Goal: Information Seeking & Learning: Learn about a topic

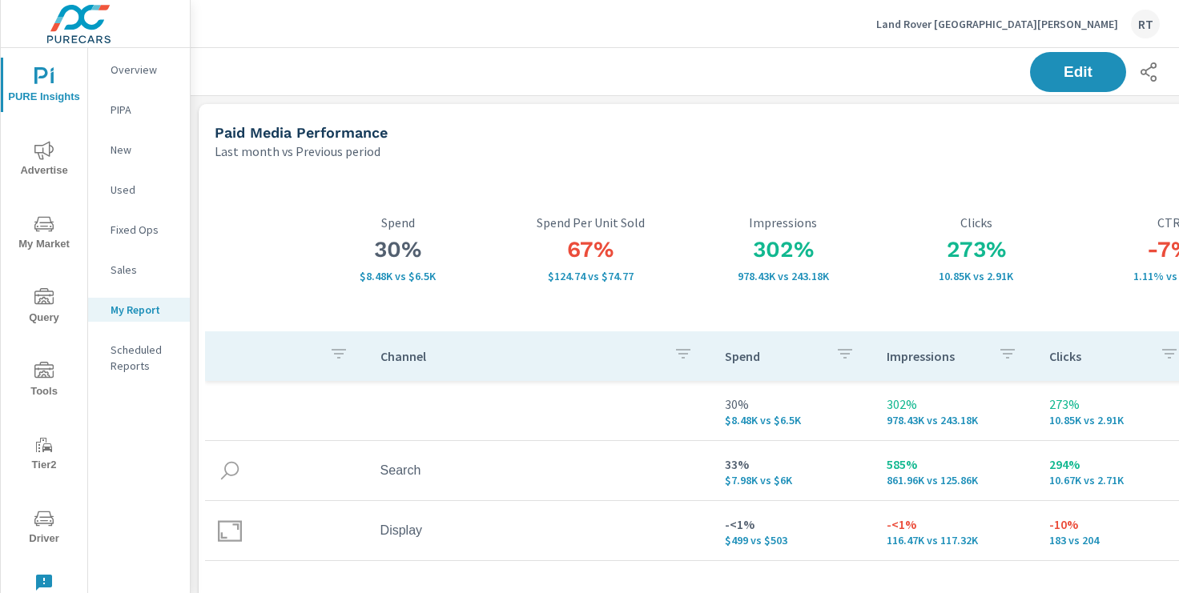
scroll to position [1667, 1186]
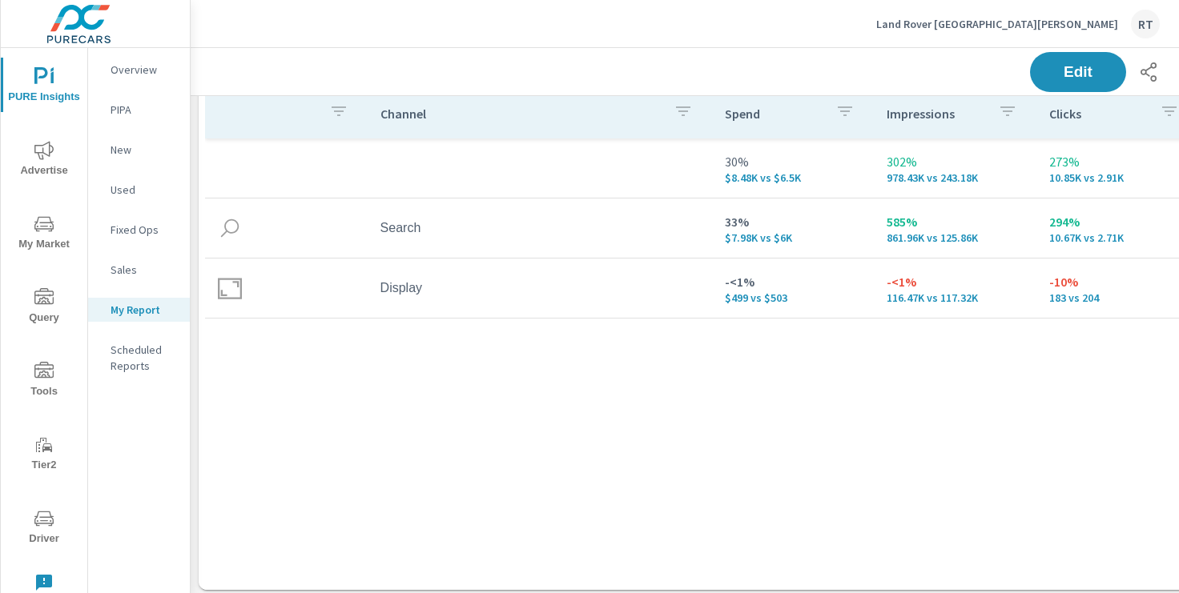
click at [1037, 26] on p "Land Rover Santa Monica" at bounding box center [997, 24] width 242 height 14
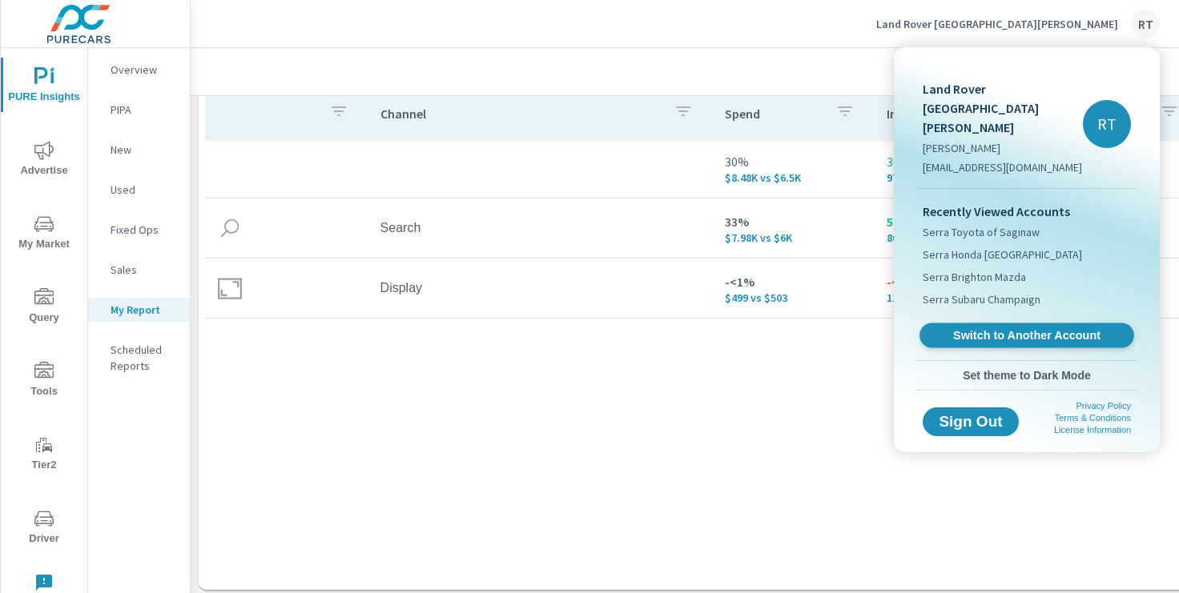
click at [989, 328] on span "Switch to Another Account" at bounding box center [1026, 335] width 196 height 15
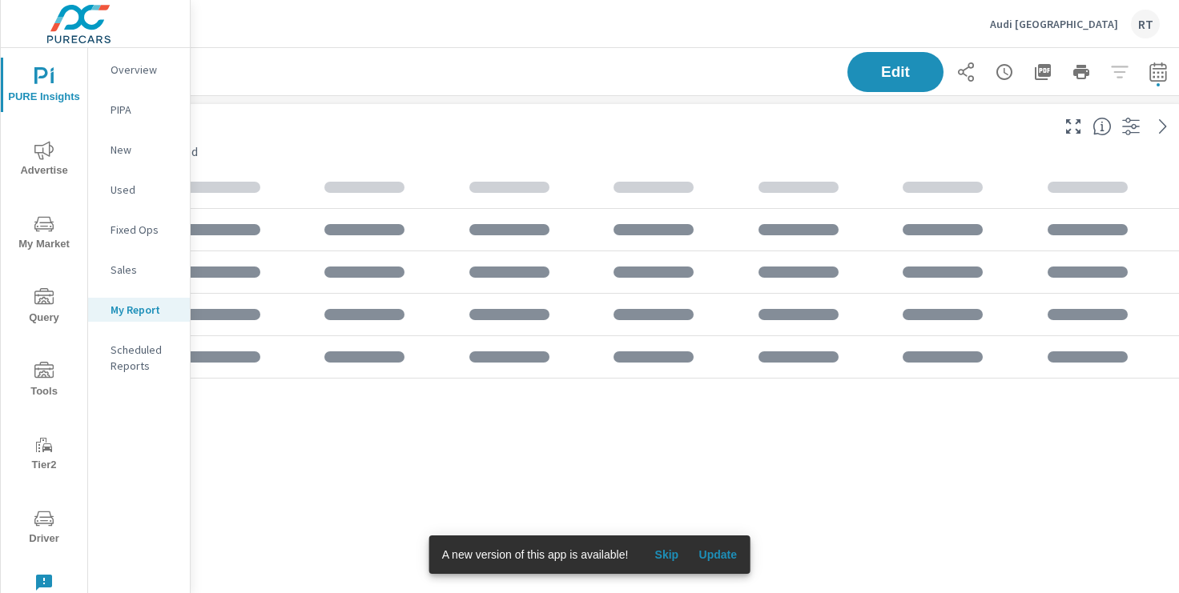
scroll to position [0, 197]
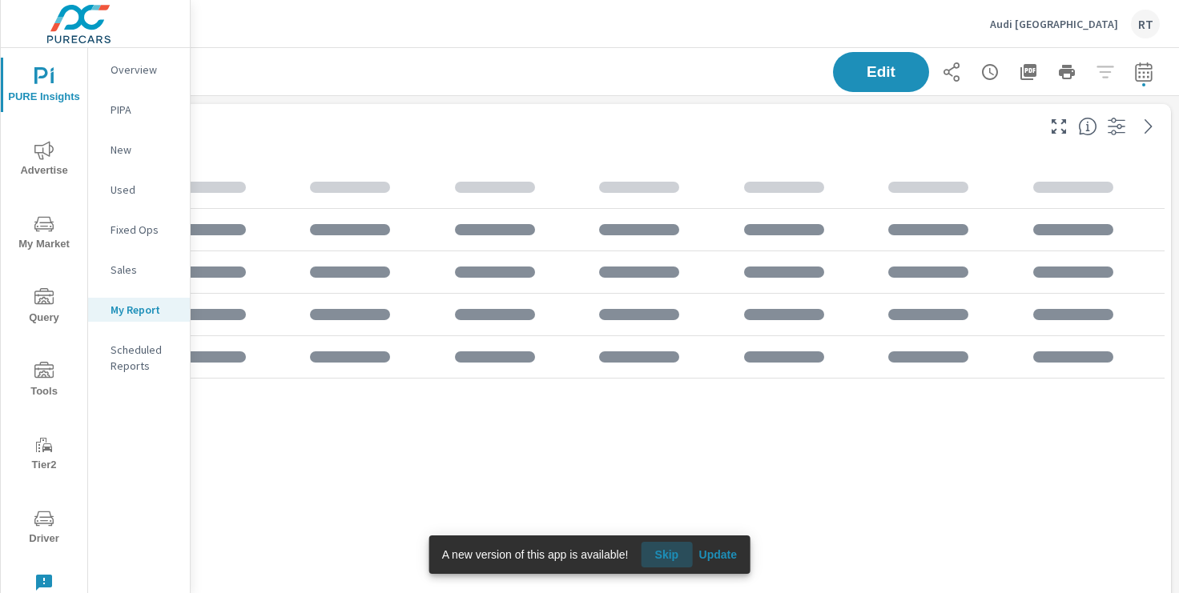
click at [673, 556] on span "Skip" at bounding box center [666, 555] width 38 height 14
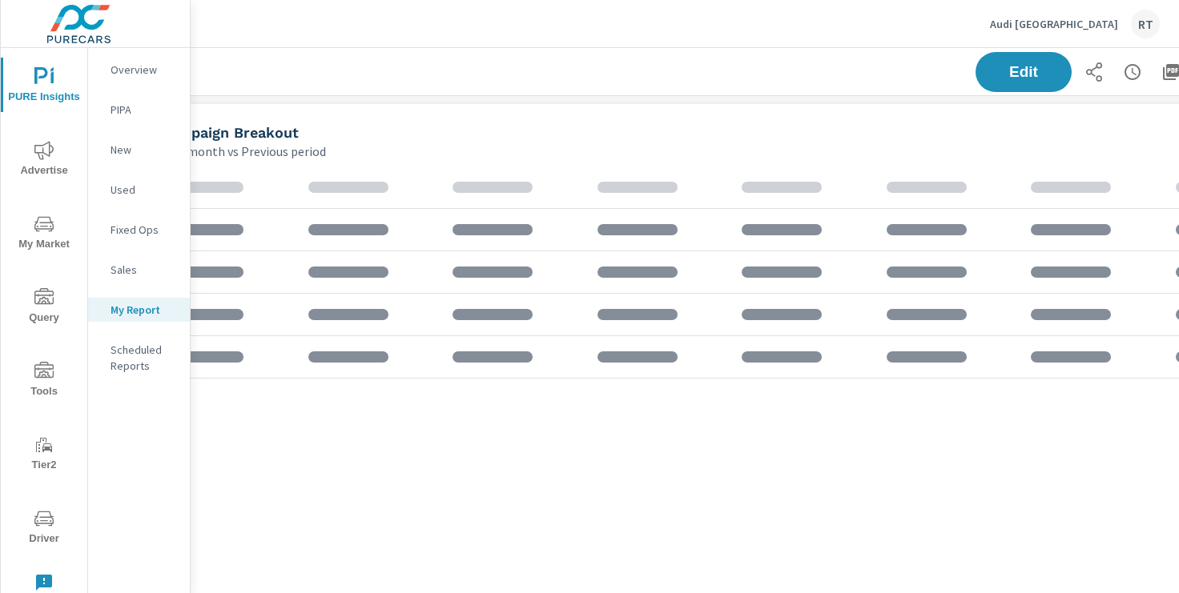
scroll to position [0, 0]
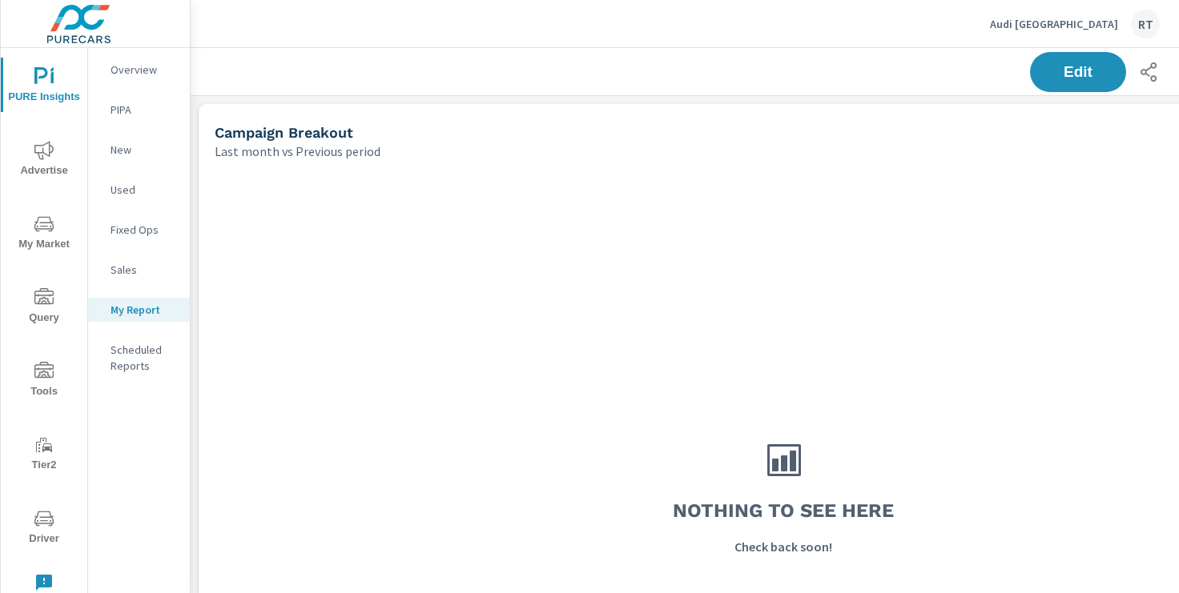
click at [49, 154] on icon "nav menu" at bounding box center [43, 150] width 19 height 18
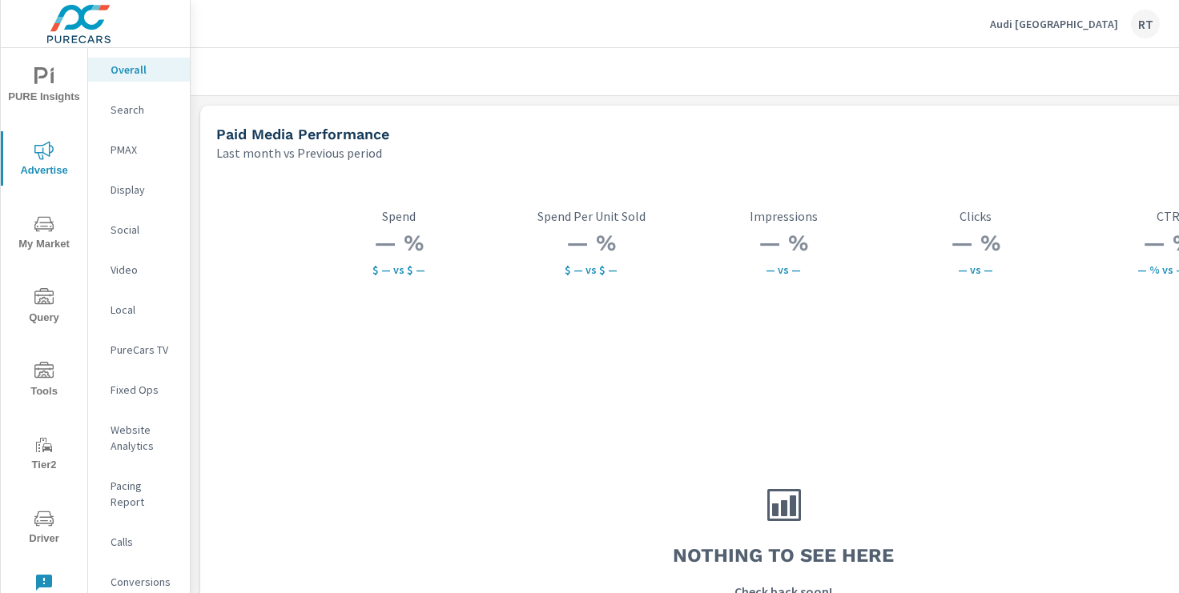
scroll to position [0, 197]
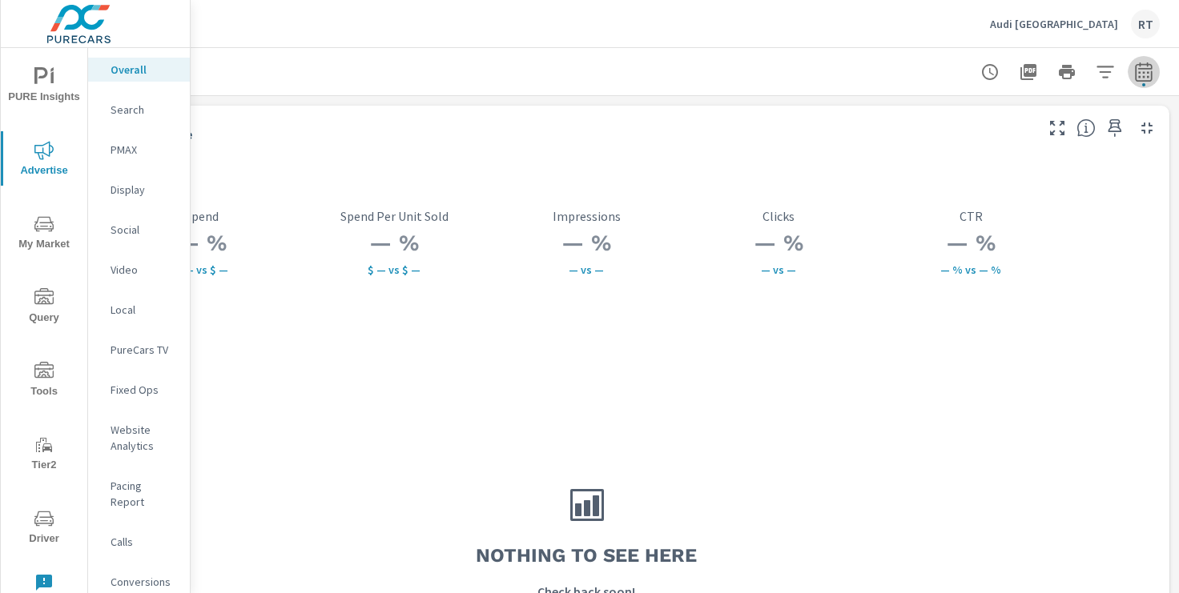
click at [1147, 67] on icon "button" at bounding box center [1143, 71] width 19 height 19
select select "Last month"
select select "Previous period"
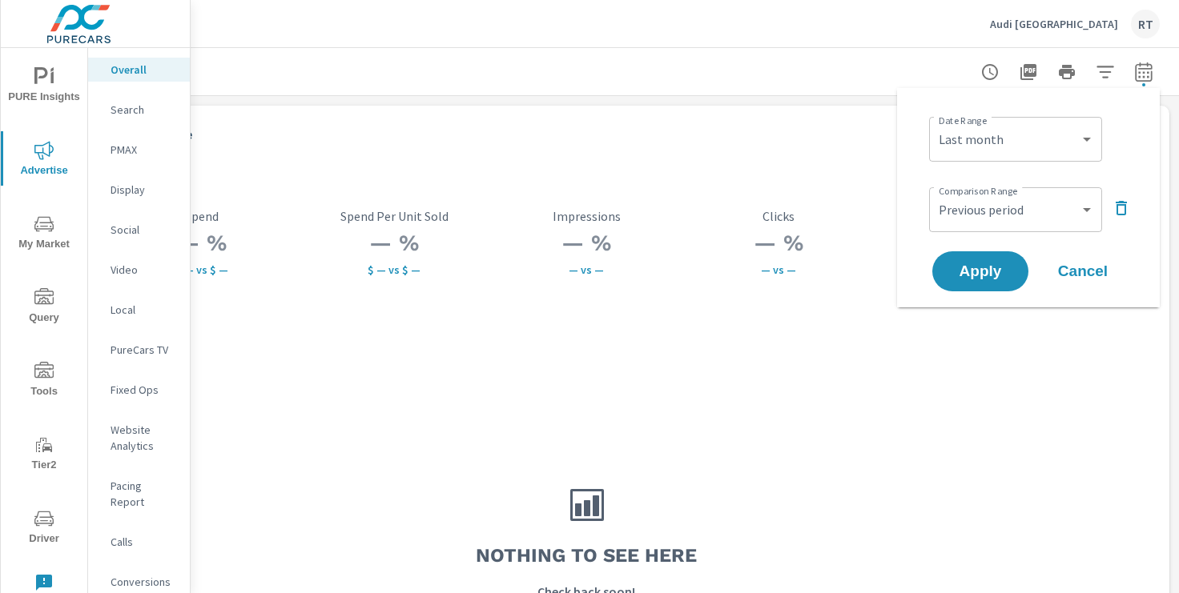
click at [1004, 155] on div "Custom Yesterday Last week Last 7 days Last 14 days Last 30 days Last 45 days L…" at bounding box center [1015, 139] width 173 height 45
click at [1028, 146] on select "Custom Yesterday Last week Last 7 days Last 14 days Last 30 days Last 45 days L…" at bounding box center [1015, 139] width 160 height 32
click at [935, 123] on select "Custom Yesterday Last week Last 7 days Last 14 days Last 30 days Last 45 days L…" at bounding box center [1015, 139] width 160 height 32
select select "Last 7 days"
click at [965, 277] on span "Apply" at bounding box center [981, 271] width 66 height 15
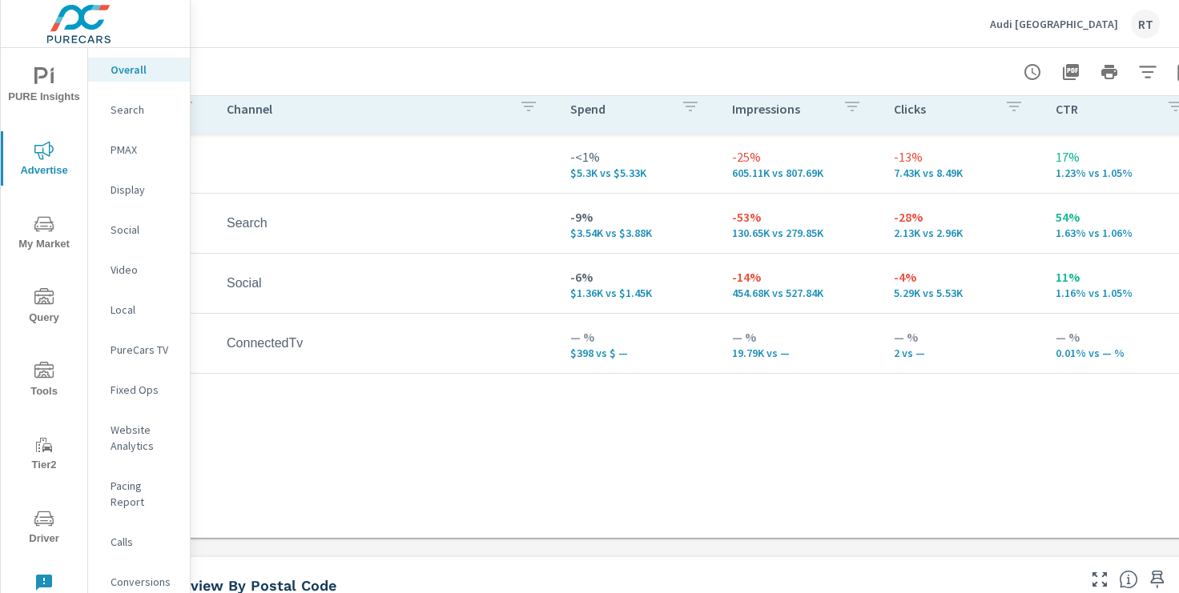
scroll to position [234, 159]
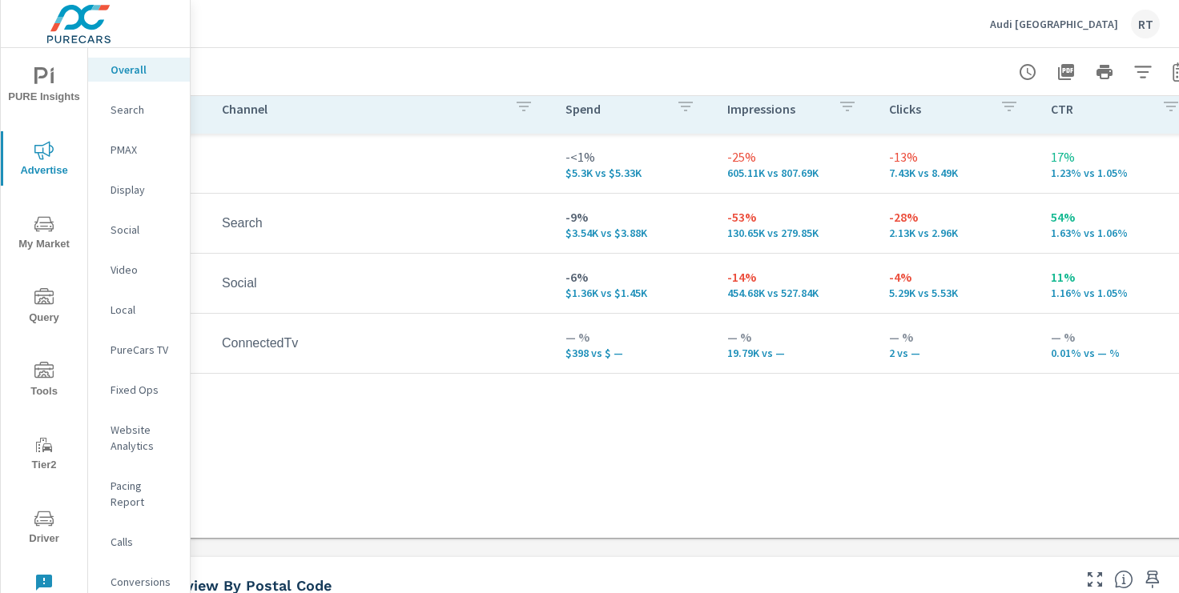
click at [128, 230] on p "Social" at bounding box center [144, 230] width 66 height 16
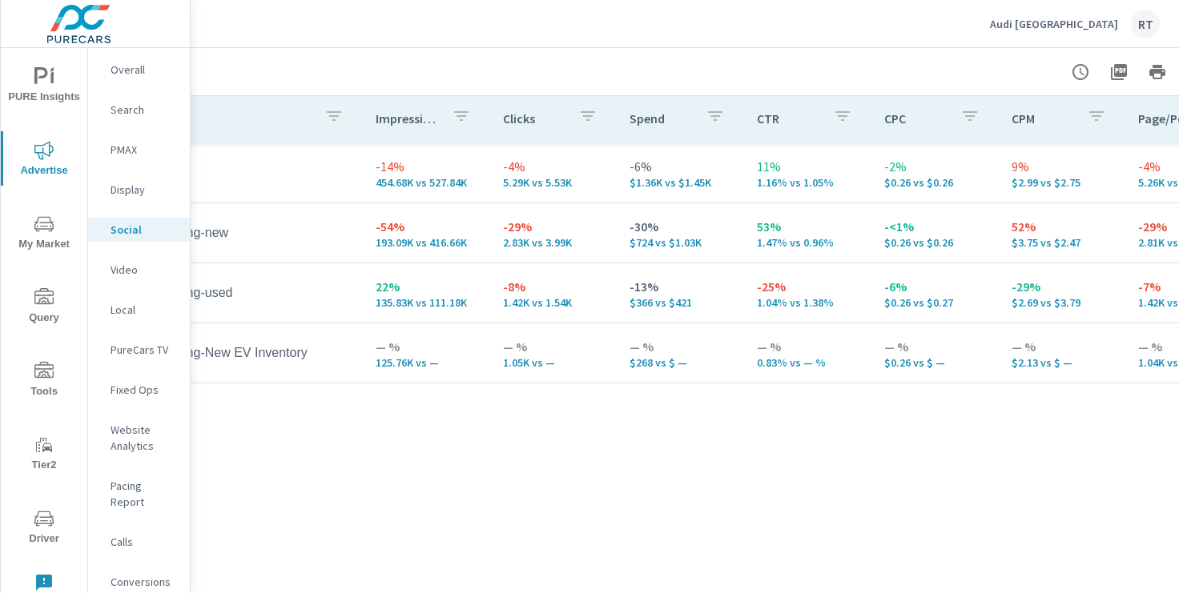
scroll to position [760, 197]
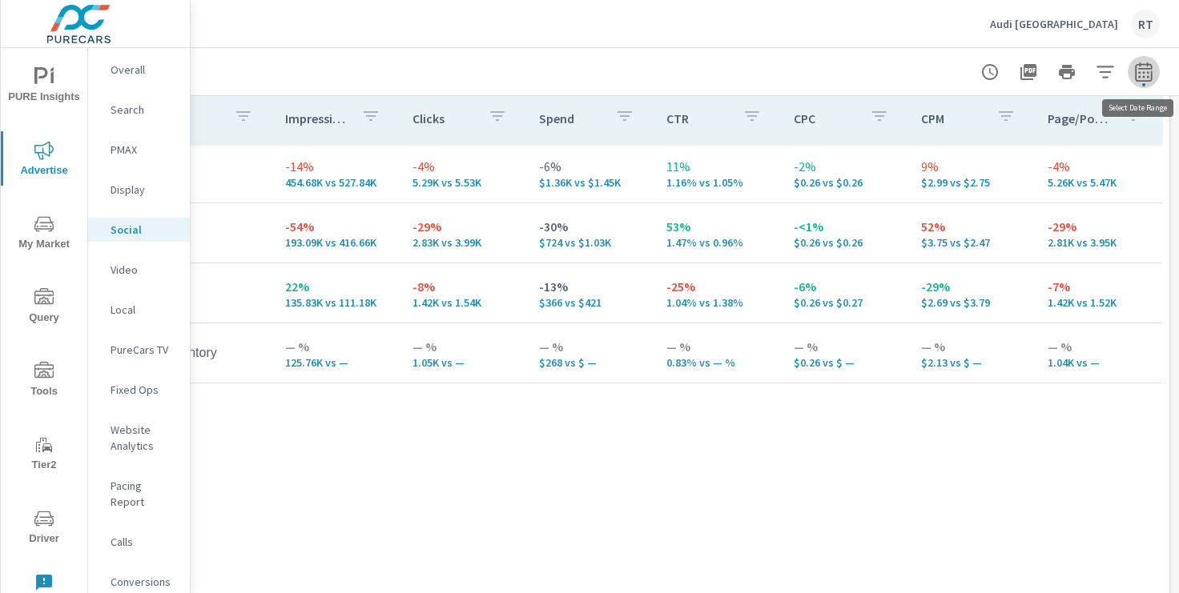
click at [1141, 71] on icon "button" at bounding box center [1143, 71] width 19 height 19
select select "Last 7 days"
select select "Previous period"
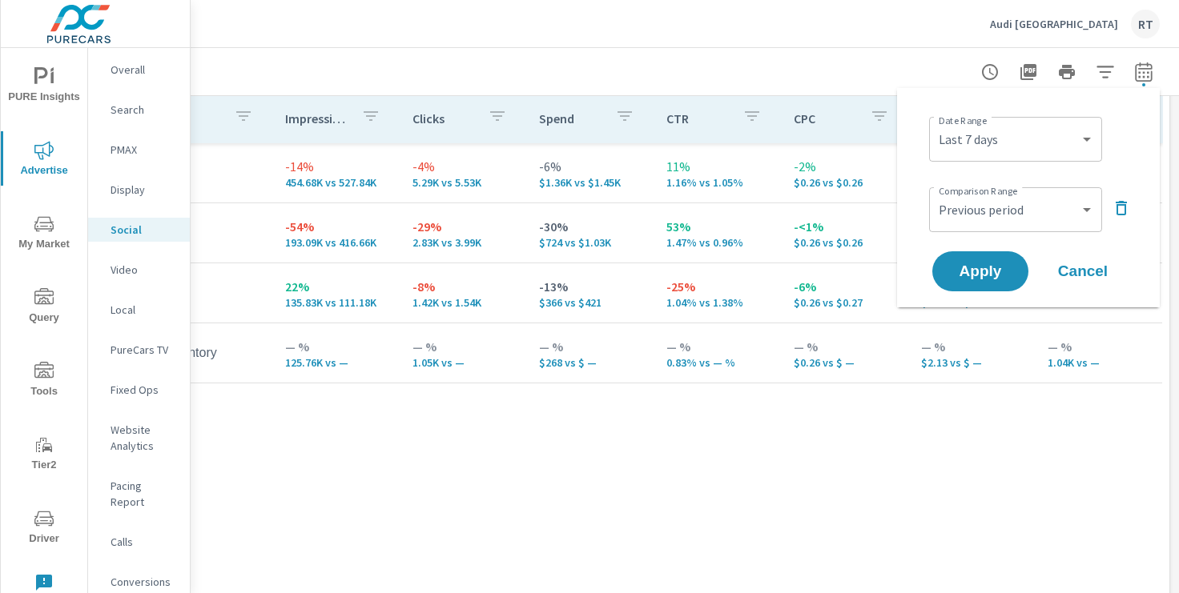
click at [1125, 212] on icon "button" at bounding box center [1121, 208] width 11 height 14
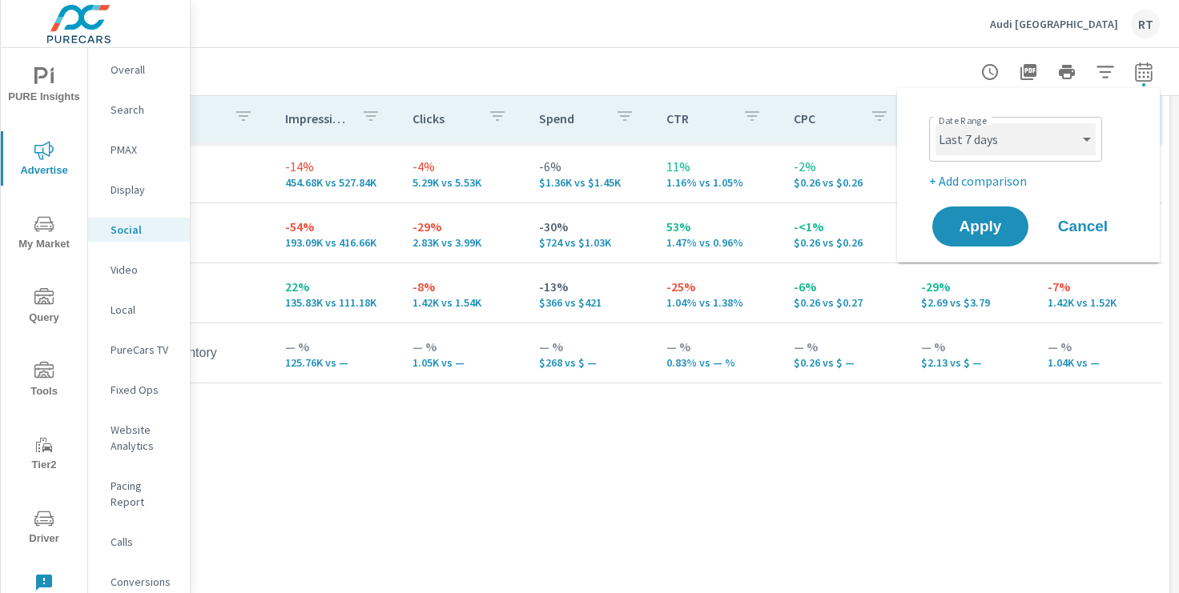
click at [1077, 137] on select "Custom Yesterday Last week Last 7 days Last 14 days Last 30 days Last 45 days L…" at bounding box center [1015, 139] width 160 height 32
click at [1087, 144] on select "Custom [DATE] Last week Last 7 days Last 14 days Last 30 days Last 45 days Last…" at bounding box center [1015, 139] width 160 height 32
click at [935, 123] on select "Custom [DATE] Last week Last 7 days Last 14 days Last 30 days Last 45 days Last…" at bounding box center [1015, 139] width 160 height 32
select select "Month to date"
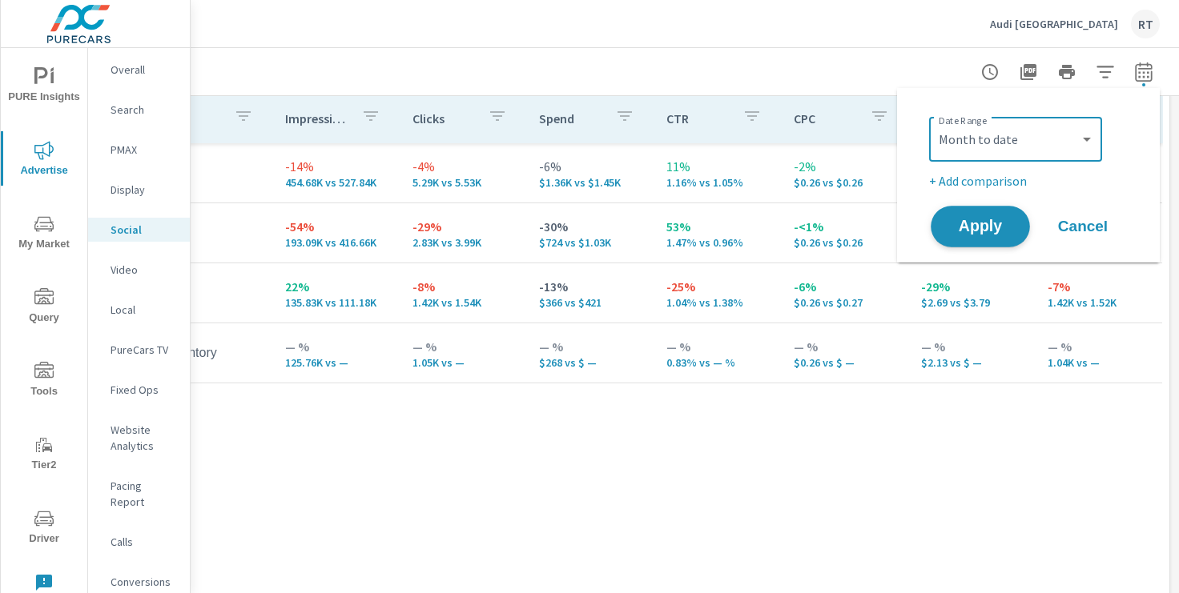
click at [996, 223] on span "Apply" at bounding box center [981, 226] width 66 height 15
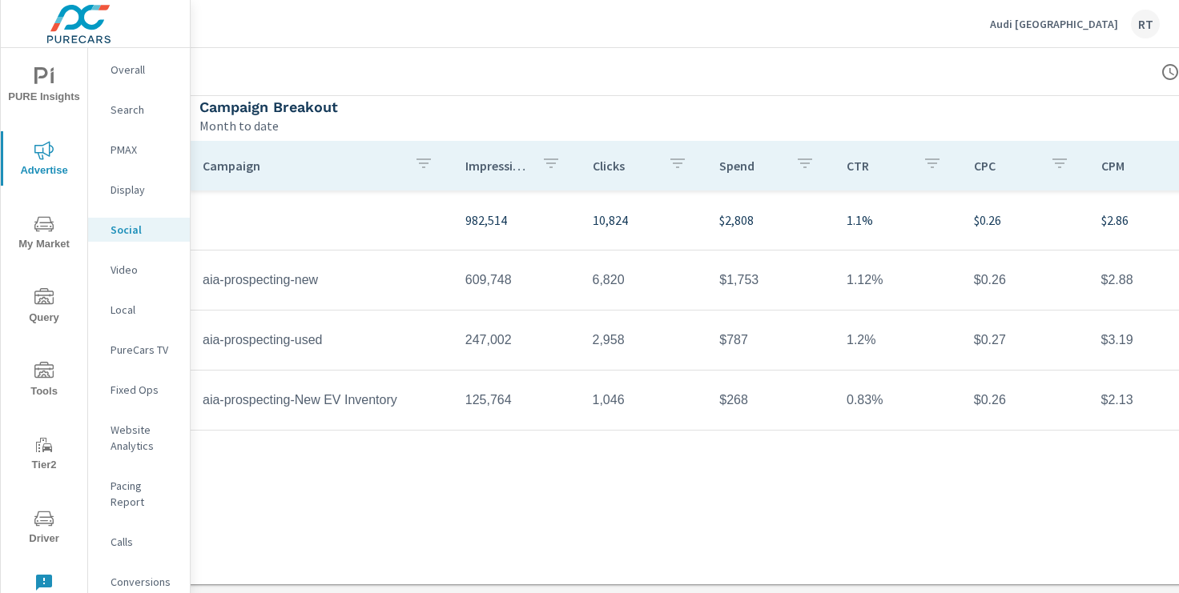
scroll to position [551, 17]
click at [1076, 22] on p "Audi [GEOGRAPHIC_DATA]" at bounding box center [1054, 24] width 128 height 14
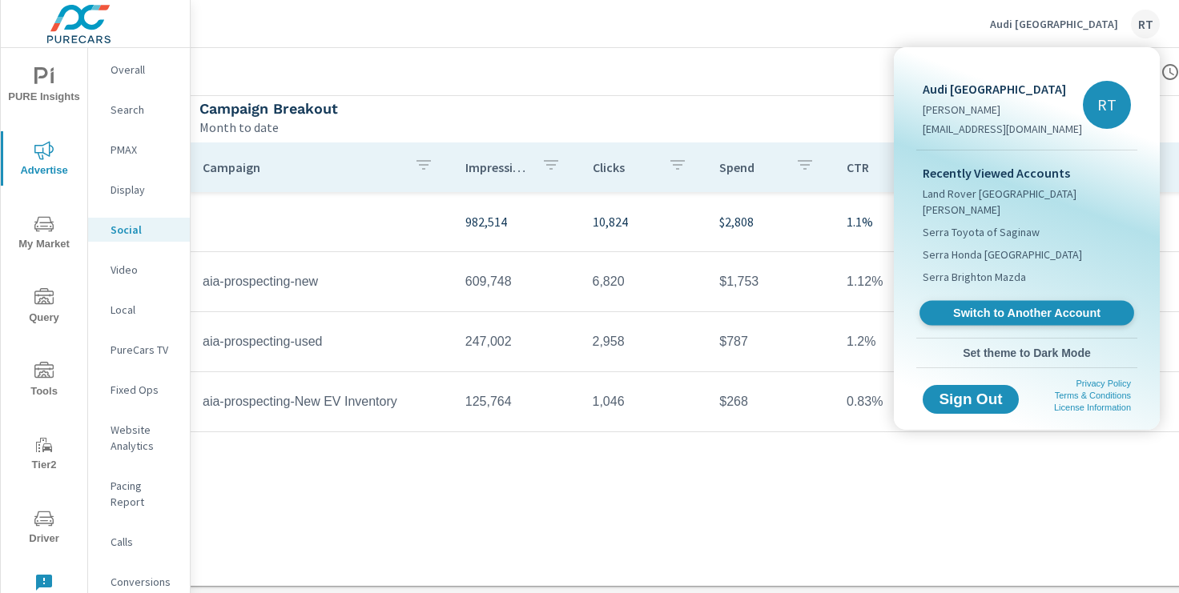
click at [987, 306] on span "Switch to Another Account" at bounding box center [1026, 313] width 196 height 15
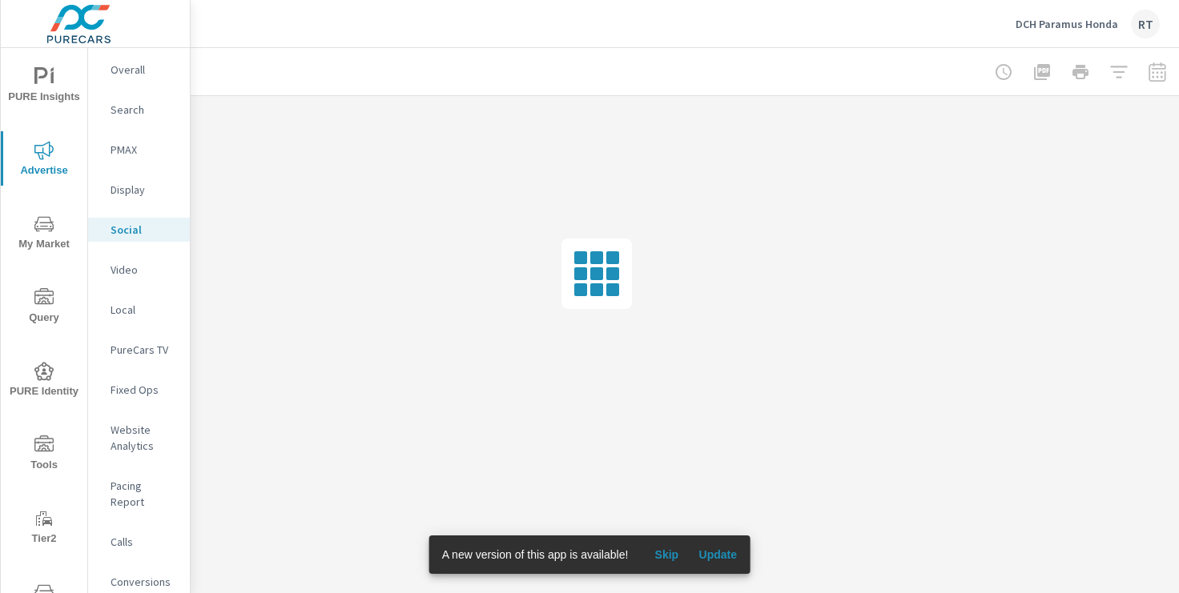
scroll to position [0, 197]
click at [673, 551] on span "Skip" at bounding box center [666, 555] width 38 height 14
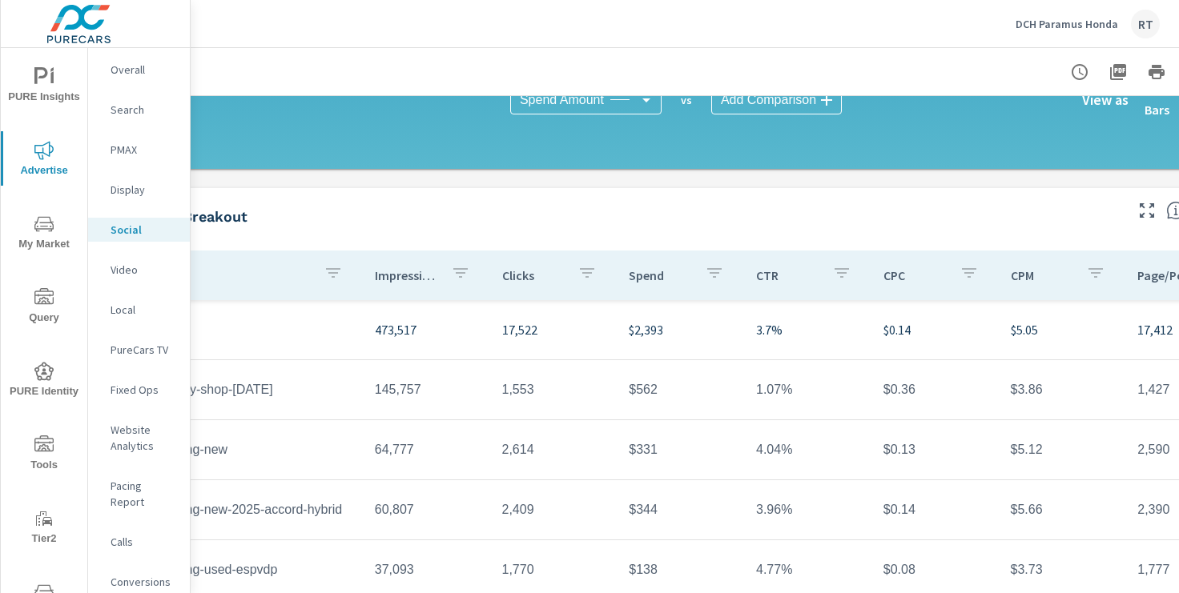
scroll to position [443, 0]
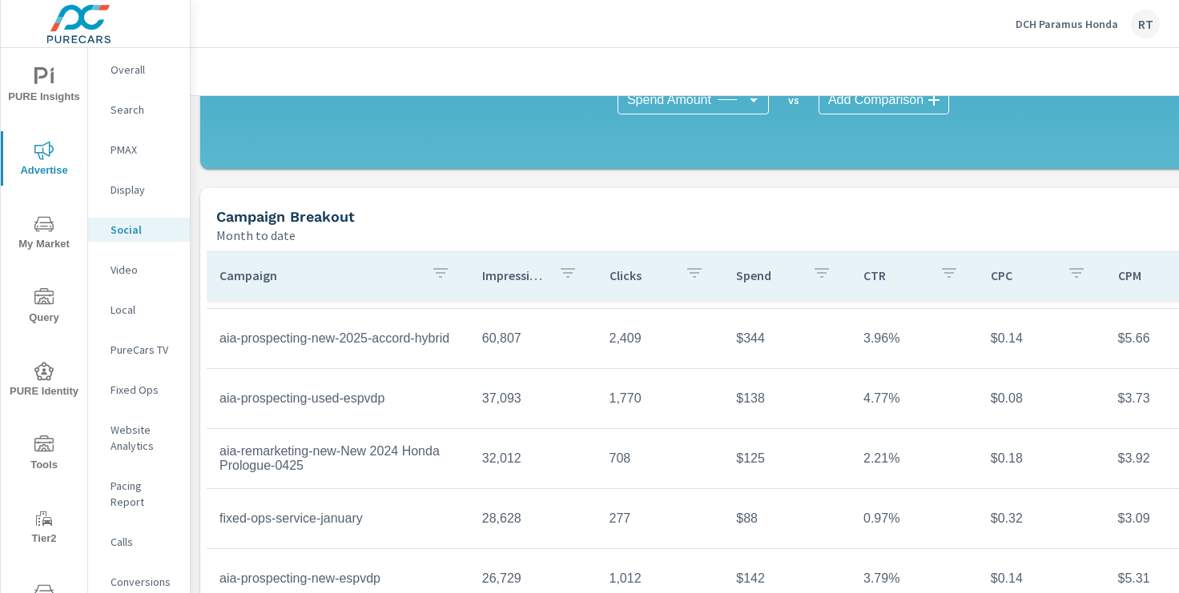
scroll to position [553, 0]
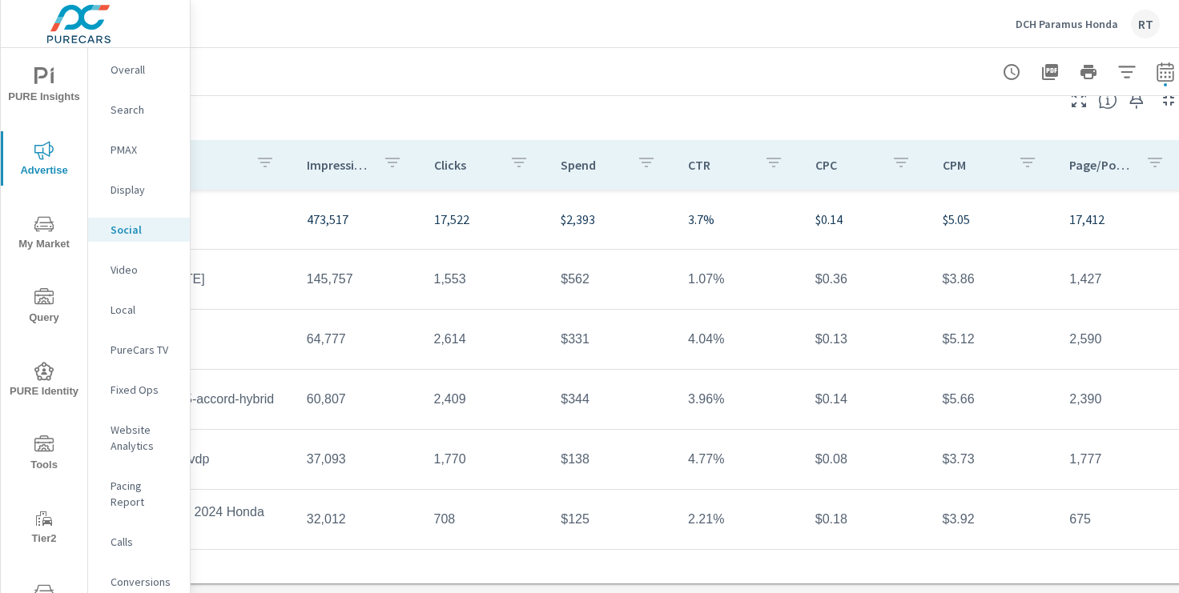
scroll to position [553, 197]
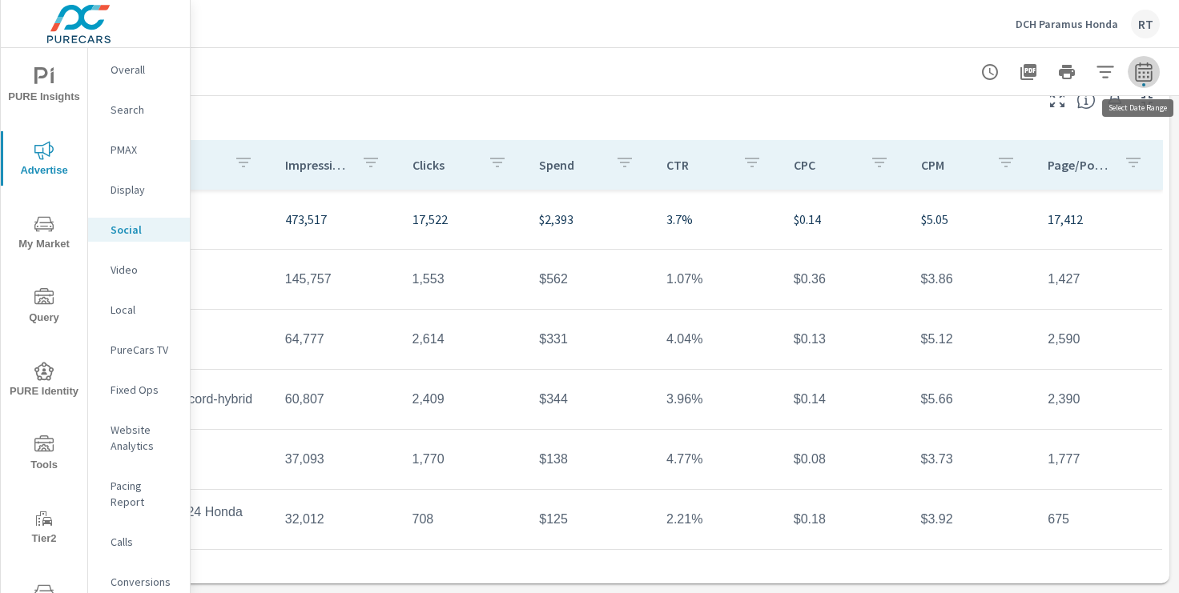
click at [1150, 71] on icon "button" at bounding box center [1143, 71] width 19 height 19
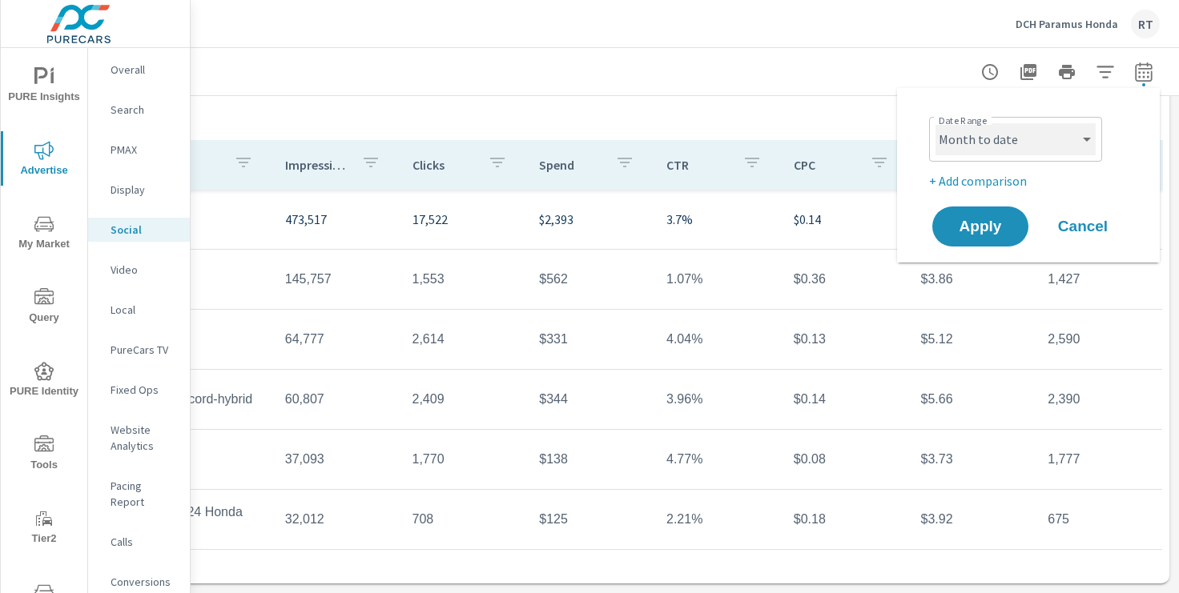
click at [1093, 145] on select "Custom Yesterday Last week Last 7 days Last 14 days Last 30 days Last 45 days L…" at bounding box center [1015, 139] width 160 height 32
click at [935, 123] on select "Custom Yesterday Last week Last 7 days Last 14 days Last 30 days Last 45 days L…" at bounding box center [1015, 139] width 160 height 32
select select "Last month"
click at [984, 221] on span "Apply" at bounding box center [981, 226] width 66 height 15
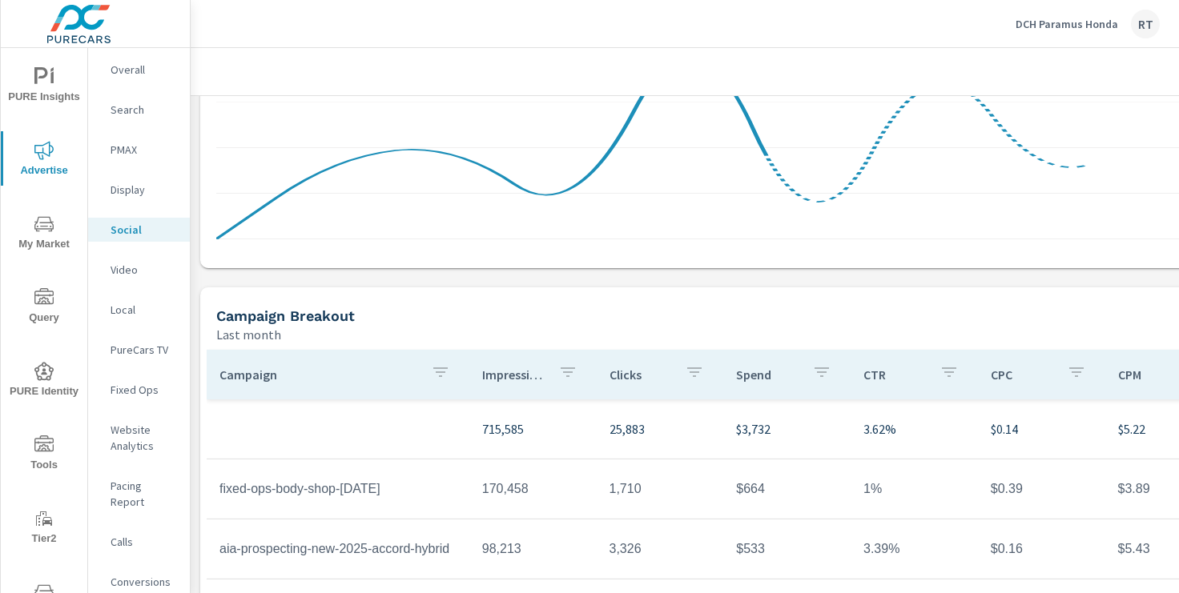
scroll to position [553, 0]
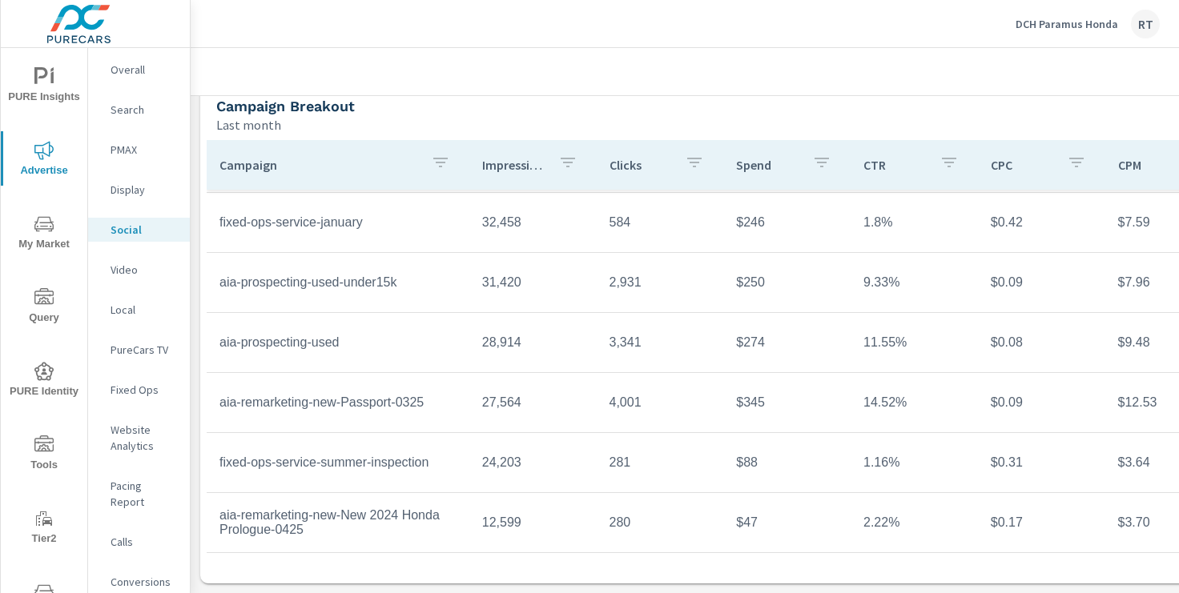
scroll to position [348, 0]
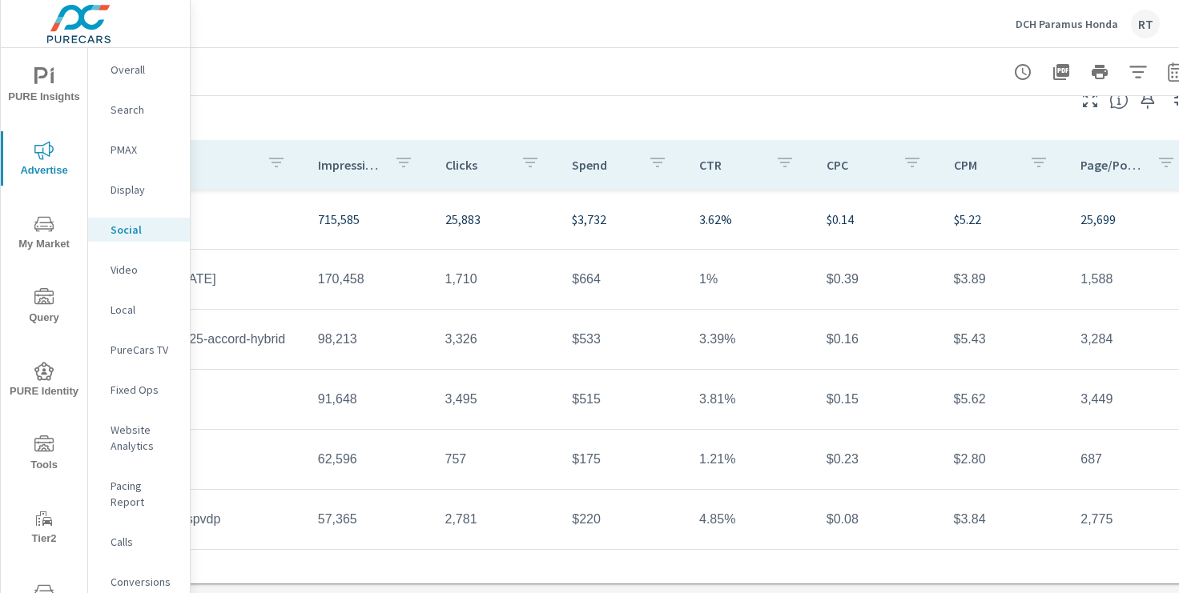
scroll to position [553, 197]
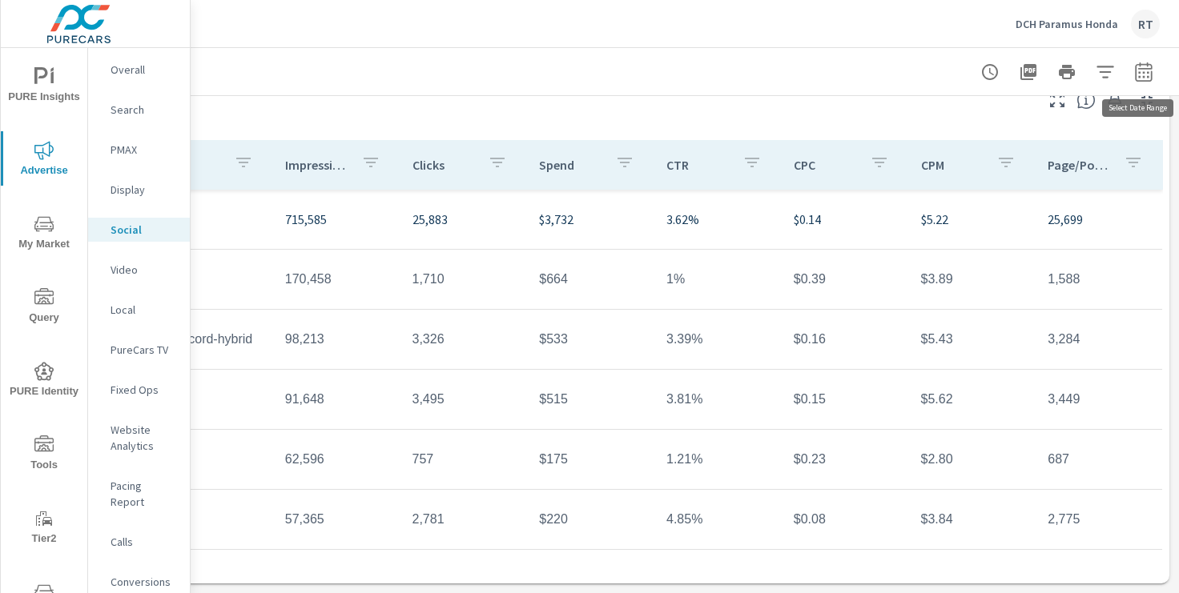
click at [1144, 70] on icon "button" at bounding box center [1143, 71] width 19 height 19
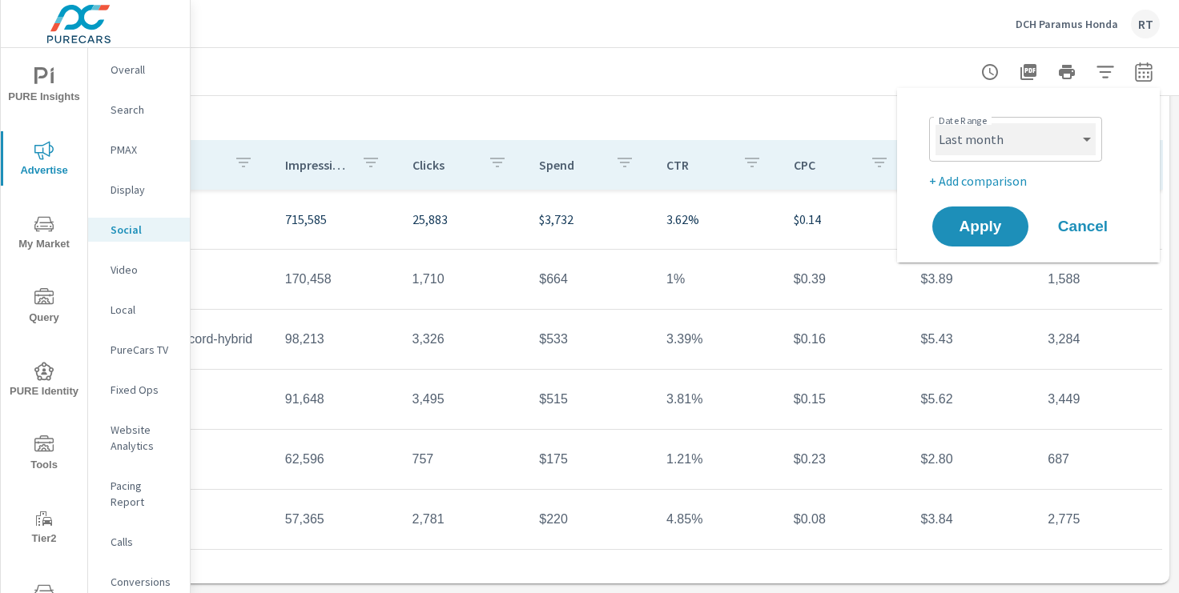
click at [1044, 149] on select "Custom [DATE] Last week Last 7 days Last 14 days Last 30 days Last 45 days Last…" at bounding box center [1015, 139] width 160 height 32
click at [935, 123] on select "Custom [DATE] Last week Last 7 days Last 14 days Last 30 days Last 45 days Last…" at bounding box center [1015, 139] width 160 height 32
select select "Month to date"
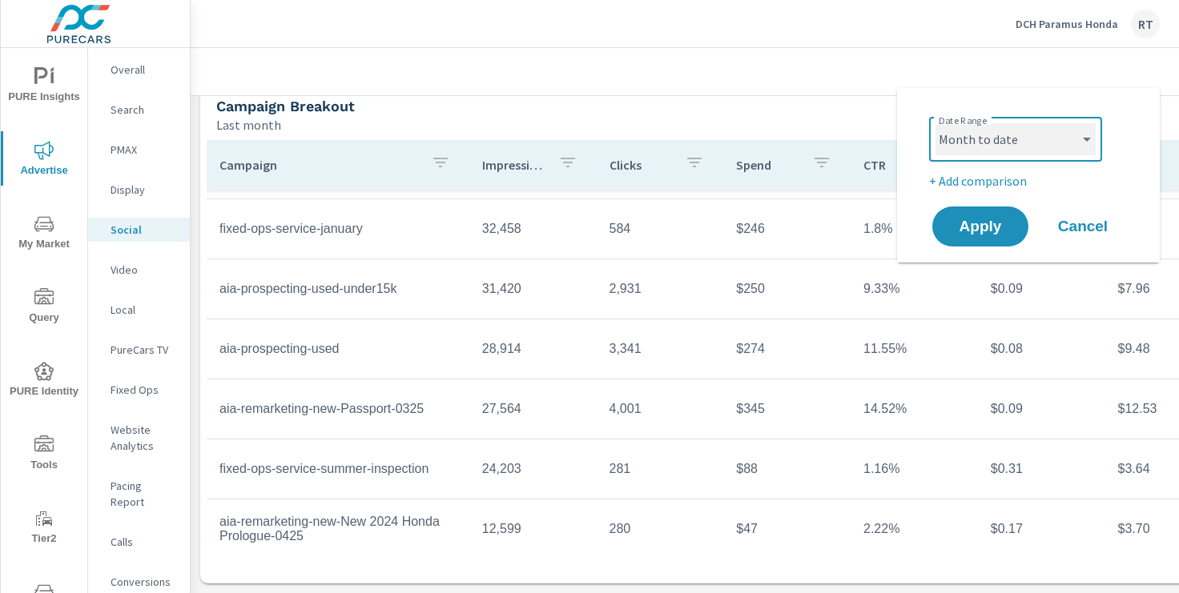
scroll to position [477, 0]
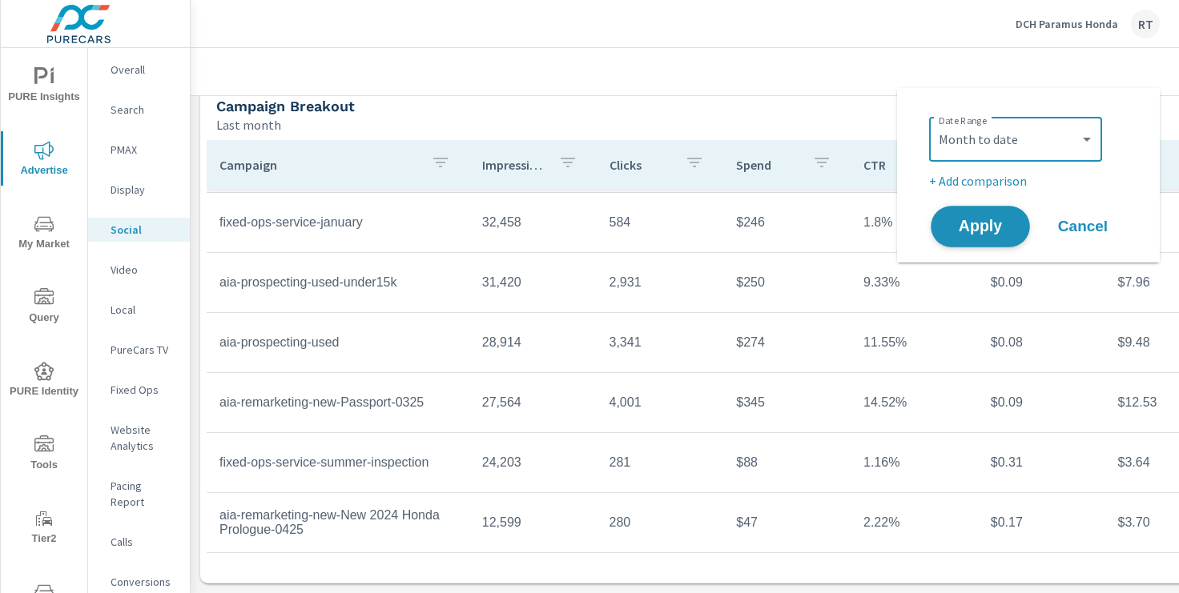
click at [976, 228] on span "Apply" at bounding box center [981, 226] width 66 height 15
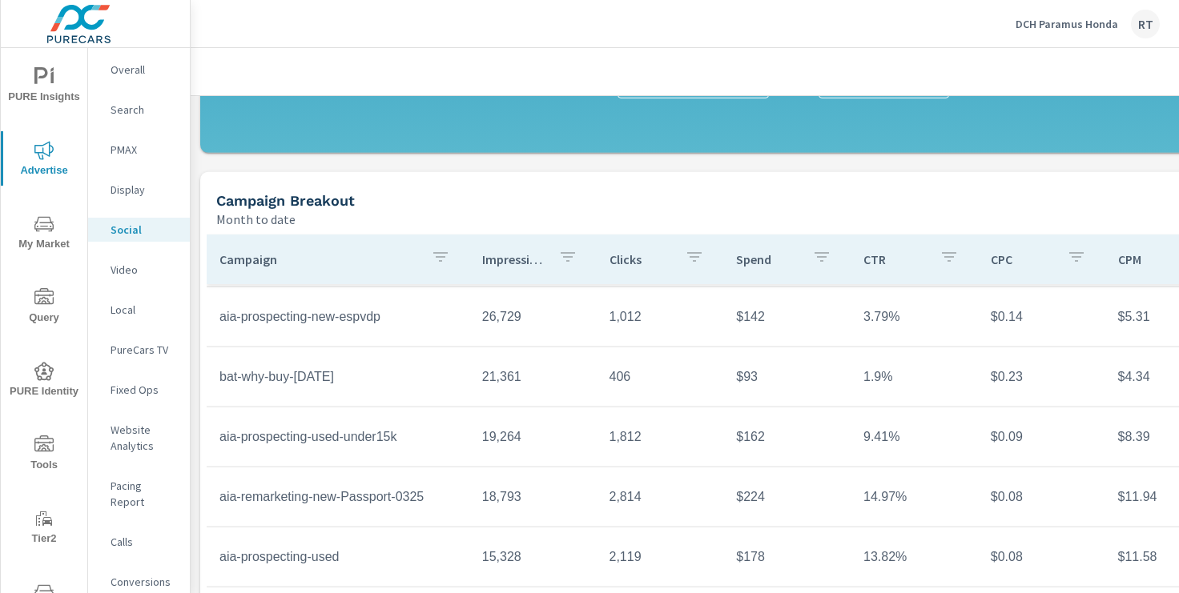
scroll to position [553, 0]
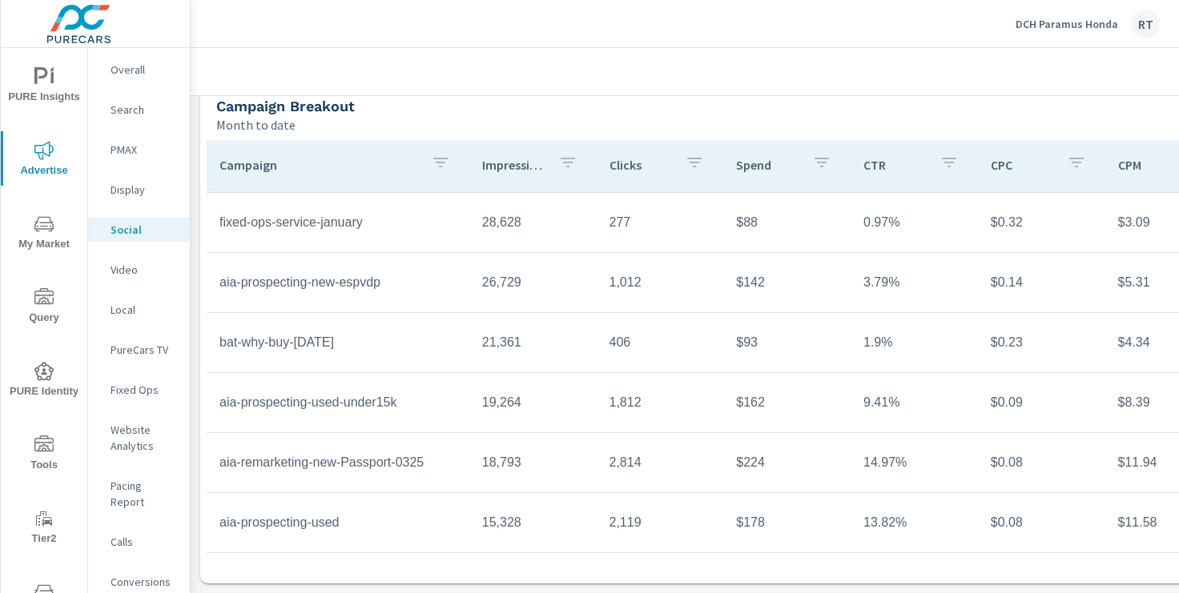
scroll to position [417, 0]
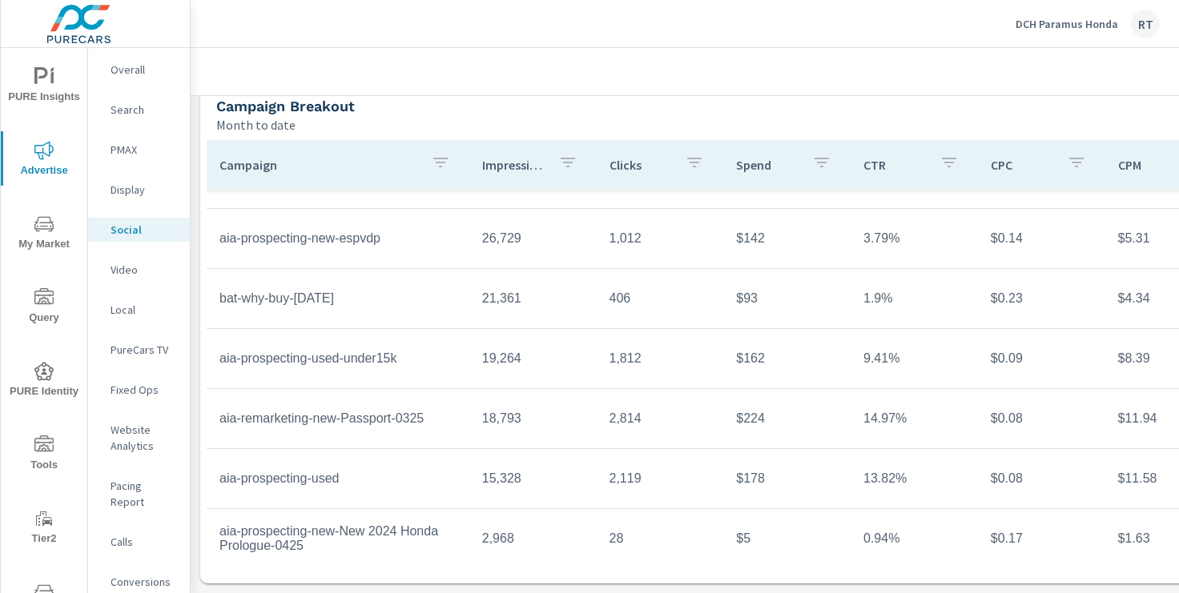
scroll to position [417, 0]
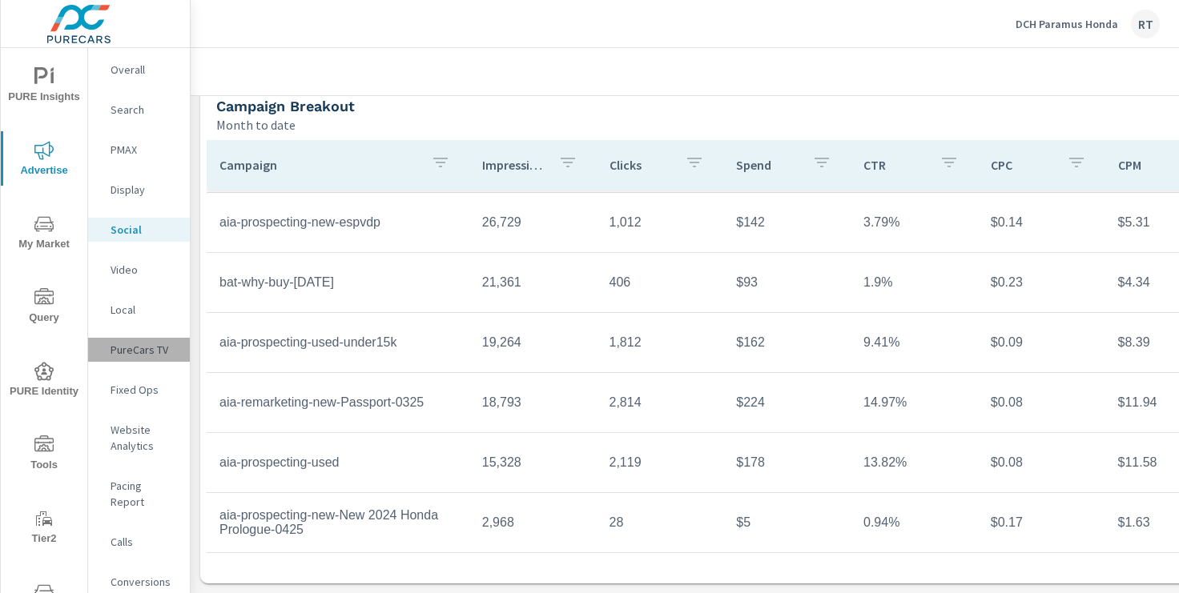
click at [139, 351] on p "PureCars TV" at bounding box center [144, 350] width 66 height 16
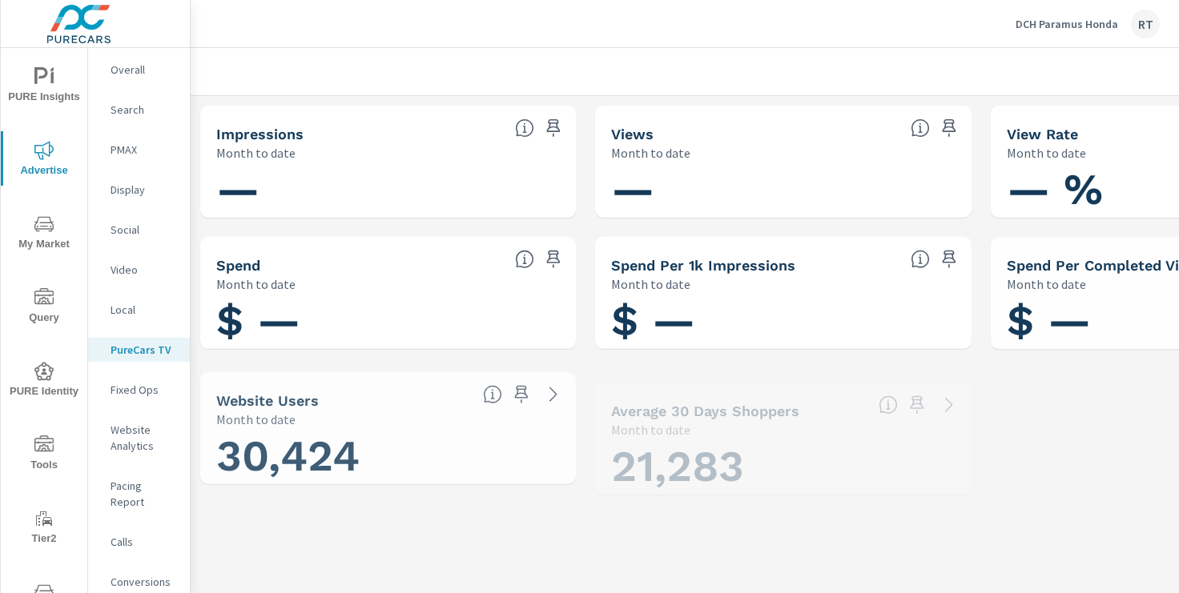
scroll to position [0, 197]
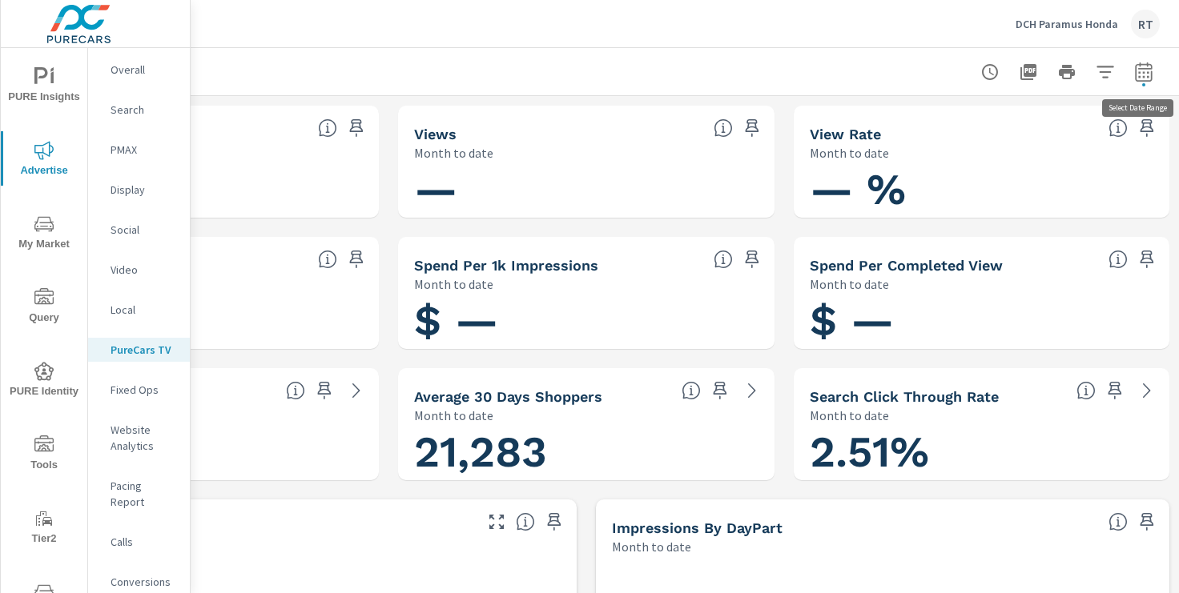
click at [1148, 71] on icon "button" at bounding box center [1143, 71] width 19 height 19
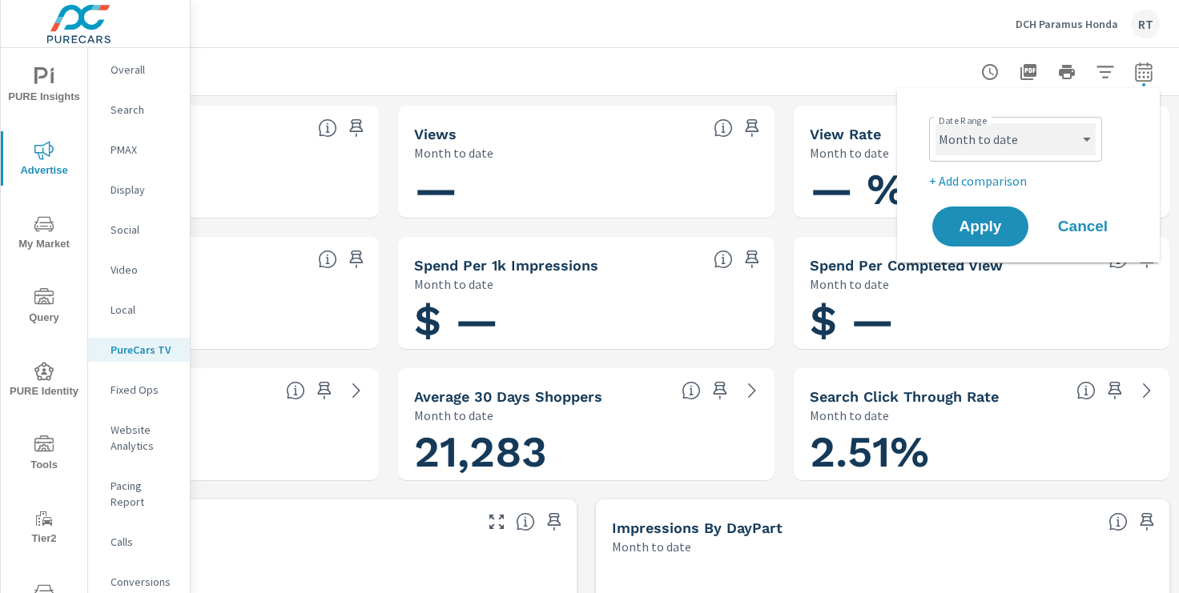
click at [1020, 153] on select "Custom Yesterday Last week Last 7 days Last 14 days Last 30 days Last 45 days L…" at bounding box center [1015, 139] width 160 height 32
click at [935, 123] on select "Custom Yesterday Last week Last 7 days Last 14 days Last 30 days Last 45 days L…" at bounding box center [1015, 139] width 160 height 32
select select "Last 30 days"
click at [968, 179] on p "+ Add comparison" at bounding box center [1031, 180] width 205 height 19
select select "Previous period"
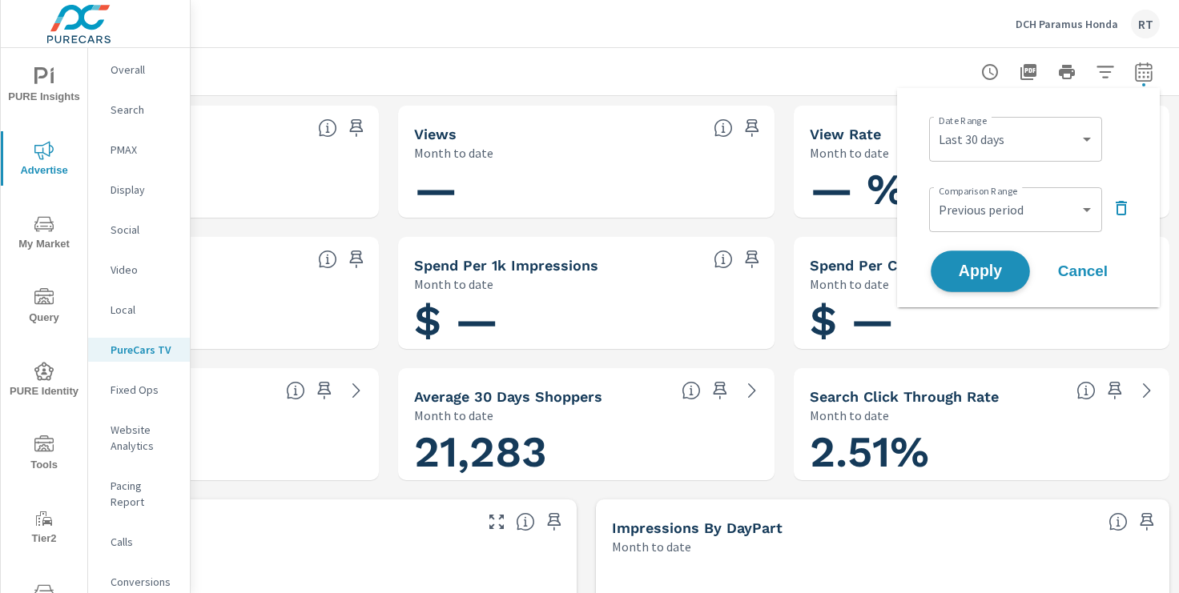
click at [968, 267] on span "Apply" at bounding box center [981, 271] width 66 height 15
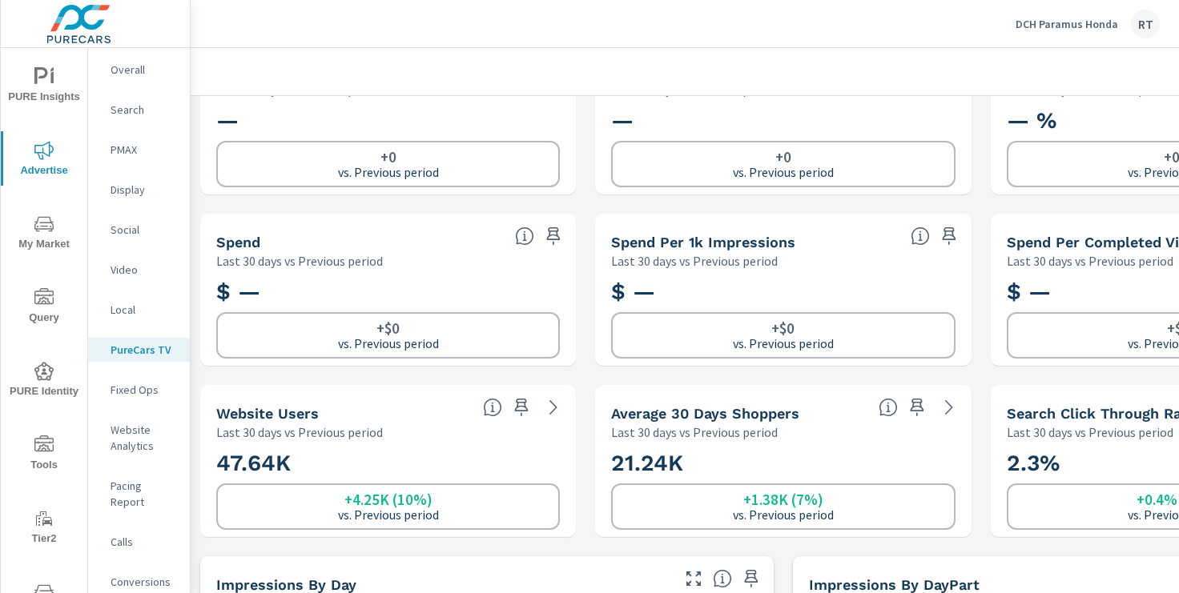
scroll to position [76, 0]
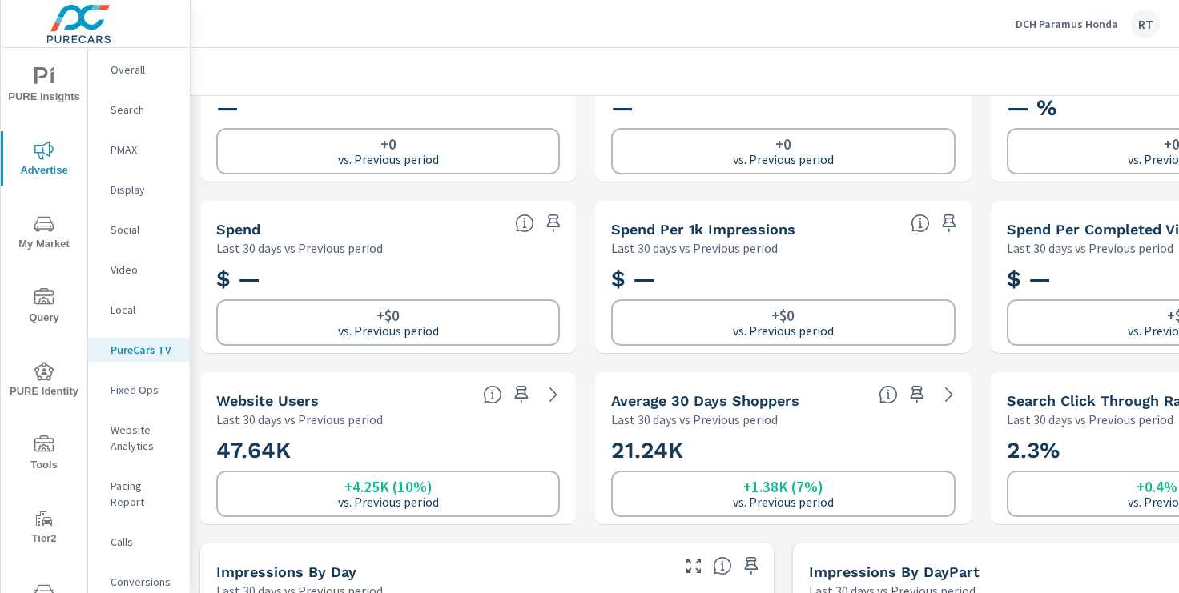
click at [125, 266] on p "Video" at bounding box center [144, 270] width 66 height 16
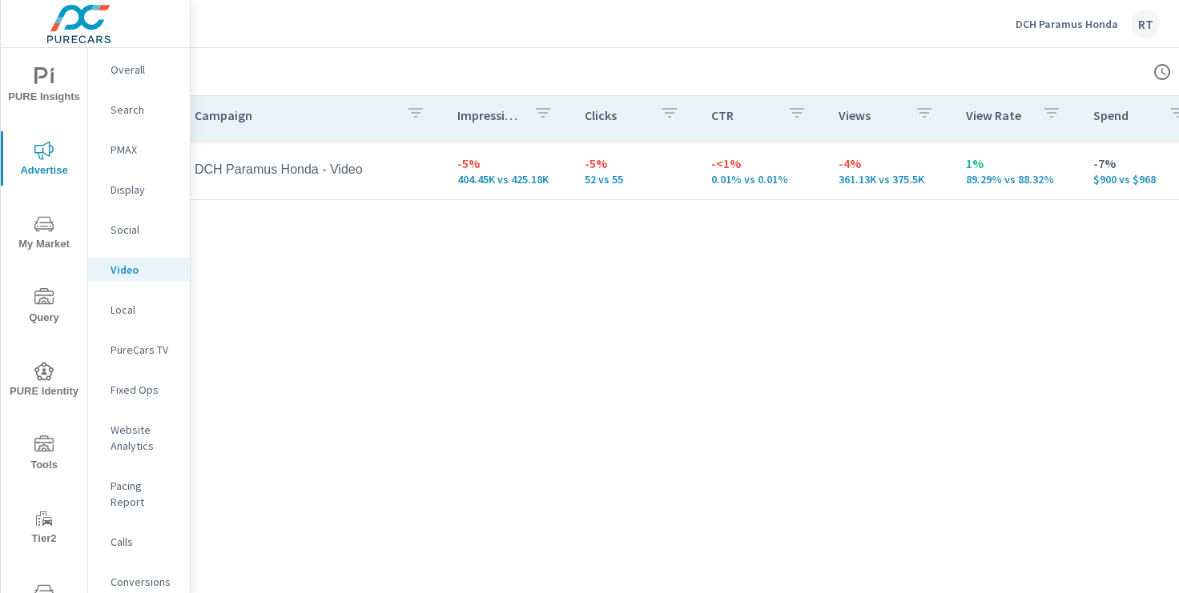
scroll to position [762, 25]
click at [158, 574] on p "Conversions" at bounding box center [144, 582] width 66 height 16
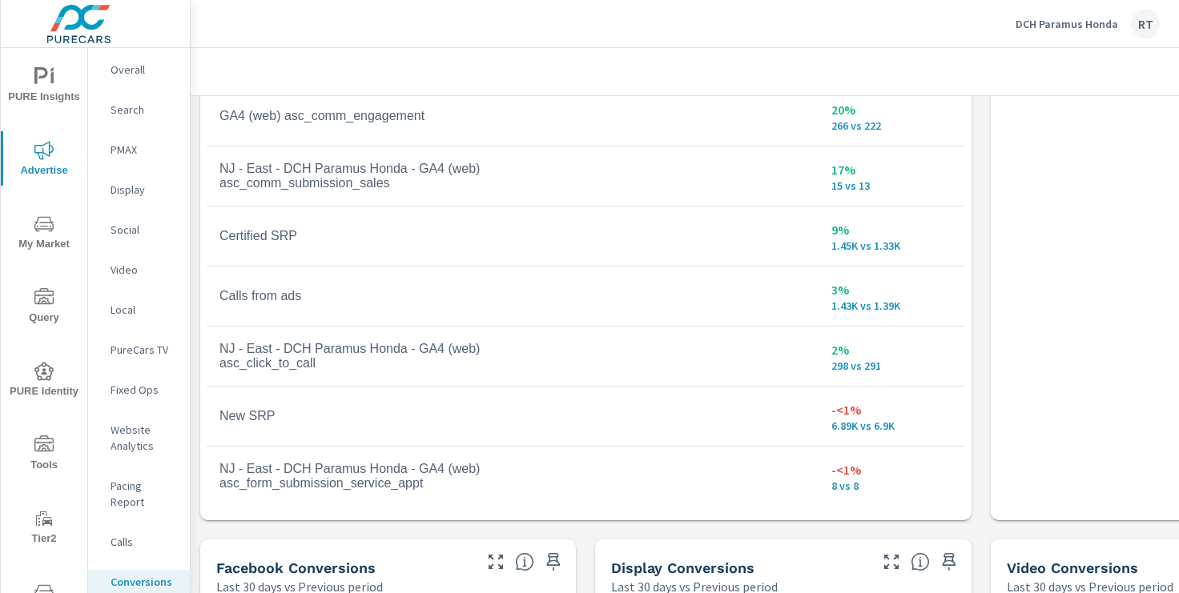
scroll to position [1110, 0]
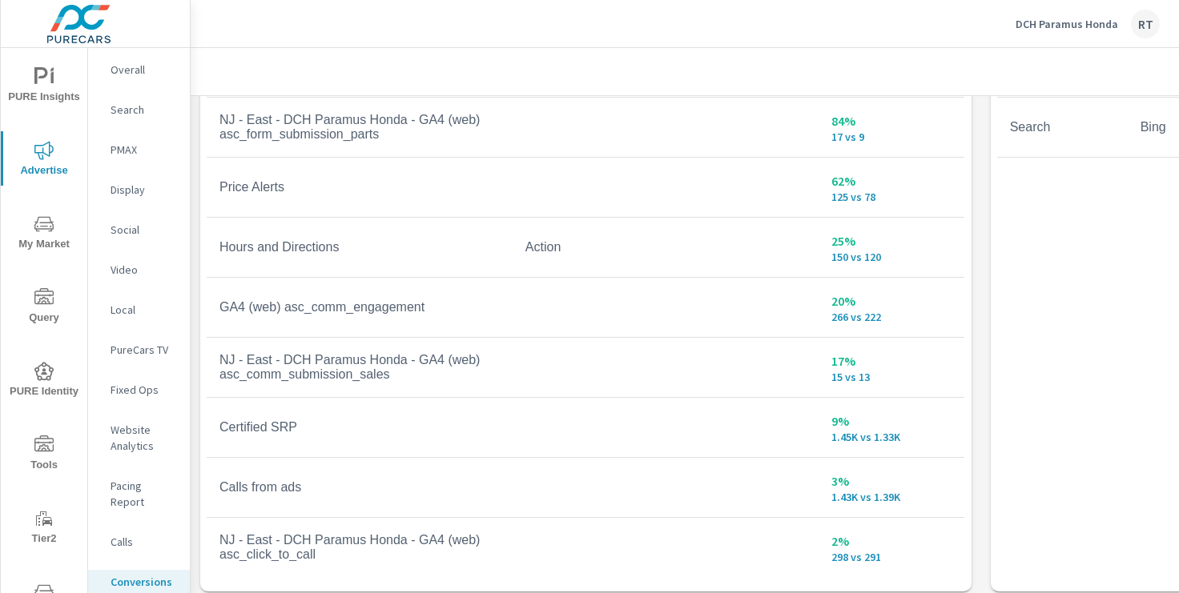
scroll to position [1017, 0]
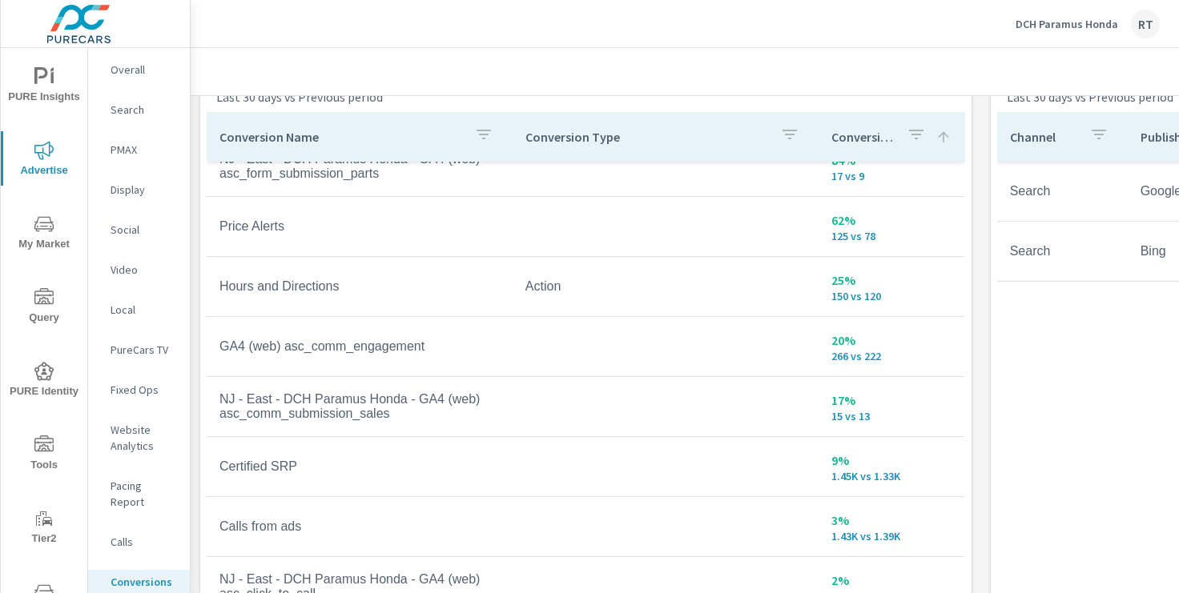
scroll to position [932, 0]
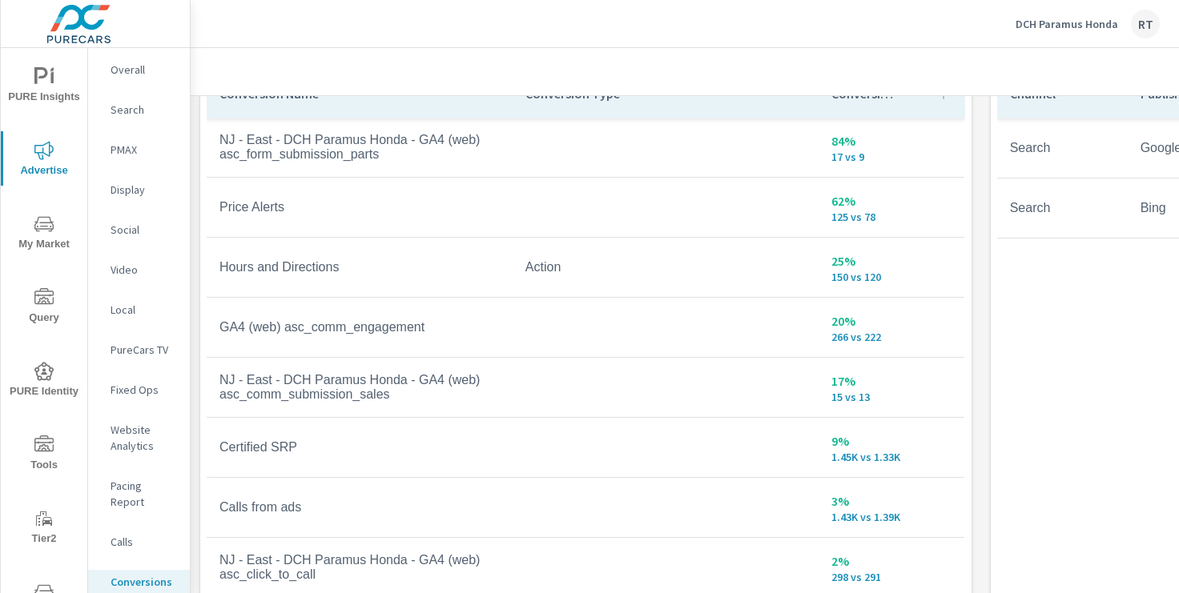
scroll to position [956, 0]
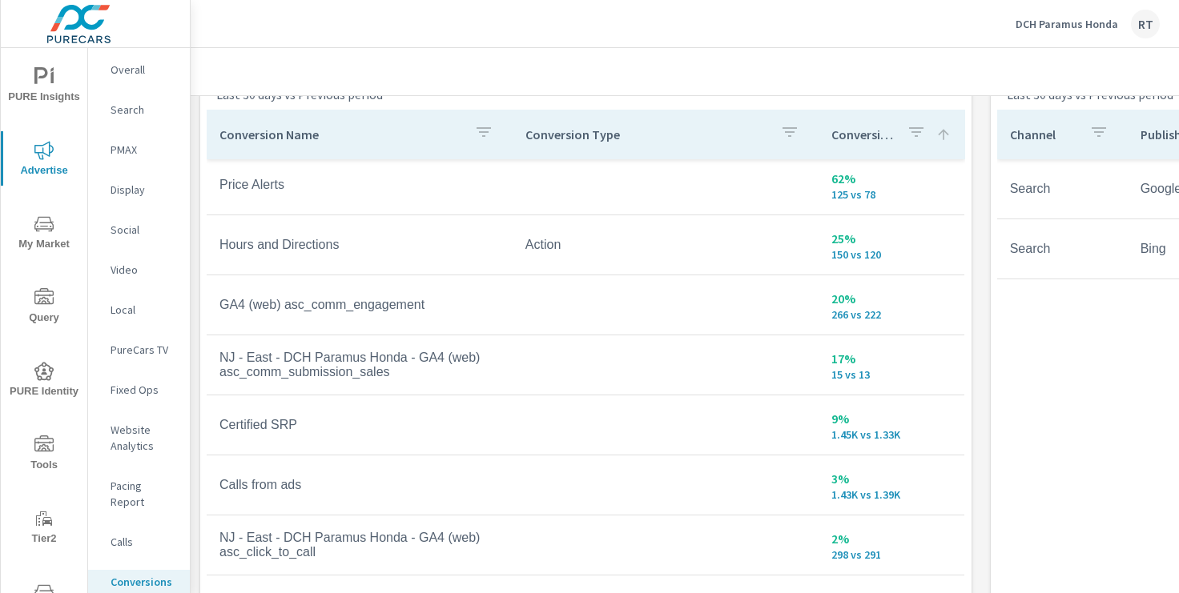
scroll to position [919, 0]
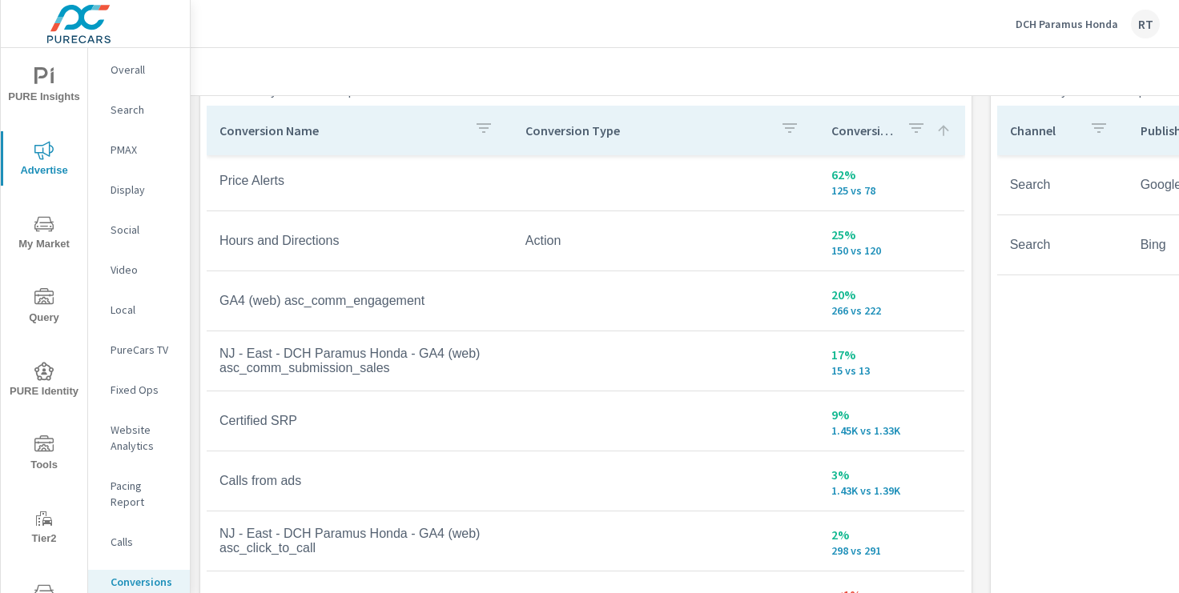
click at [1064, 22] on p "DCH Paramus Honda" at bounding box center [1067, 24] width 103 height 14
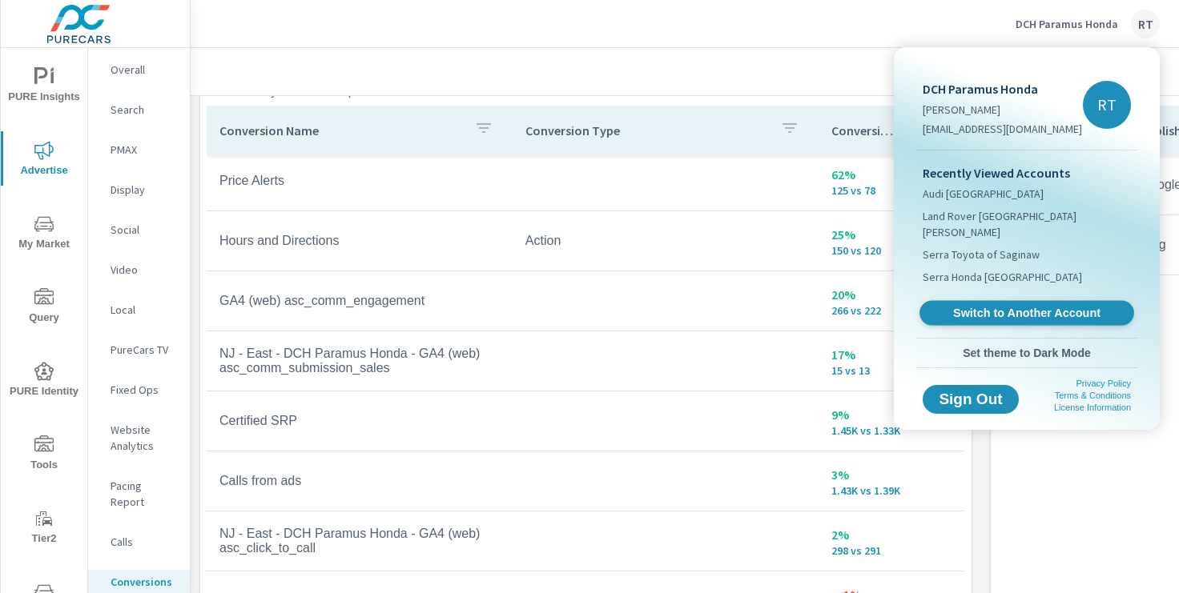
click at [974, 306] on span "Switch to Another Account" at bounding box center [1026, 313] width 196 height 15
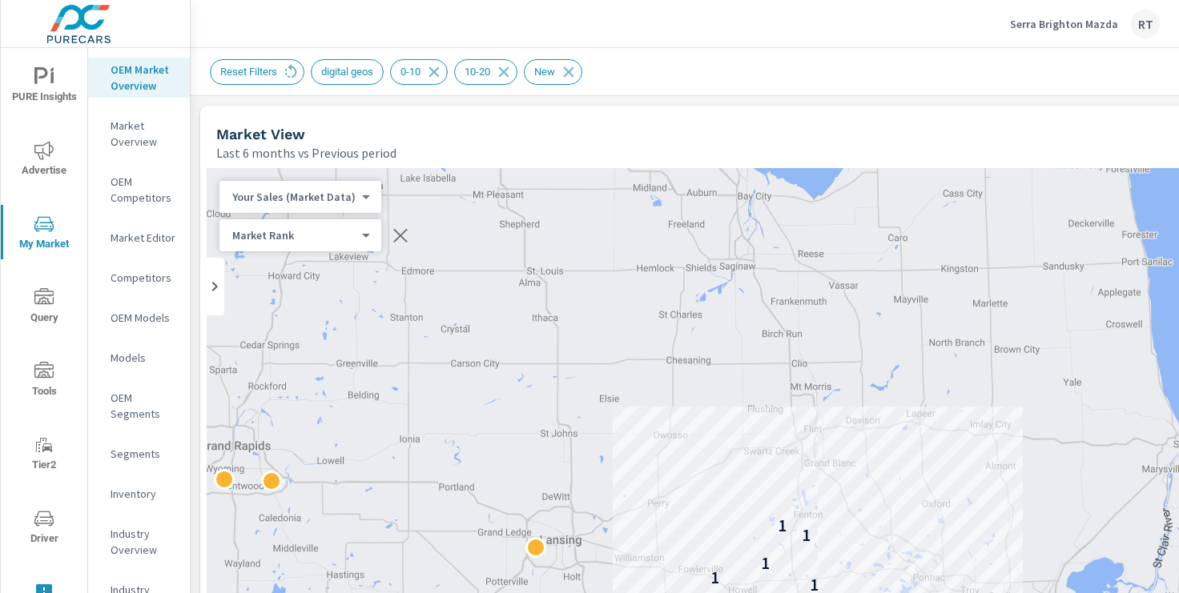
scroll to position [1, 0]
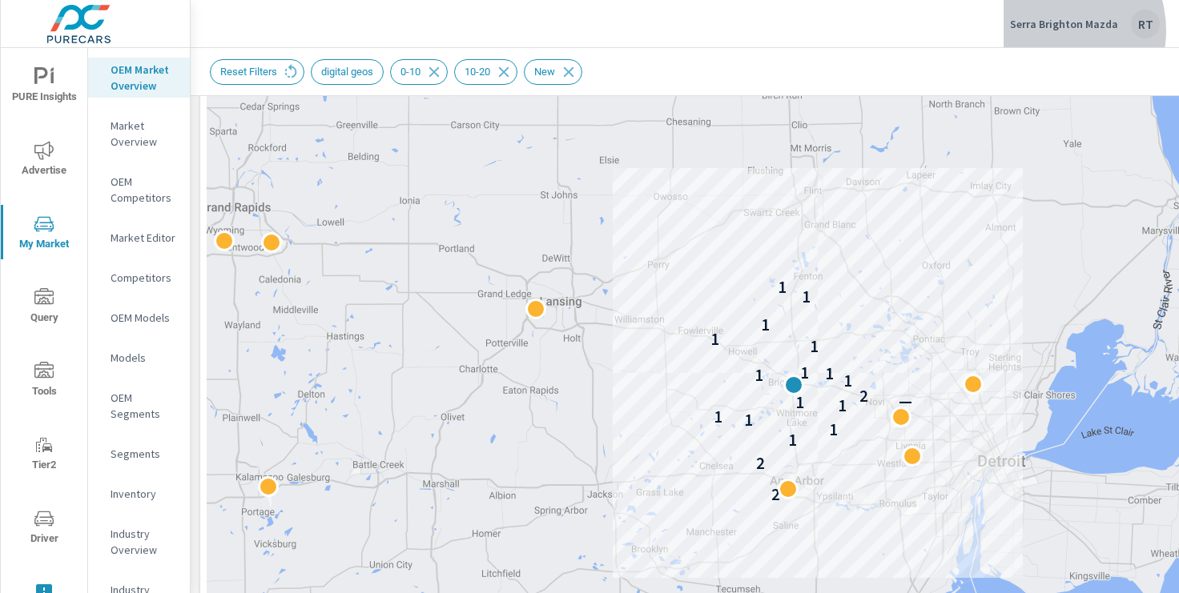
click at [1052, 30] on p "Serra Brighton Mazda" at bounding box center [1064, 24] width 108 height 14
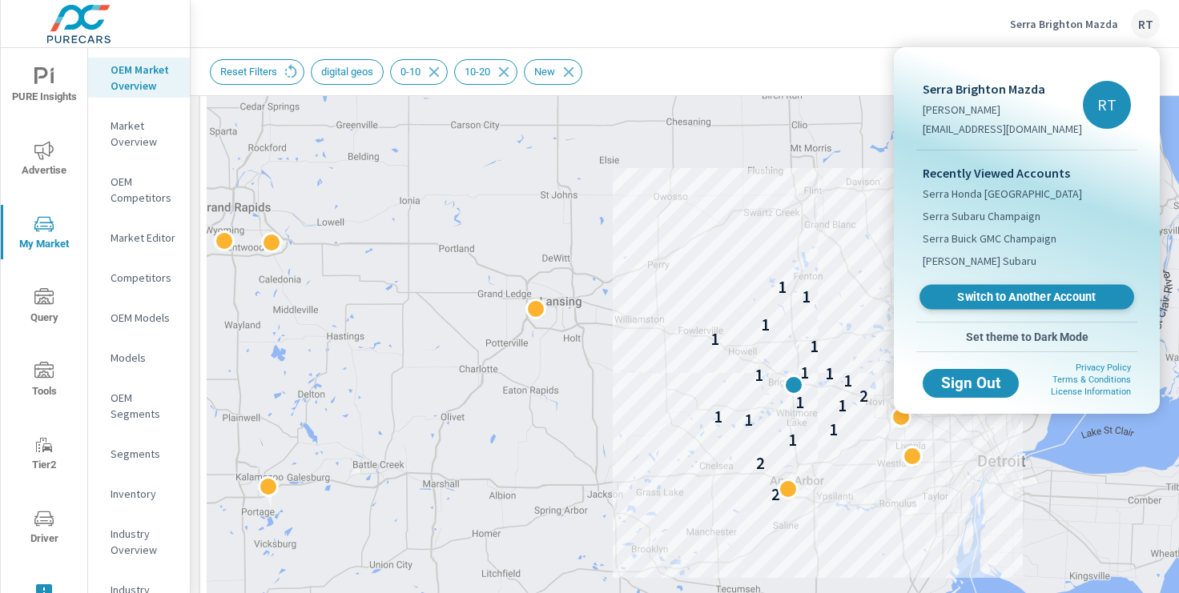
click at [975, 293] on span "Switch to Another Account" at bounding box center [1026, 297] width 196 height 15
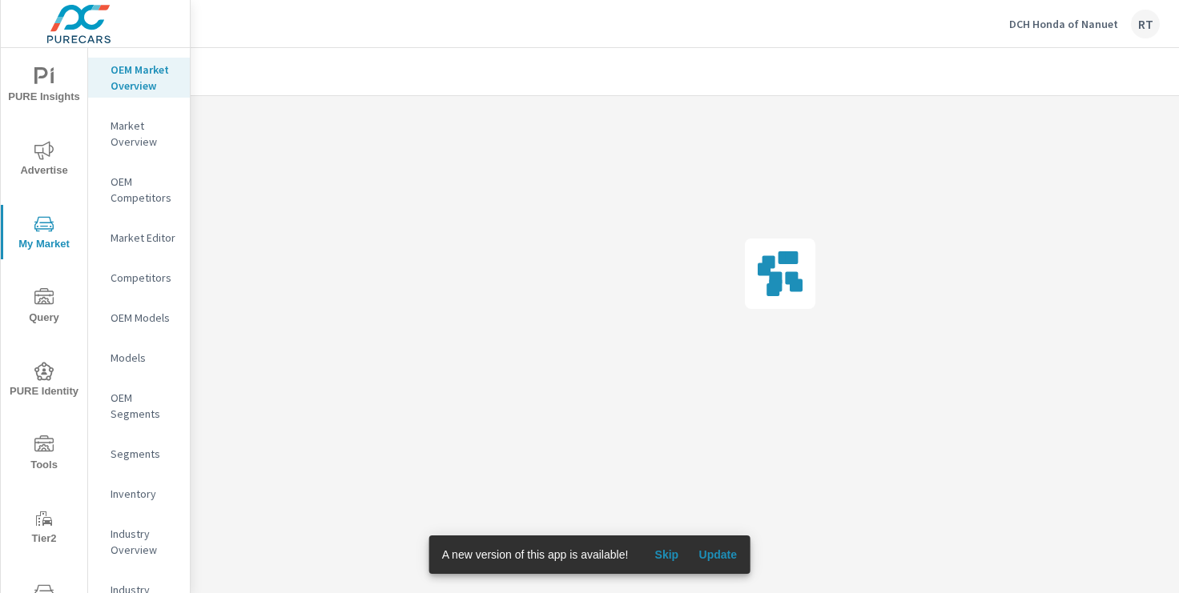
click at [669, 552] on span "Skip" at bounding box center [666, 555] width 38 height 14
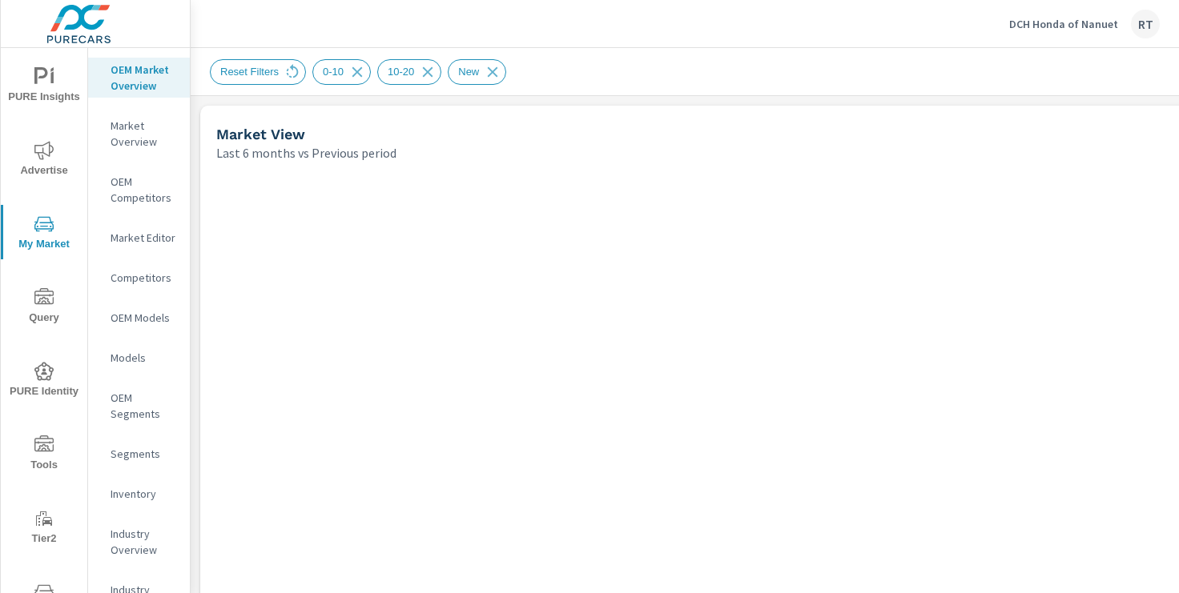
scroll to position [1, 0]
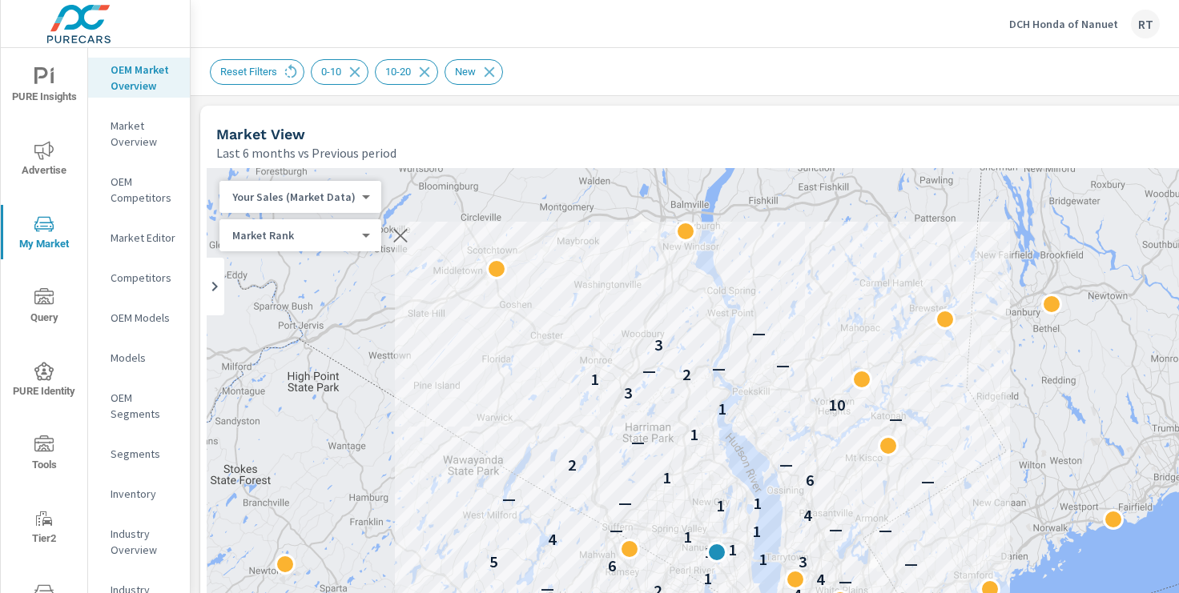
drag, startPoint x: 883, startPoint y: 391, endPoint x: 804, endPoint y: 319, distance: 106.6
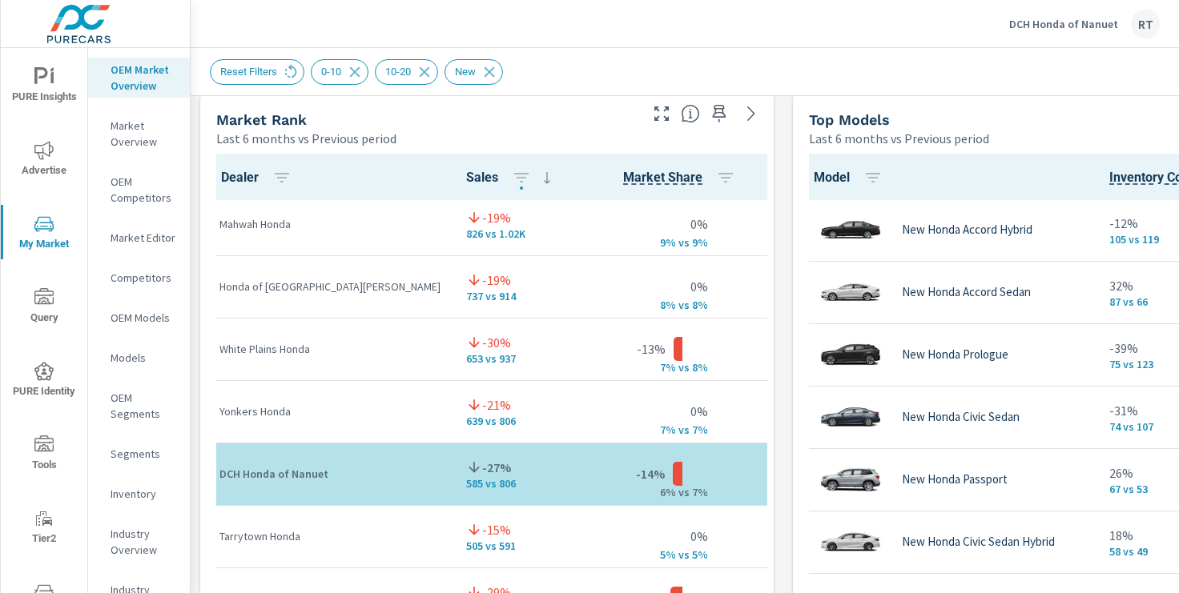
scroll to position [70, 0]
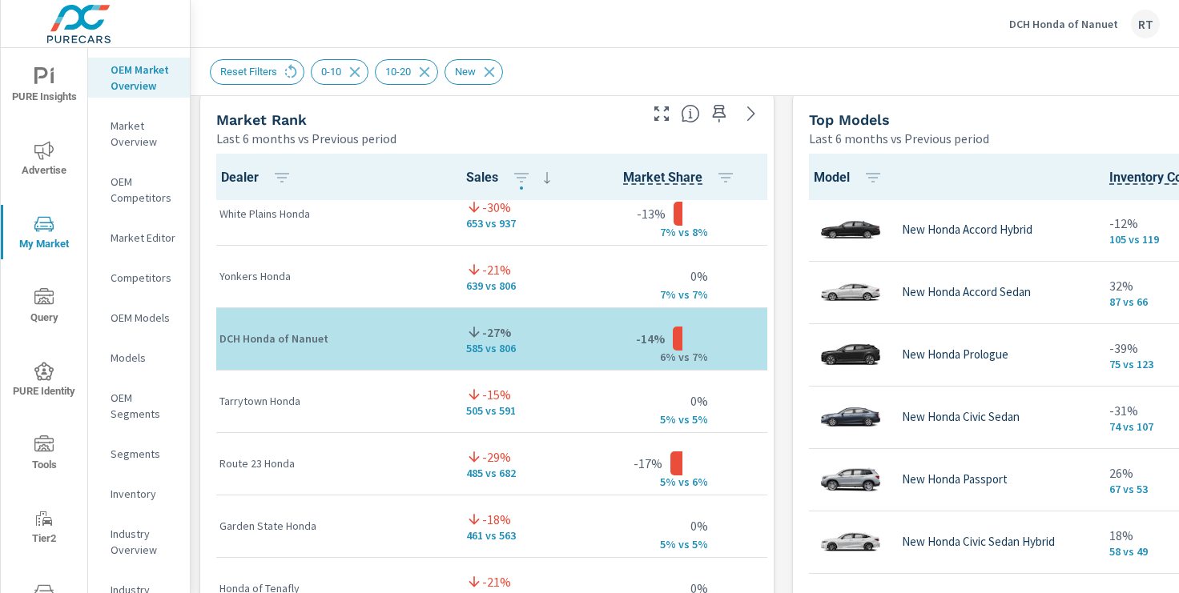
scroll to position [190, 0]
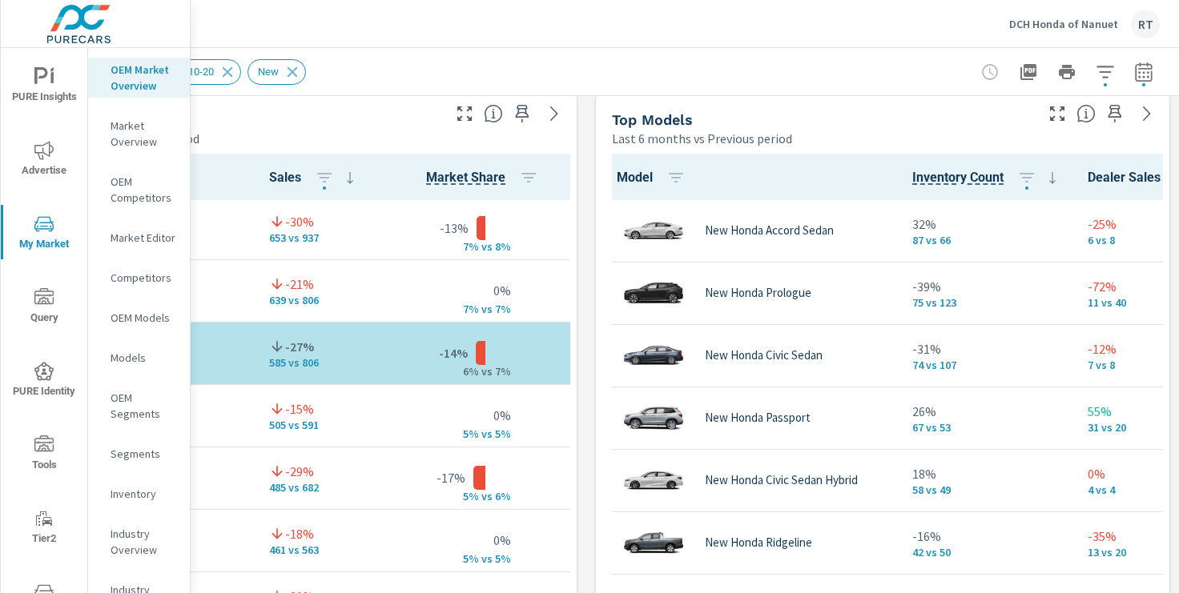
scroll to position [377, 0]
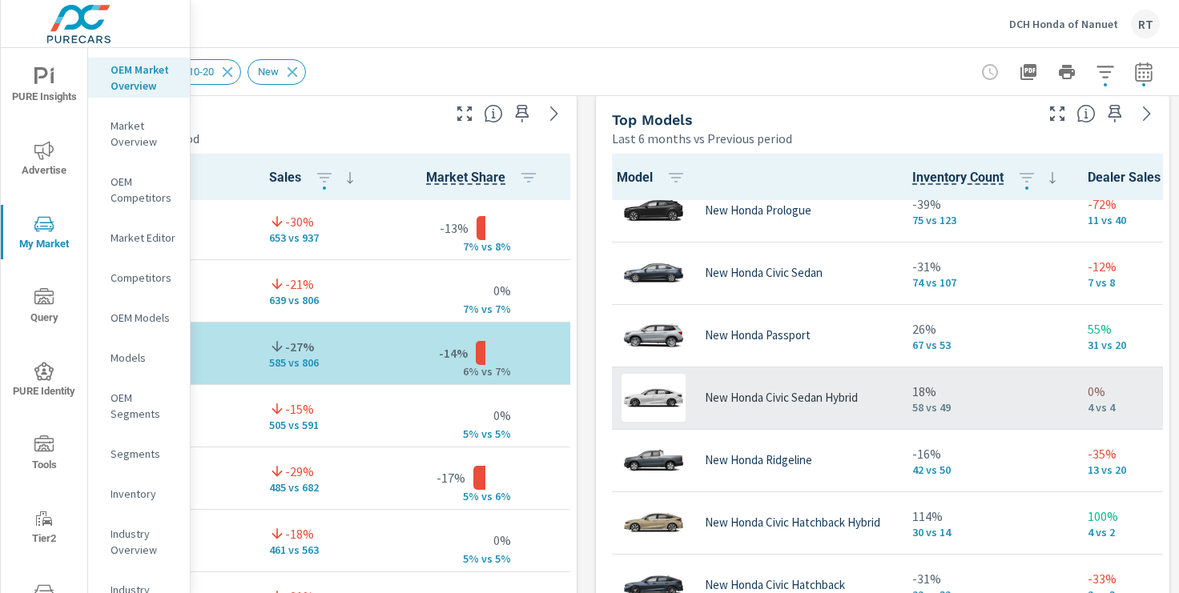
scroll to position [497, 0]
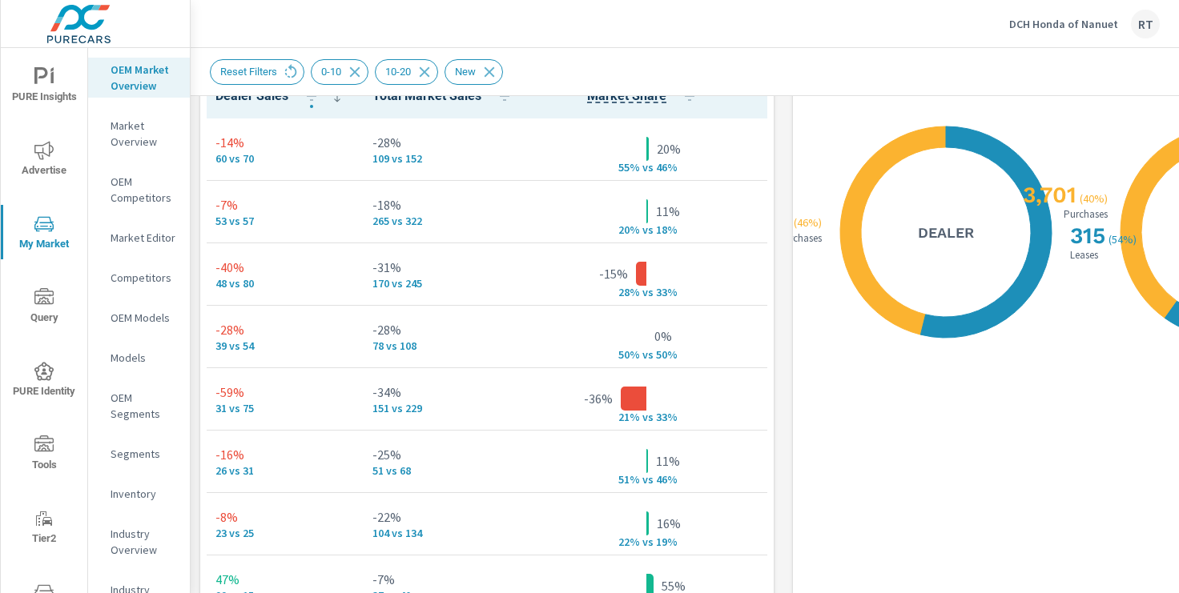
scroll to position [0, 384]
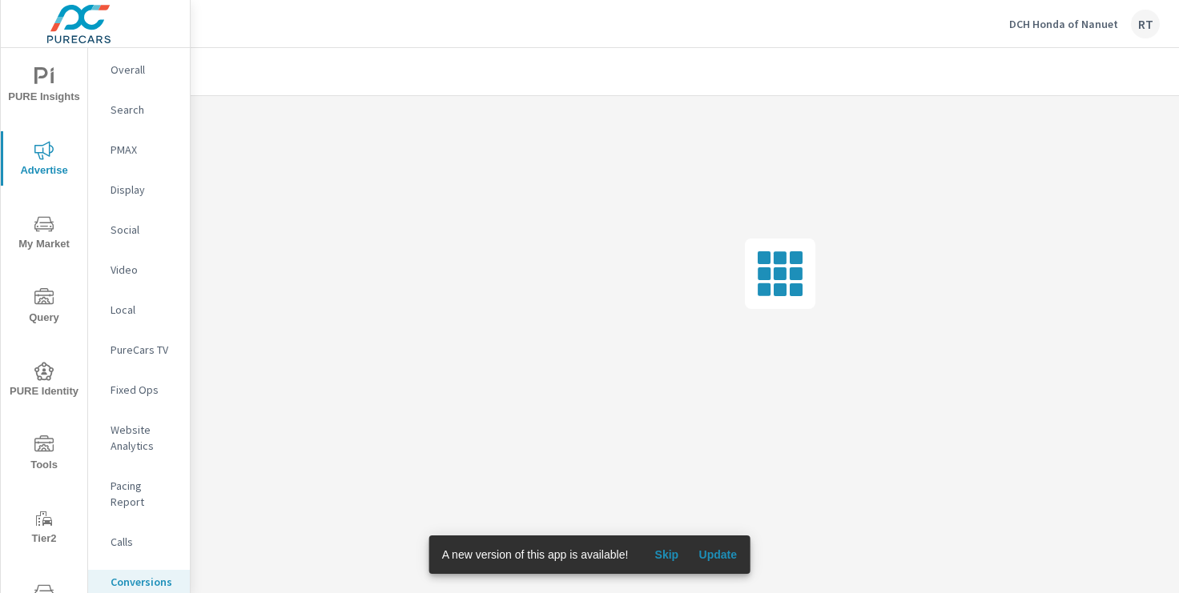
click at [666, 551] on span "Skip" at bounding box center [666, 555] width 38 height 14
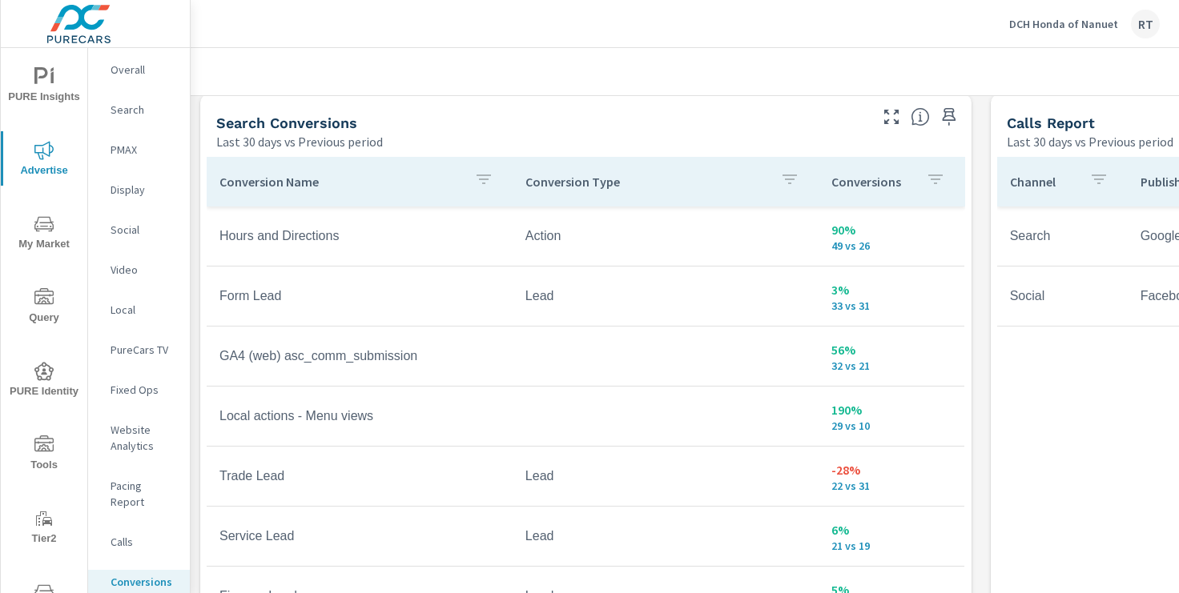
scroll to position [886, 0]
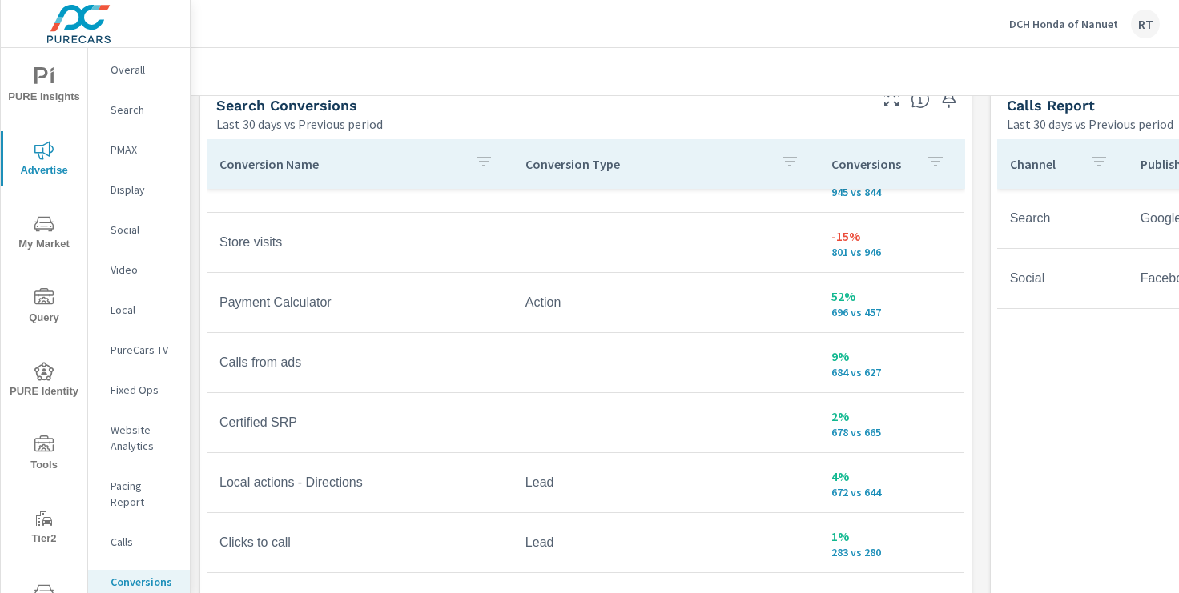
scroll to position [227, 0]
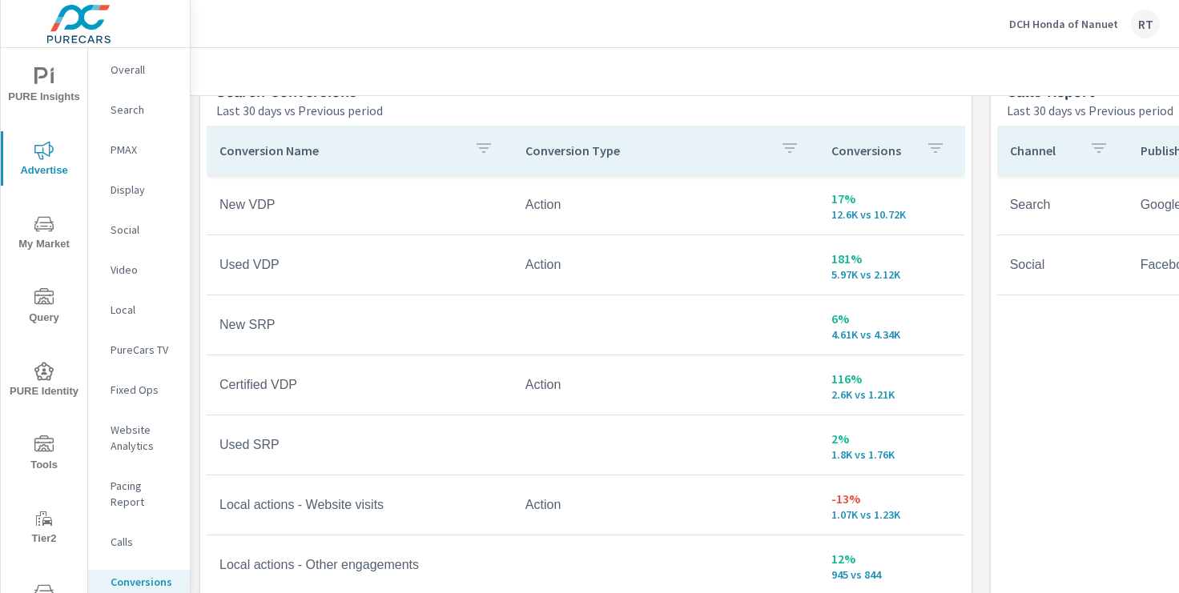
scroll to position [891, 0]
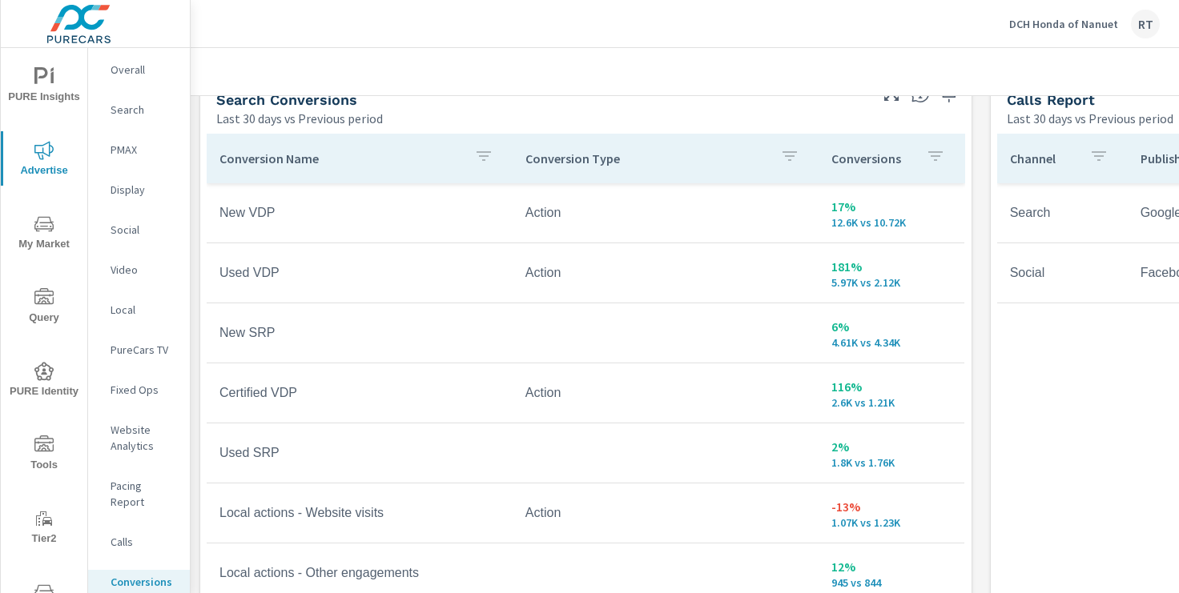
click at [911, 160] on p "Conversions" at bounding box center [872, 159] width 82 height 16
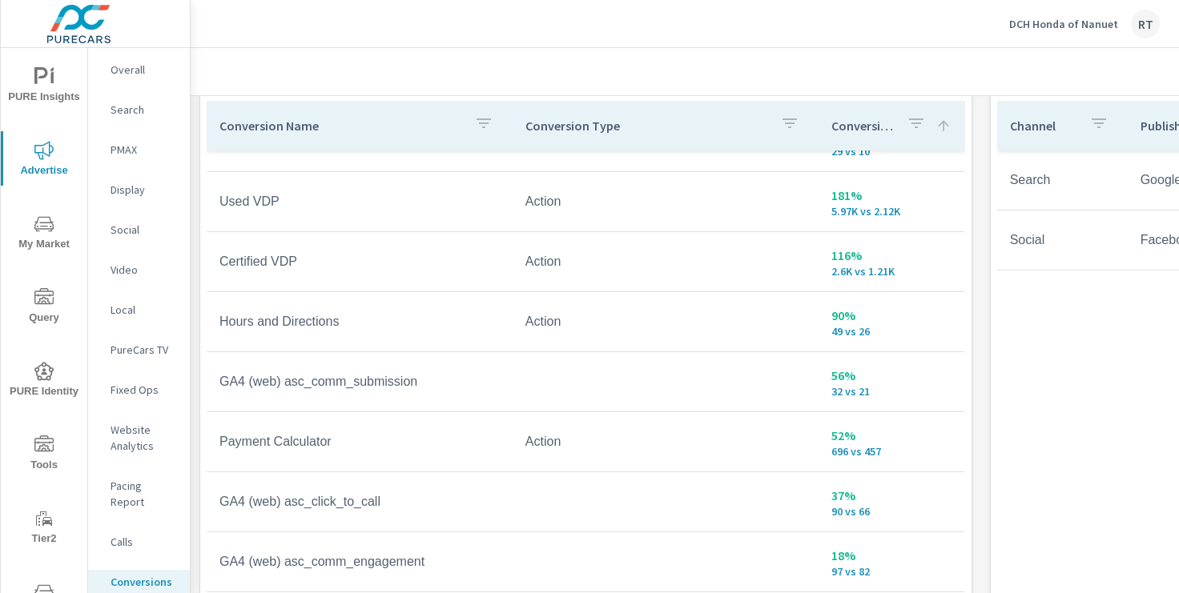
scroll to position [64, 0]
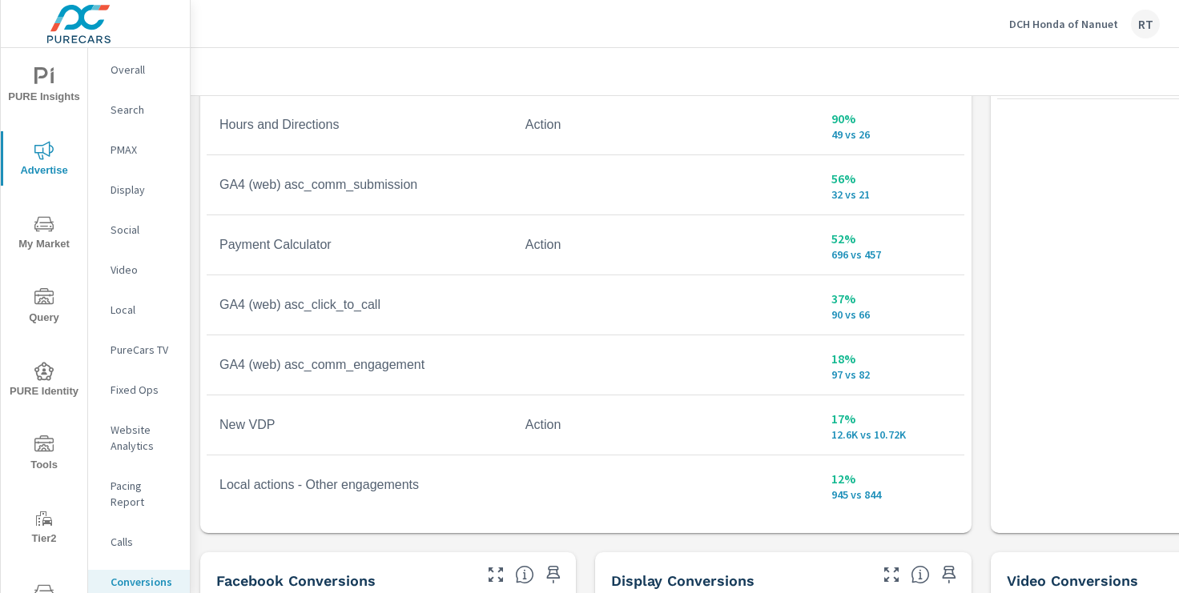
scroll to position [1088, 0]
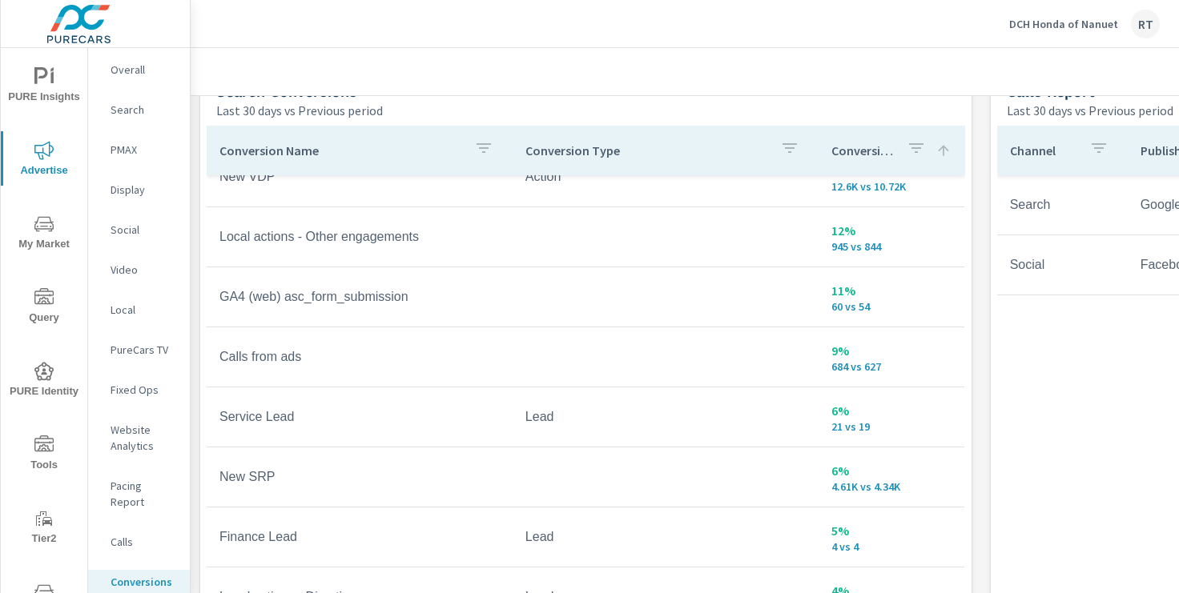
scroll to position [897, 0]
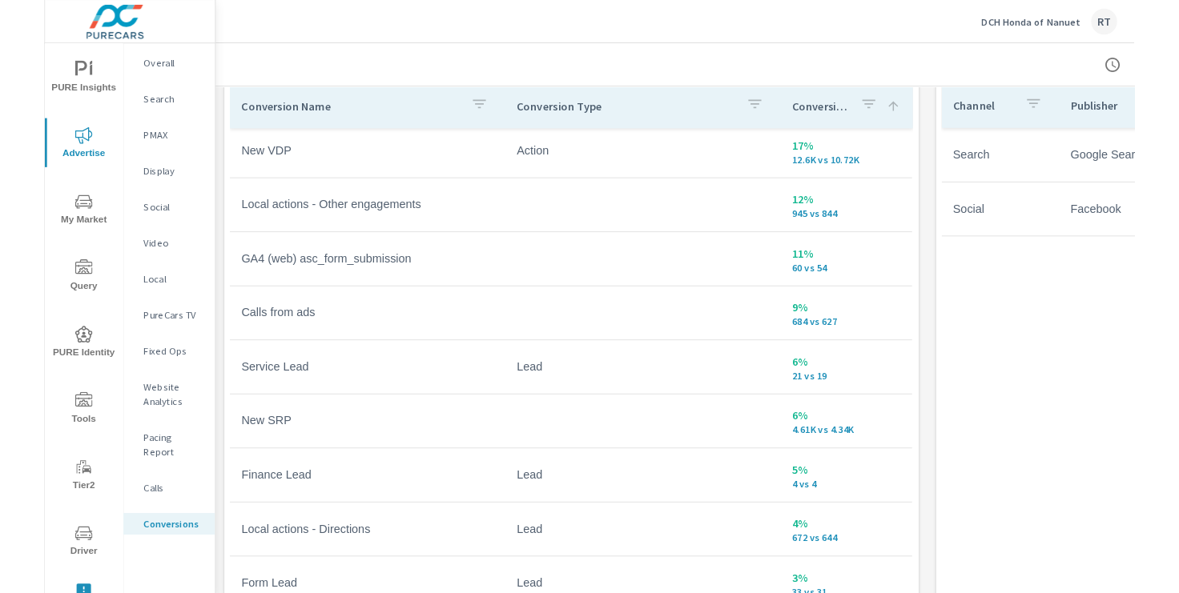
scroll to position [931, 0]
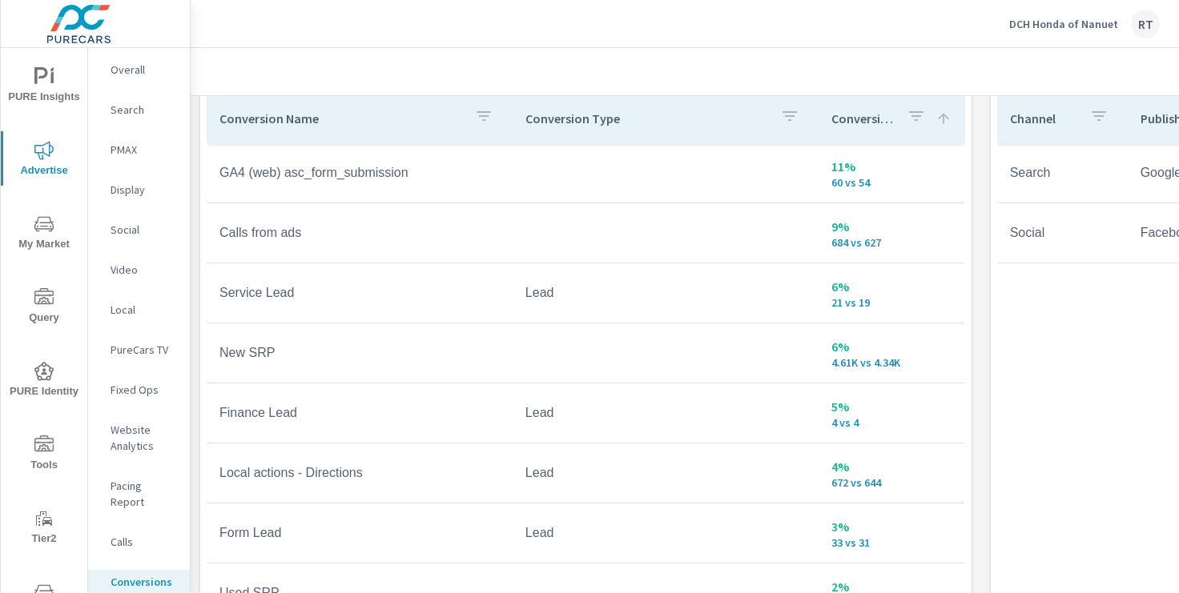
scroll to position [620, 0]
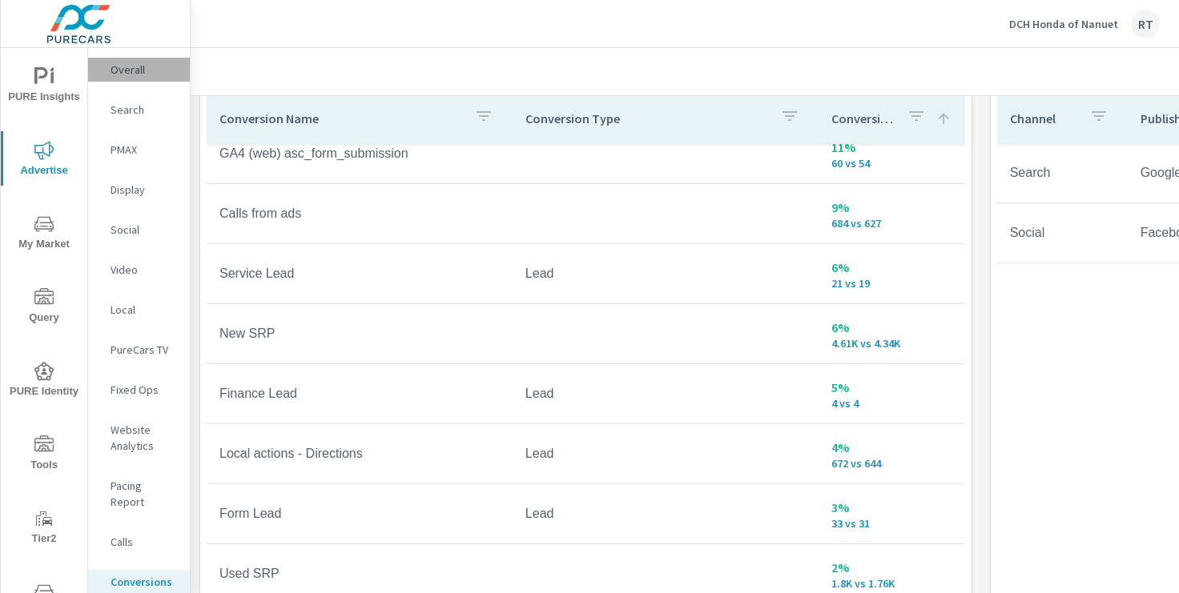
click at [121, 70] on p "Overall" at bounding box center [144, 70] width 66 height 16
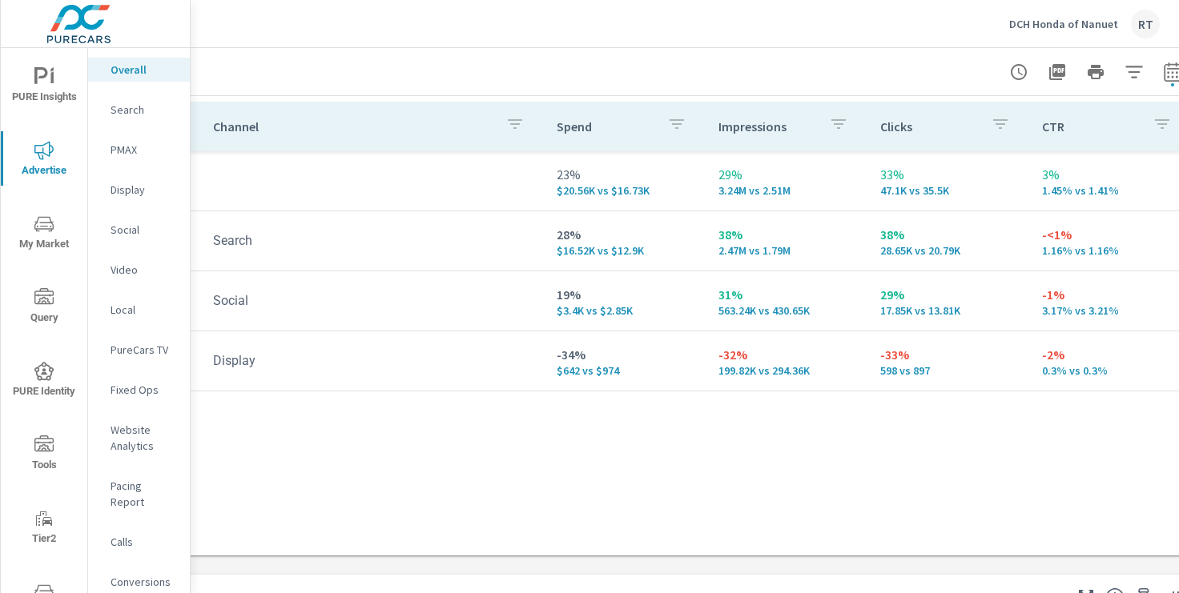
scroll to position [223, 168]
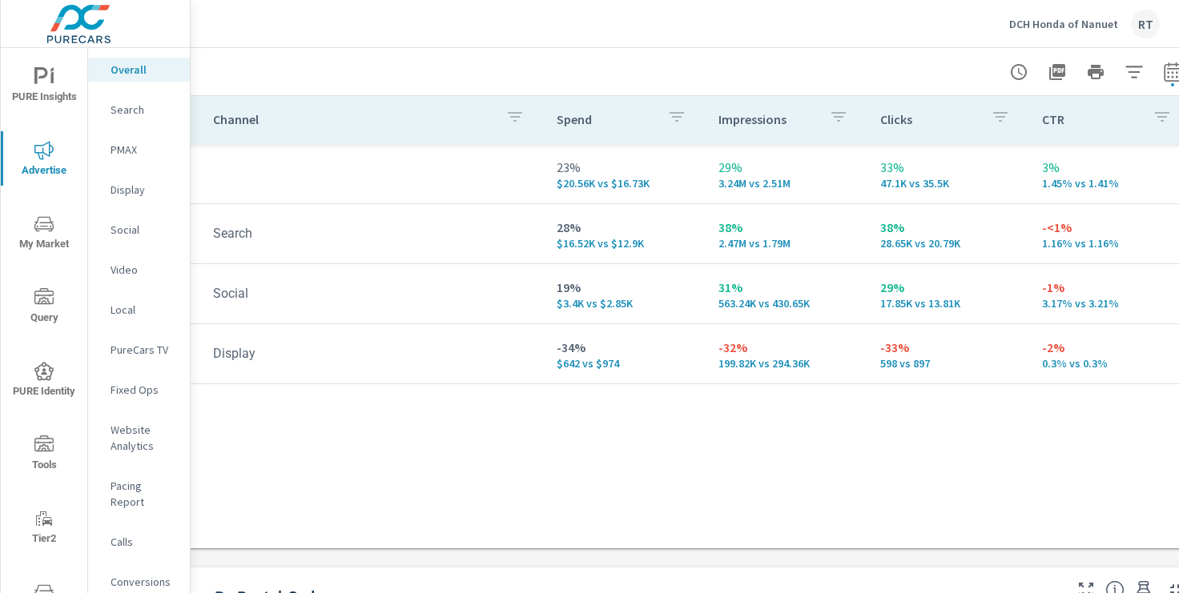
click at [129, 147] on p "PMAX" at bounding box center [144, 150] width 66 height 16
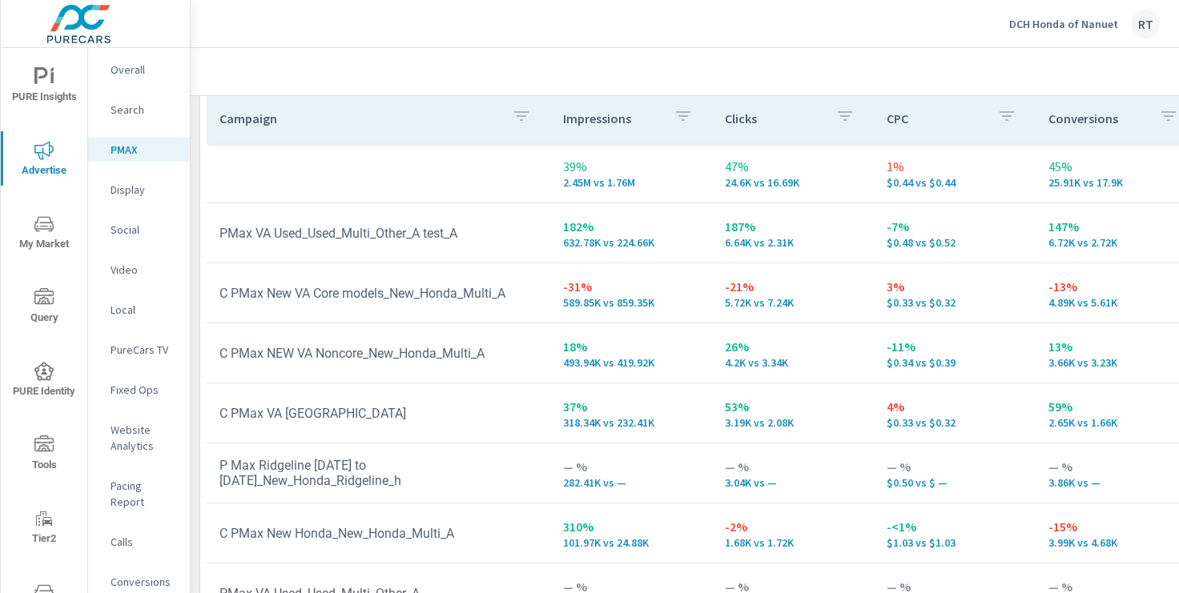
scroll to position [247, 0]
click at [135, 188] on p "Display" at bounding box center [144, 190] width 66 height 16
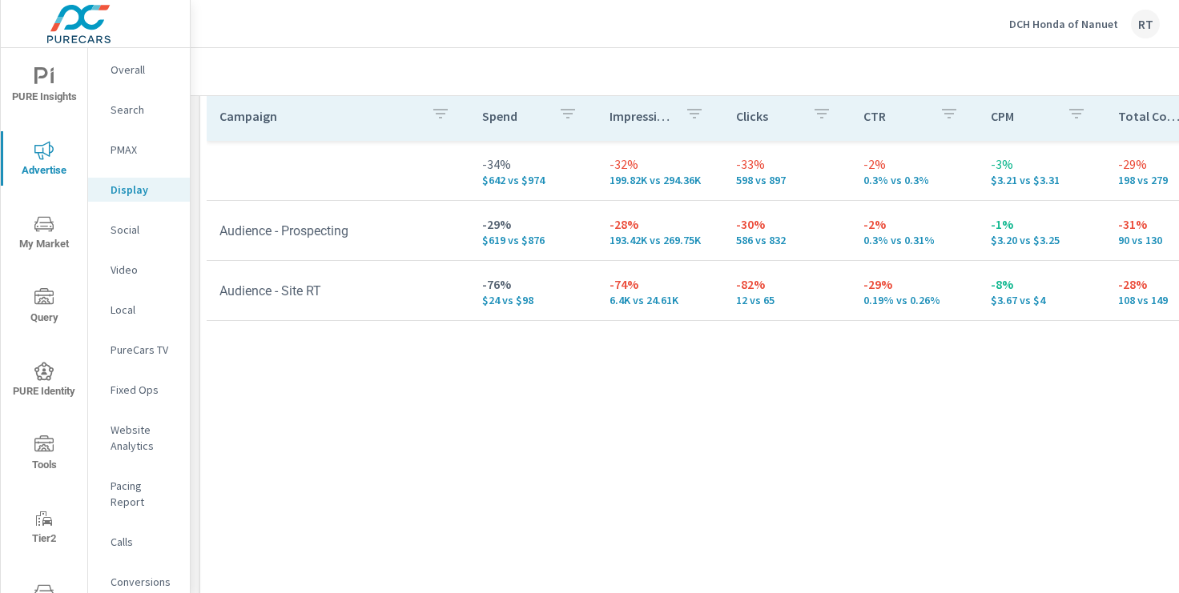
scroll to position [762, 18]
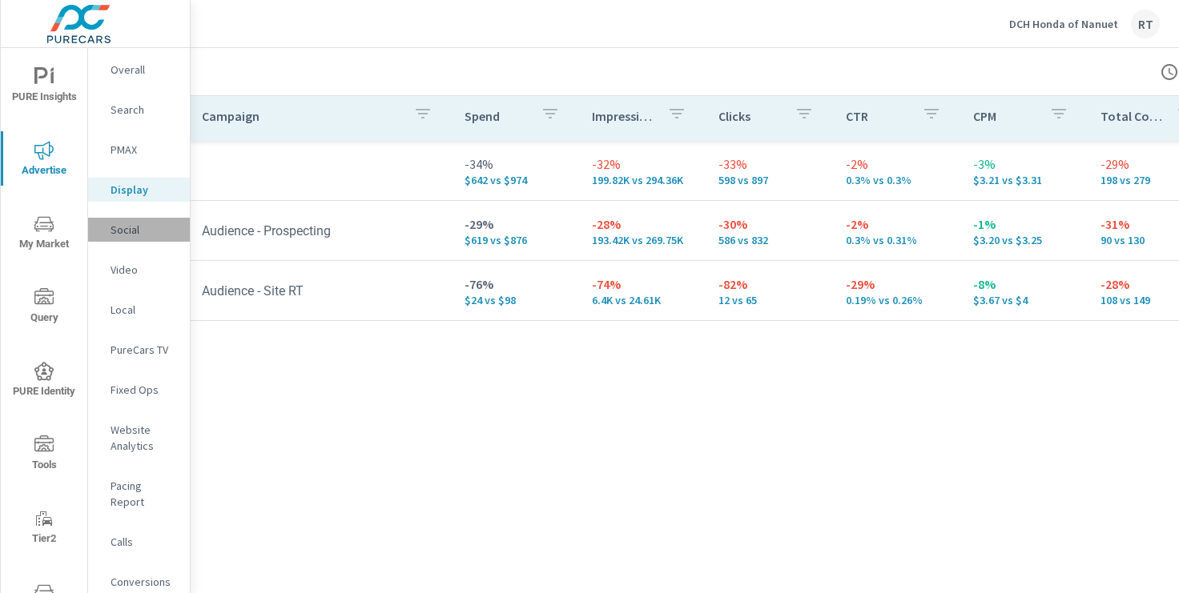
click at [126, 228] on p "Social" at bounding box center [144, 230] width 66 height 16
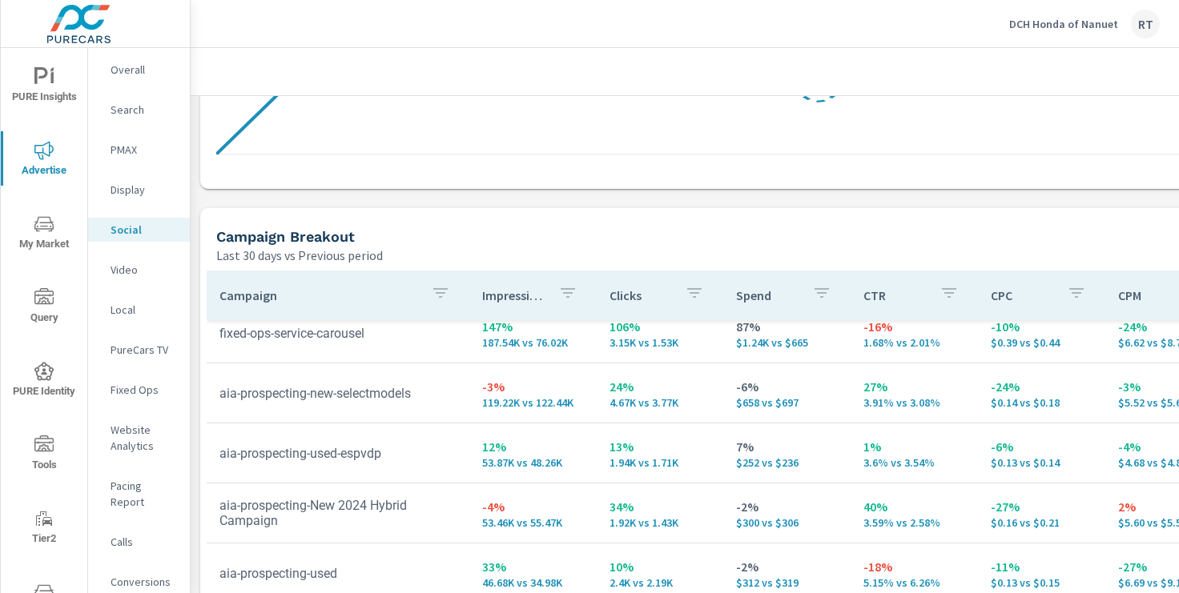
scroll to position [587, 0]
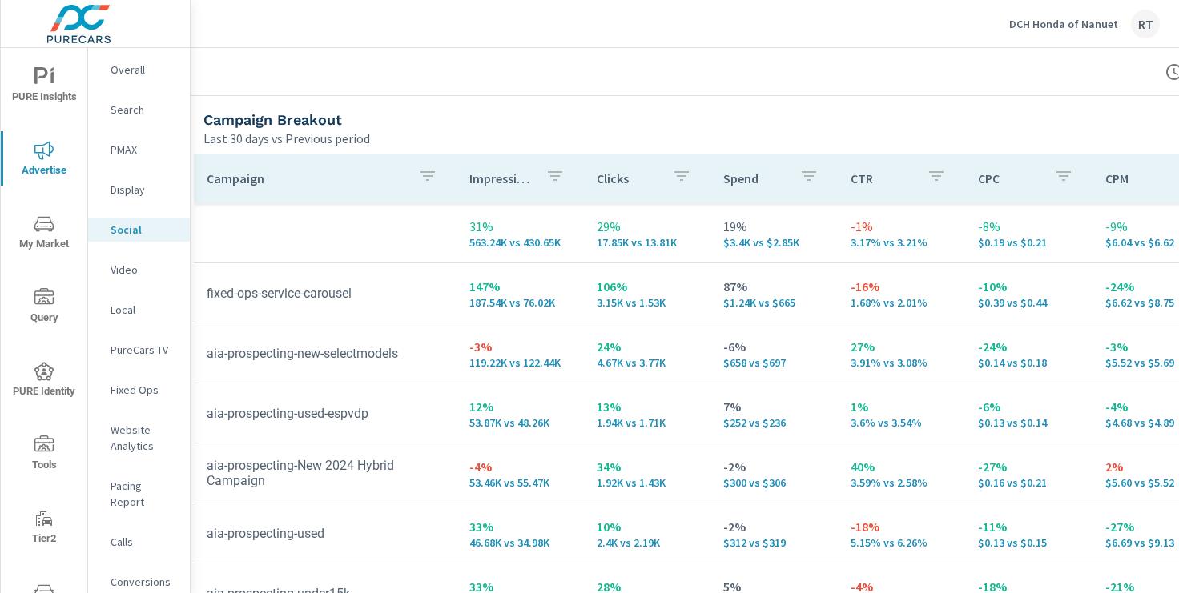
scroll to position [700, 197]
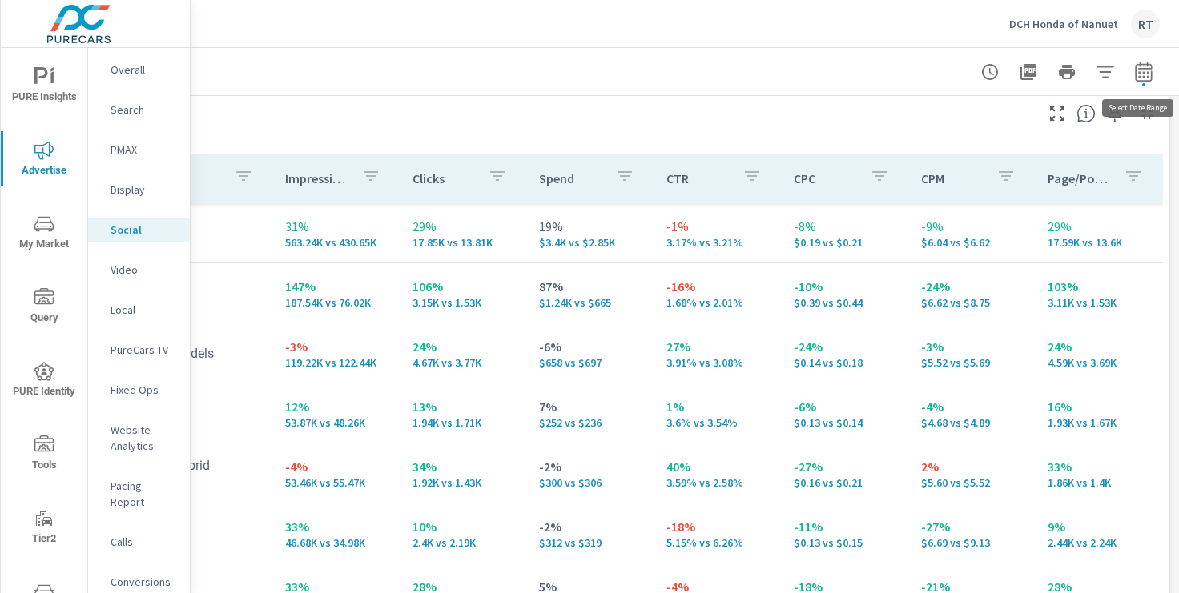
click at [1145, 76] on icon "button" at bounding box center [1143, 71] width 19 height 19
select select "Last 30 days"
select select "Previous period"
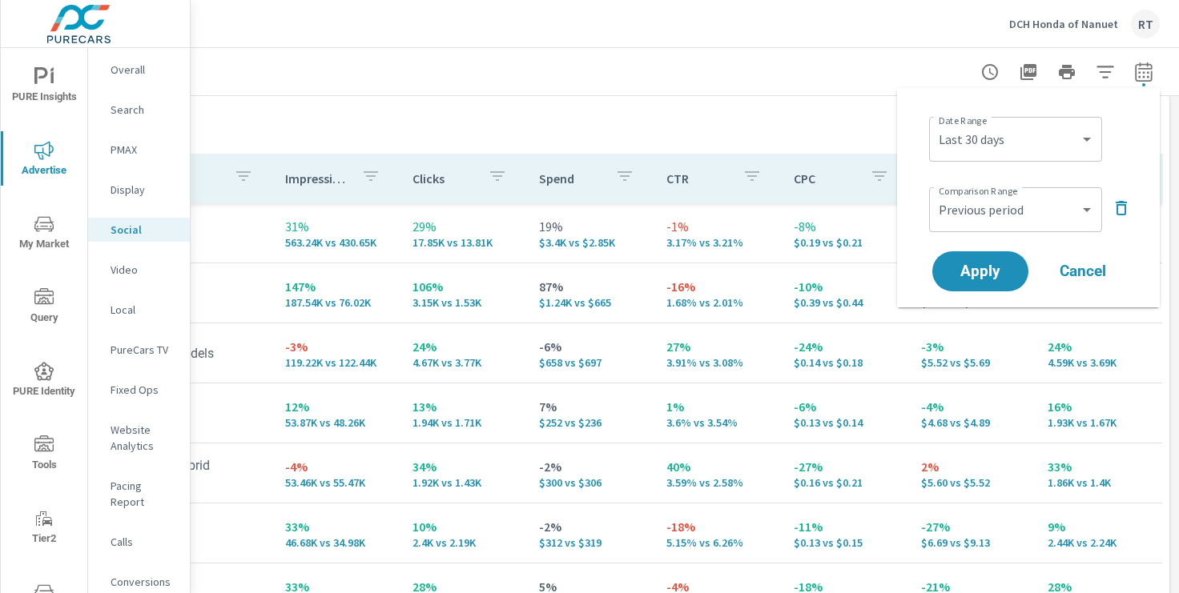
click at [1122, 207] on icon "button" at bounding box center [1121, 208] width 19 height 19
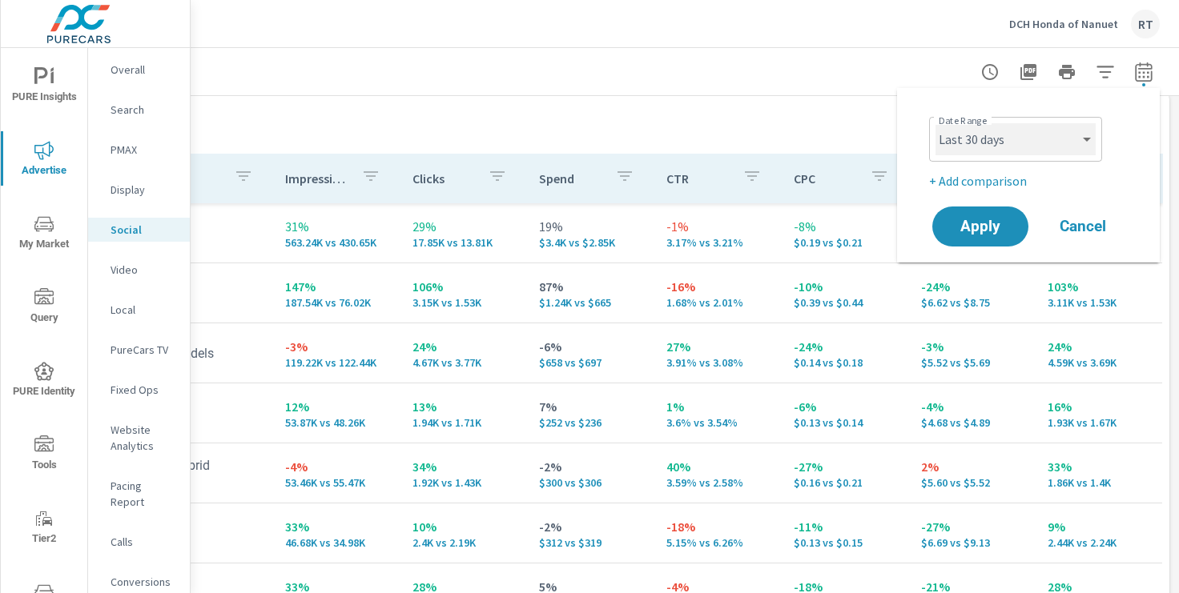
click at [1077, 143] on select "Custom [DATE] Last week Last 7 days Last 14 days Last 30 days Last 45 days Last…" at bounding box center [1015, 139] width 160 height 32
click at [935, 123] on select "Custom [DATE] Last week Last 7 days Last 14 days Last 30 days Last 45 days Last…" at bounding box center [1015, 139] width 160 height 32
select select "Month to date"
click at [980, 225] on span "Apply" at bounding box center [981, 226] width 66 height 15
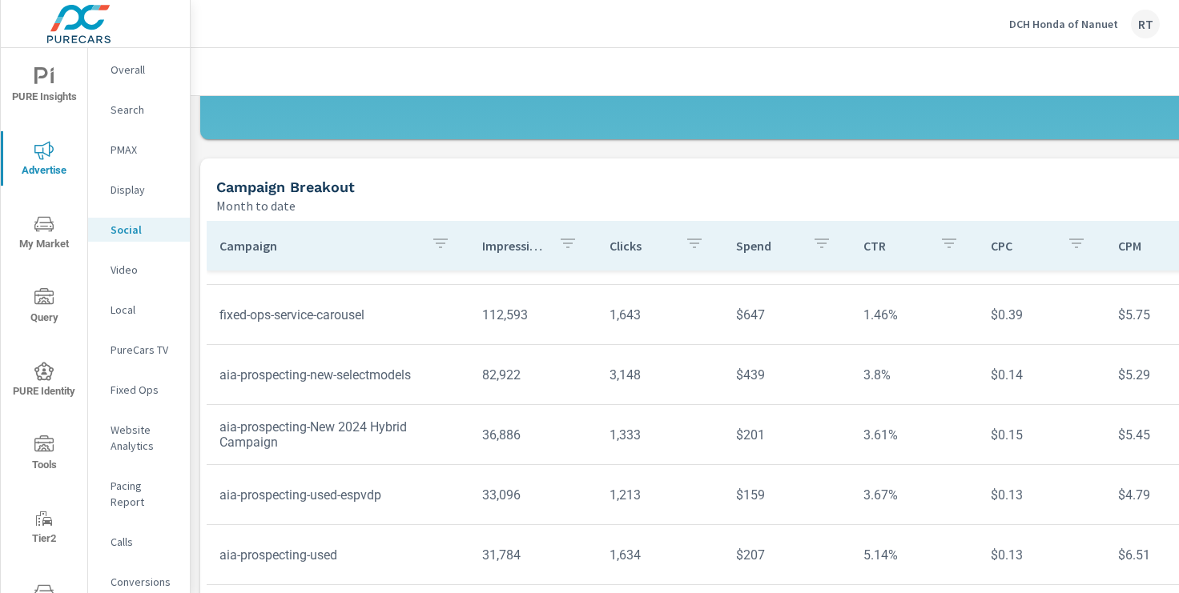
scroll to position [66, 0]
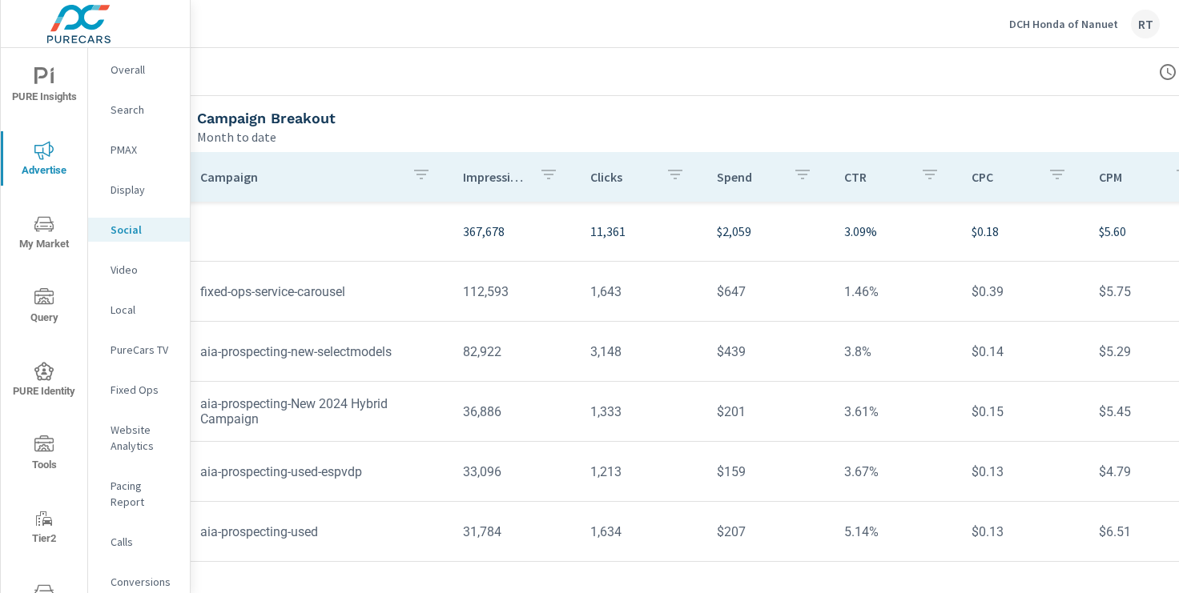
scroll to position [553, 20]
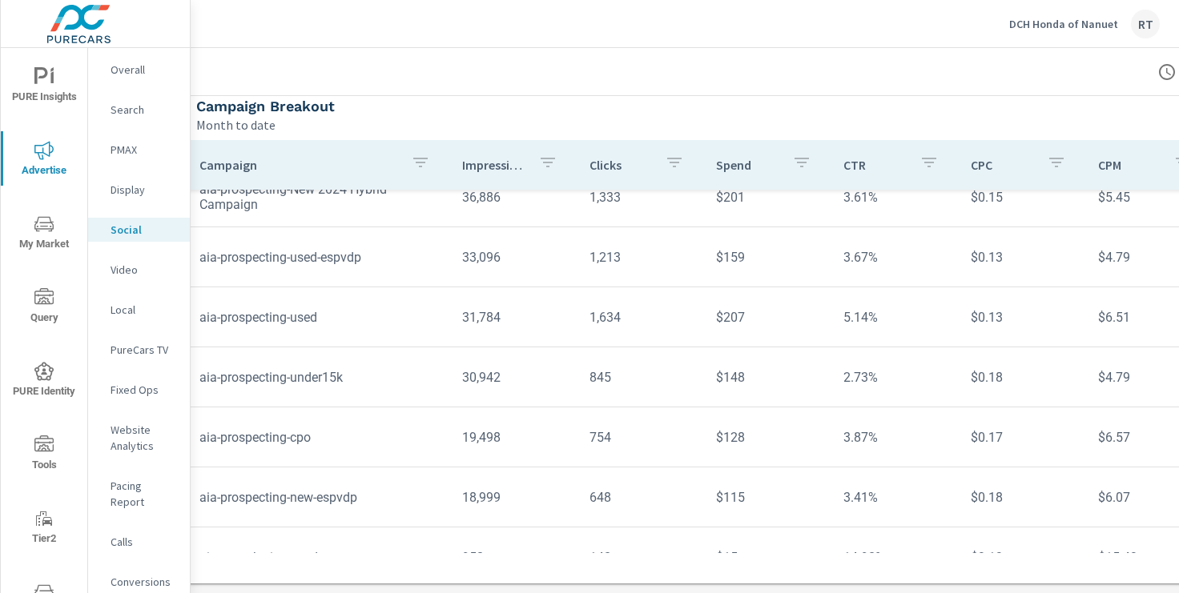
scroll to position [237, 0]
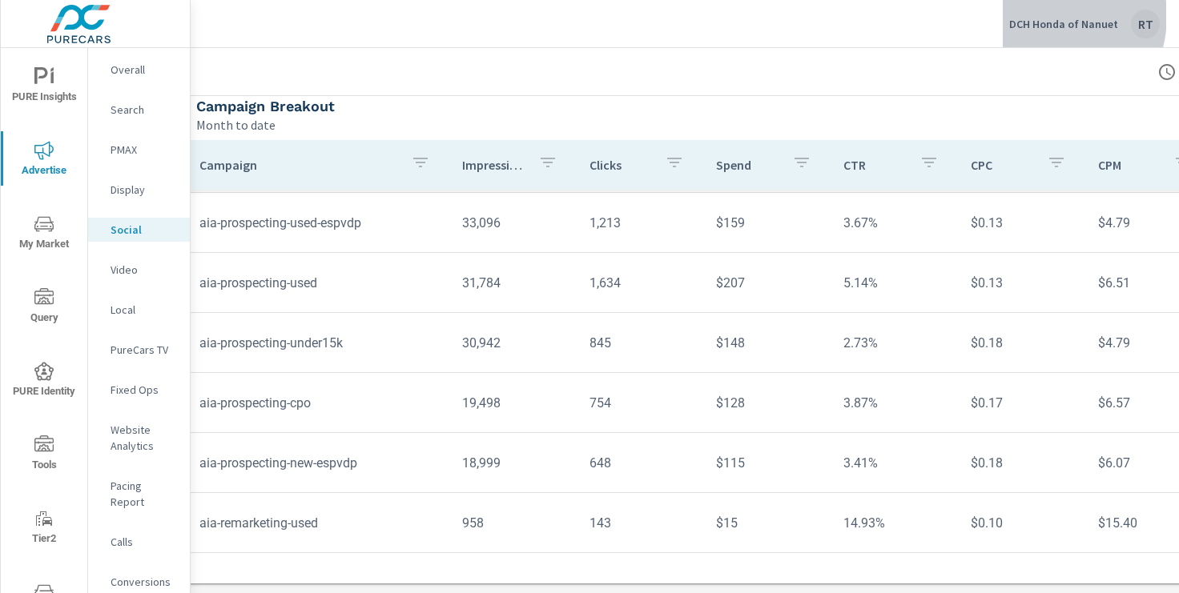
click at [1045, 17] on p "DCH Honda of Nanuet" at bounding box center [1063, 24] width 109 height 14
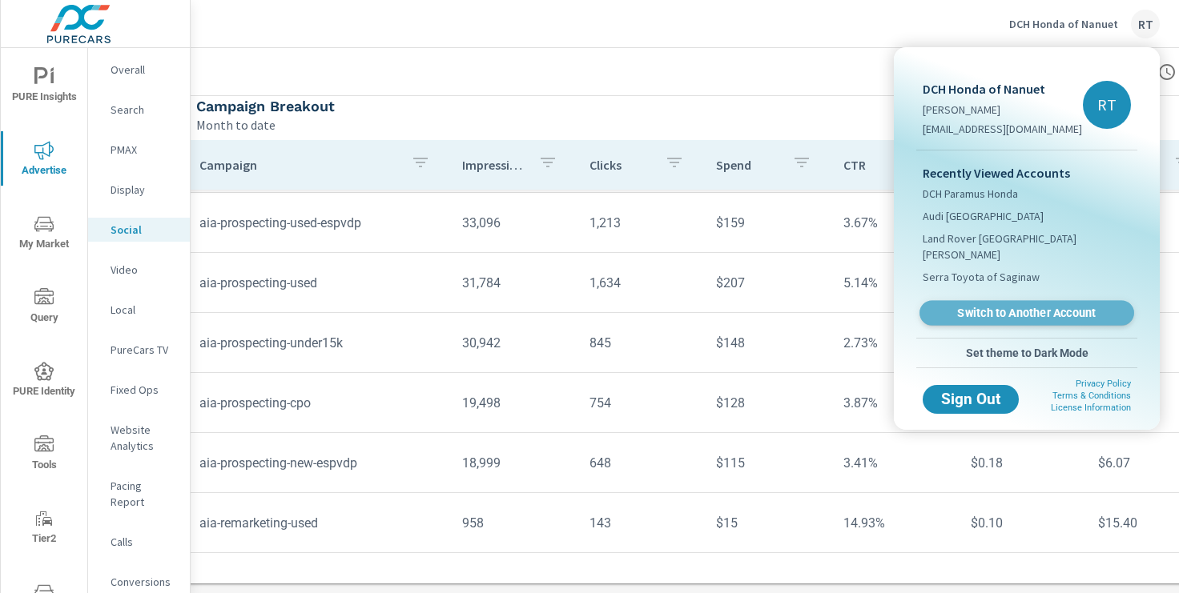
click at [980, 306] on span "Switch to Another Account" at bounding box center [1026, 313] width 196 height 15
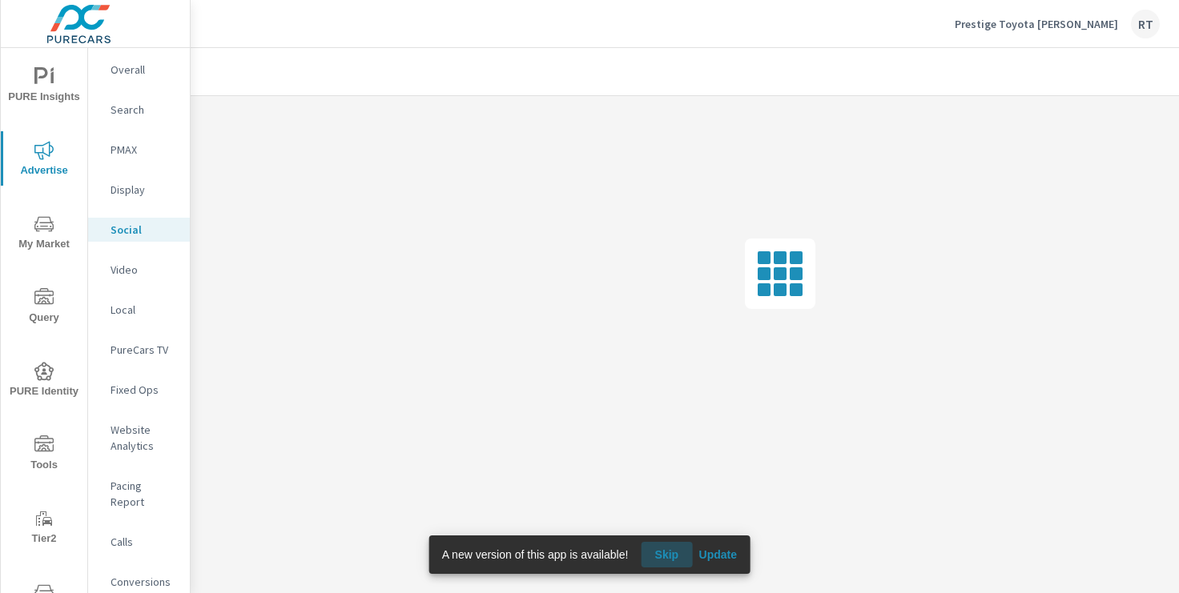
click at [666, 553] on span "Skip" at bounding box center [666, 555] width 38 height 14
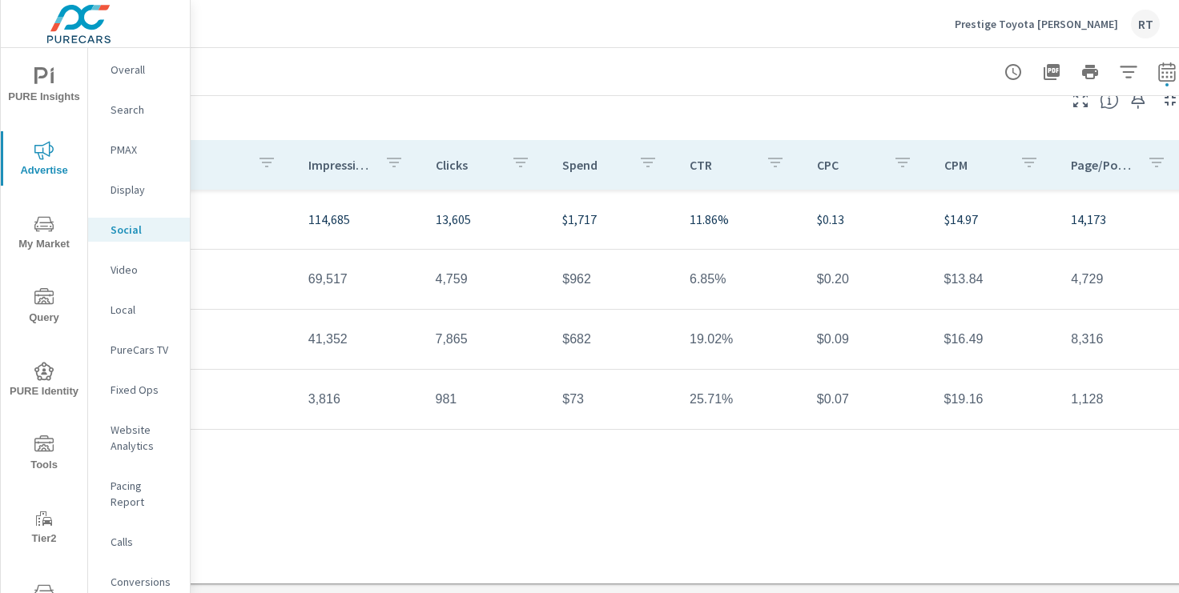
scroll to position [553, 197]
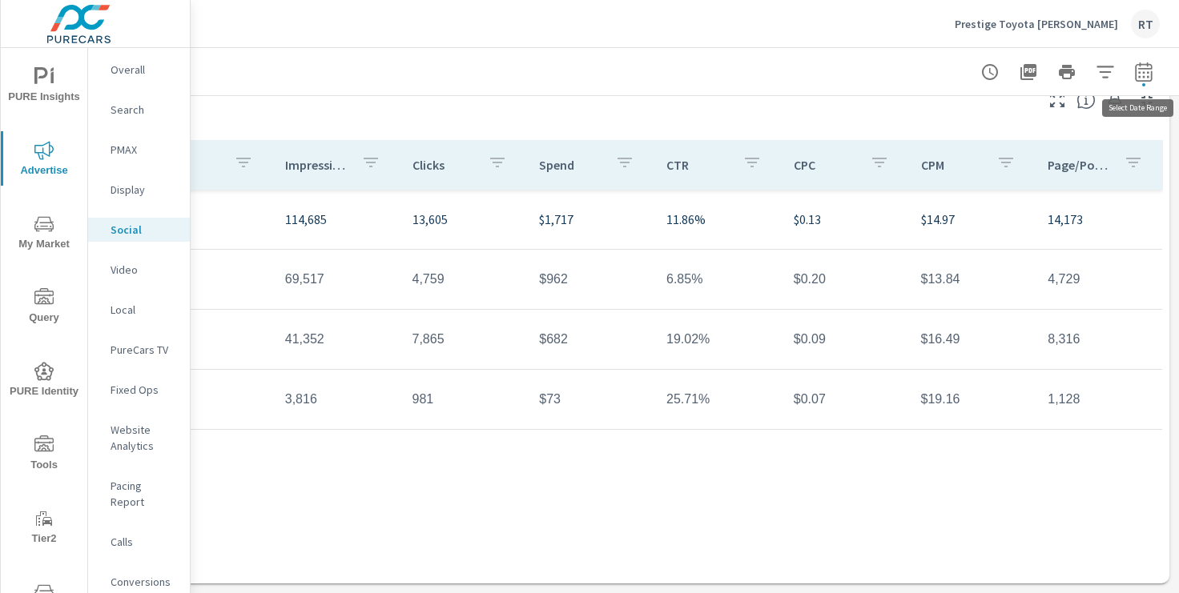
click at [1144, 71] on icon "button" at bounding box center [1143, 74] width 10 height 6
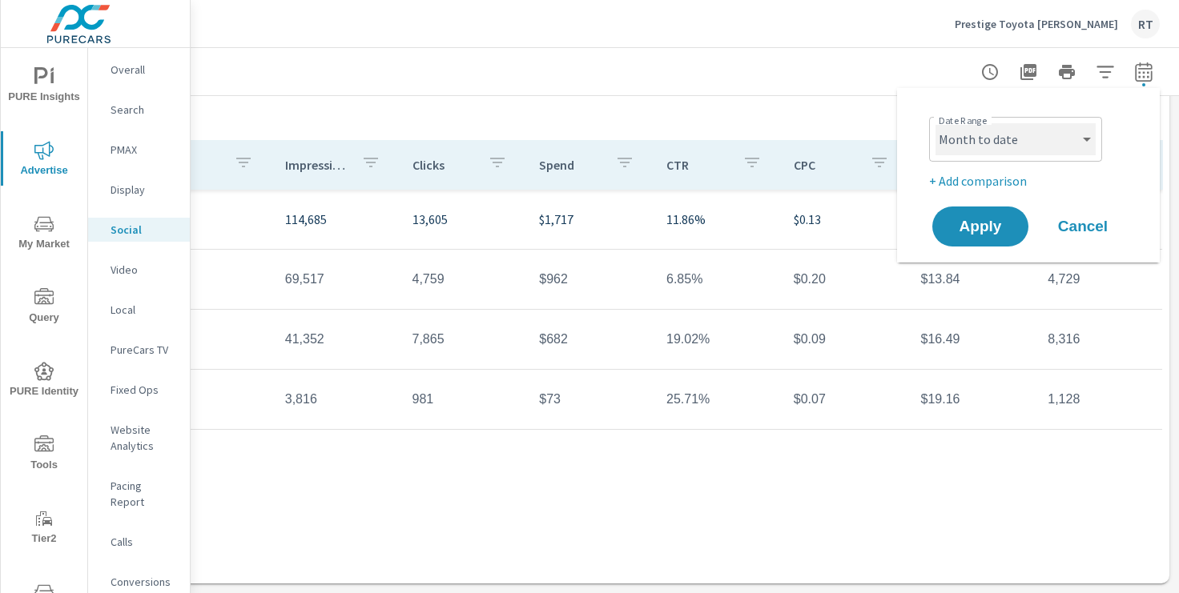
click at [1087, 137] on select "Custom [DATE] Last week Last 7 days Last 14 days Last 30 days Last 45 days Last…" at bounding box center [1015, 139] width 160 height 32
click at [935, 123] on select "Custom [DATE] Last week Last 7 days Last 14 days Last 30 days Last 45 days Last…" at bounding box center [1015, 139] width 160 height 32
select select "Last month"
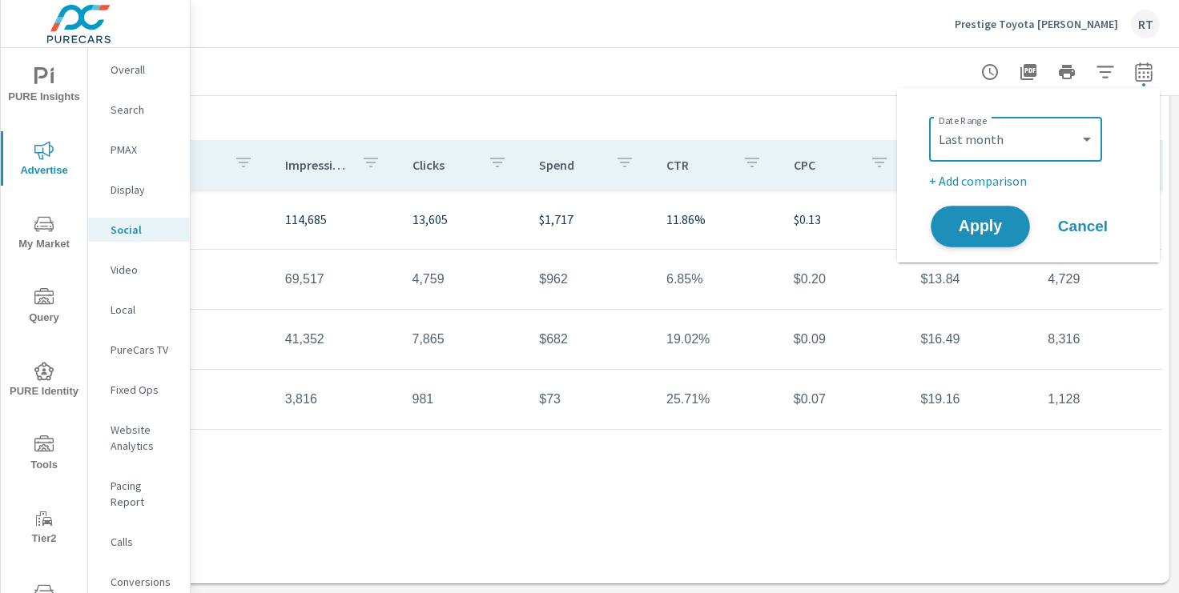
click at [966, 221] on span "Apply" at bounding box center [981, 226] width 66 height 15
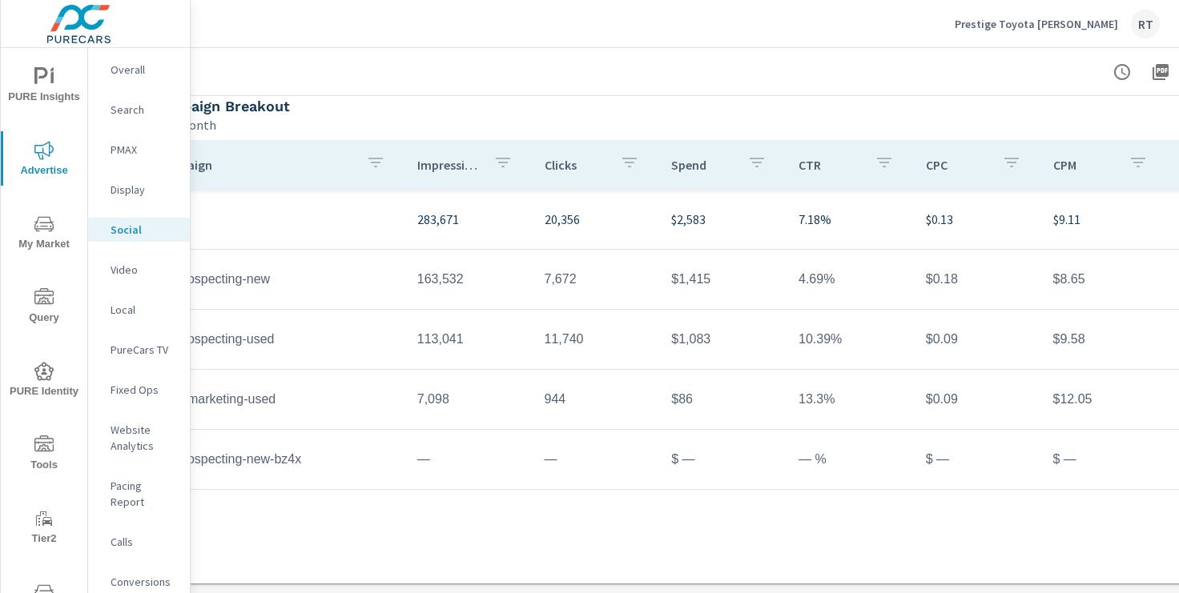
scroll to position [553, 197]
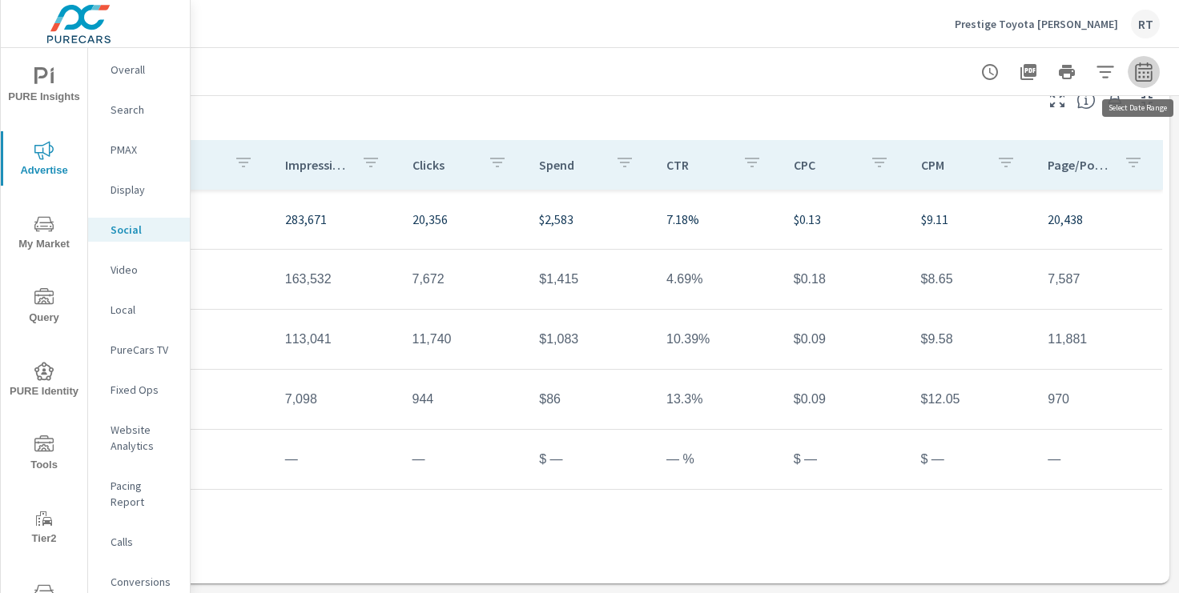
click at [1145, 74] on icon "button" at bounding box center [1143, 71] width 19 height 19
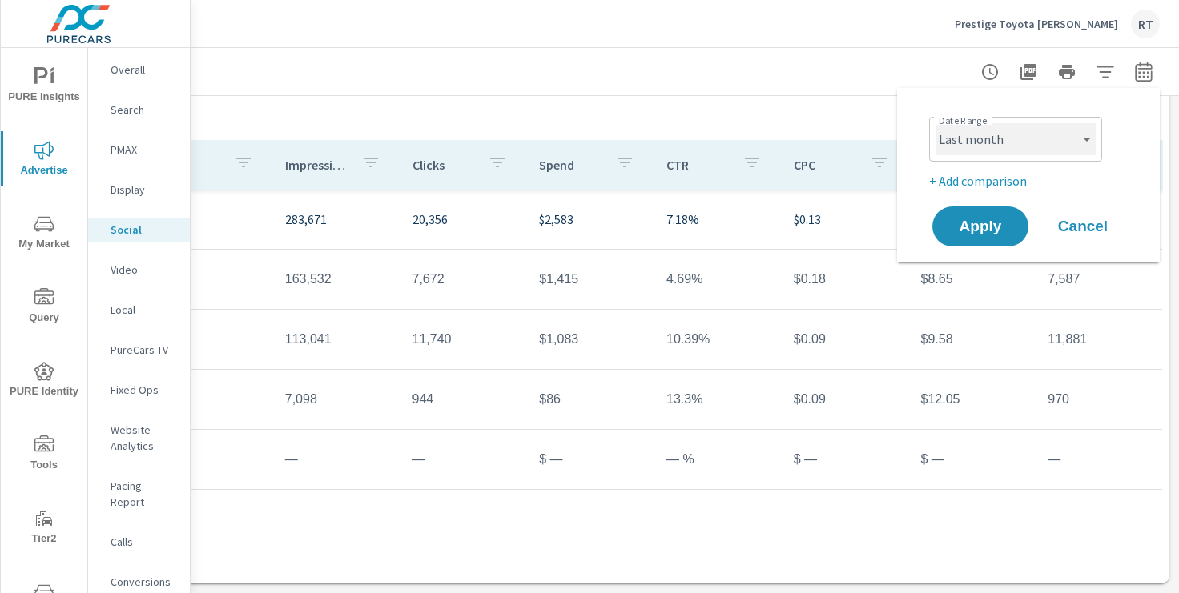
click at [1015, 142] on select "Custom [DATE] Last week Last 7 days Last 14 days Last 30 days Last 45 days Last…" at bounding box center [1015, 139] width 160 height 32
click at [935, 123] on select "Custom [DATE] Last week Last 7 days Last 14 days Last 30 days Last 45 days Last…" at bounding box center [1015, 139] width 160 height 32
select select "Last 30 days"
click at [962, 179] on p "+ Add comparison" at bounding box center [1031, 180] width 205 height 19
select select "Previous period"
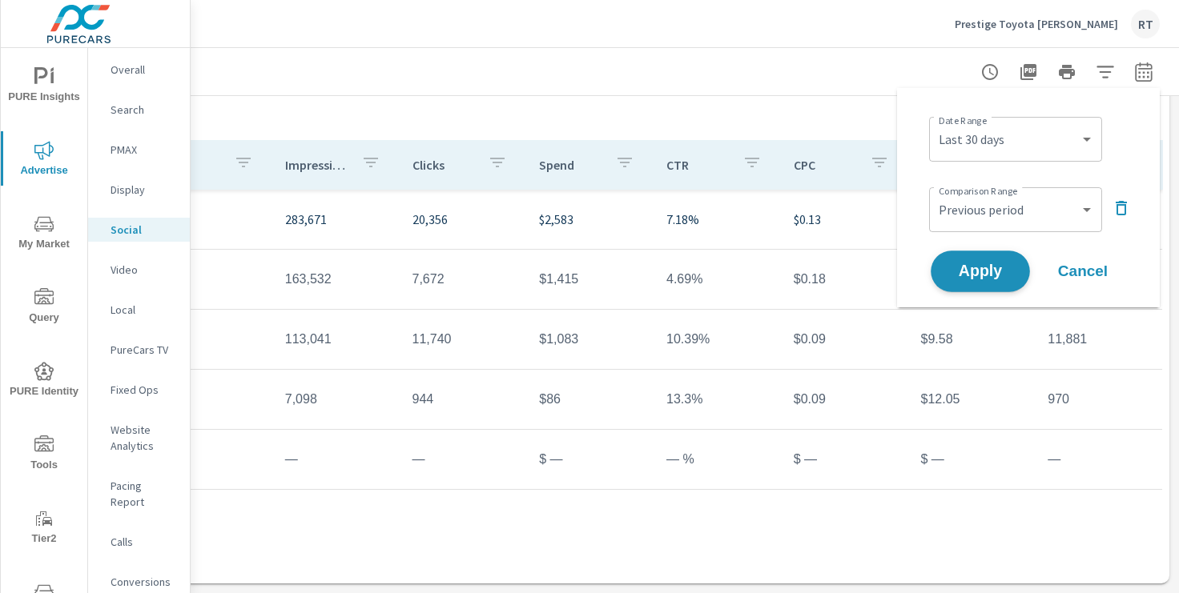
click at [964, 273] on span "Apply" at bounding box center [981, 271] width 66 height 15
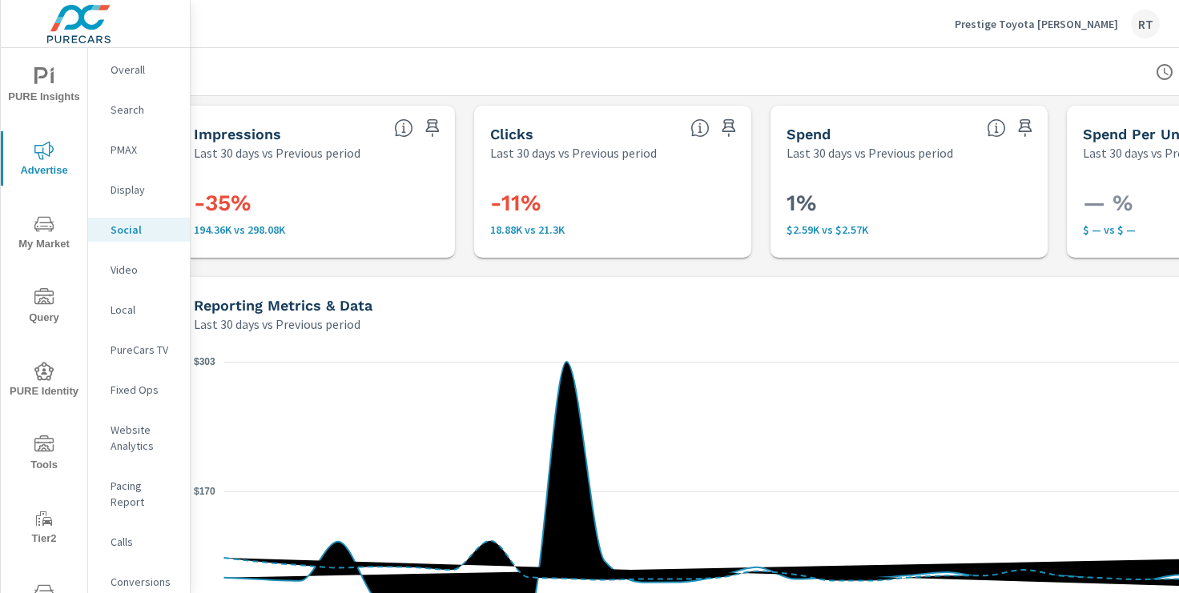
scroll to position [0, 197]
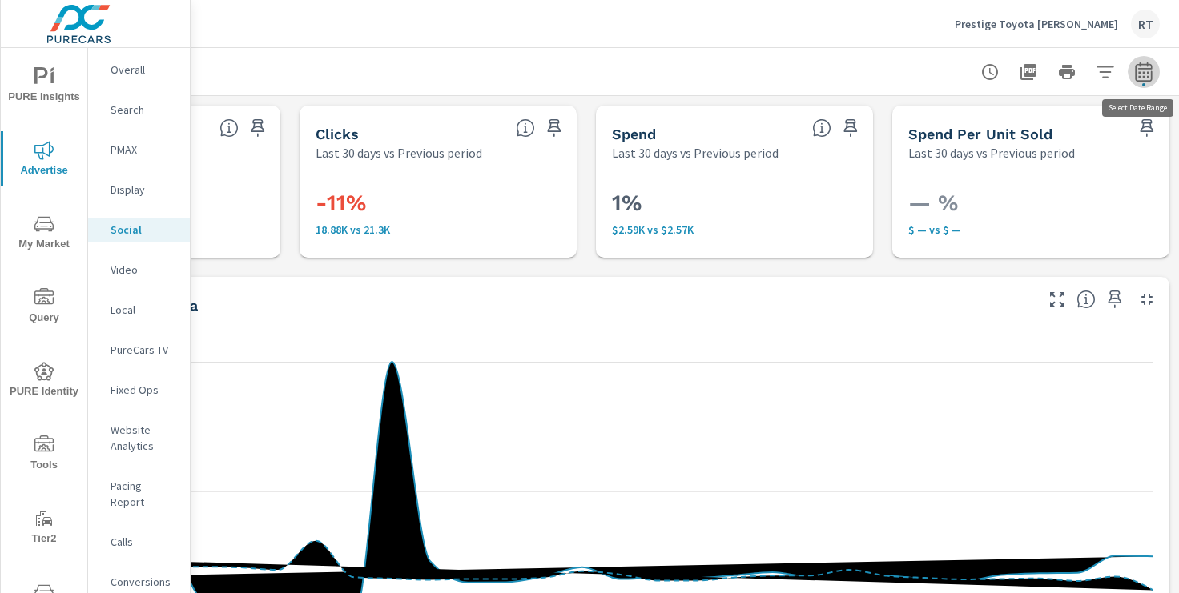
click at [1145, 75] on icon "button" at bounding box center [1143, 71] width 19 height 19
select select "Last 30 days"
select select "Previous period"
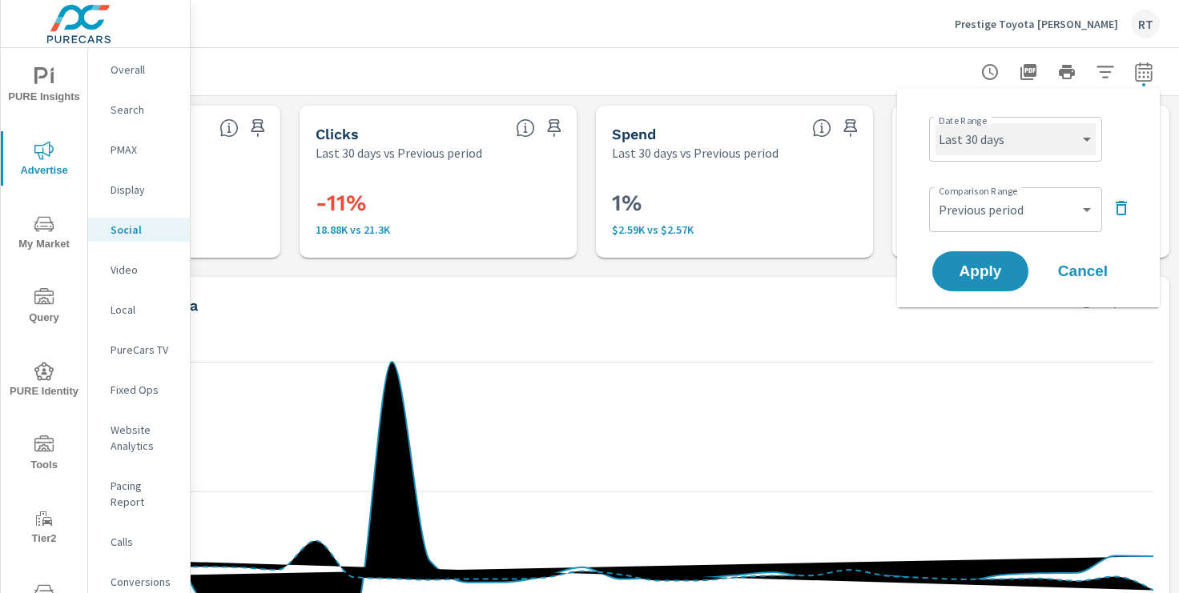
click at [1075, 147] on select "Custom [DATE] Last week Last 7 days Last 14 days Last 30 days Last 45 days Last…" at bounding box center [1015, 139] width 160 height 32
click at [935, 123] on select "Custom [DATE] Last week Last 7 days Last 14 days Last 30 days Last 45 days Last…" at bounding box center [1015, 139] width 160 height 32
select select "Last month"
click at [974, 268] on span "Apply" at bounding box center [981, 271] width 66 height 15
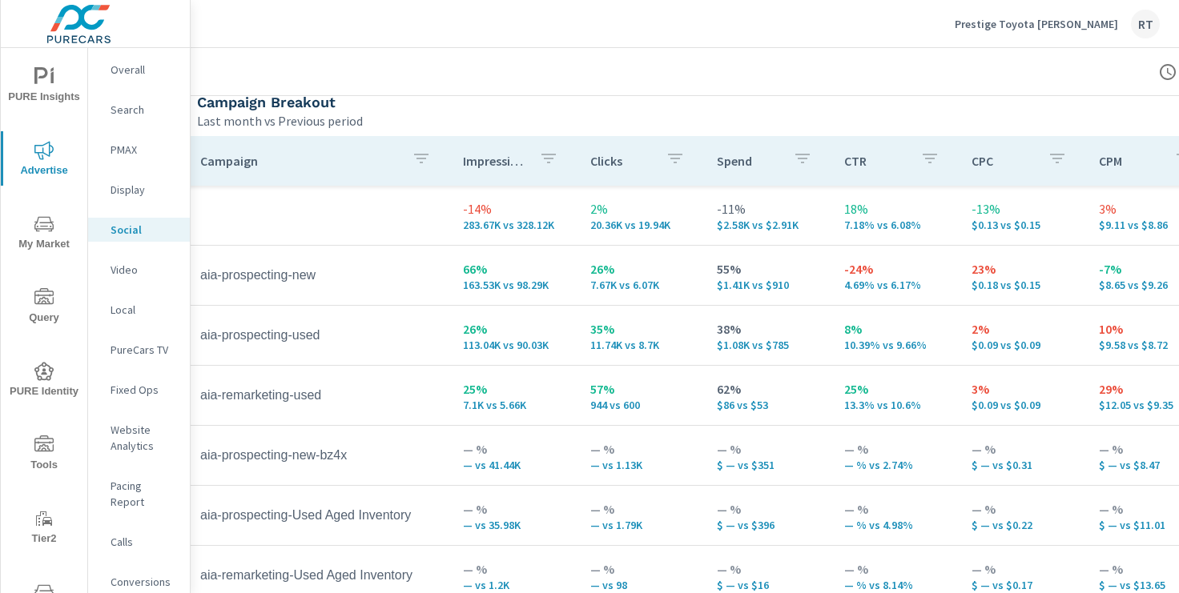
scroll to position [718, 18]
click at [133, 348] on p "PureCars TV" at bounding box center [144, 350] width 66 height 16
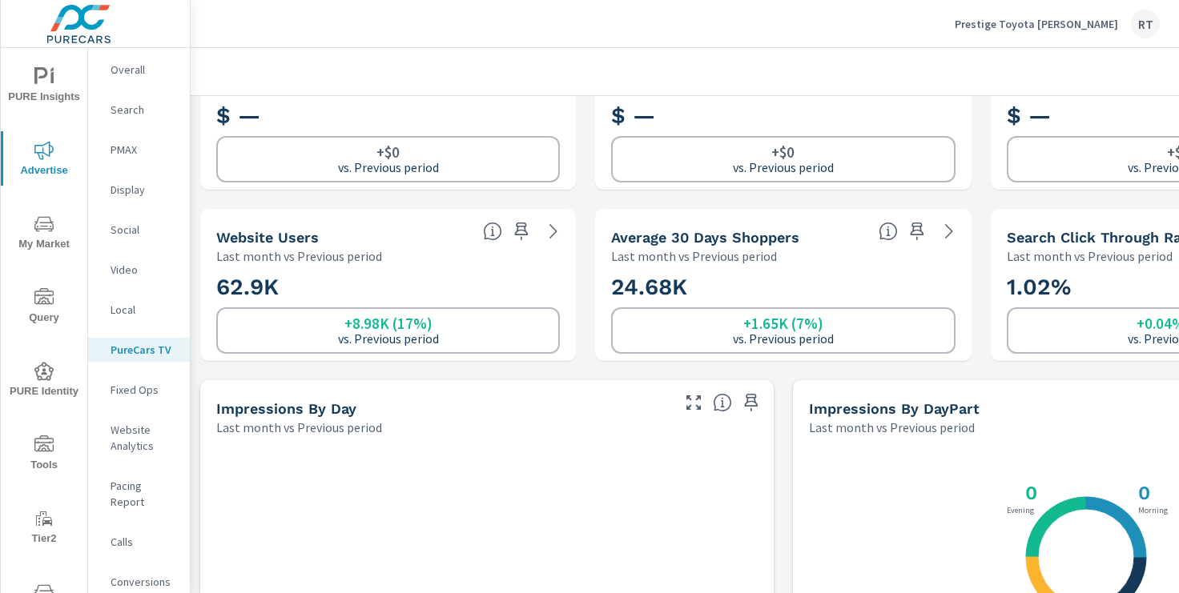
scroll to position [236, 0]
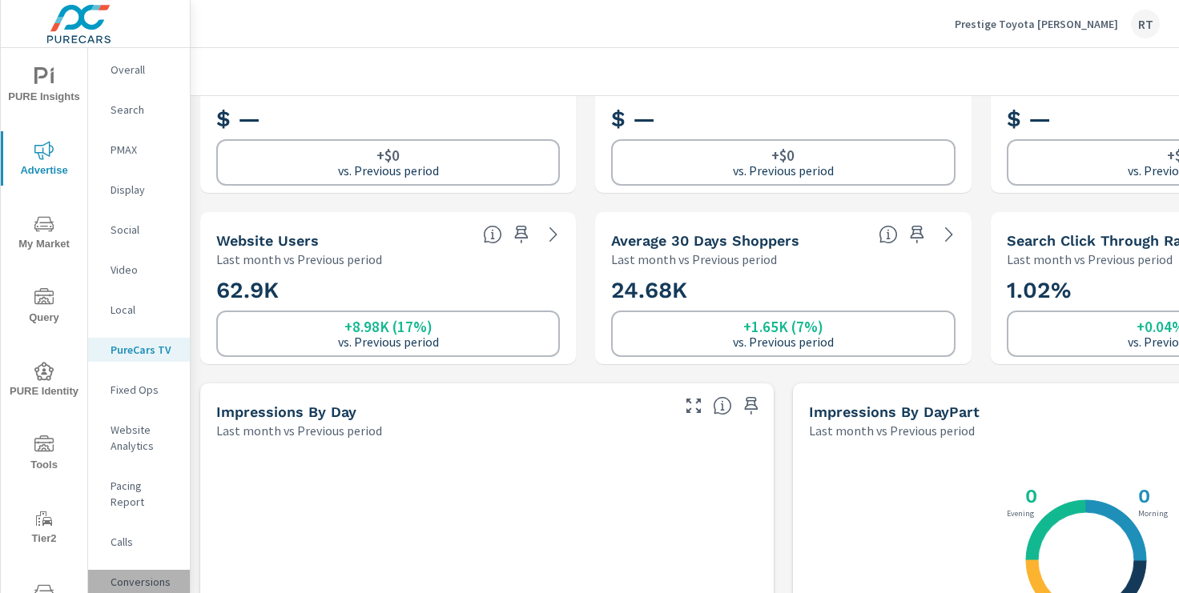
click at [135, 574] on p "Conversions" at bounding box center [144, 582] width 66 height 16
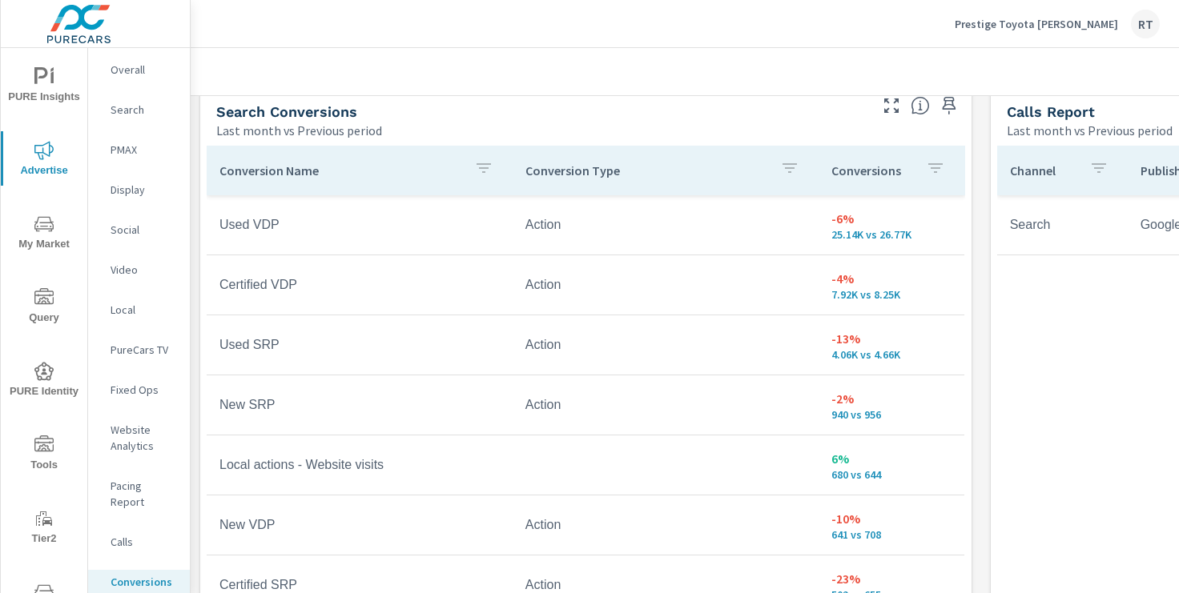
scroll to position [879, 0]
click at [912, 171] on div "Conversions" at bounding box center [891, 171] width 120 height 37
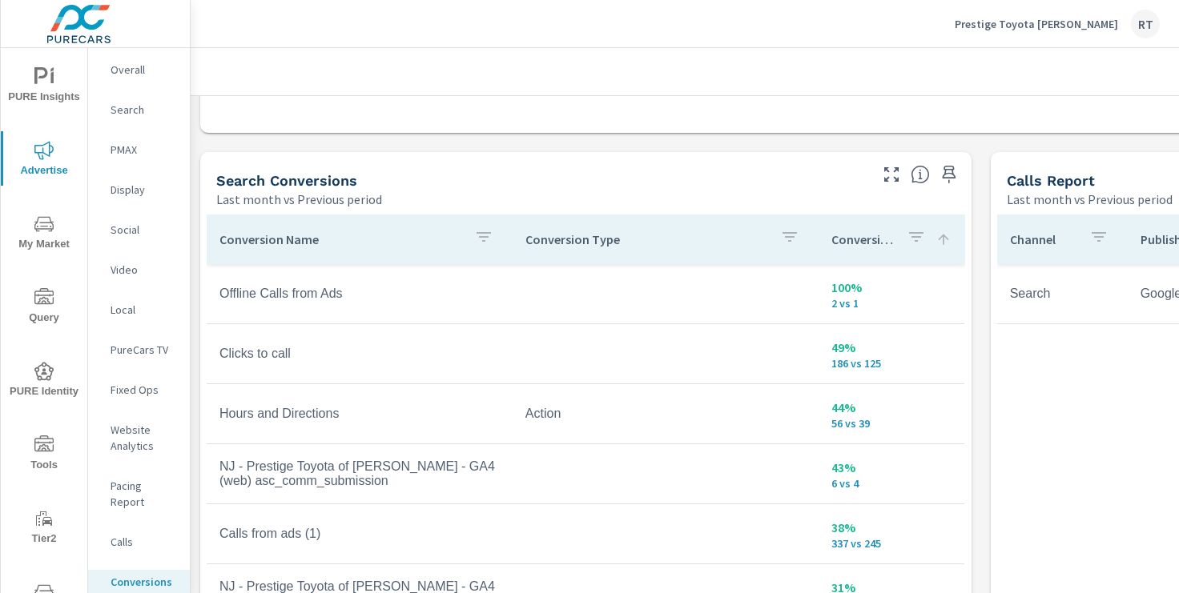
scroll to position [799, 0]
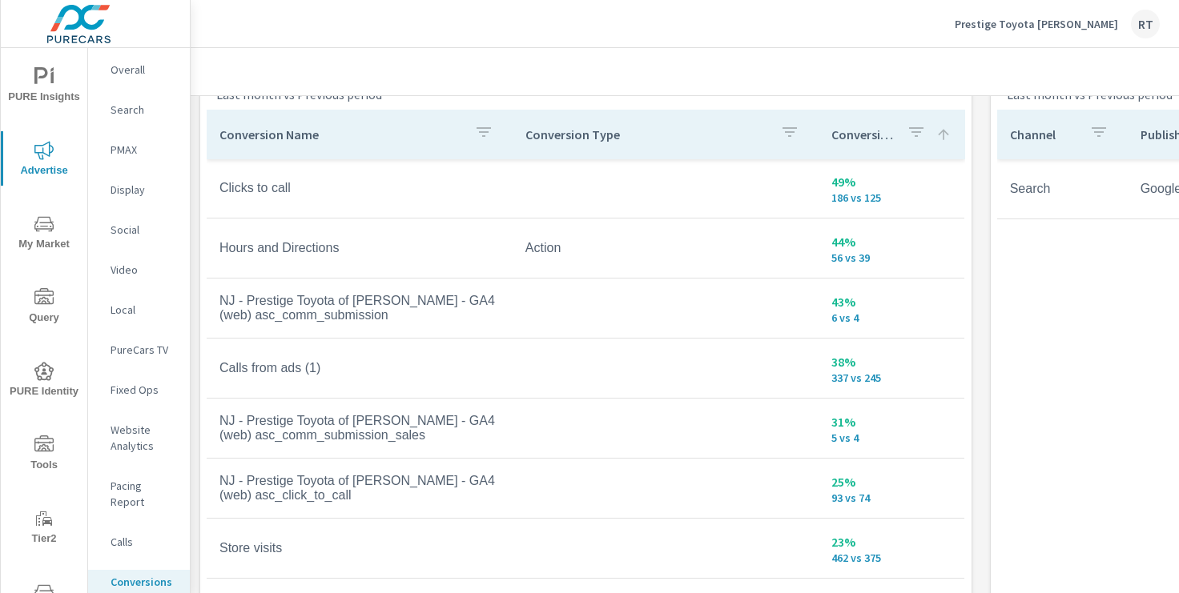
scroll to position [931, 0]
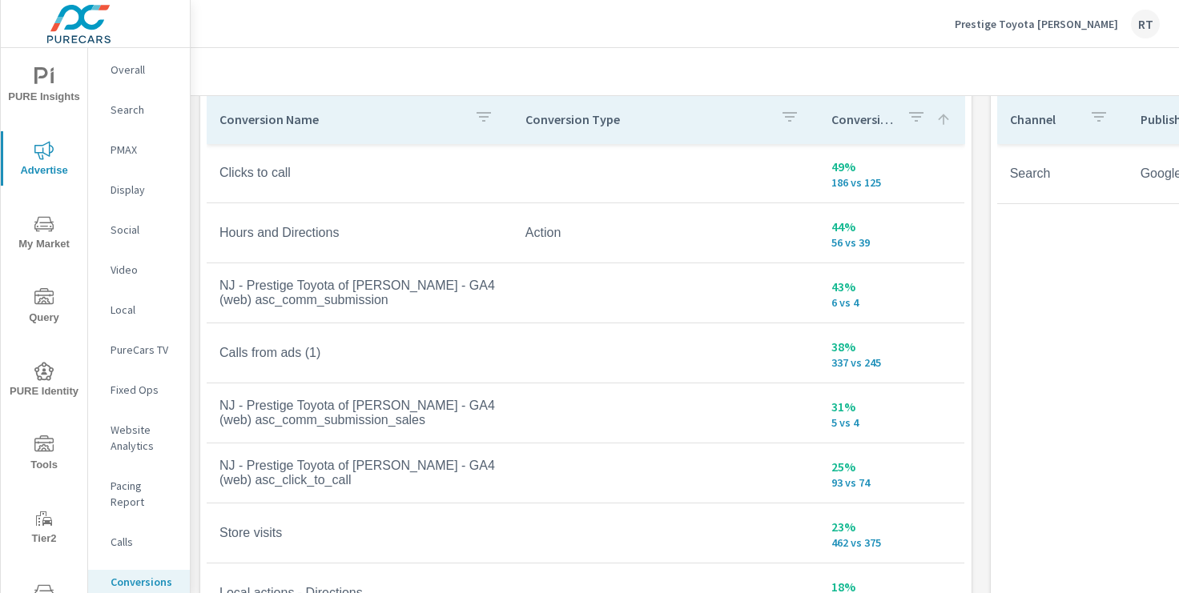
click at [129, 65] on p "Overall" at bounding box center [144, 70] width 66 height 16
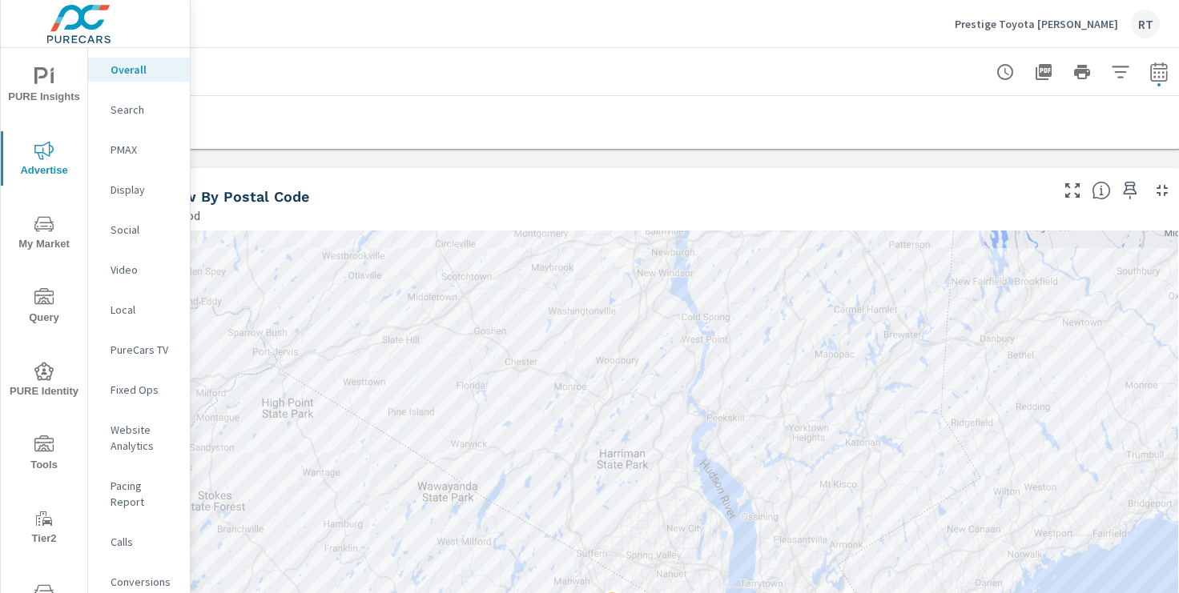
scroll to position [633, 182]
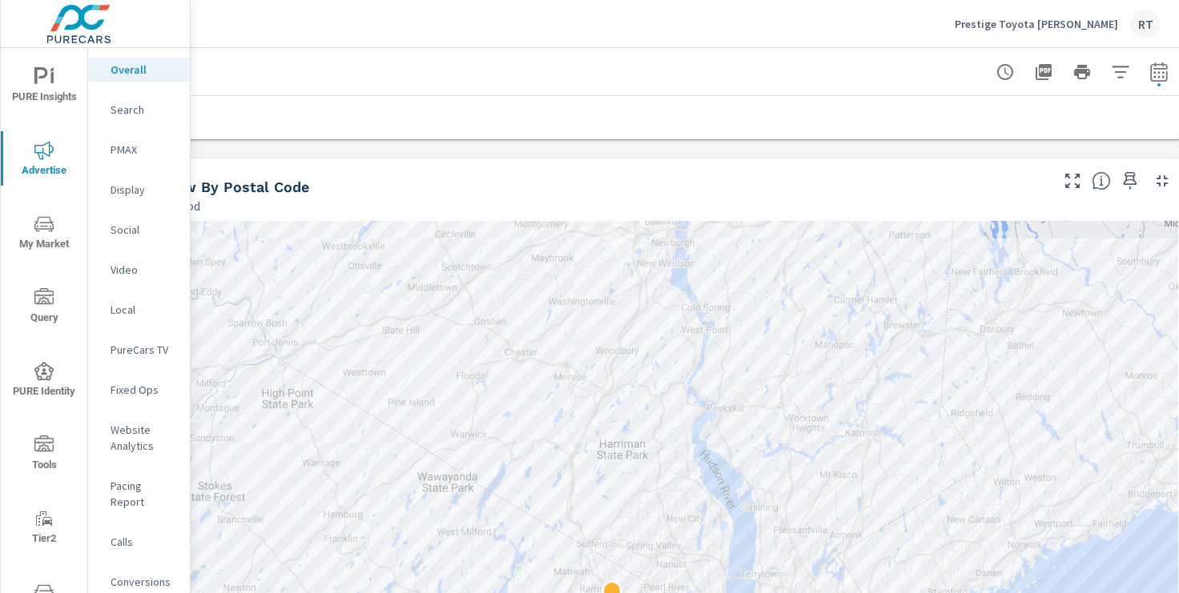
click at [124, 147] on p "PMAX" at bounding box center [144, 150] width 66 height 16
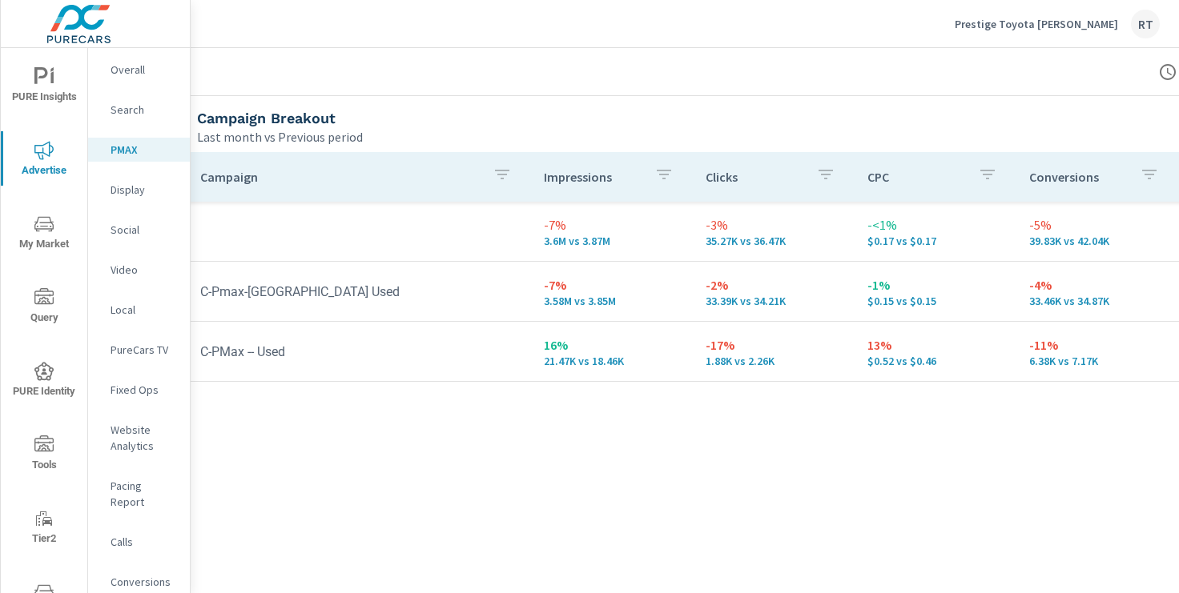
scroll to position [187, 19]
click at [1049, 20] on p "Prestige Toyota [PERSON_NAME]" at bounding box center [1036, 24] width 163 height 14
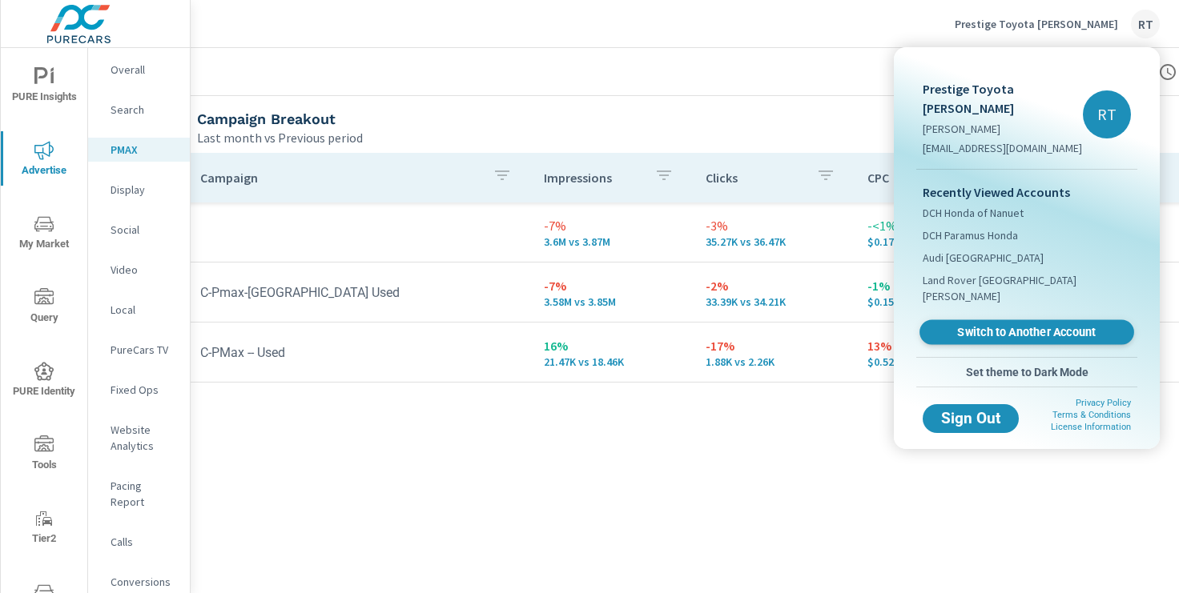
click at [984, 325] on span "Switch to Another Account" at bounding box center [1026, 332] width 196 height 15
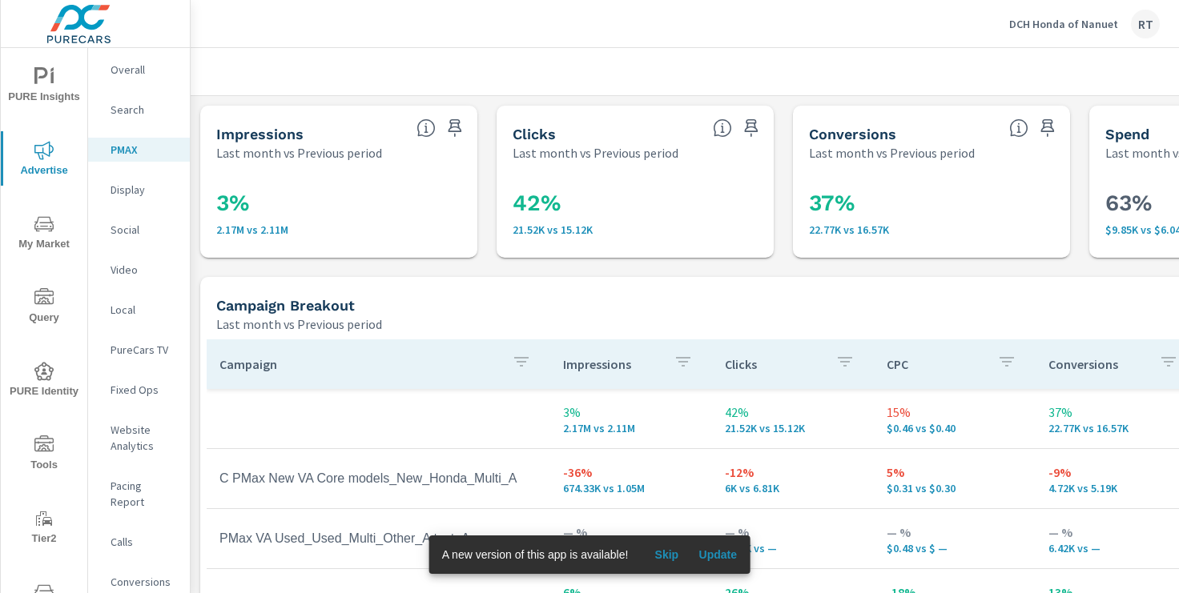
click at [675, 549] on span "Skip" at bounding box center [666, 555] width 38 height 14
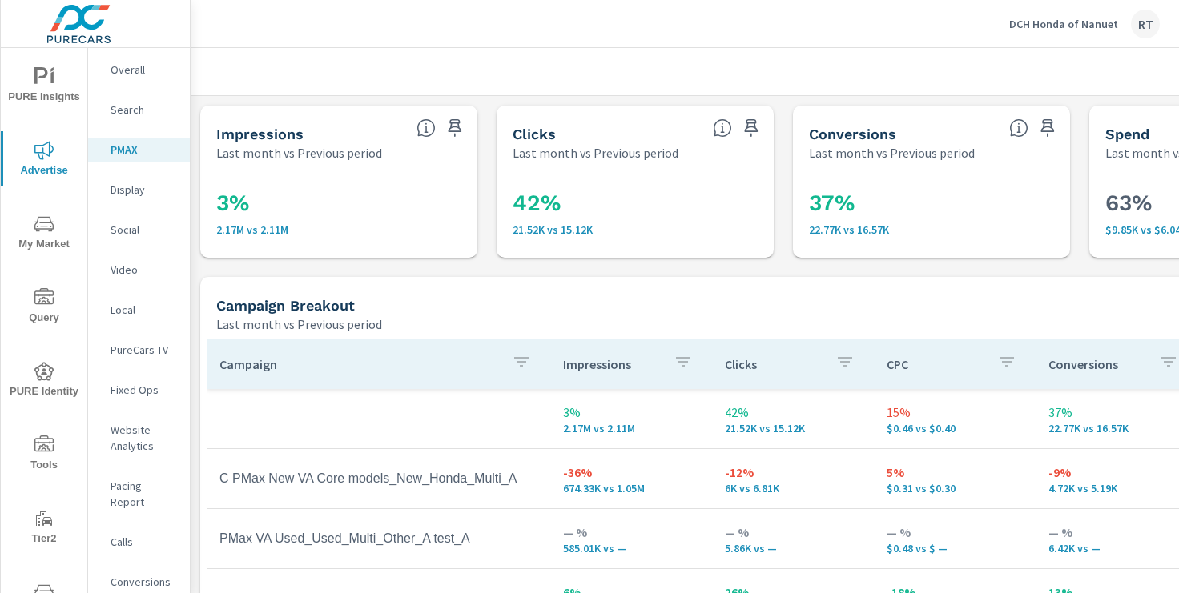
click at [42, 443] on icon "nav menu" at bounding box center [43, 445] width 19 height 19
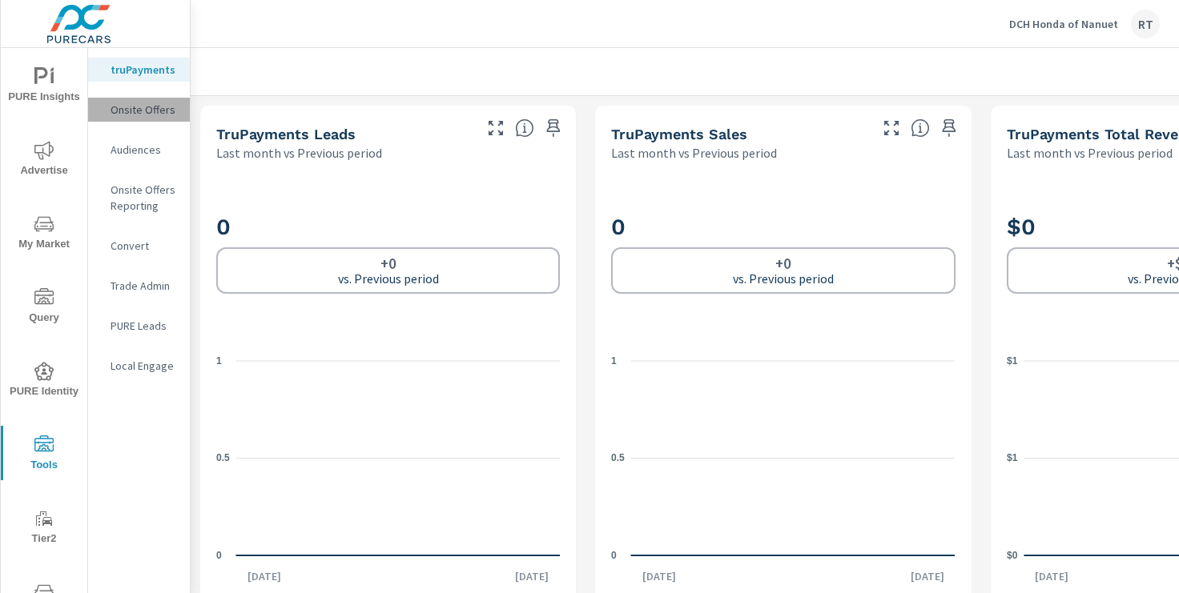
click at [140, 104] on p "Onsite Offers" at bounding box center [144, 110] width 66 height 16
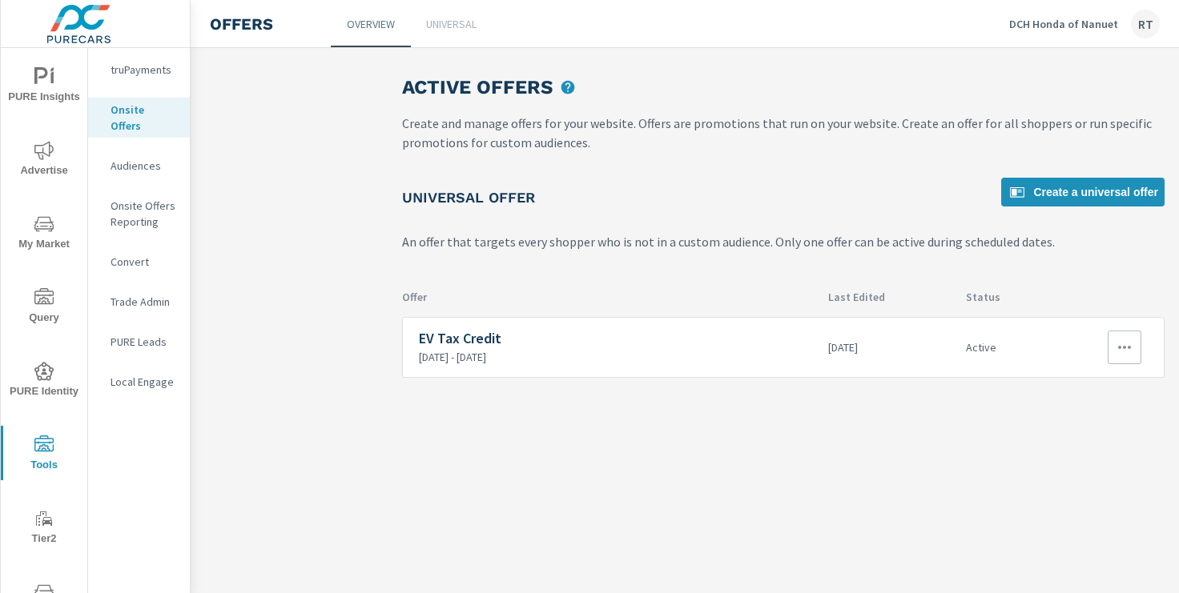
click at [1123, 344] on icon "button" at bounding box center [1124, 347] width 19 height 19
click at [1086, 427] on div "View Report" at bounding box center [1095, 423] width 70 height 19
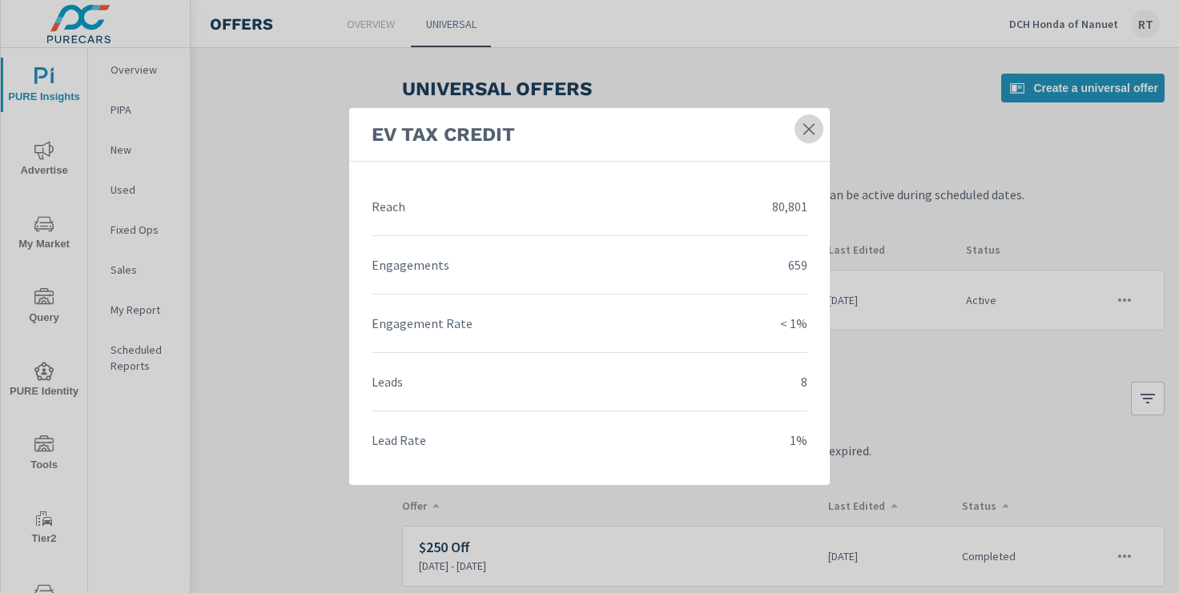
click at [805, 131] on icon at bounding box center [809, 129] width 16 height 16
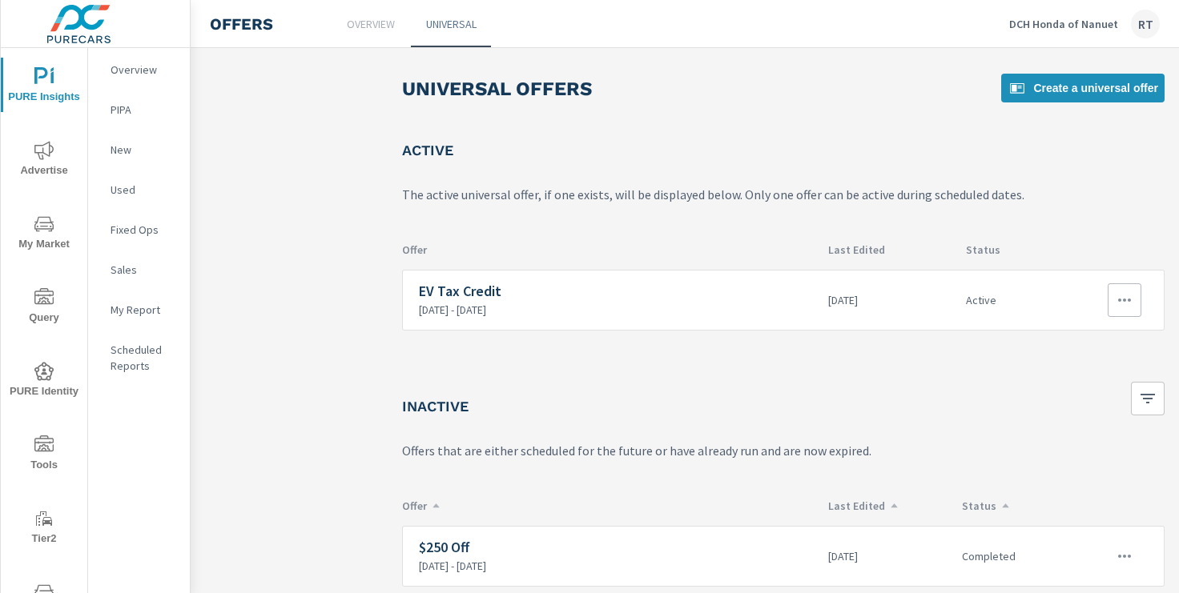
click at [1120, 298] on icon "button" at bounding box center [1124, 300] width 19 height 19
click at [1080, 337] on div "Edit" at bounding box center [1071, 337] width 22 height 19
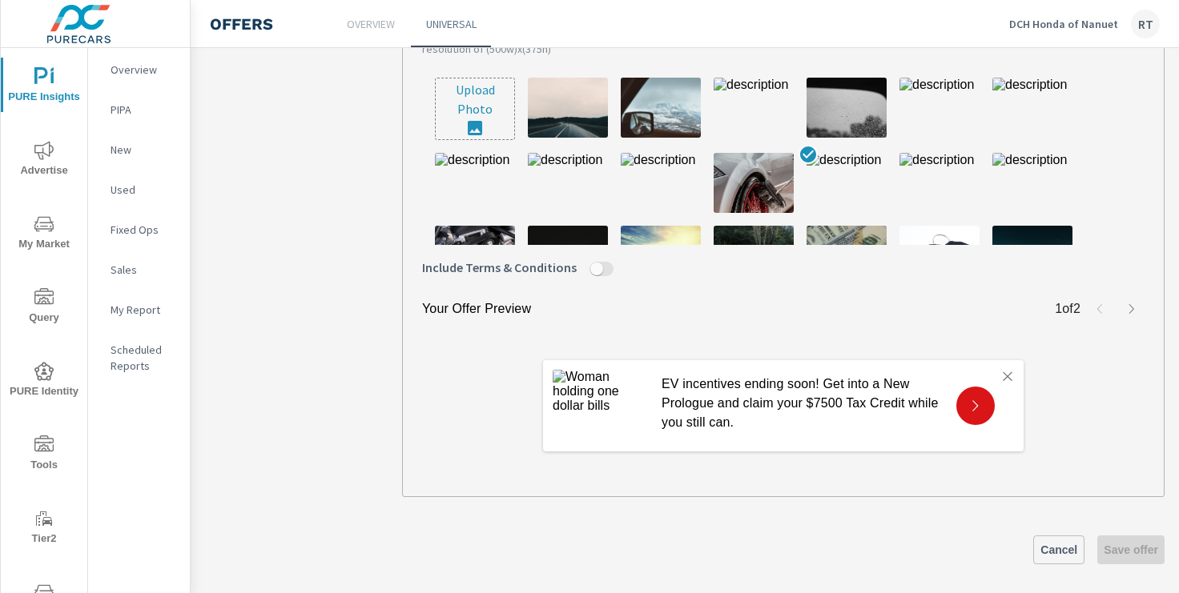
scroll to position [602, 0]
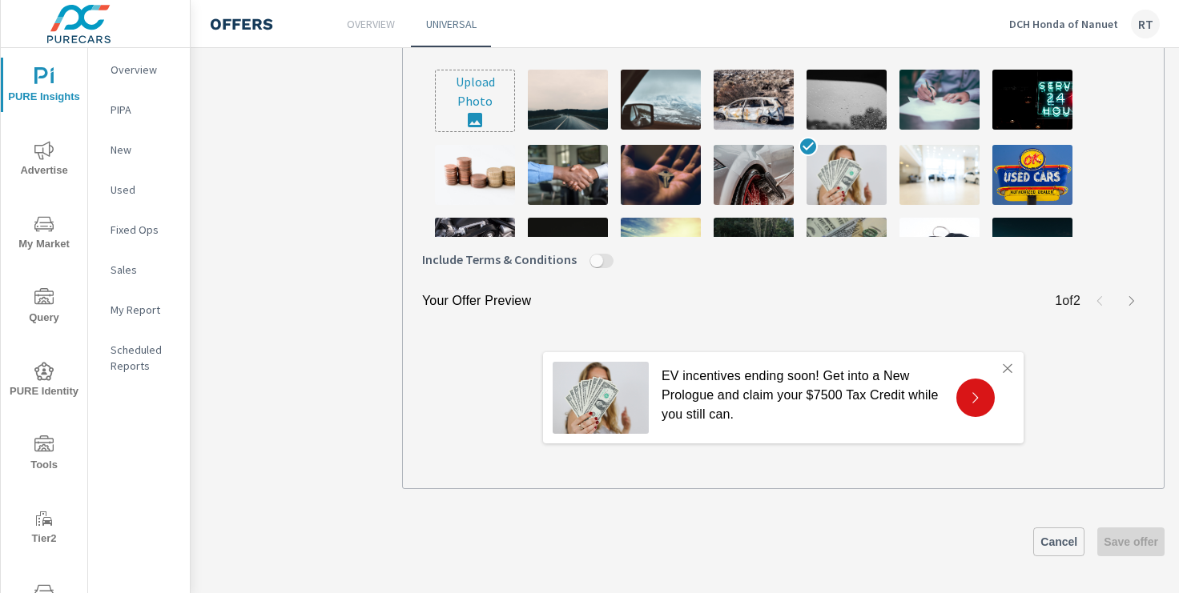
click at [1053, 541] on span "Cancel" at bounding box center [1058, 542] width 37 height 14
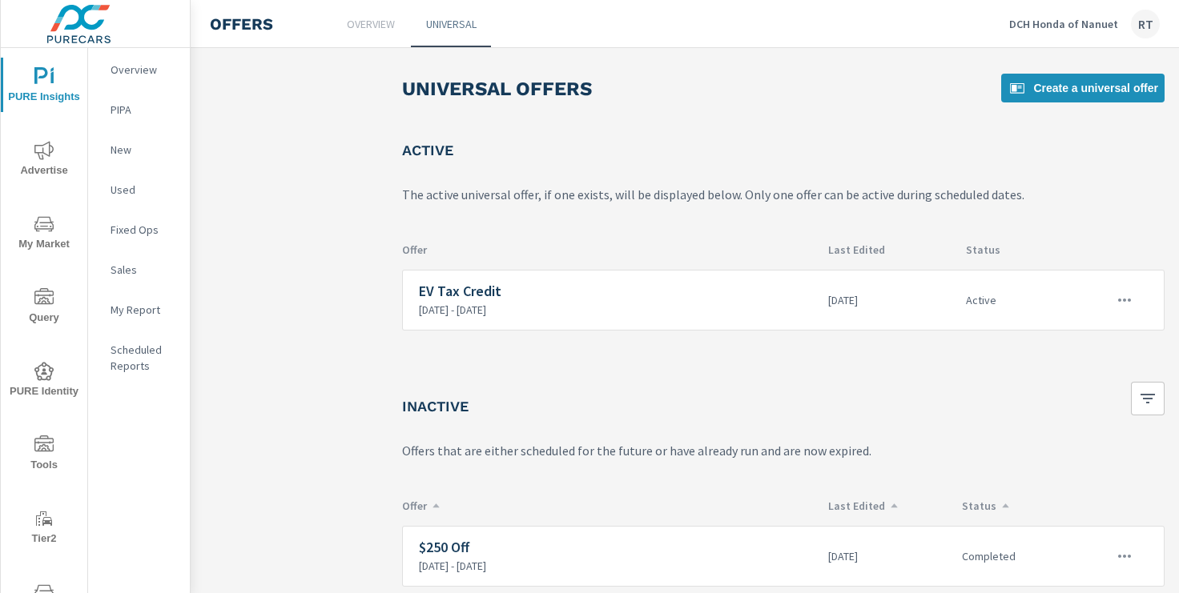
click at [42, 149] on icon "nav menu" at bounding box center [43, 150] width 19 height 19
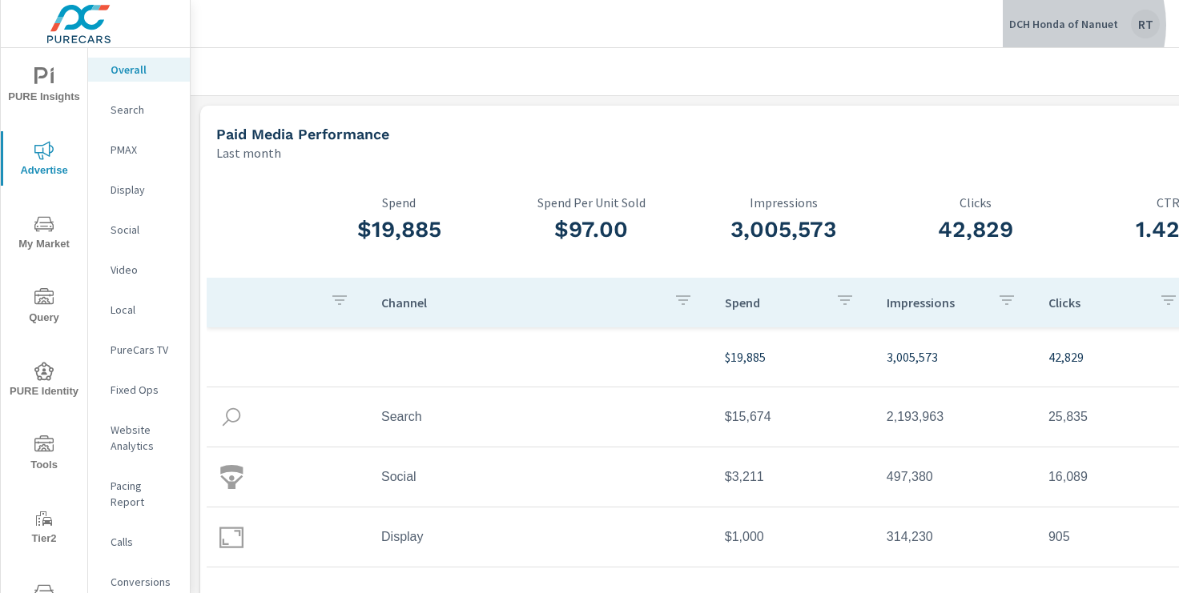
click at [1053, 25] on p "DCH Honda of Nanuet" at bounding box center [1063, 24] width 109 height 14
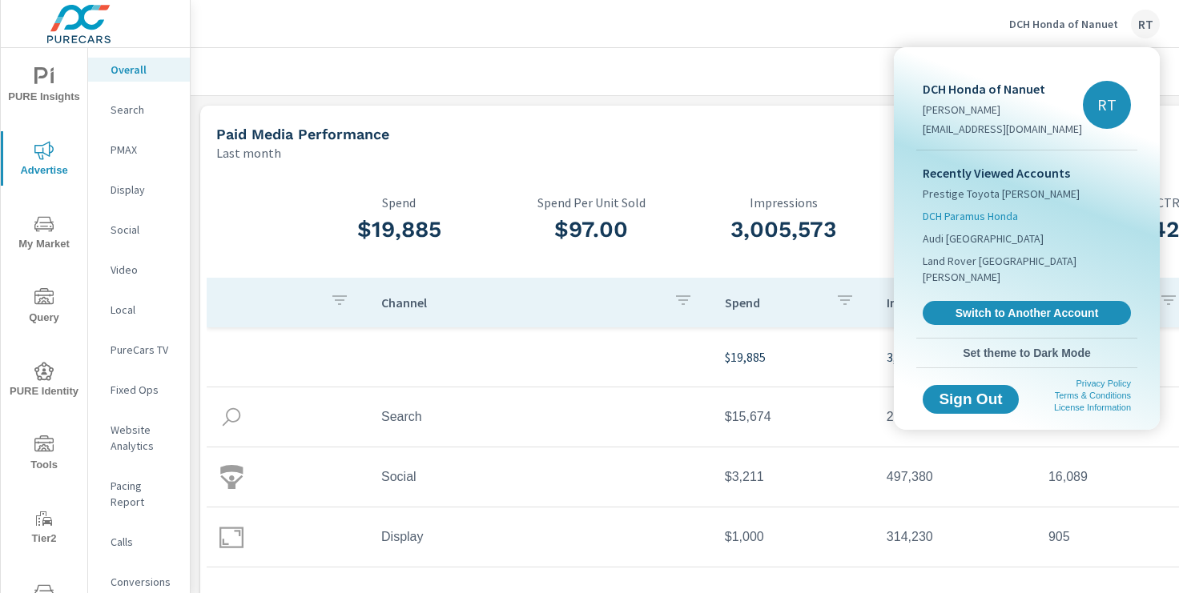
click at [967, 215] on span "DCH Paramus Honda" at bounding box center [970, 216] width 95 height 16
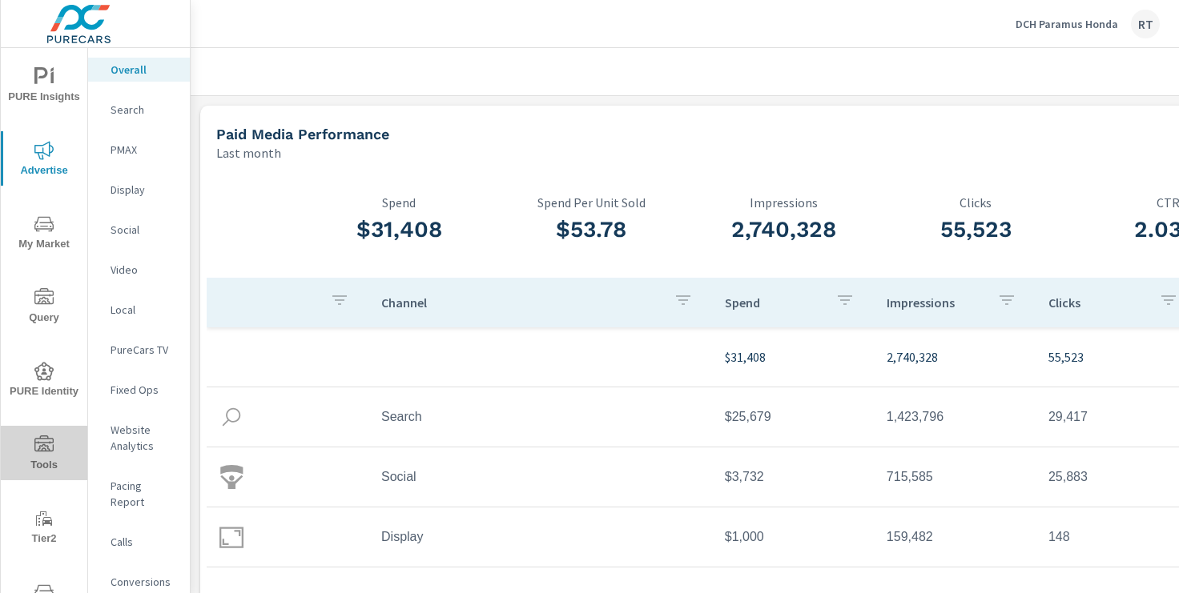
click at [45, 442] on icon "nav menu" at bounding box center [43, 444] width 19 height 16
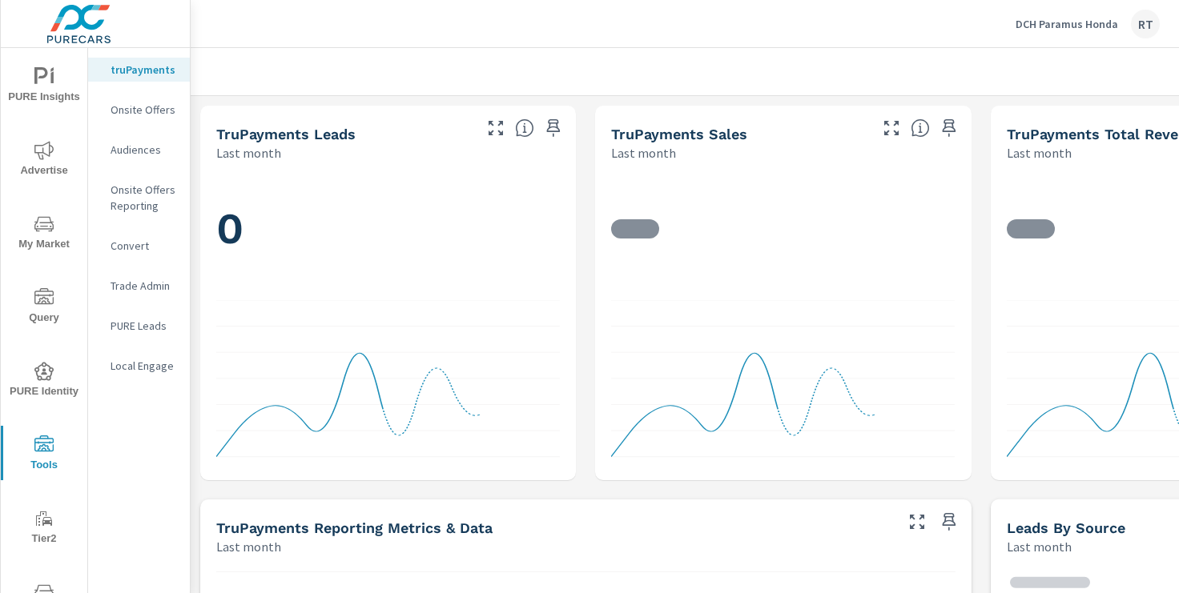
click at [154, 109] on p "Onsite Offers" at bounding box center [144, 110] width 66 height 16
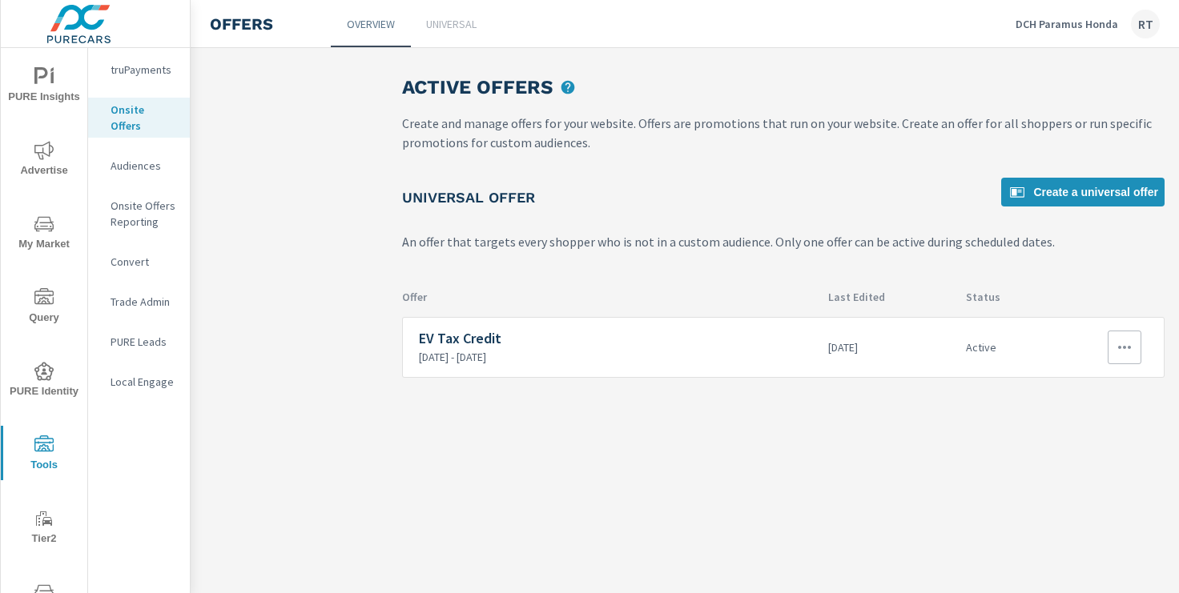
click at [1117, 345] on icon "button" at bounding box center [1124, 347] width 19 height 19
click at [1080, 422] on div "View Report" at bounding box center [1095, 423] width 70 height 19
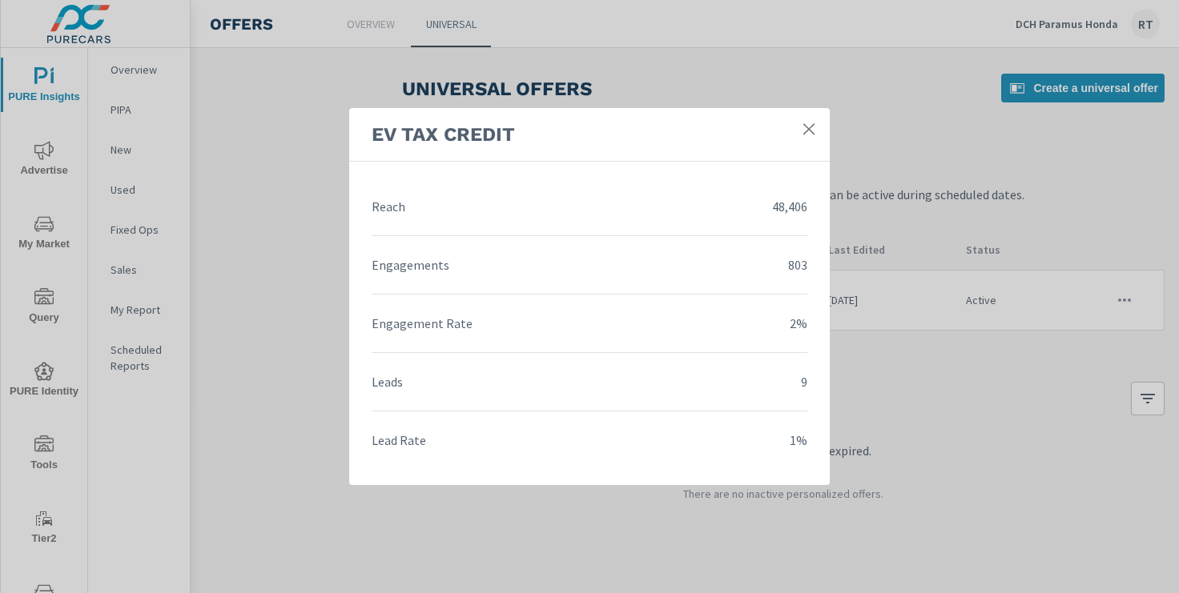
click at [807, 126] on icon at bounding box center [809, 129] width 16 height 16
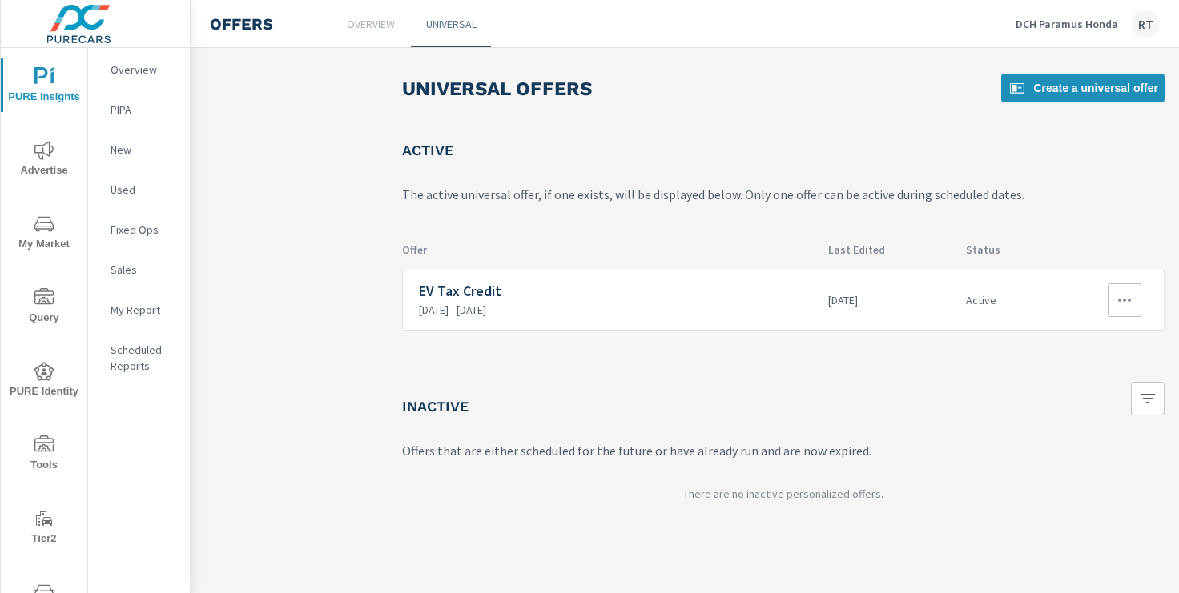
click at [1121, 294] on icon "button" at bounding box center [1124, 300] width 19 height 19
click at [1076, 340] on div "Edit" at bounding box center [1071, 337] width 22 height 19
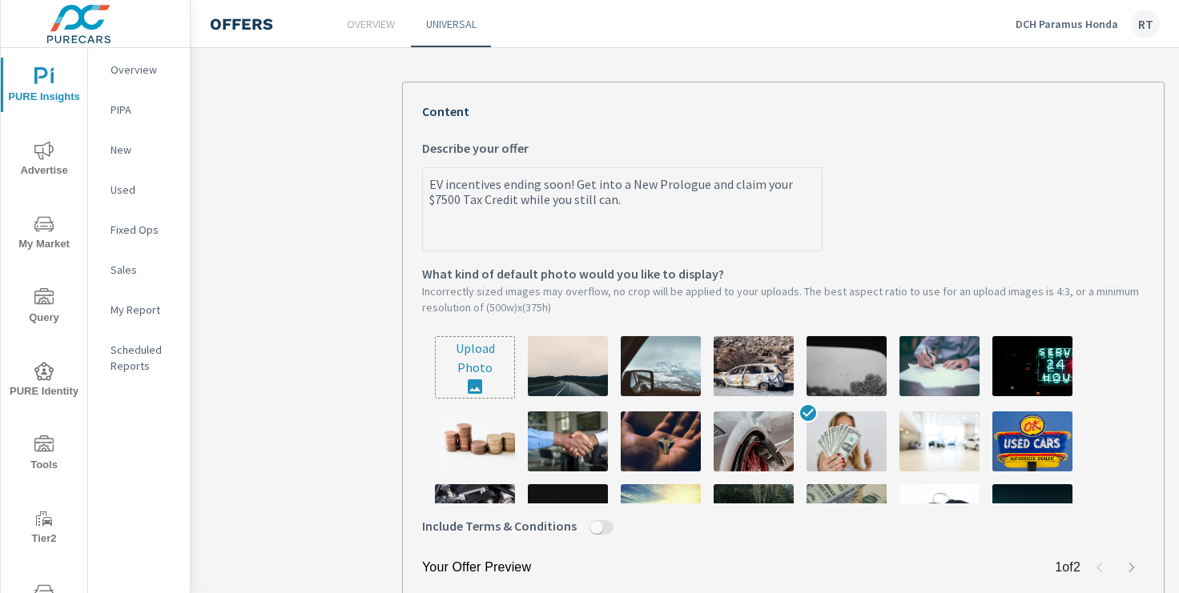
scroll to position [602, 0]
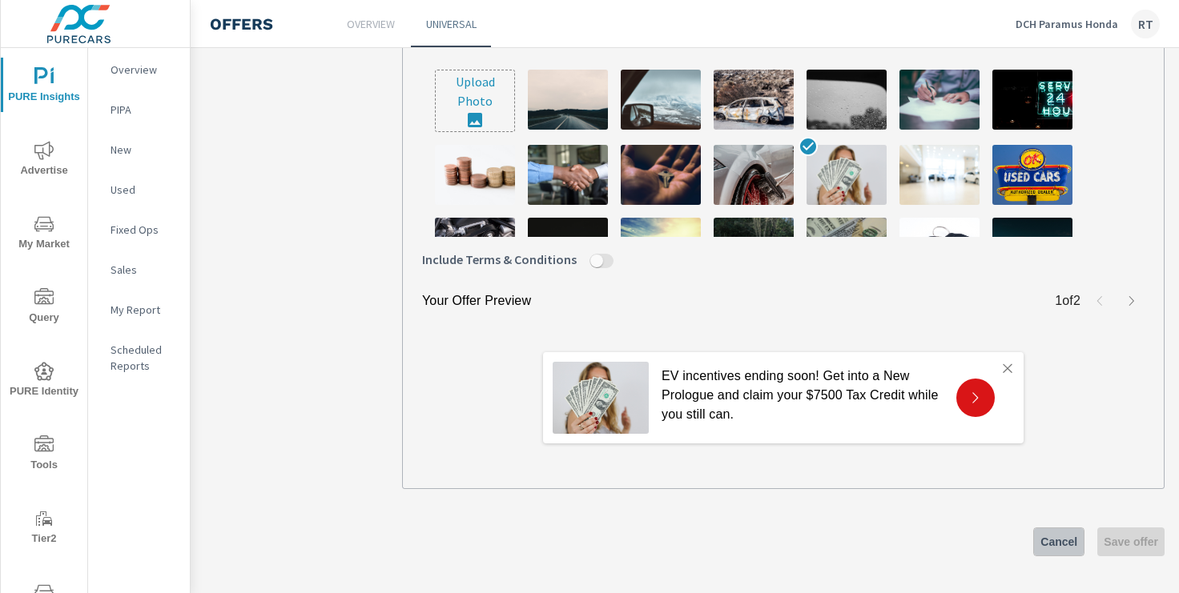
click at [1050, 538] on span "Cancel" at bounding box center [1058, 542] width 37 height 14
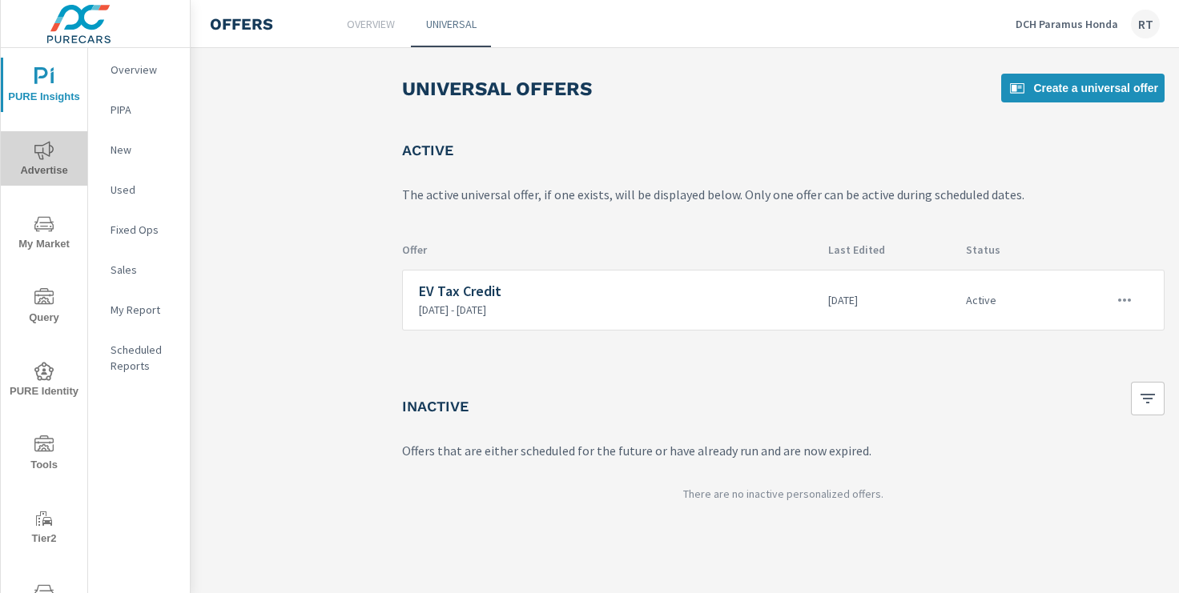
click at [43, 147] on icon "nav menu" at bounding box center [43, 150] width 19 height 18
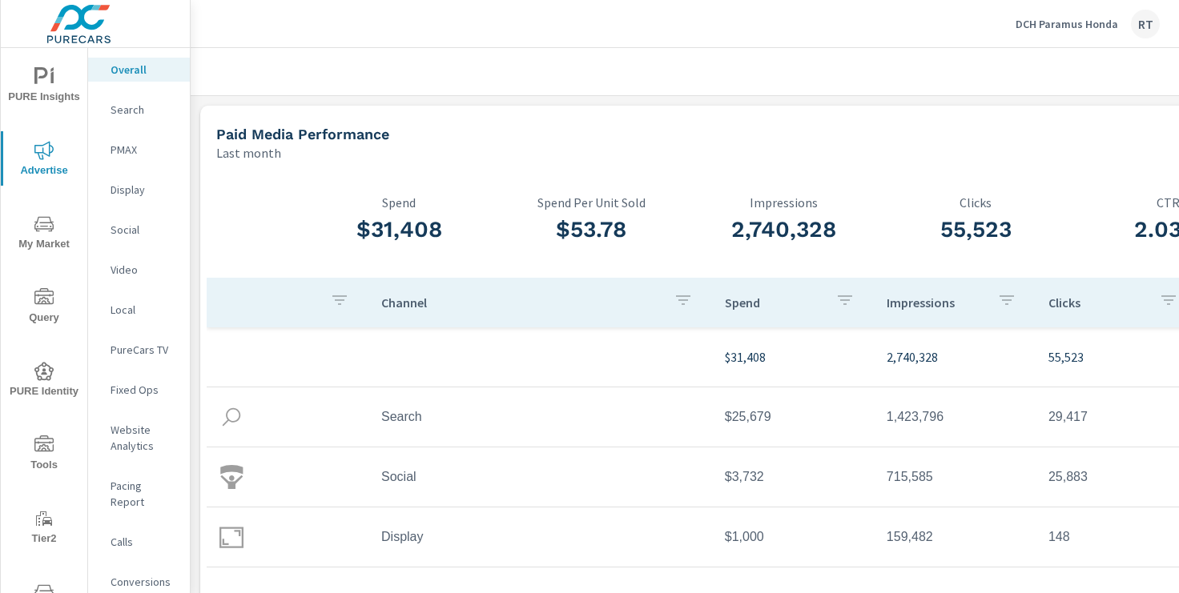
click at [1046, 27] on p "DCH Paramus Honda" at bounding box center [1067, 24] width 103 height 14
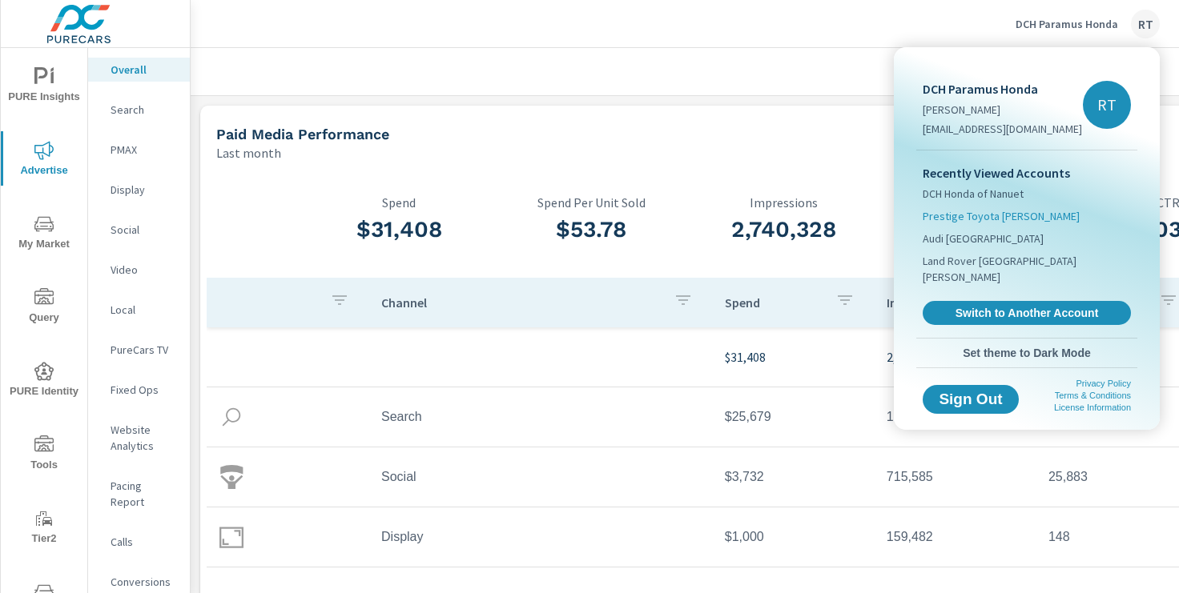
click at [962, 216] on span "Prestige Toyota [PERSON_NAME]" at bounding box center [1001, 216] width 157 height 16
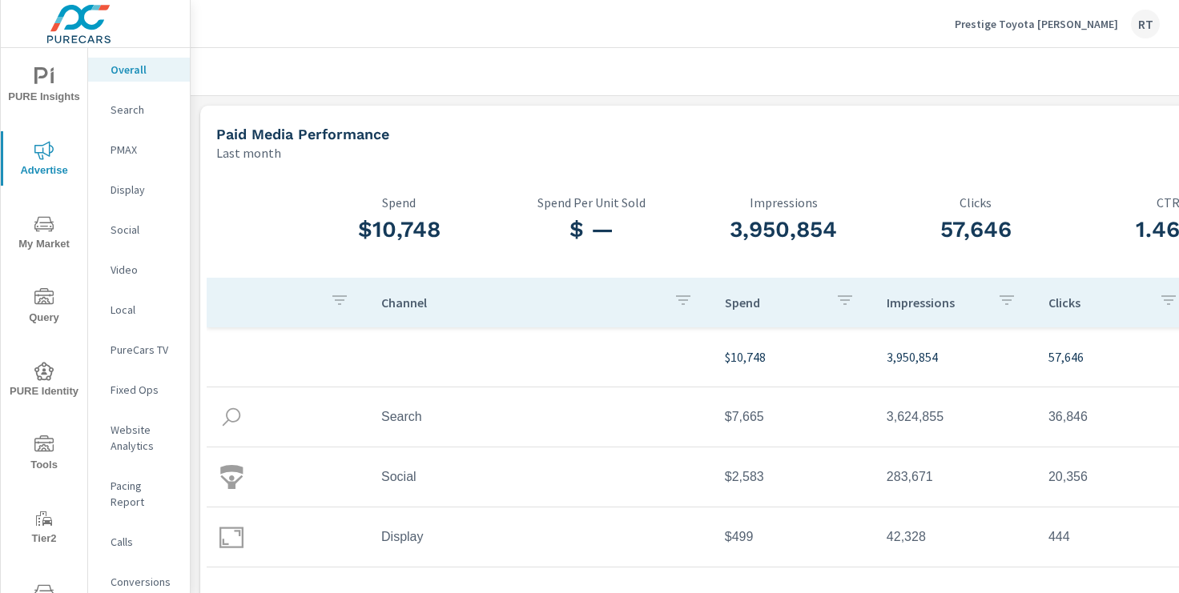
click at [42, 440] on icon "nav menu" at bounding box center [43, 445] width 19 height 19
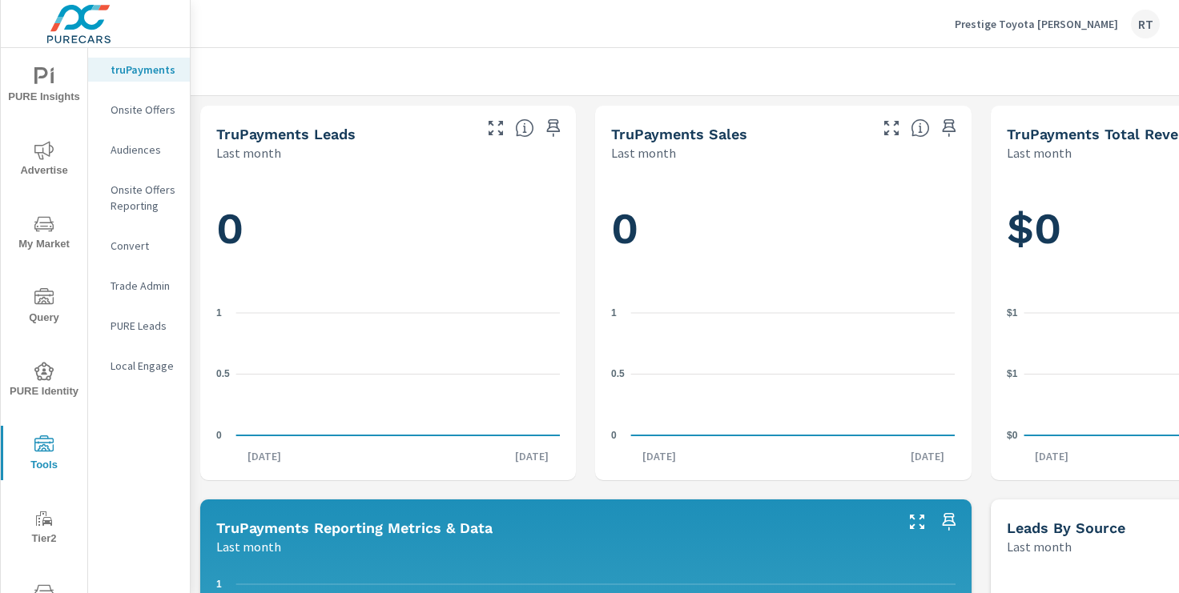
click at [129, 114] on p "Onsite Offers" at bounding box center [144, 110] width 66 height 16
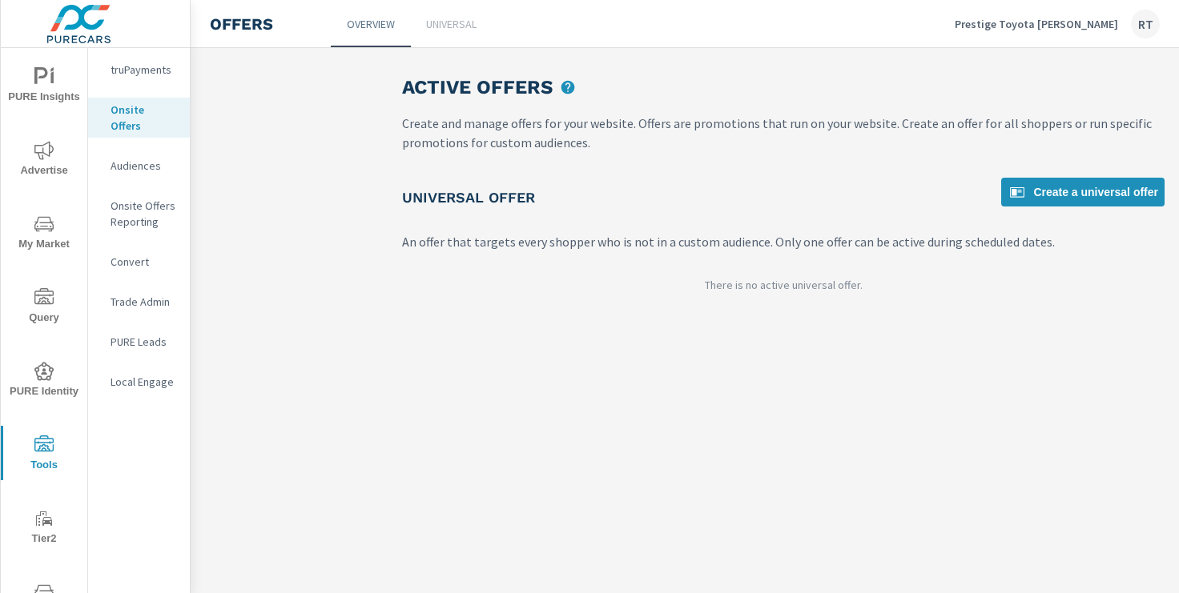
click at [435, 22] on p "Universal" at bounding box center [451, 24] width 50 height 16
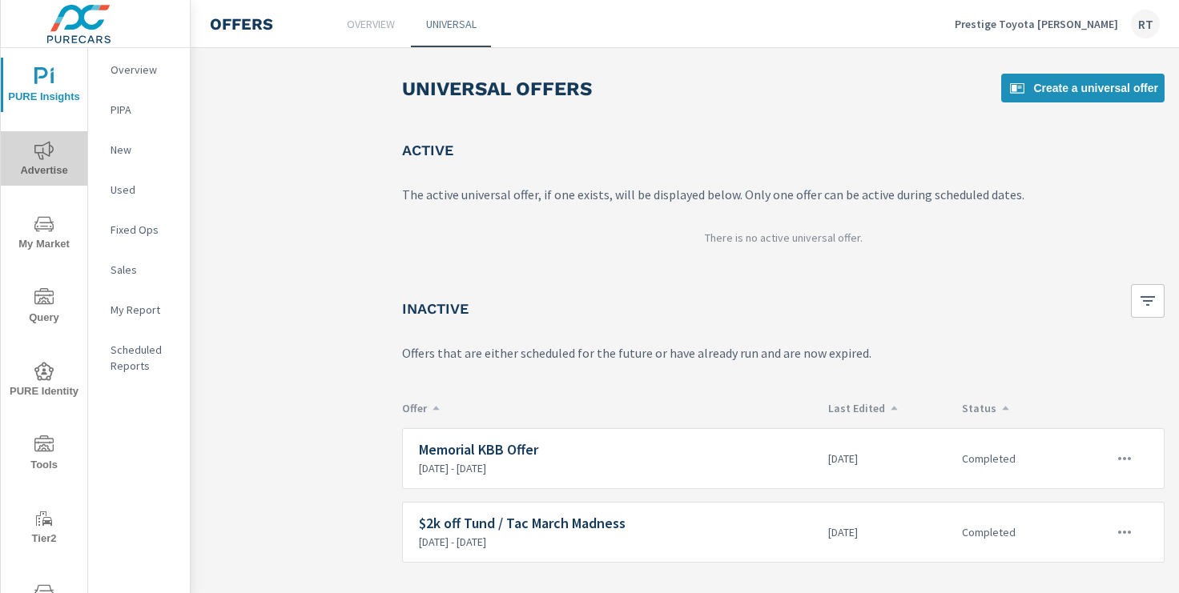
click at [46, 152] on icon "nav menu" at bounding box center [43, 150] width 19 height 19
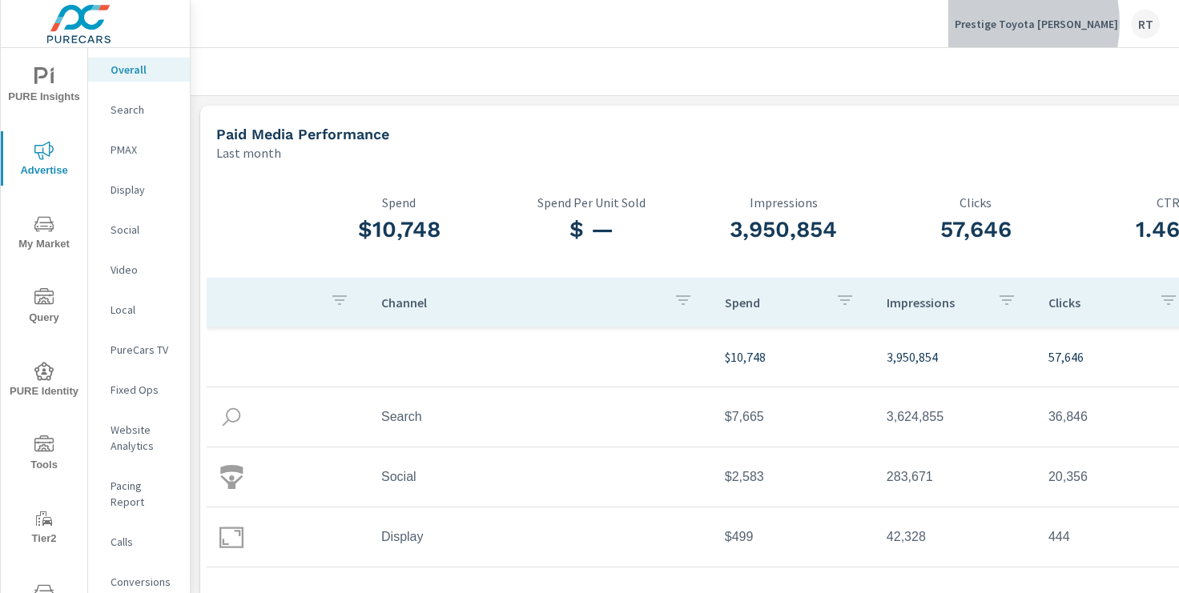
click at [1038, 23] on p "Prestige Toyota [PERSON_NAME]" at bounding box center [1036, 24] width 163 height 14
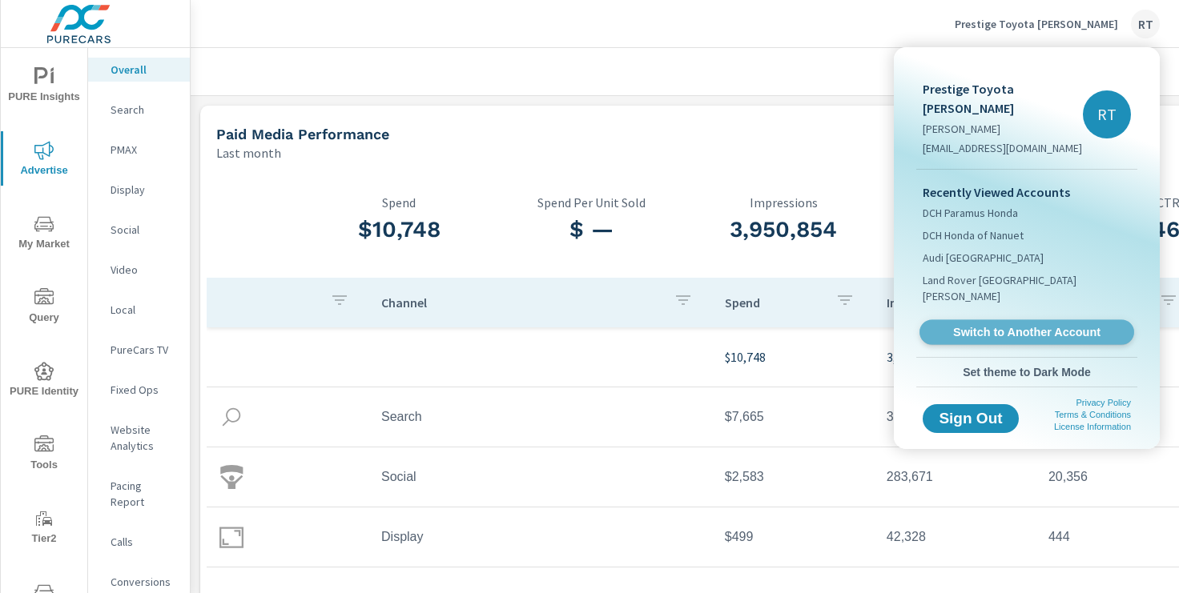
click at [981, 325] on span "Switch to Another Account" at bounding box center [1026, 332] width 196 height 15
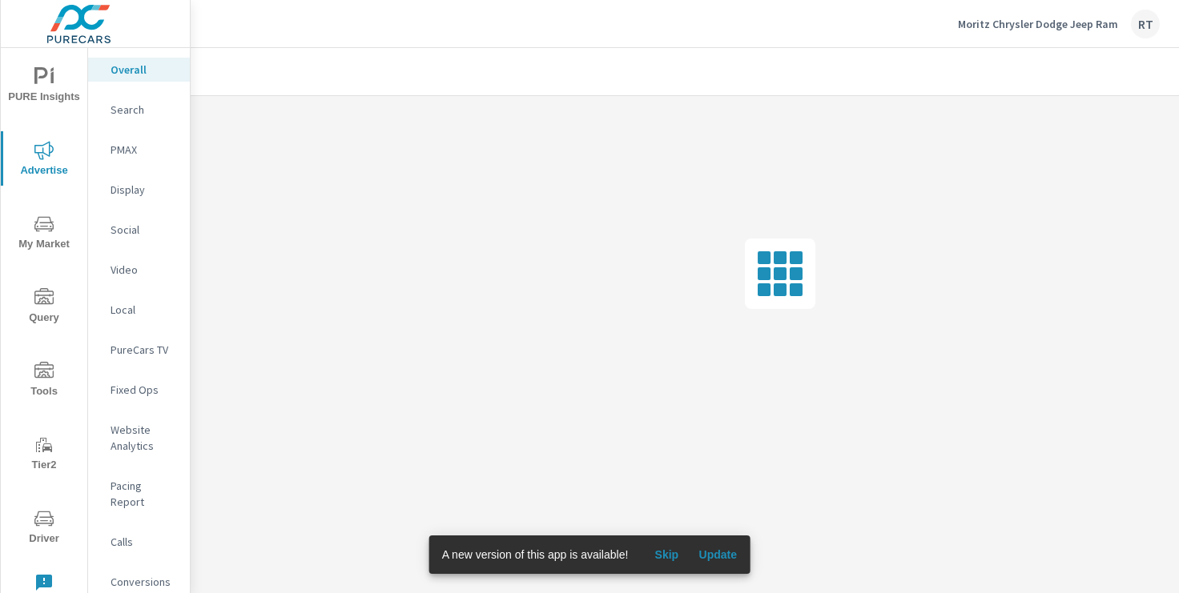
click at [670, 555] on span "Skip" at bounding box center [666, 555] width 38 height 14
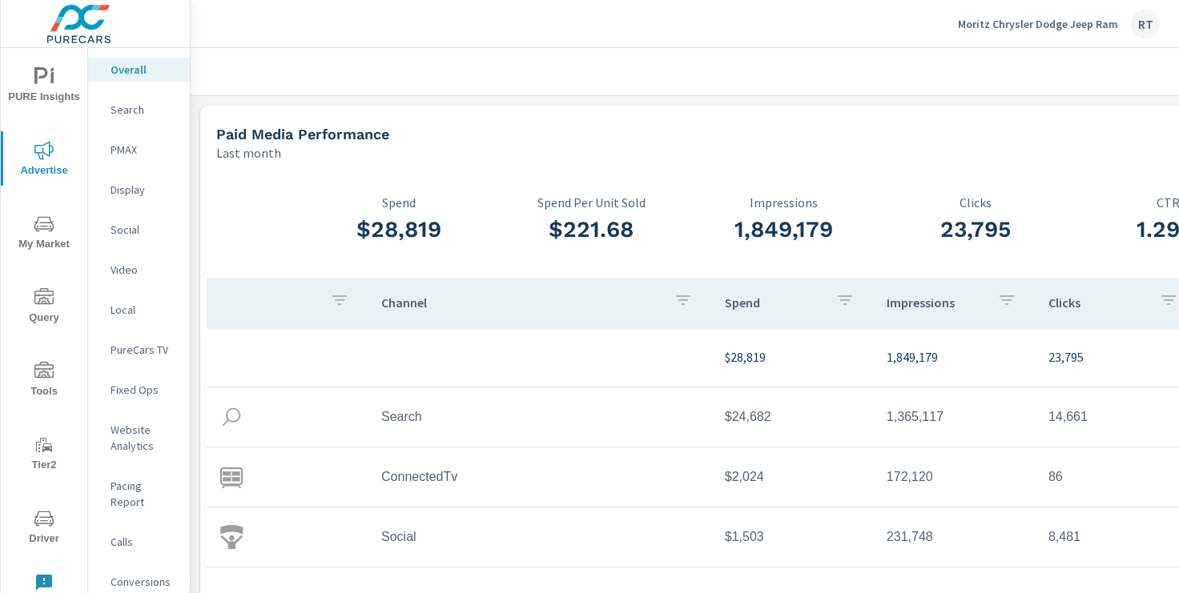
scroll to position [0, 197]
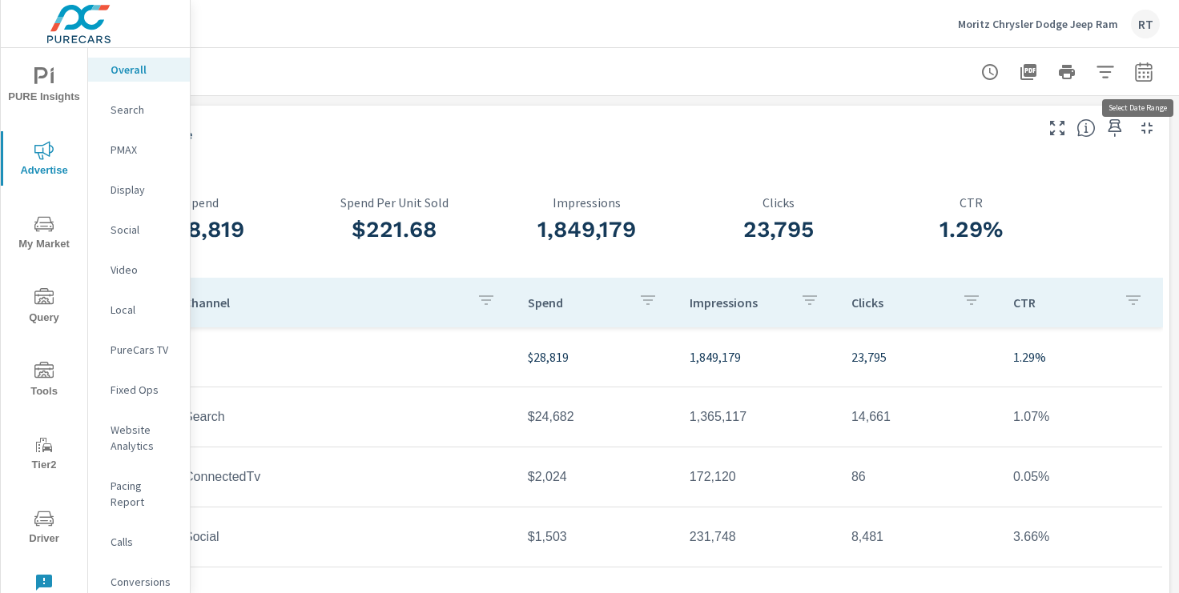
click at [1143, 68] on icon "button" at bounding box center [1143, 71] width 17 height 19
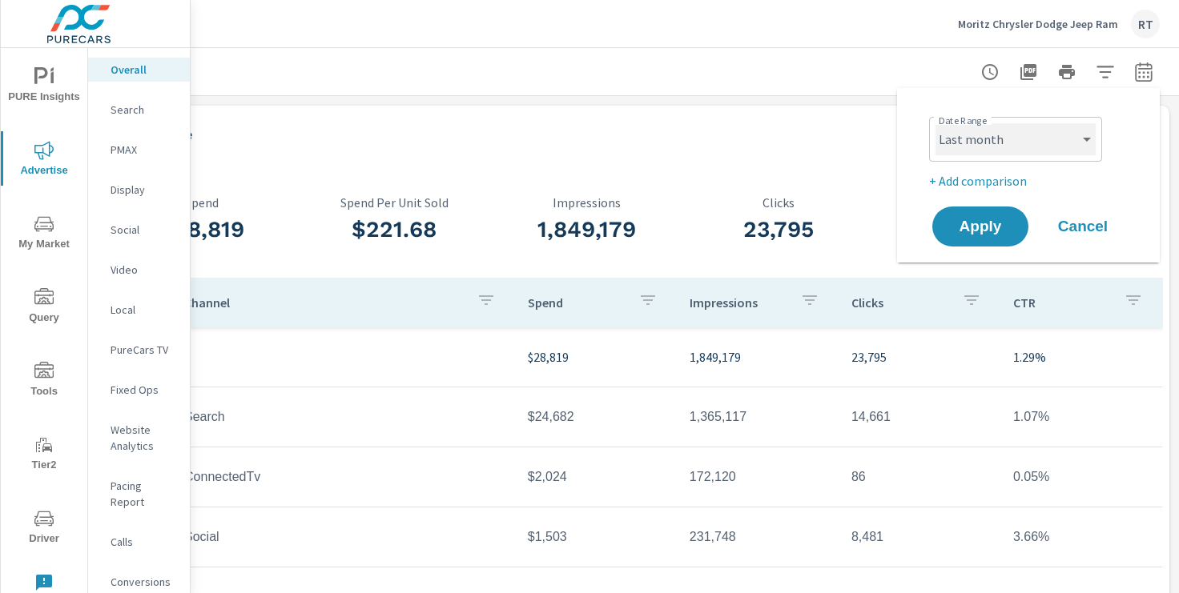
click at [1036, 135] on select "Custom Yesterday Last week Last 7 days Last 14 days Last 30 days Last 45 days L…" at bounding box center [1015, 139] width 160 height 32
click at [935, 123] on select "Custom Yesterday Last week Last 7 days Last 14 days Last 30 days Last 45 days L…" at bounding box center [1015, 139] width 160 height 32
select select "Last 30 days"
click at [980, 183] on p "+ Add comparison" at bounding box center [1031, 180] width 205 height 19
select select "Previous period"
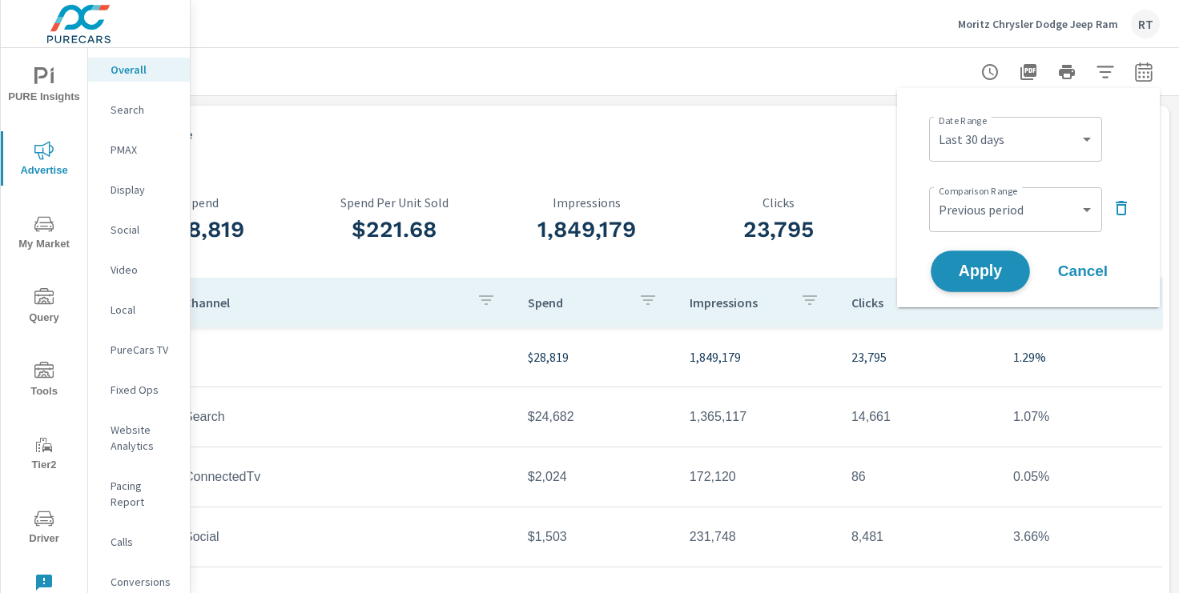
click at [979, 275] on span "Apply" at bounding box center [981, 271] width 66 height 15
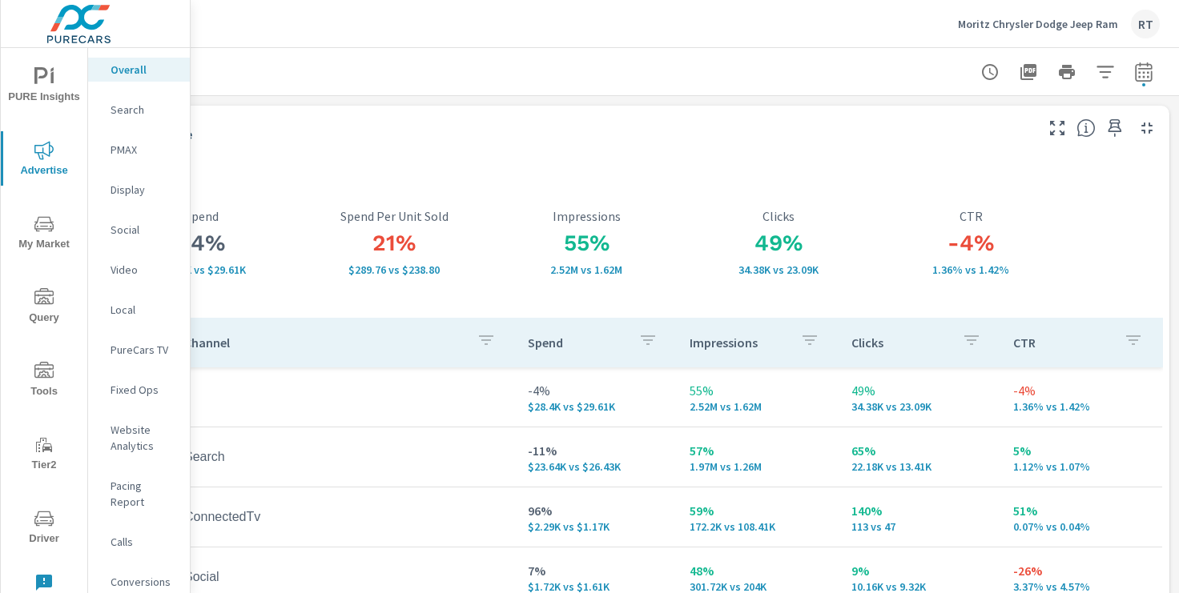
click at [47, 85] on icon "nav menu" at bounding box center [43, 76] width 19 height 19
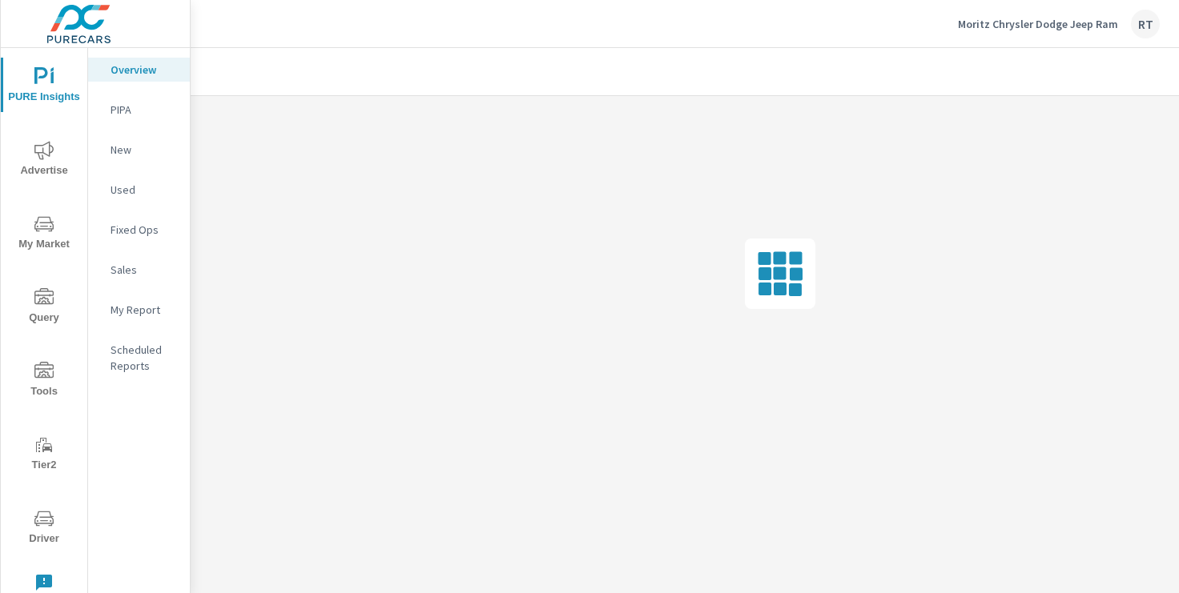
click at [129, 306] on p "My Report" at bounding box center [144, 310] width 66 height 16
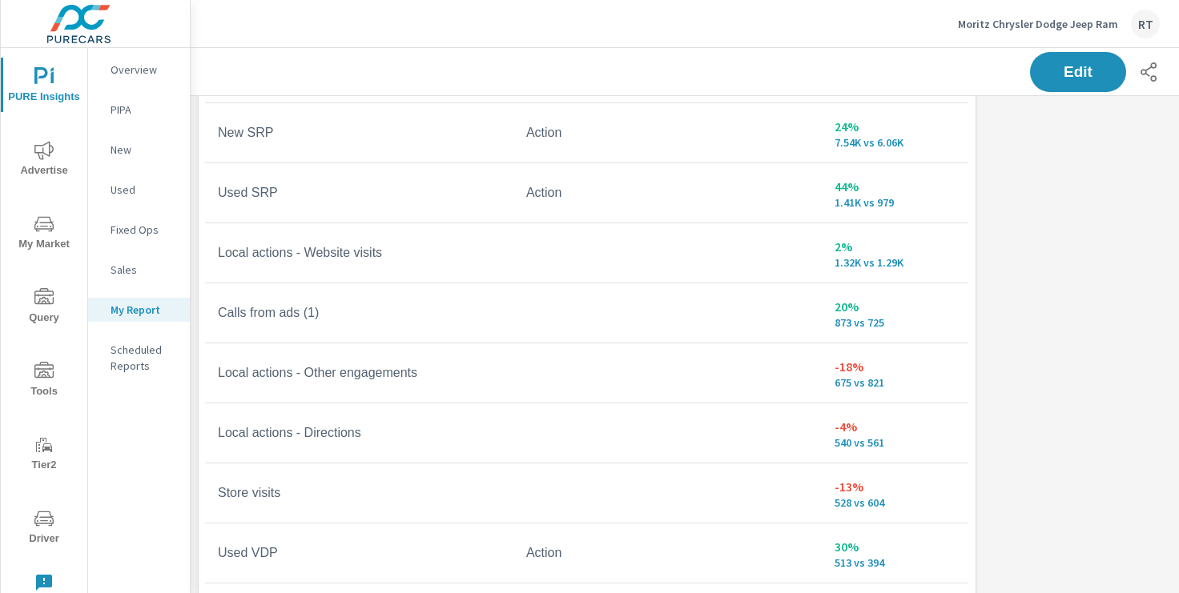
scroll to position [175, 0]
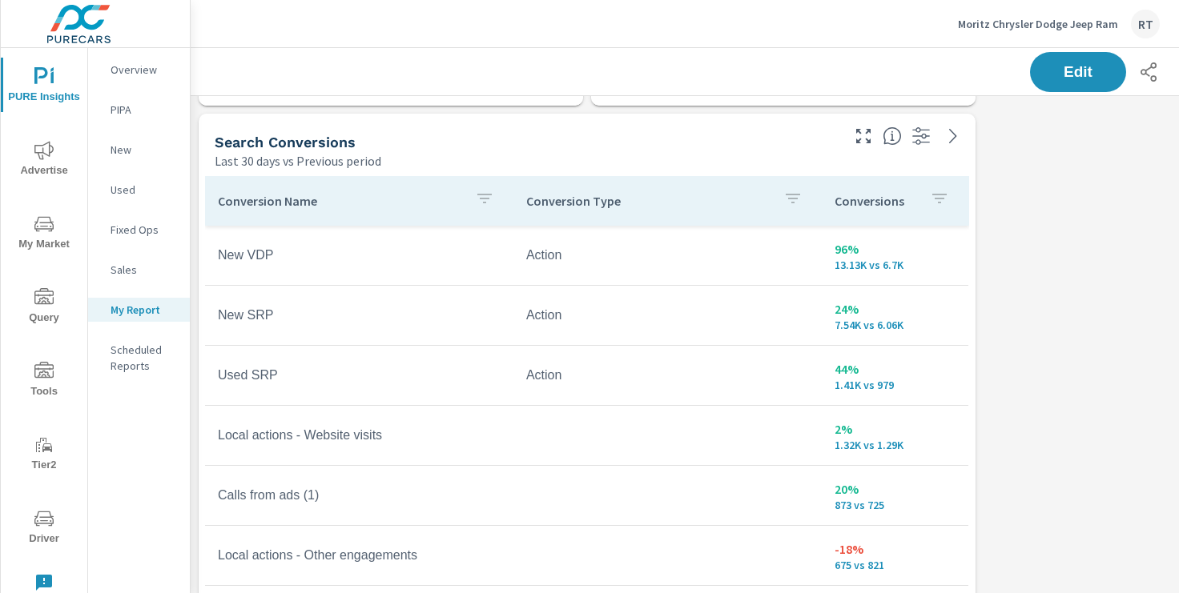
click at [916, 199] on p "Conversions" at bounding box center [876, 201] width 82 height 16
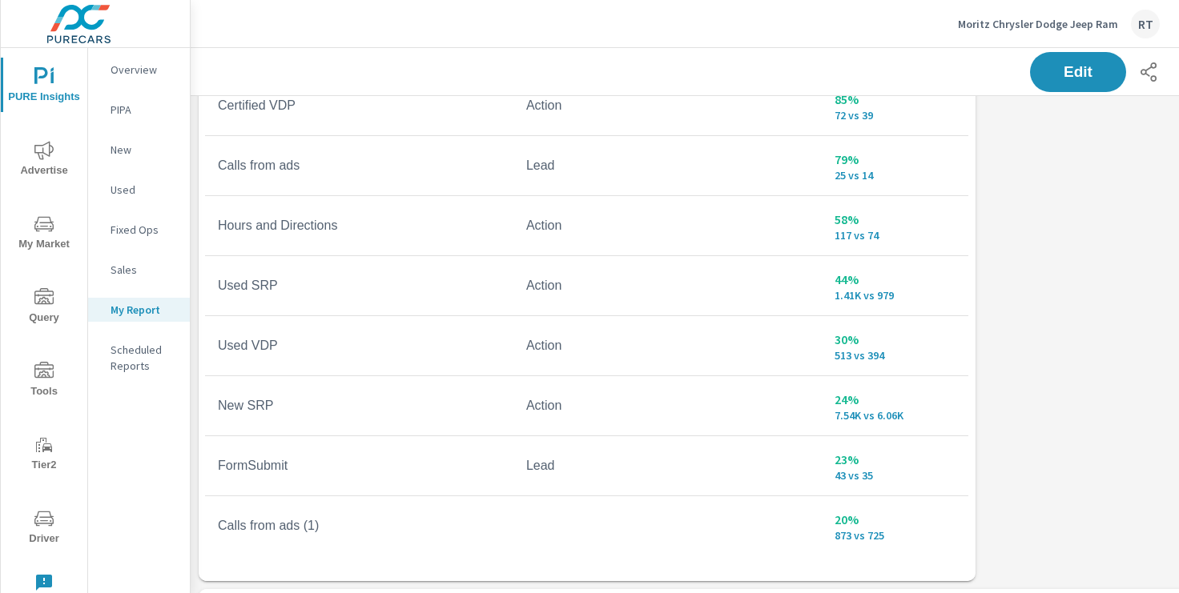
scroll to position [477, 0]
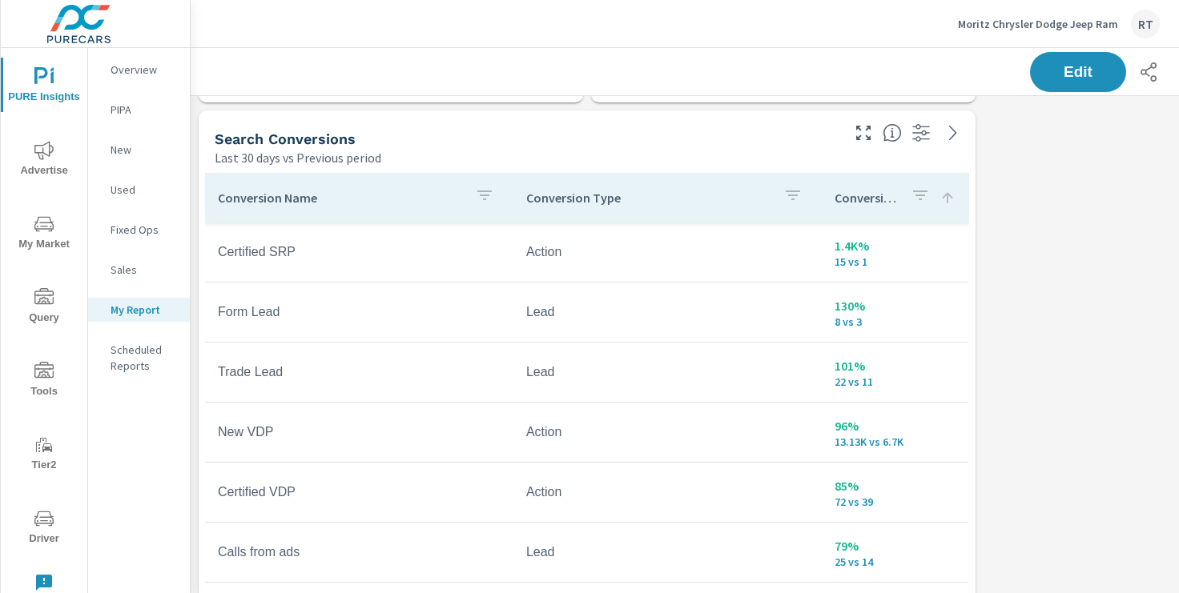
scroll to position [210, 0]
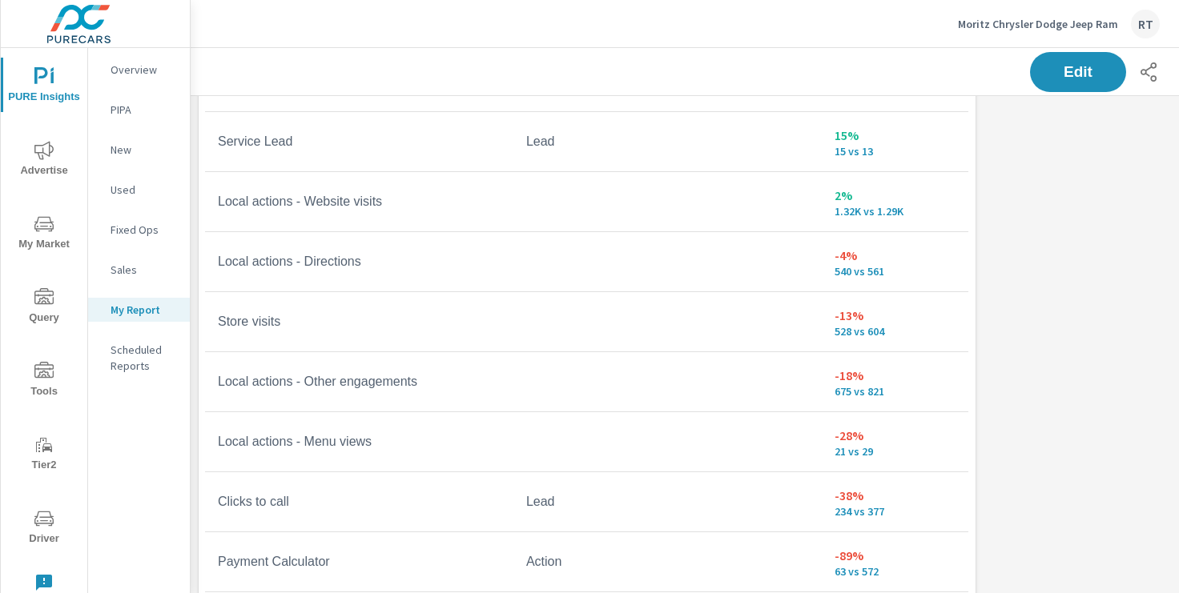
scroll to position [341, 0]
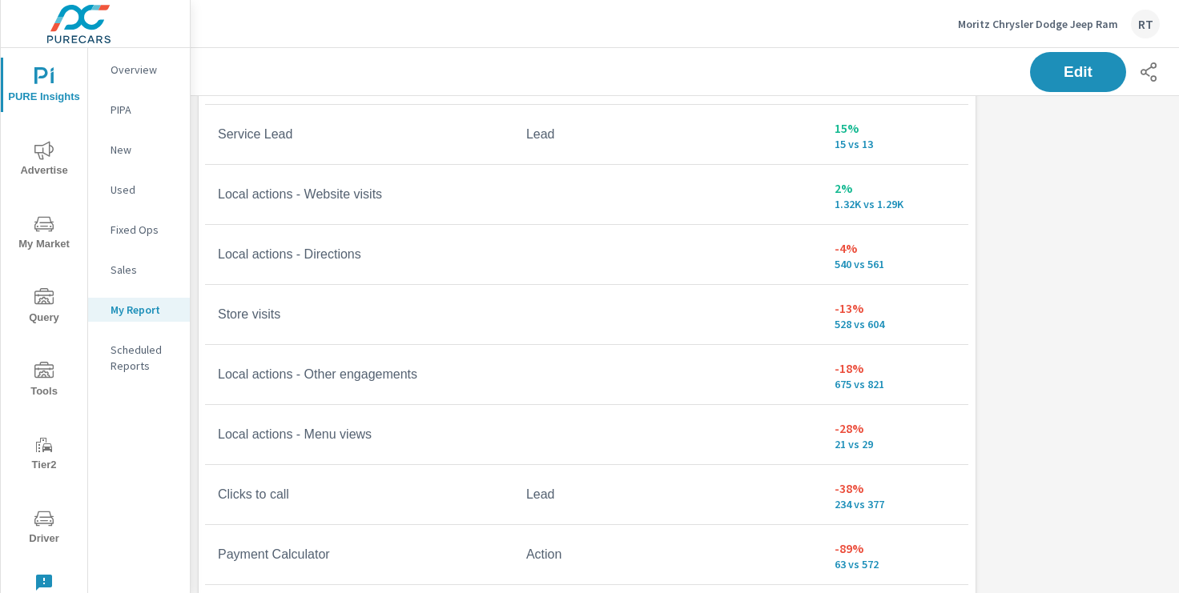
scroll to position [452, 0]
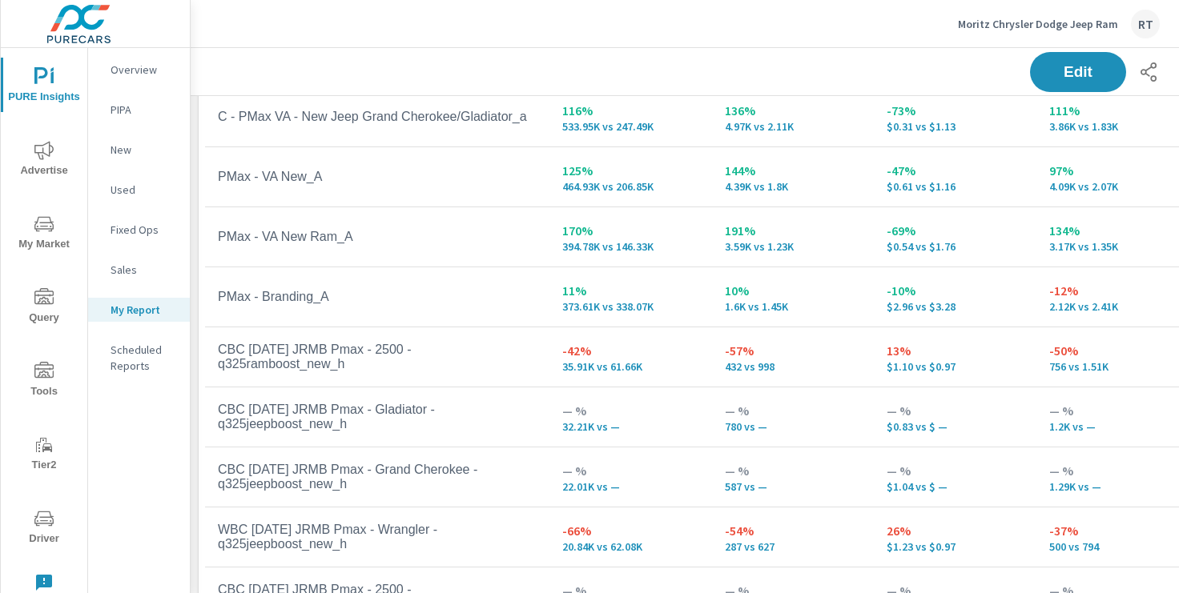
scroll to position [1115, 0]
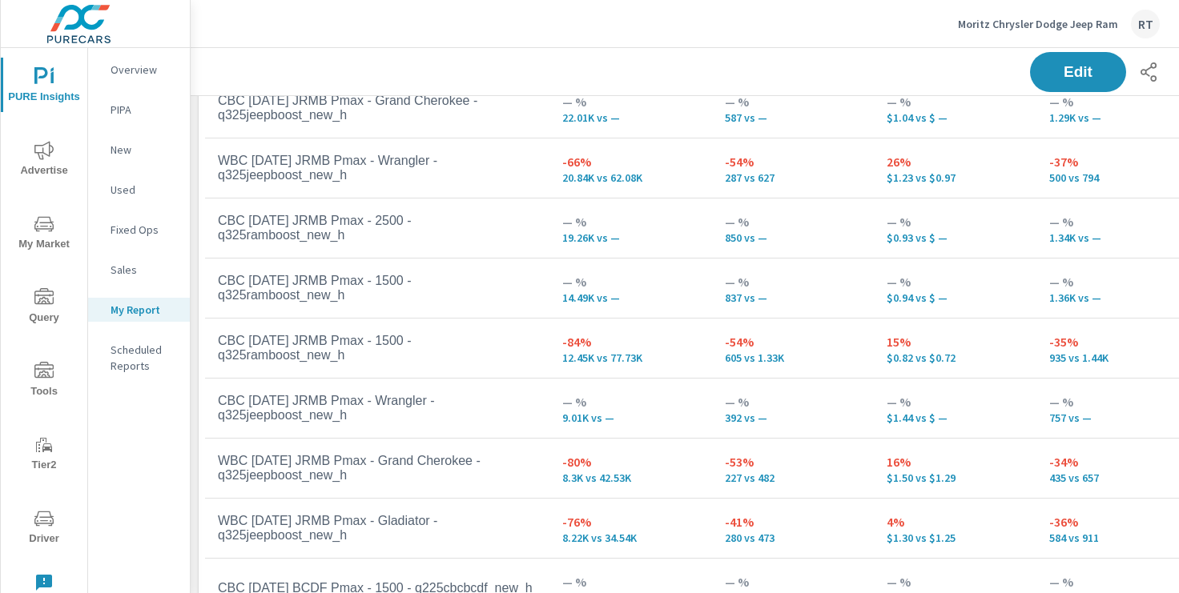
scroll to position [384, 0]
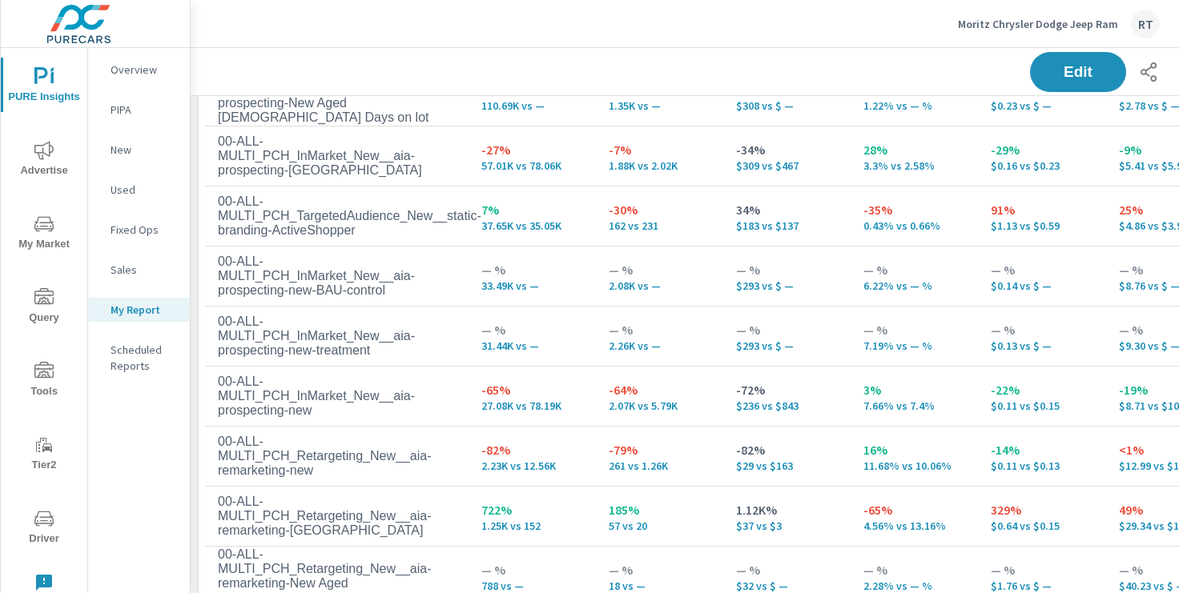
scroll to position [1905, 0]
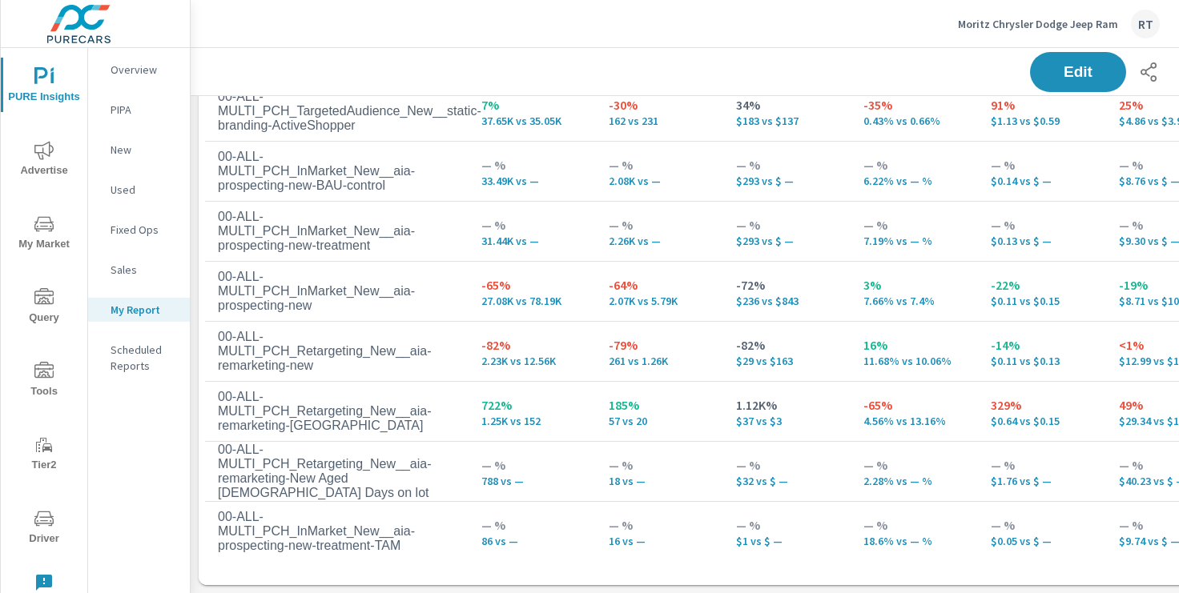
scroll to position [79, 0]
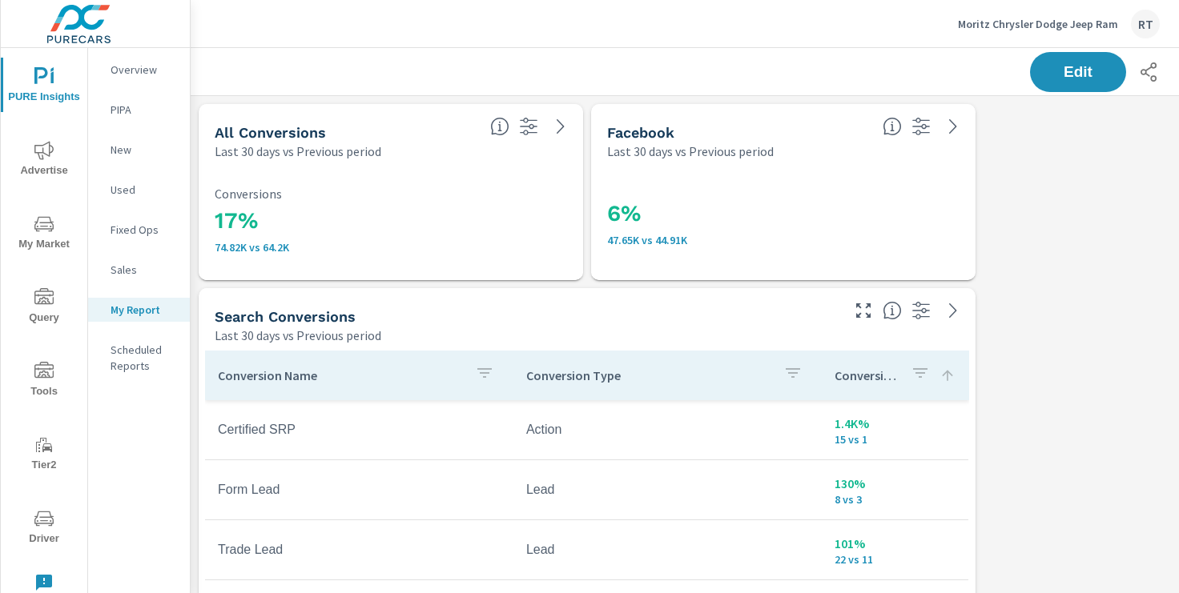
click at [46, 151] on icon "nav menu" at bounding box center [43, 150] width 19 height 19
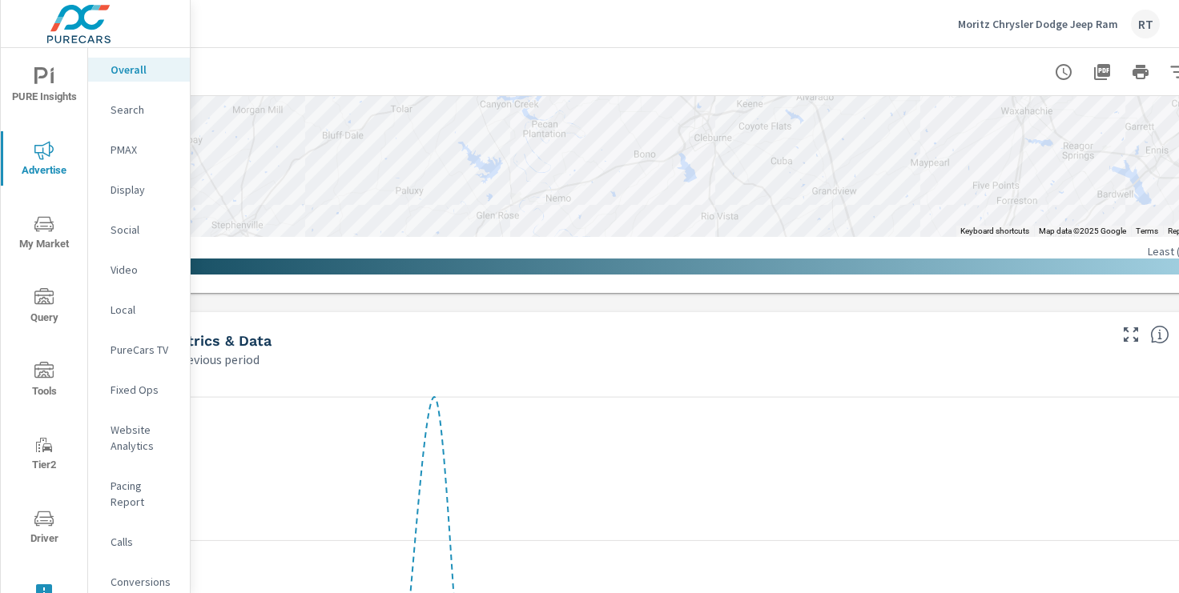
scroll to position [1337, 123]
click at [140, 348] on p "PureCars TV" at bounding box center [144, 350] width 66 height 16
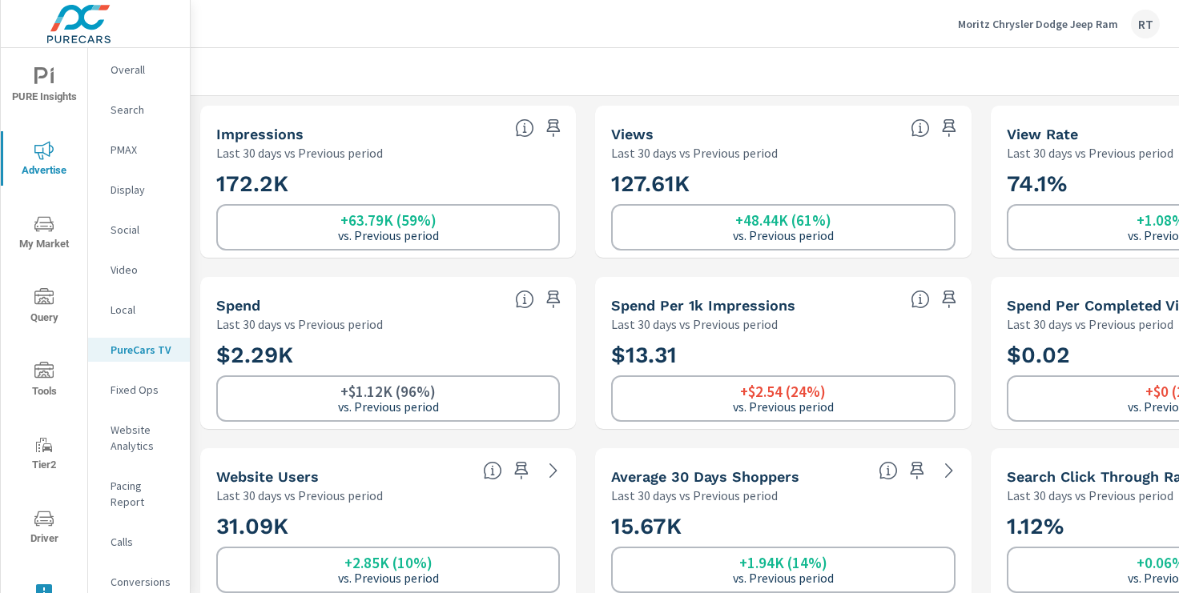
scroll to position [1, 0]
click at [555, 127] on icon "button" at bounding box center [554, 128] width 14 height 18
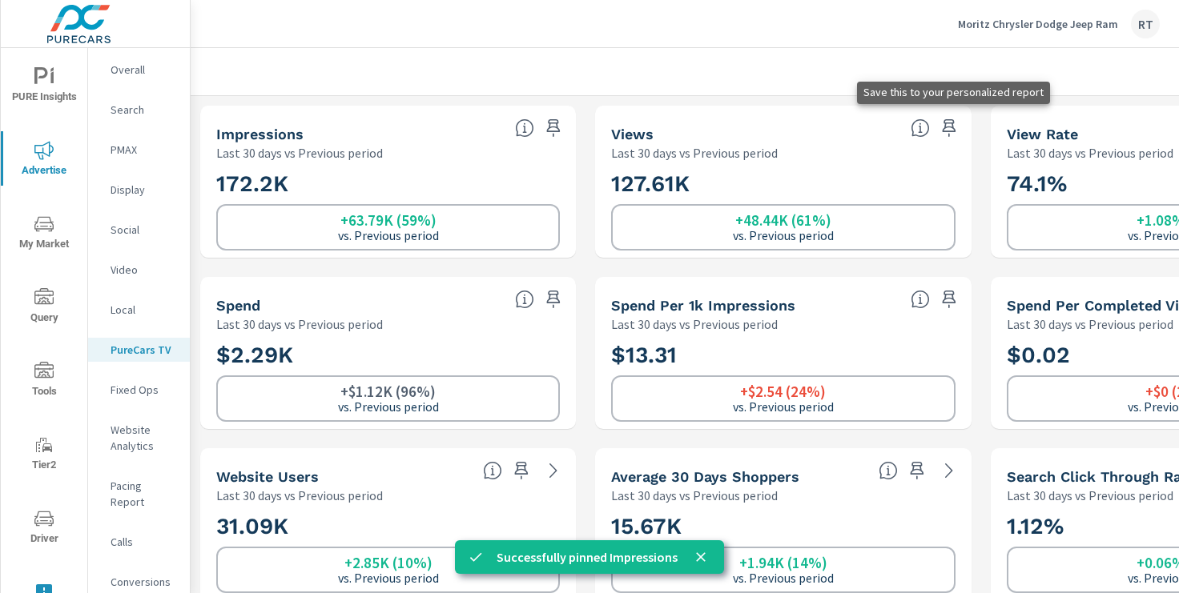
click at [949, 127] on icon "button" at bounding box center [949, 128] width 14 height 18
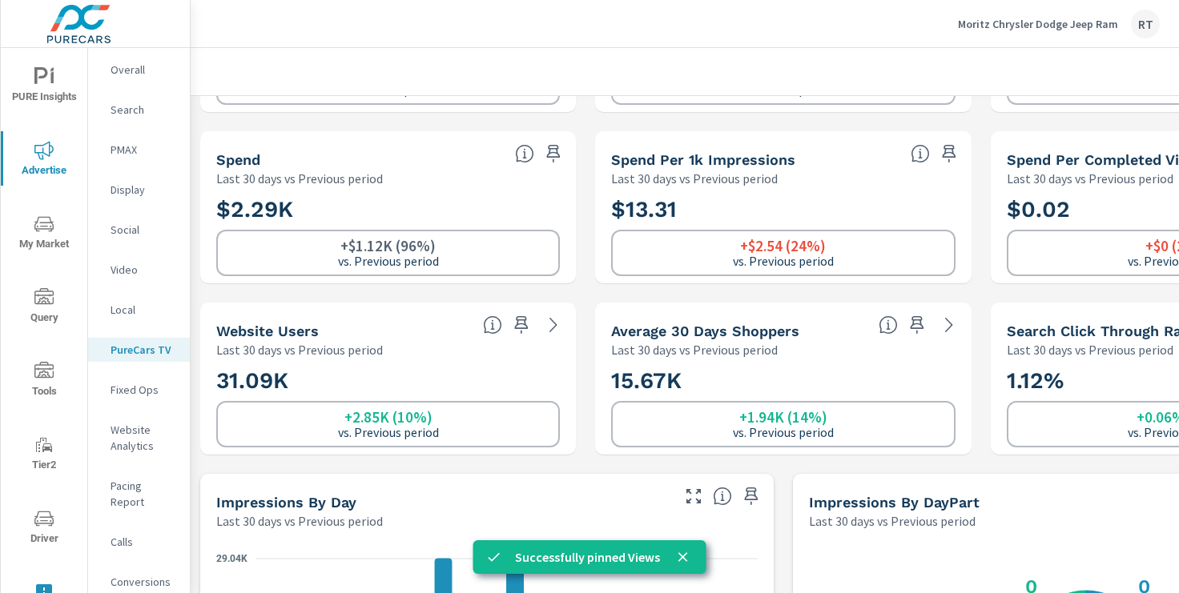
scroll to position [179, 0]
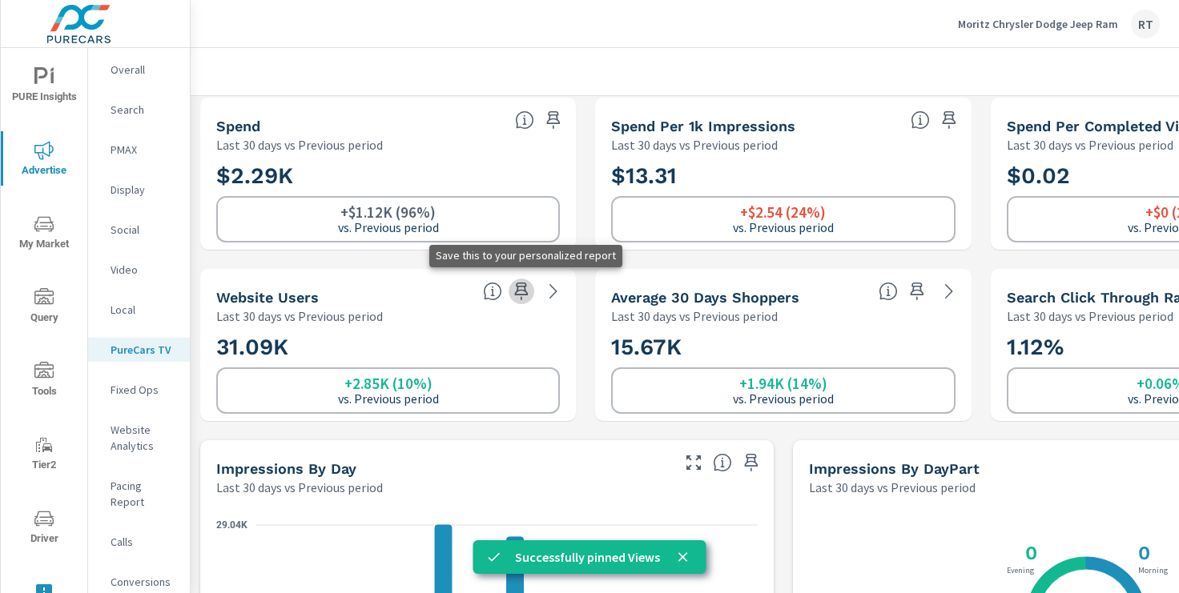
click at [520, 291] on icon "button" at bounding box center [522, 292] width 14 height 18
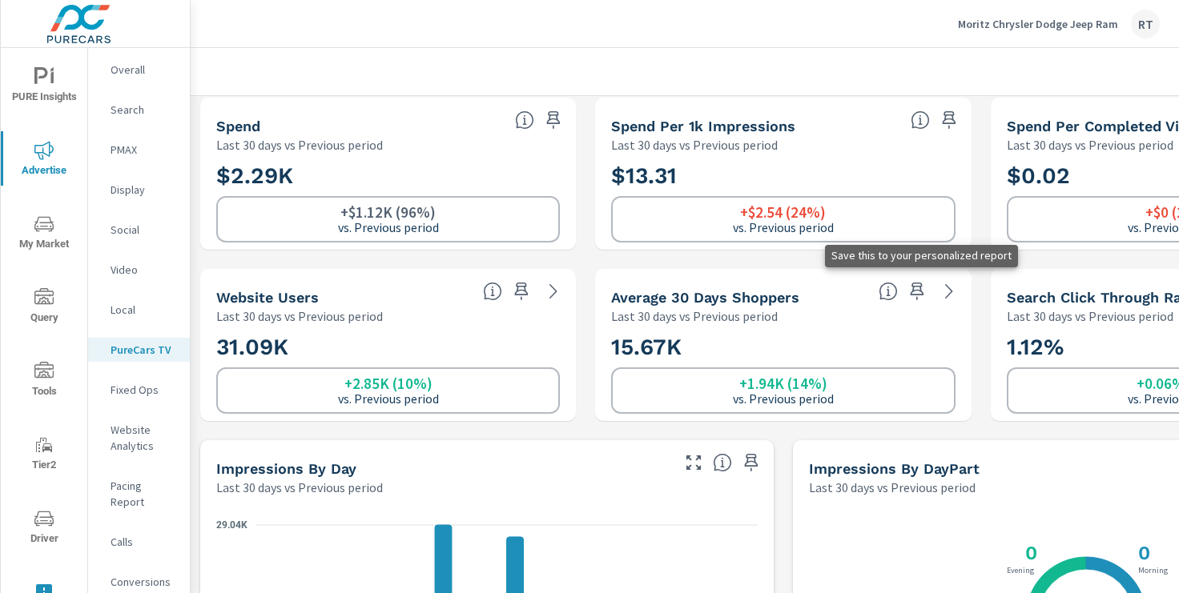
click at [915, 288] on icon "button" at bounding box center [916, 291] width 19 height 19
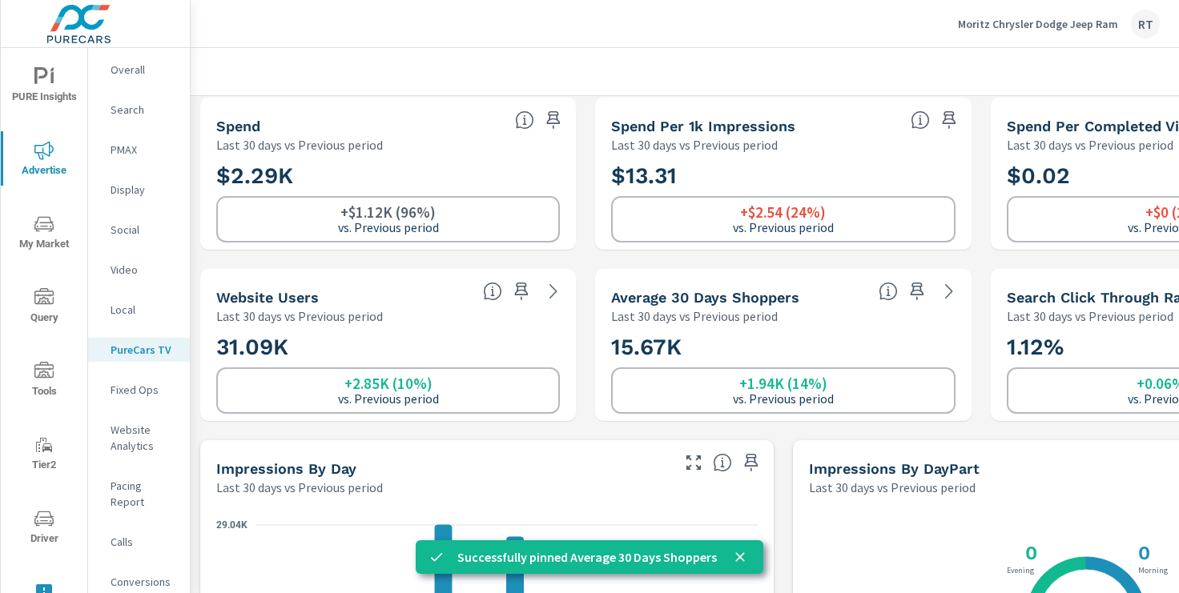
click at [35, 84] on icon "nav menu" at bounding box center [43, 76] width 19 height 19
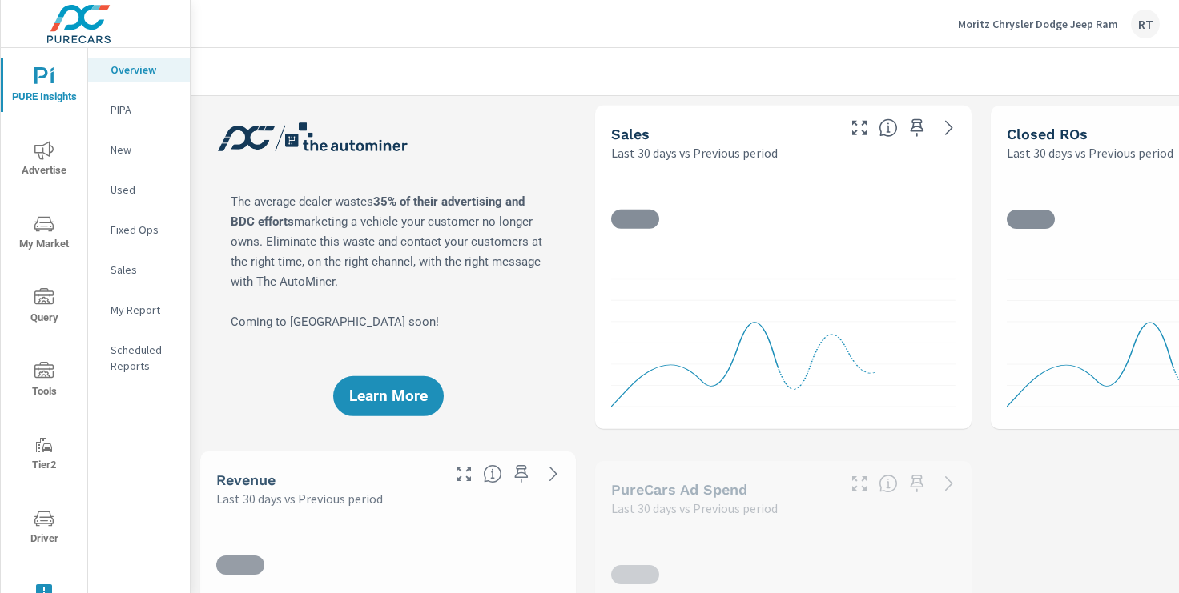
click at [123, 307] on p "My Report" at bounding box center [144, 310] width 66 height 16
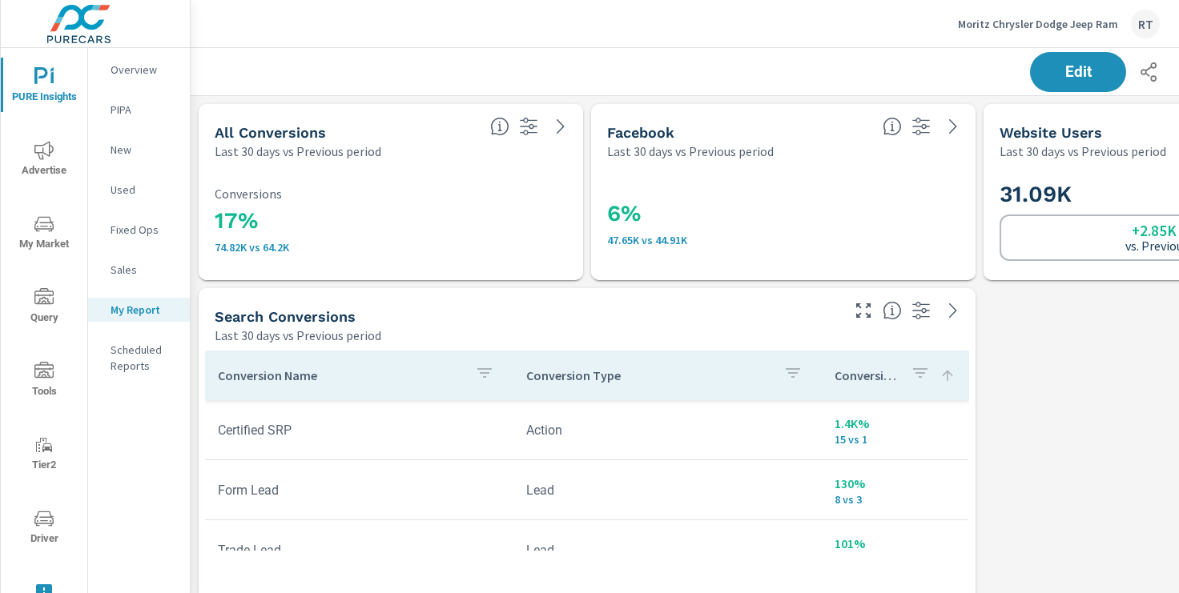
scroll to position [2772, 1186]
click at [132, 64] on p "Overview" at bounding box center [144, 70] width 66 height 16
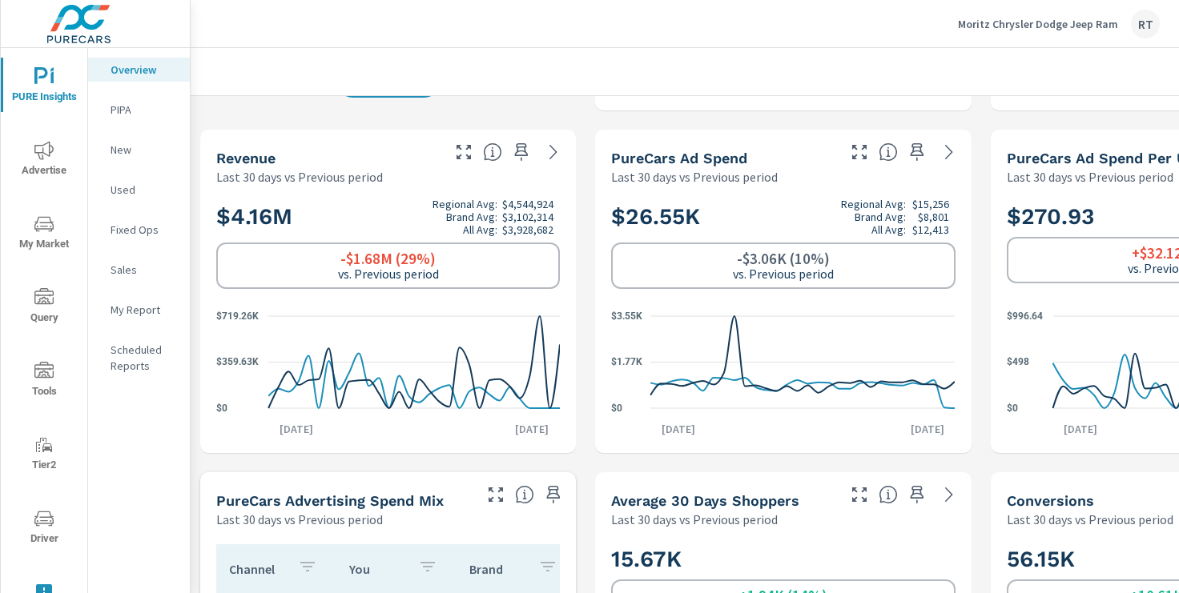
scroll to position [321, 0]
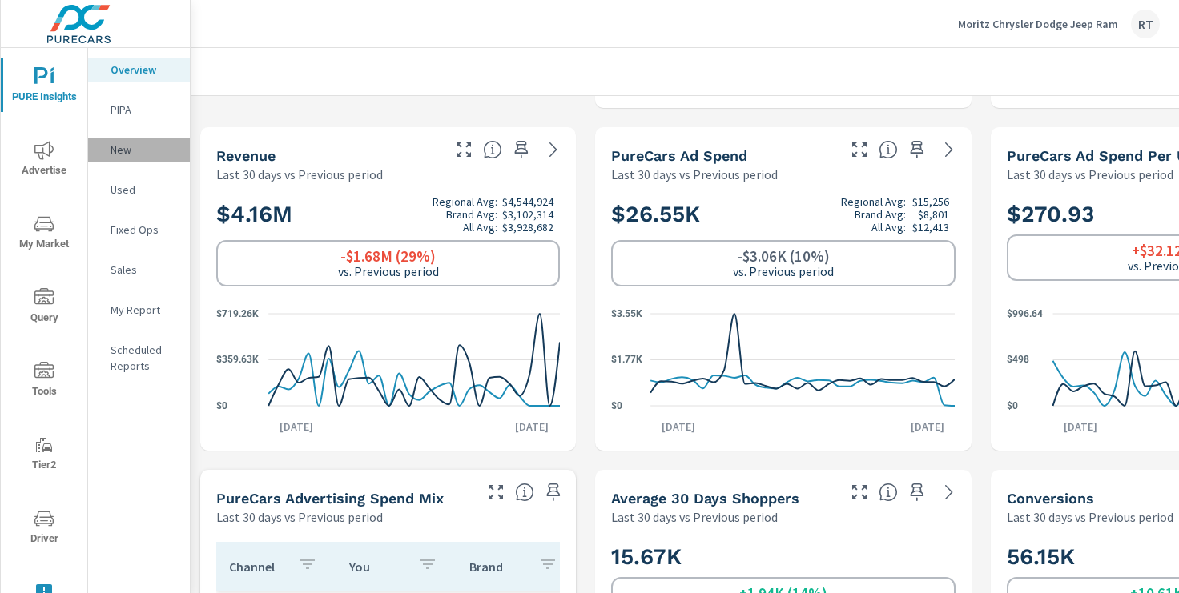
click at [117, 151] on p "New" at bounding box center [144, 150] width 66 height 16
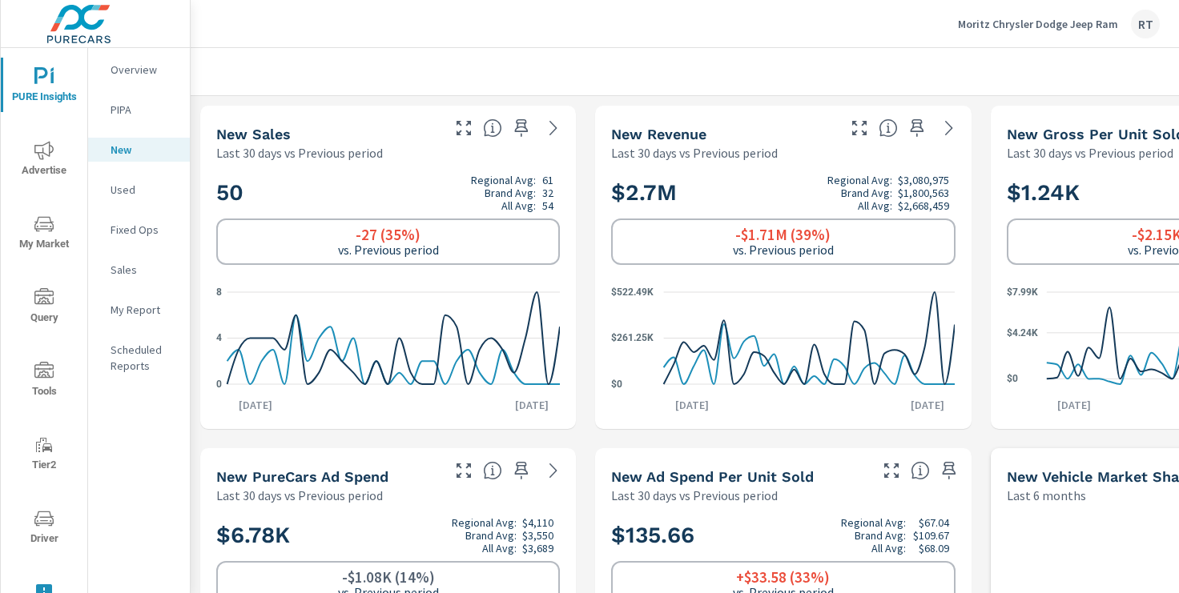
click at [122, 191] on p "Used" at bounding box center [144, 190] width 66 height 16
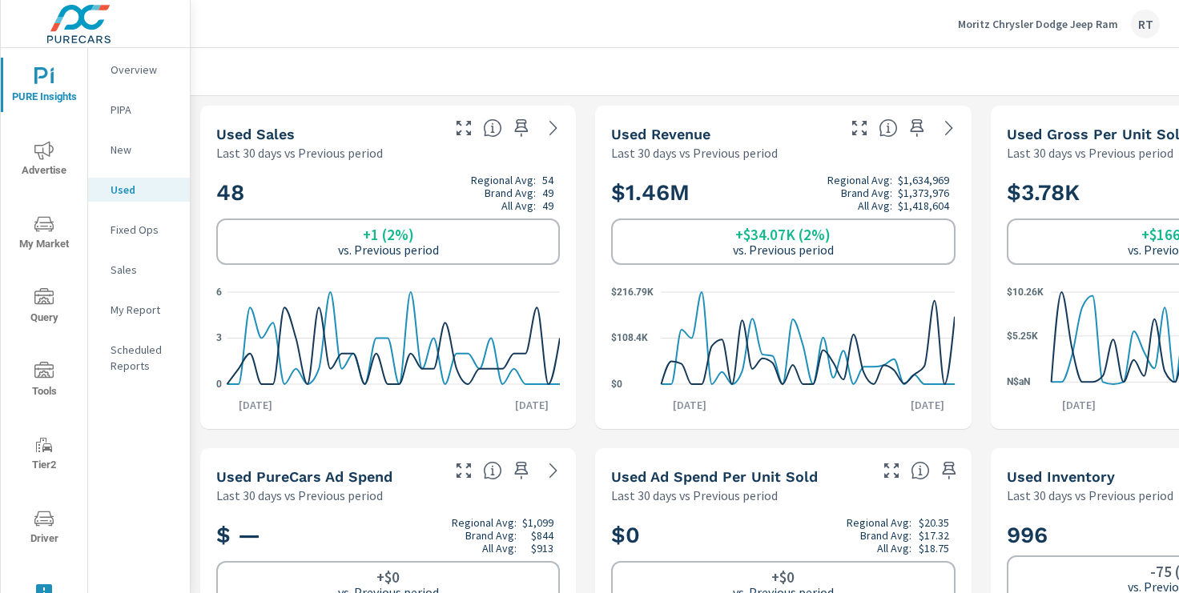
scroll to position [1, 0]
click at [524, 125] on icon "button" at bounding box center [522, 128] width 14 height 18
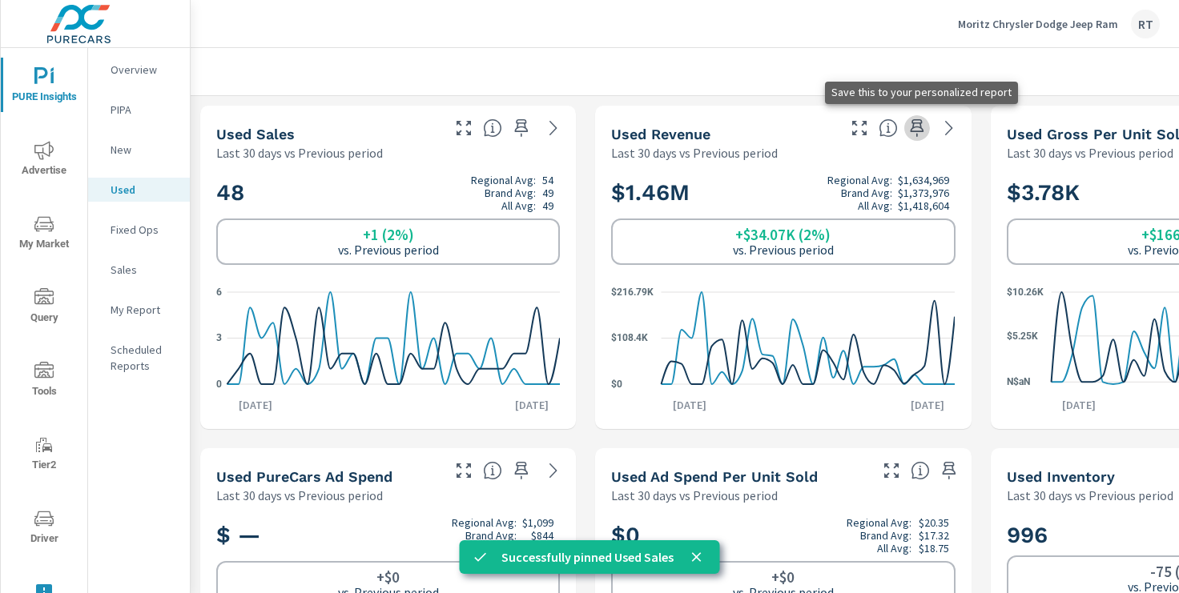
click at [914, 130] on icon "button" at bounding box center [916, 128] width 19 height 19
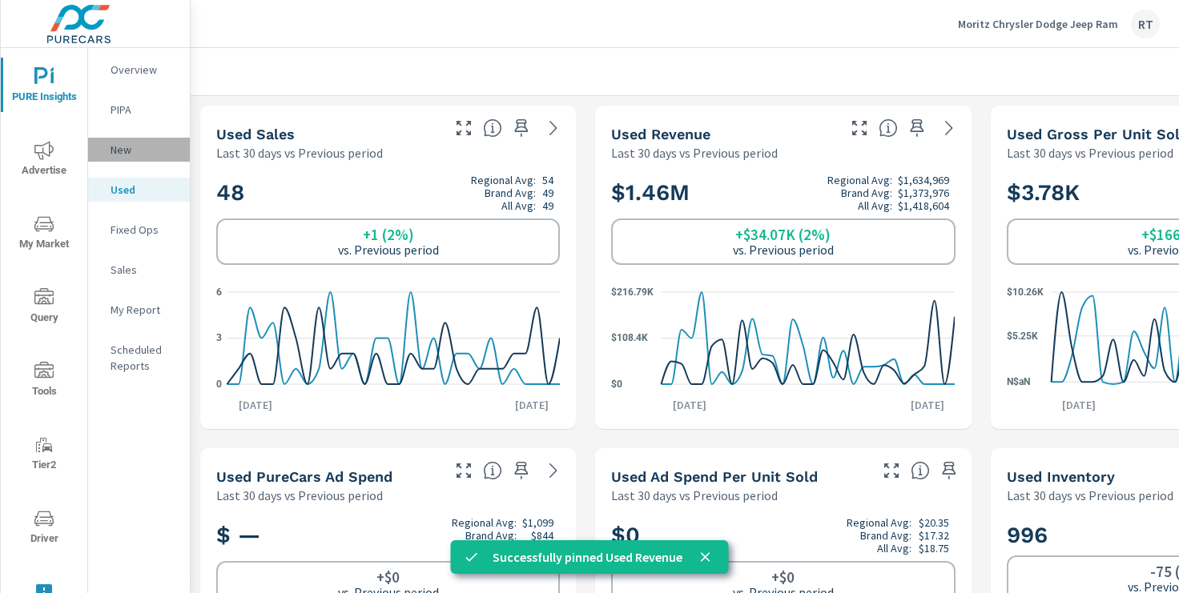
click at [125, 151] on p "New" at bounding box center [144, 150] width 66 height 16
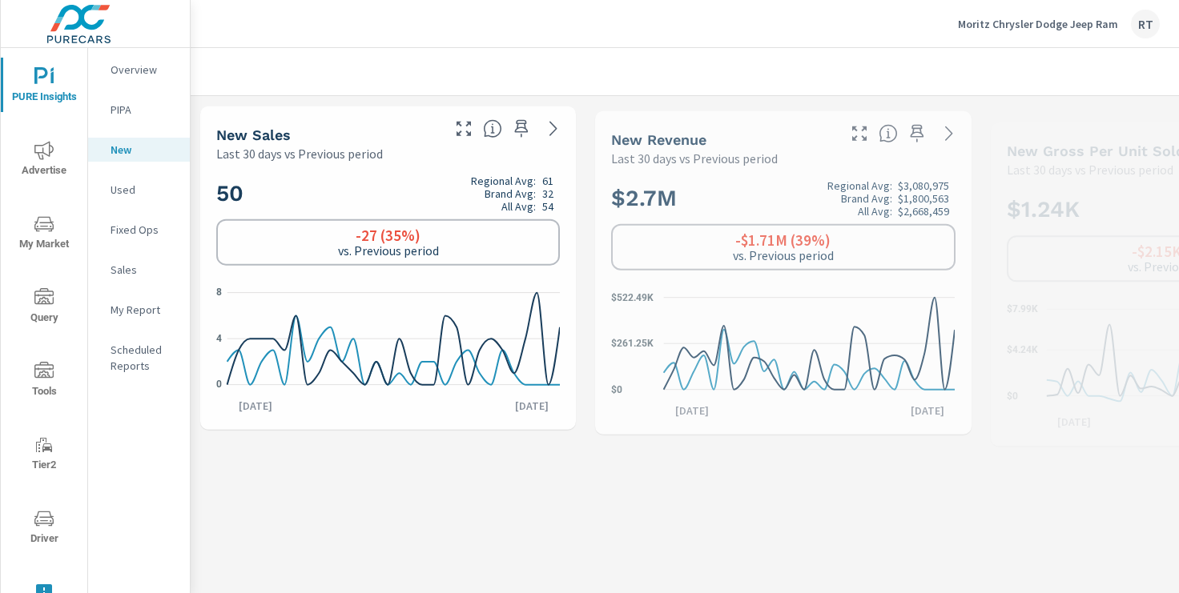
scroll to position [1, 0]
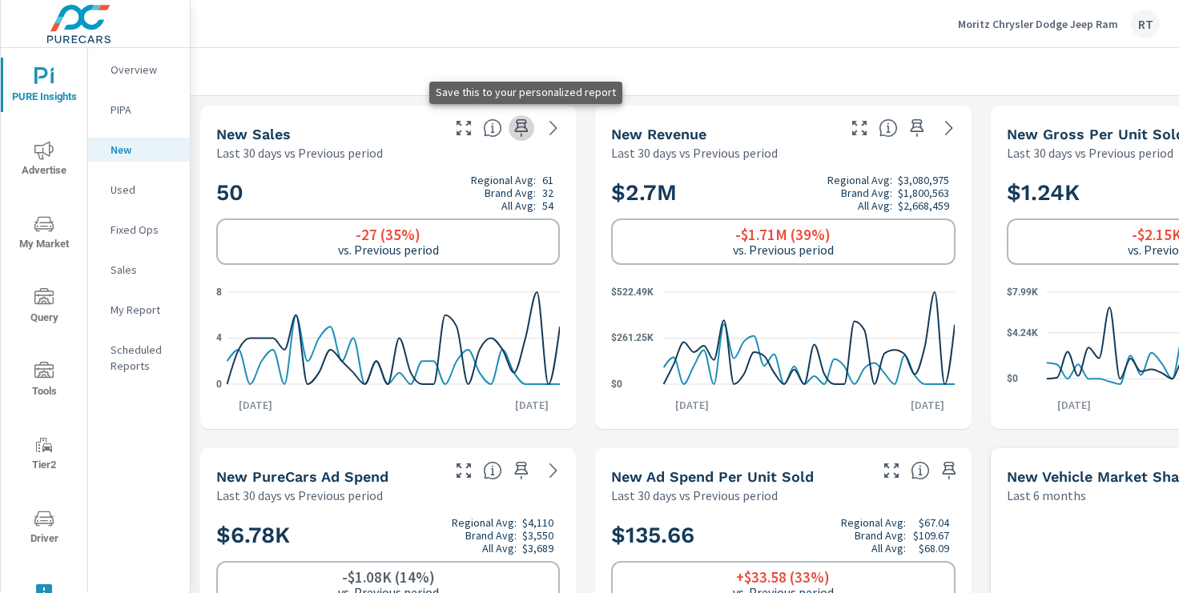
click at [524, 125] on icon "button" at bounding box center [521, 128] width 19 height 19
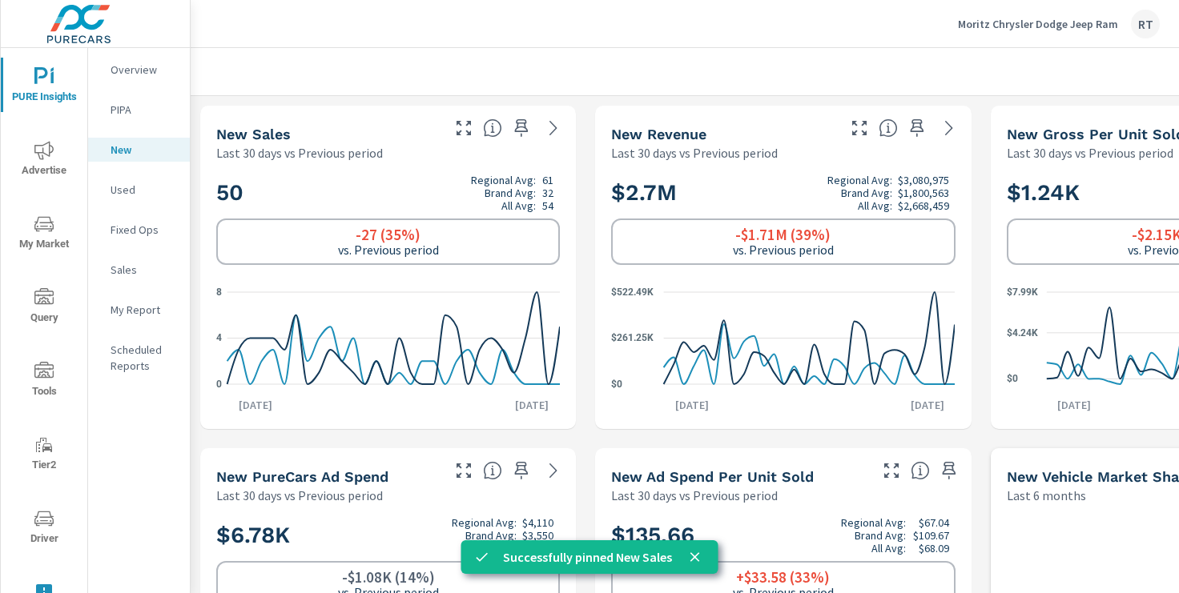
click at [44, 81] on icon "nav menu" at bounding box center [43, 76] width 19 height 19
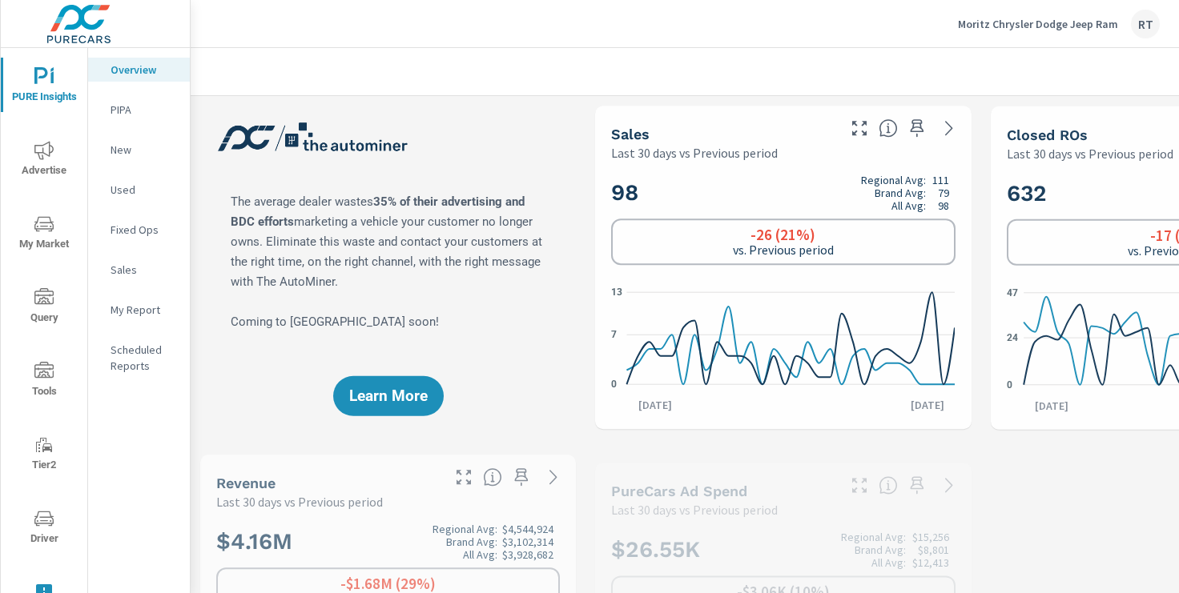
scroll to position [1, 0]
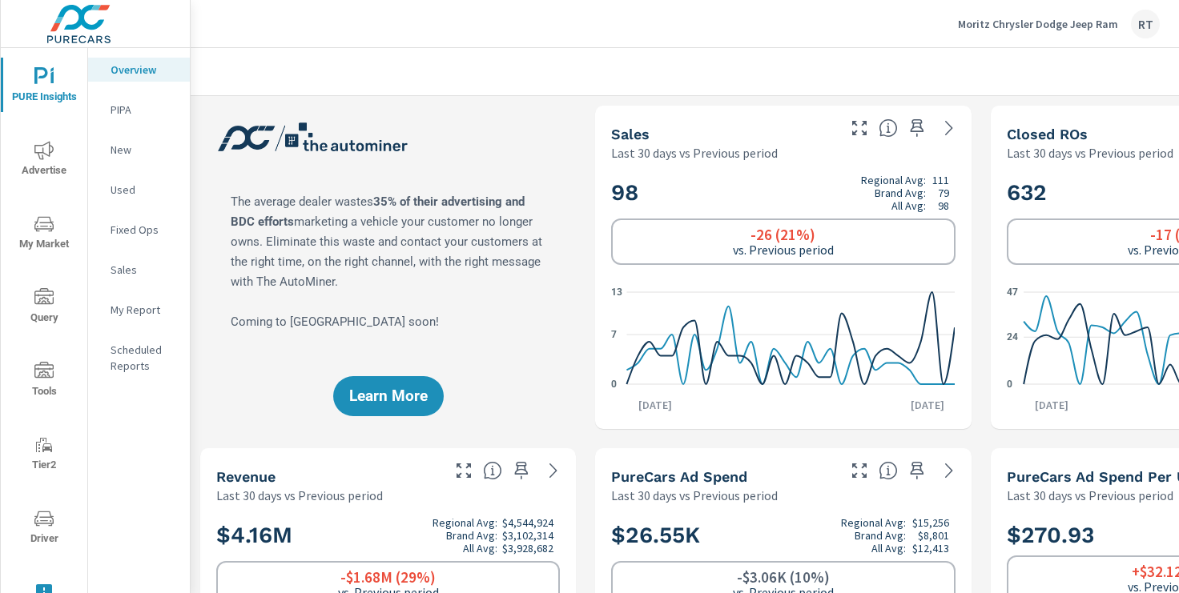
click at [127, 313] on p "My Report" at bounding box center [144, 310] width 66 height 16
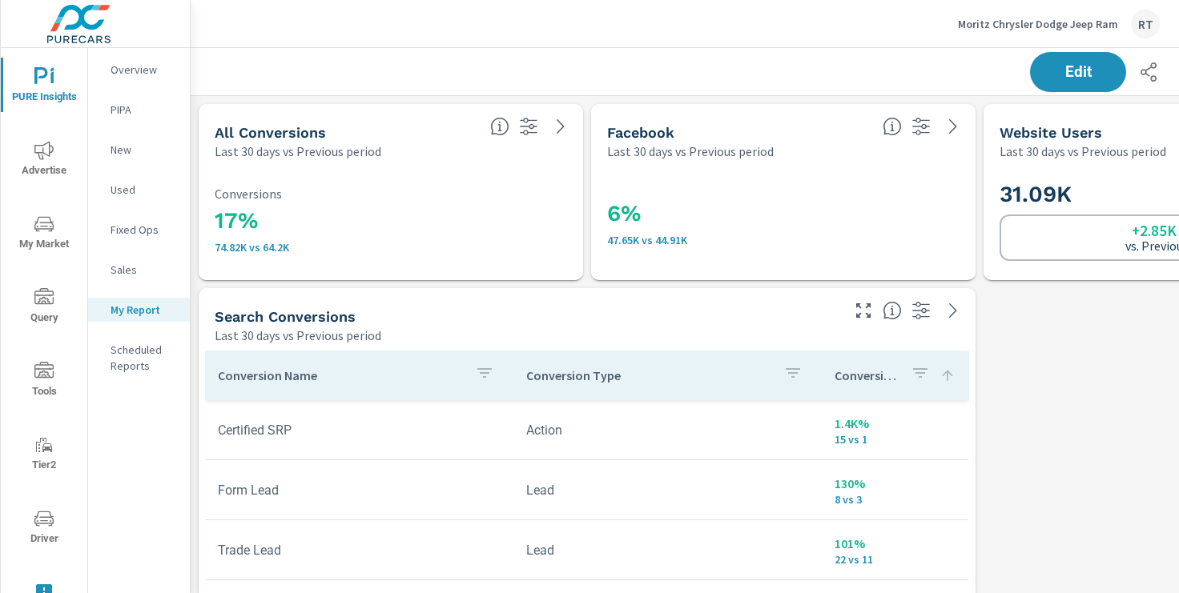
scroll to position [3325, 1186]
click at [1064, 71] on span "Edit" at bounding box center [1078, 71] width 66 height 15
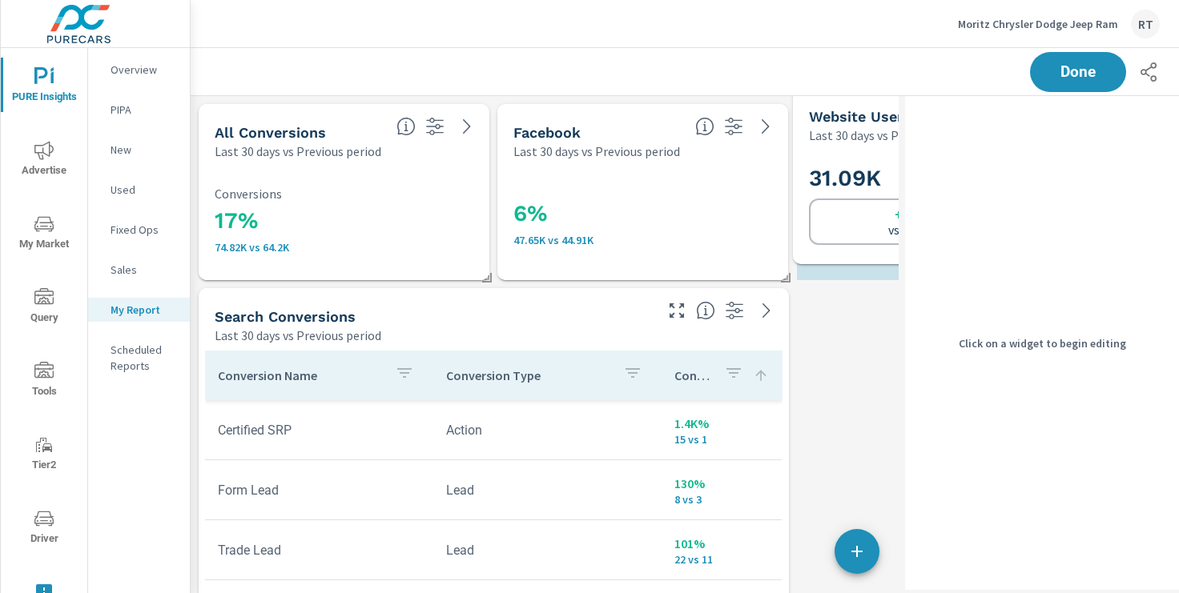
scroll to position [3325, 906]
drag, startPoint x: 875, startPoint y: 147, endPoint x: 868, endPoint y: 130, distance: 19.0
click at [868, 130] on p "Last 30 days vs Previous period" at bounding box center [889, 136] width 167 height 19
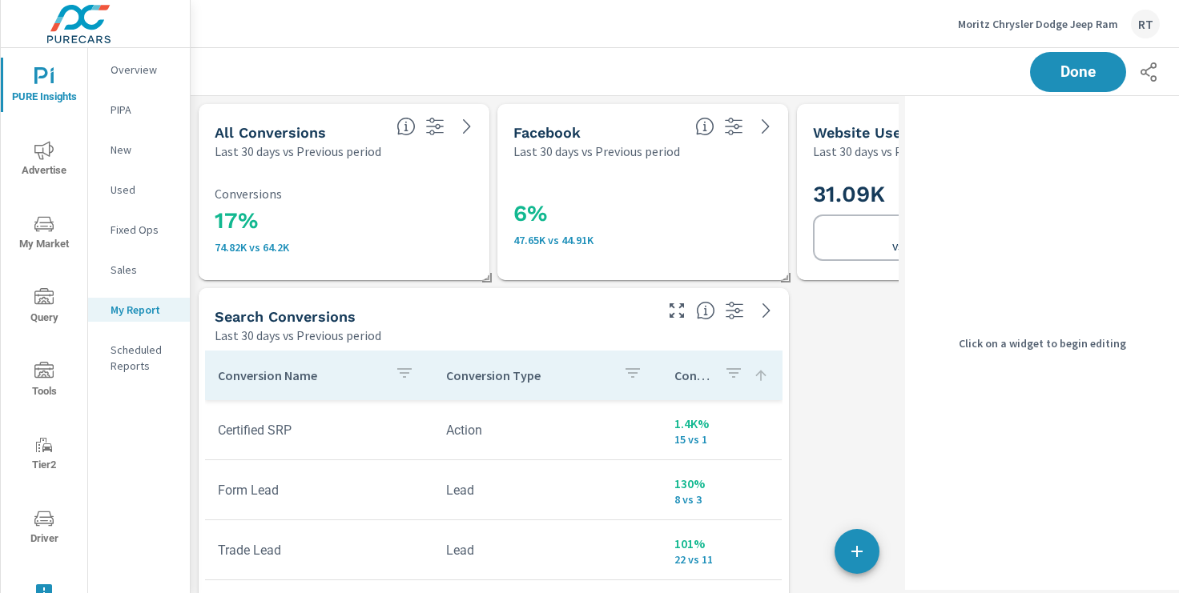
click at [868, 129] on h5 "Website Users" at bounding box center [864, 132] width 103 height 17
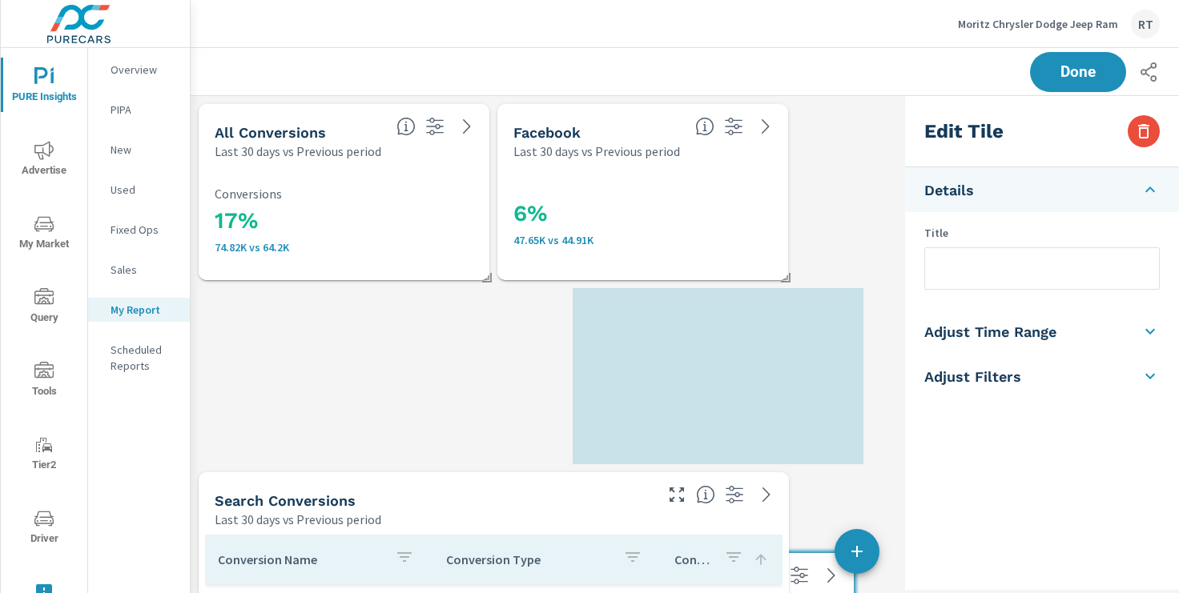
scroll to position [3509, 906]
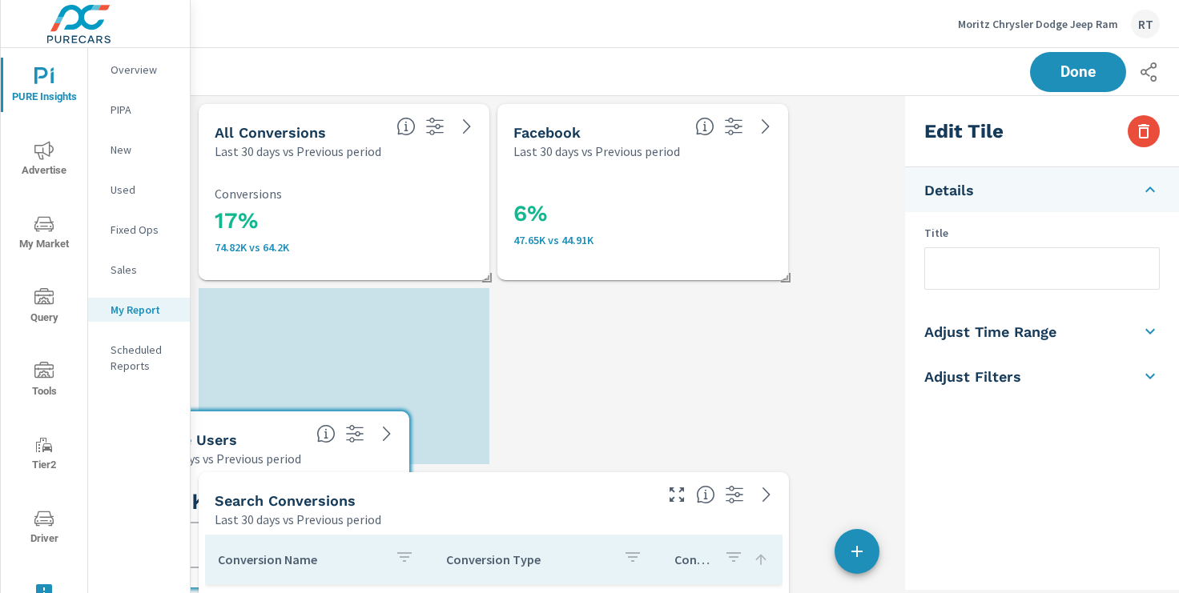
drag, startPoint x: 868, startPoint y: 129, endPoint x: 191, endPoint y: 437, distance: 744.1
click at [191, 437] on h5 "Website Users" at bounding box center [186, 440] width 103 height 17
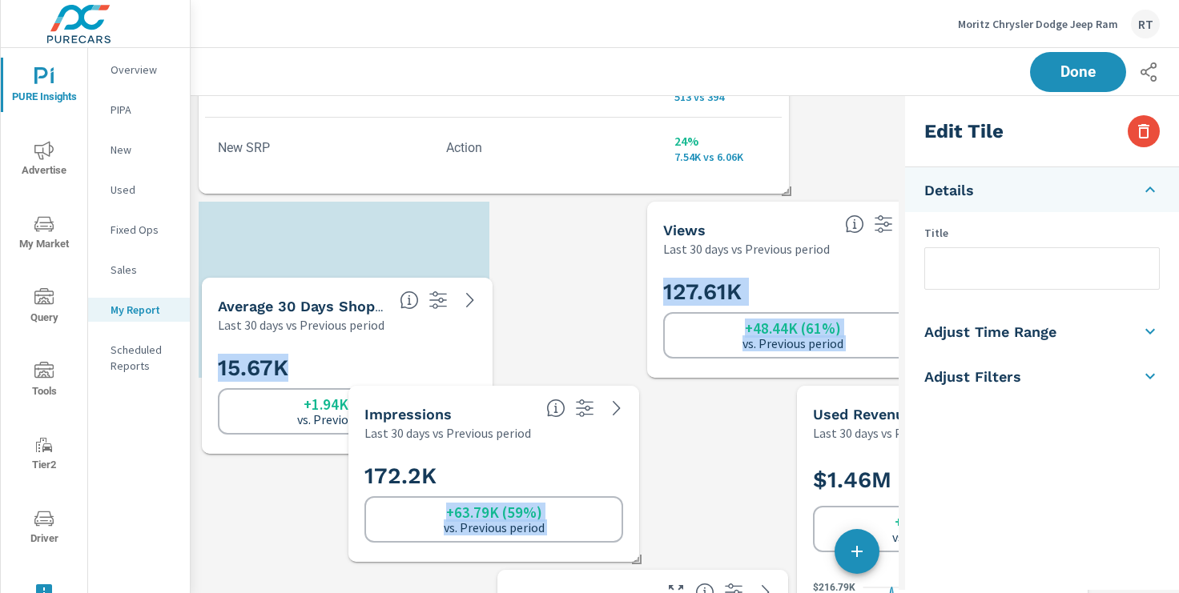
scroll to position [0, 0]
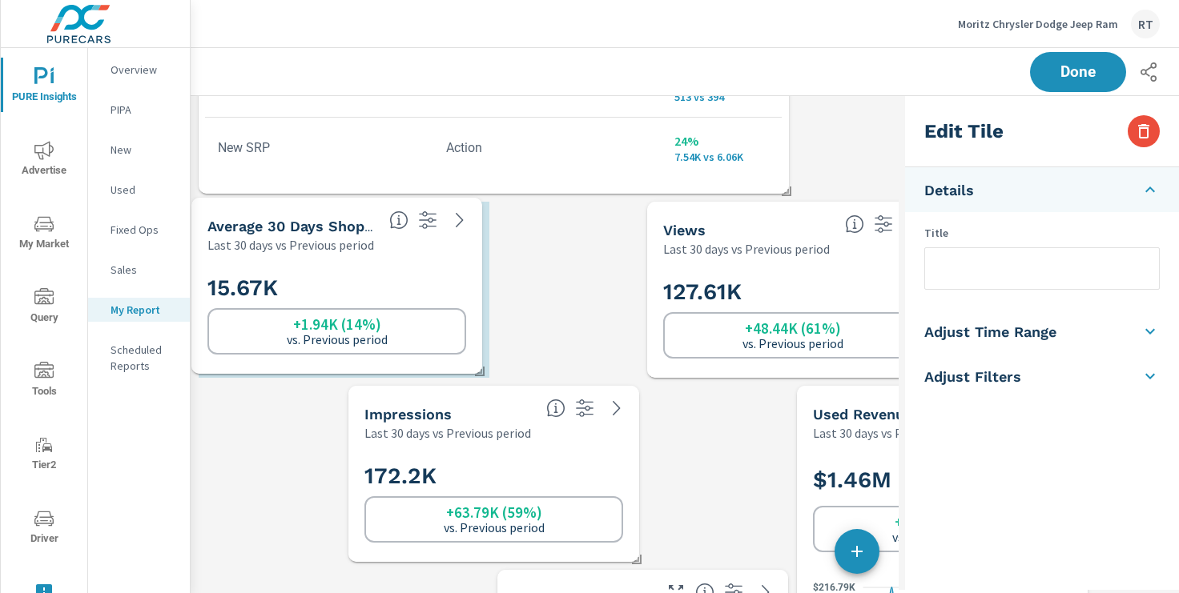
drag, startPoint x: 429, startPoint y: 472, endPoint x: 419, endPoint y: 284, distance: 187.7
click at [419, 284] on h2 "15.67K" at bounding box center [336, 288] width 259 height 28
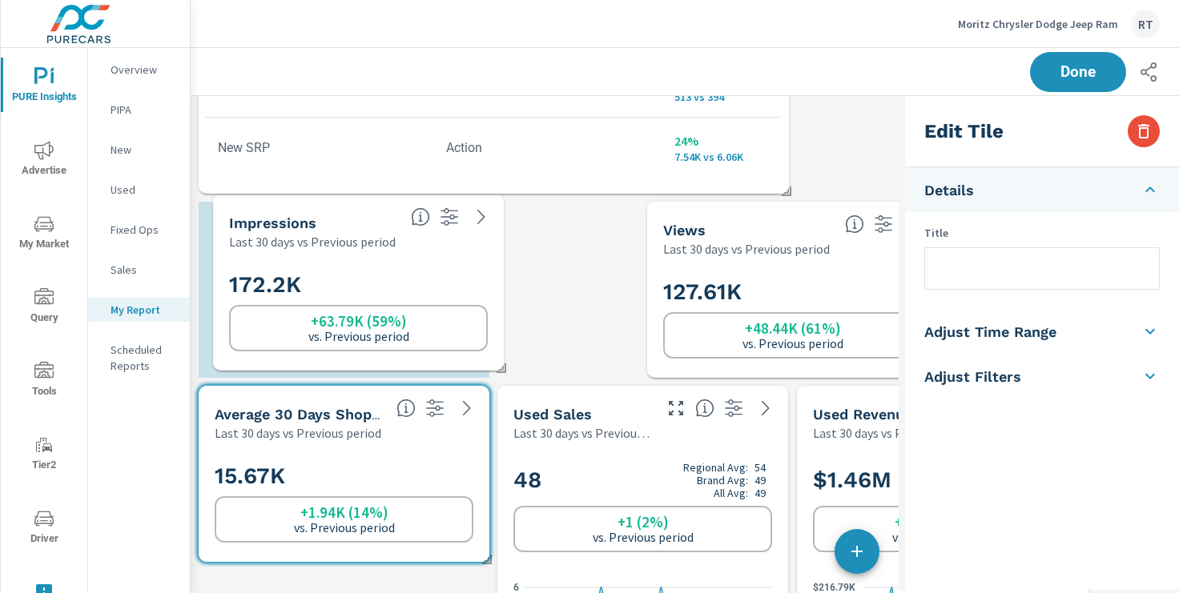
drag, startPoint x: 598, startPoint y: 468, endPoint x: 462, endPoint y: 277, distance: 234.3
click at [462, 277] on h2 "172.2K" at bounding box center [358, 285] width 259 height 28
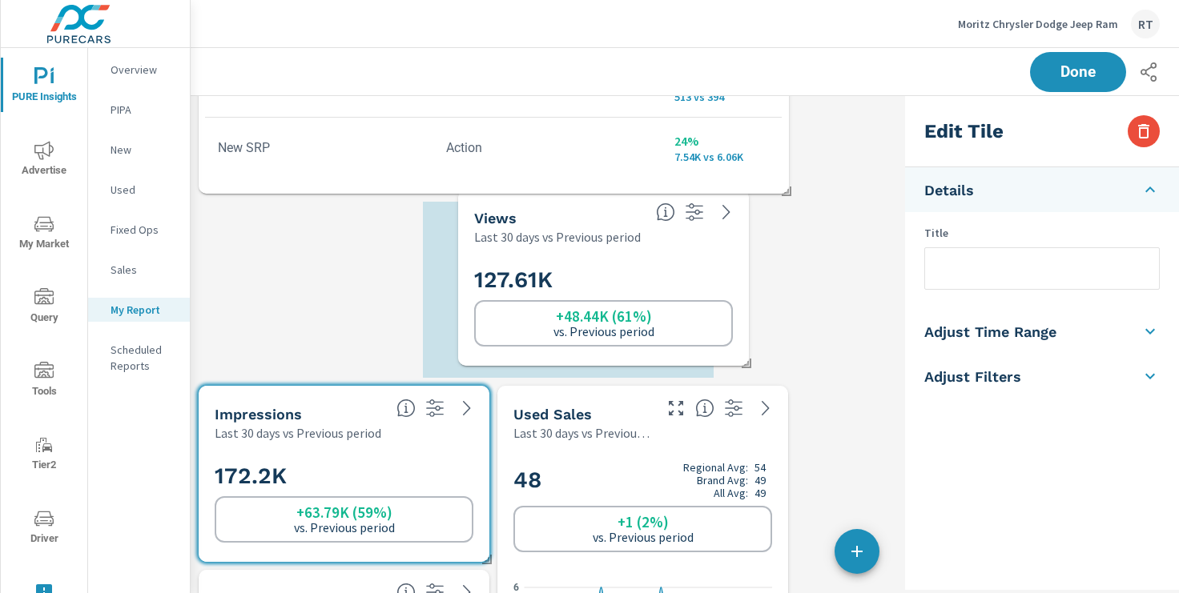
drag, startPoint x: 812, startPoint y: 243, endPoint x: 623, endPoint y: 230, distance: 189.5
click at [623, 230] on p "Last 30 days vs Previous period" at bounding box center [557, 236] width 167 height 19
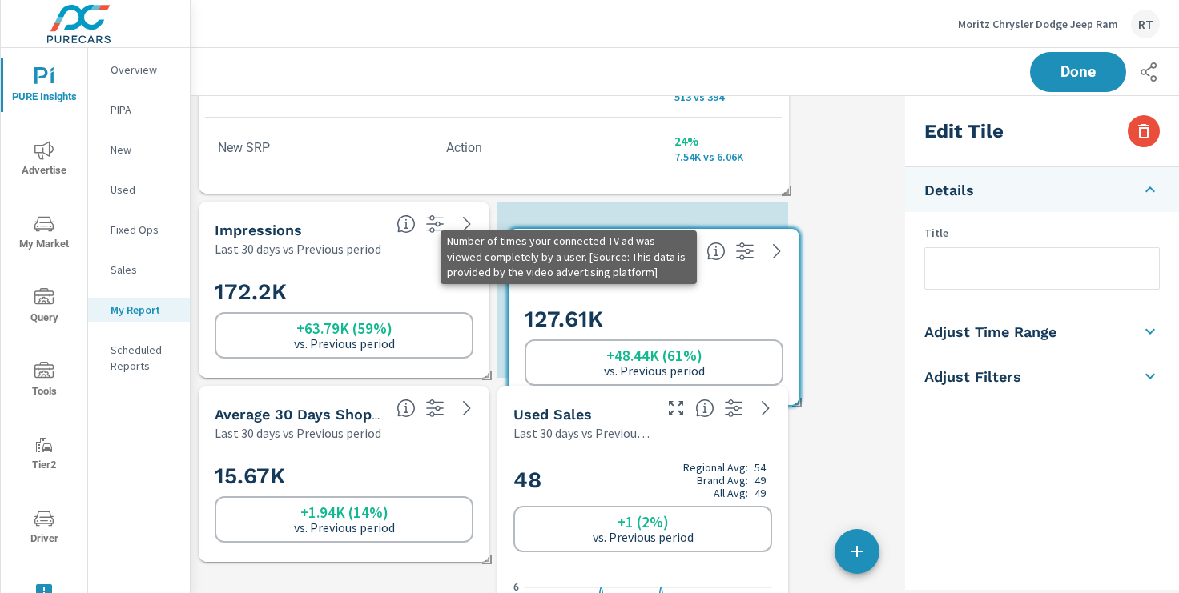
drag, startPoint x: 623, startPoint y: 230, endPoint x: 708, endPoint y: 255, distance: 88.5
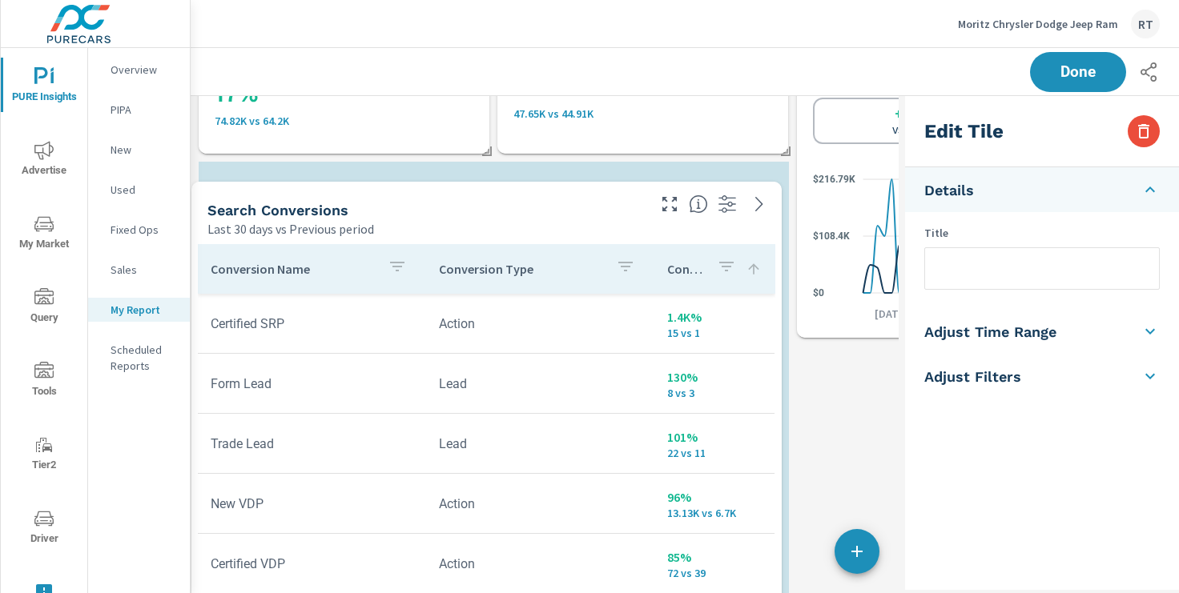
drag, startPoint x: 590, startPoint y: 373, endPoint x: 583, endPoint y: 209, distance: 164.4
click at [583, 209] on div "Search Conversions" at bounding box center [425, 210] width 437 height 18
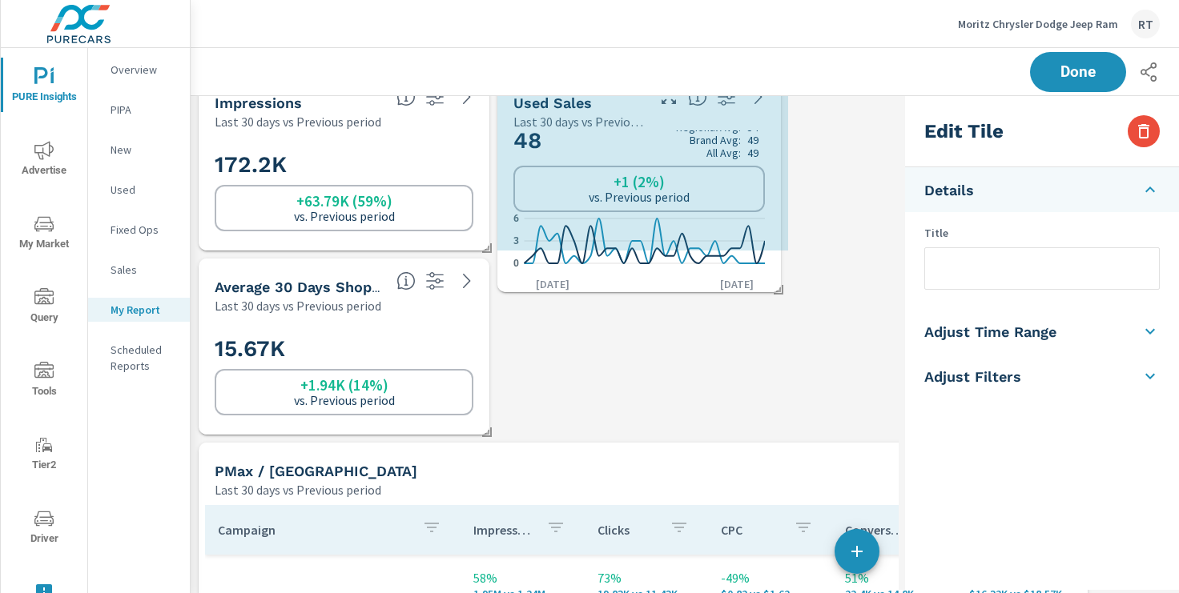
drag, startPoint x: 784, startPoint y: 431, endPoint x: 778, endPoint y: 292, distance: 138.7
click at [777, 292] on span at bounding box center [773, 284] width 16 height 16
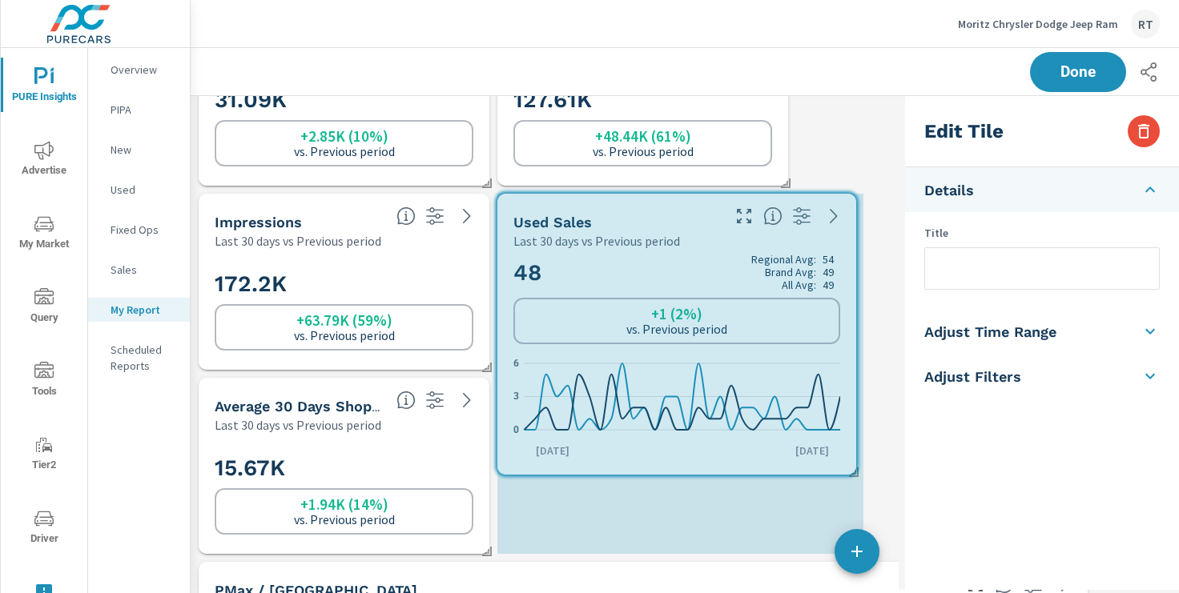
drag, startPoint x: 784, startPoint y: 368, endPoint x: 852, endPoint y: 473, distance: 125.1
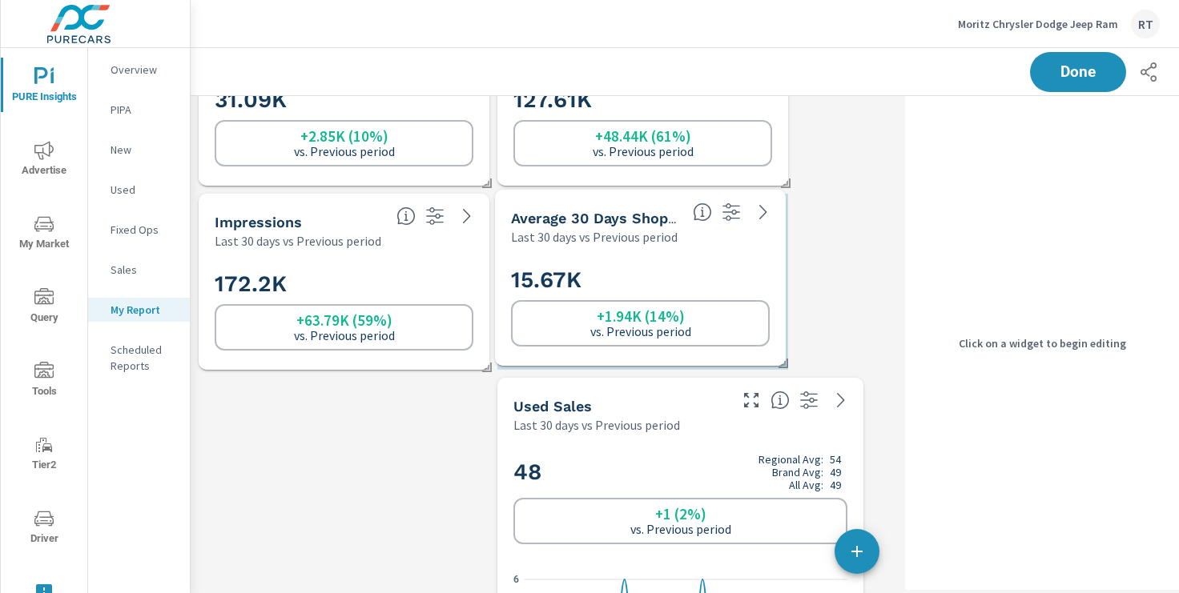
drag, startPoint x: 402, startPoint y: 446, endPoint x: 714, endPoint y: 257, distance: 364.4
click at [714, 257] on div "15.67K +1.94K (14%) vs. Previous period" at bounding box center [640, 305] width 278 height 107
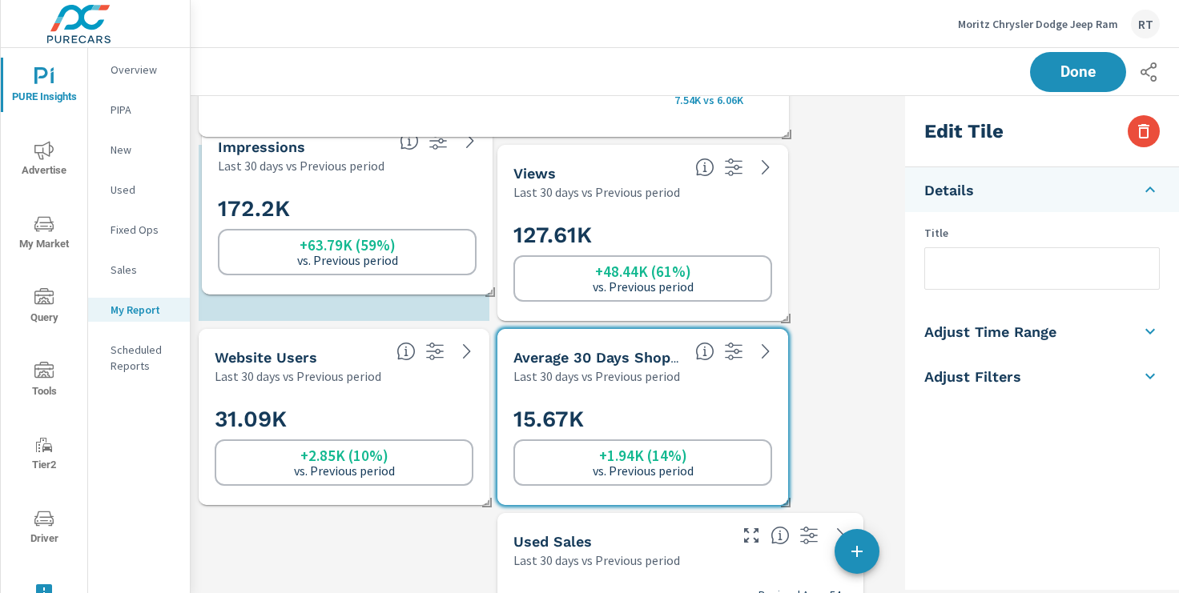
drag, startPoint x: 413, startPoint y: 400, endPoint x: 416, endPoint y: 168, distance: 232.3
click at [416, 181] on div "172.2K +63.79K (59%) vs. Previous period" at bounding box center [347, 234] width 278 height 107
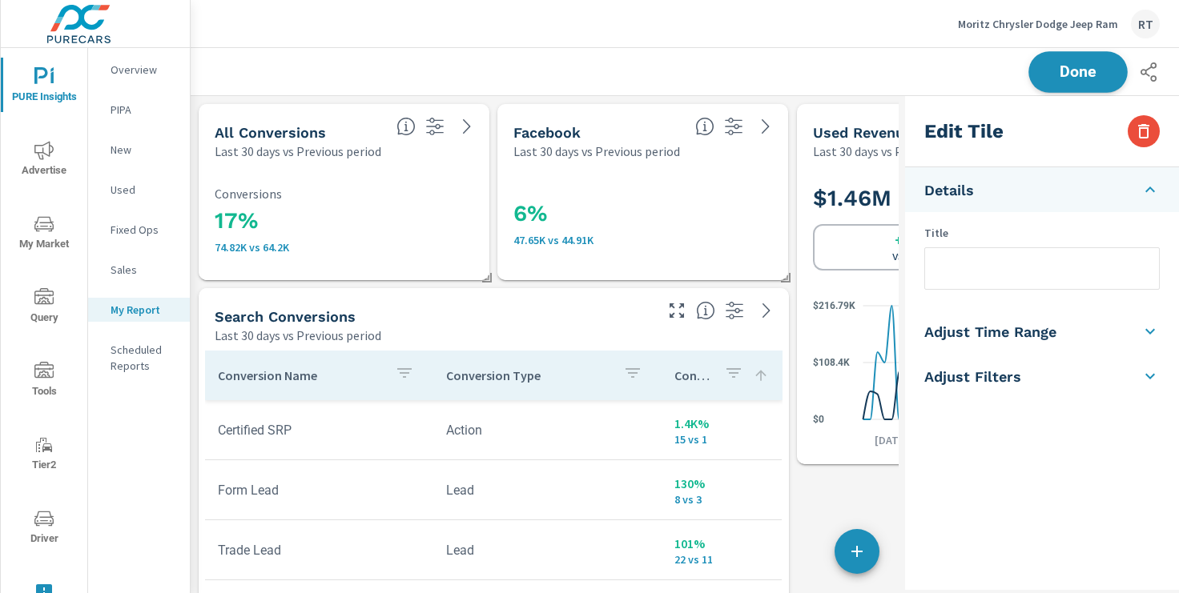
click at [1059, 66] on span "Done" at bounding box center [1078, 71] width 66 height 15
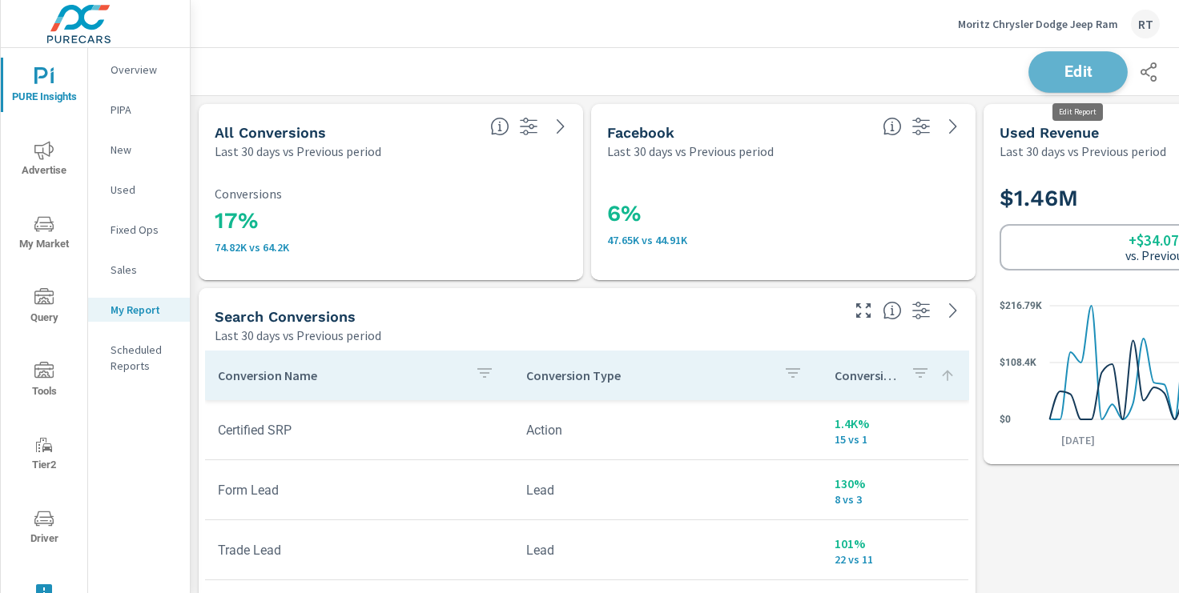
click at [1057, 69] on span "Edit" at bounding box center [1078, 71] width 66 height 15
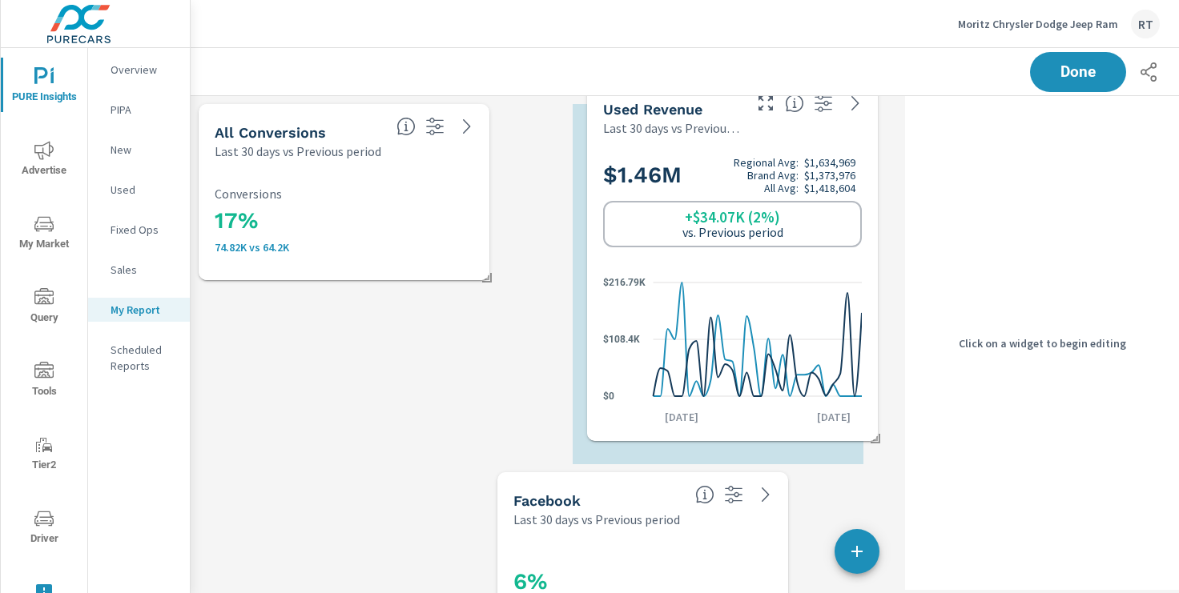
scroll to position [3877, 906]
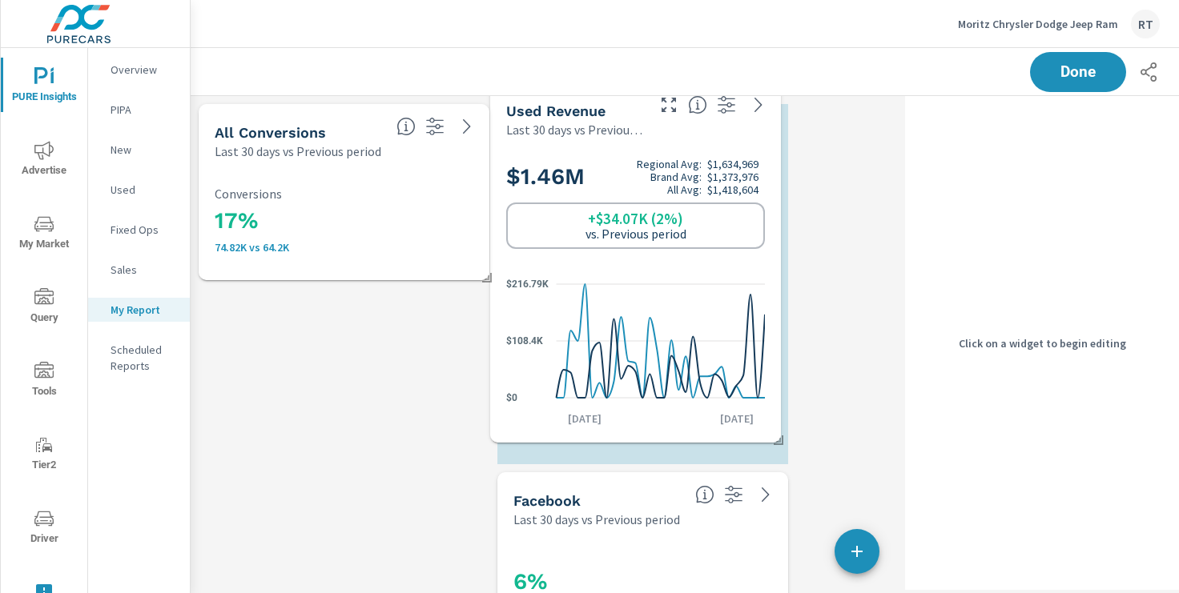
drag, startPoint x: 872, startPoint y: 119, endPoint x: 565, endPoint y: 97, distance: 307.6
click at [565, 98] on div "Used Revenue Last 30 days vs Previous period" at bounding box center [569, 110] width 159 height 57
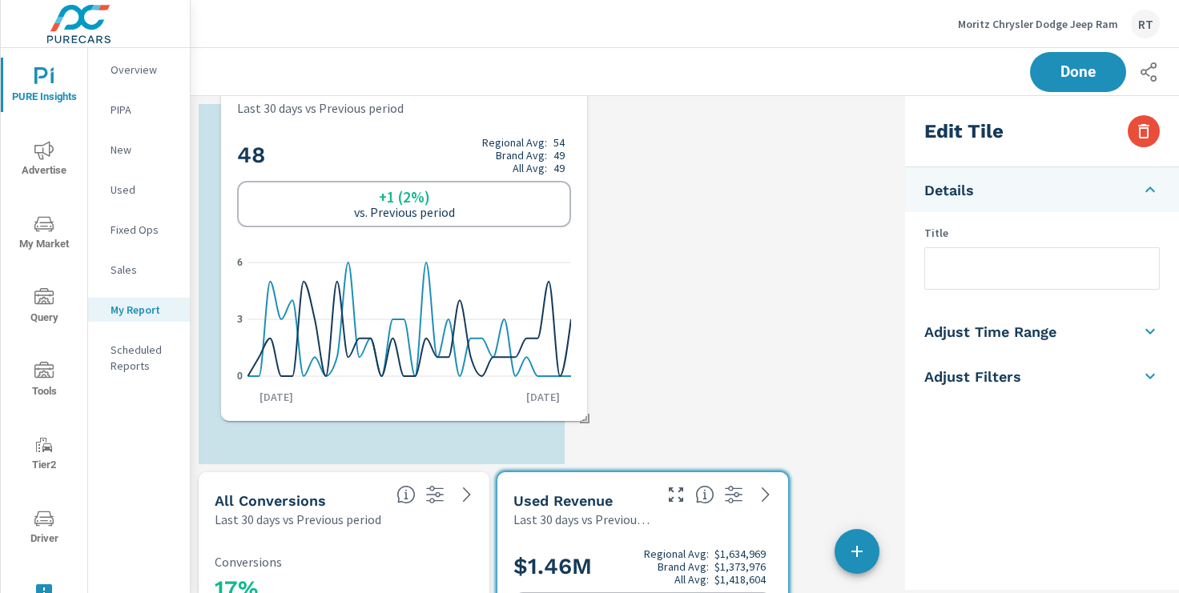
drag, startPoint x: 662, startPoint y: 445, endPoint x: 384, endPoint y: 122, distance: 425.4
click at [384, 122] on div "48 Regional Avg: 54 Brand Avg: 49 All Avg: 49 +1 (2%) vs. Previous period 0 3 6…" at bounding box center [404, 269] width 366 height 304
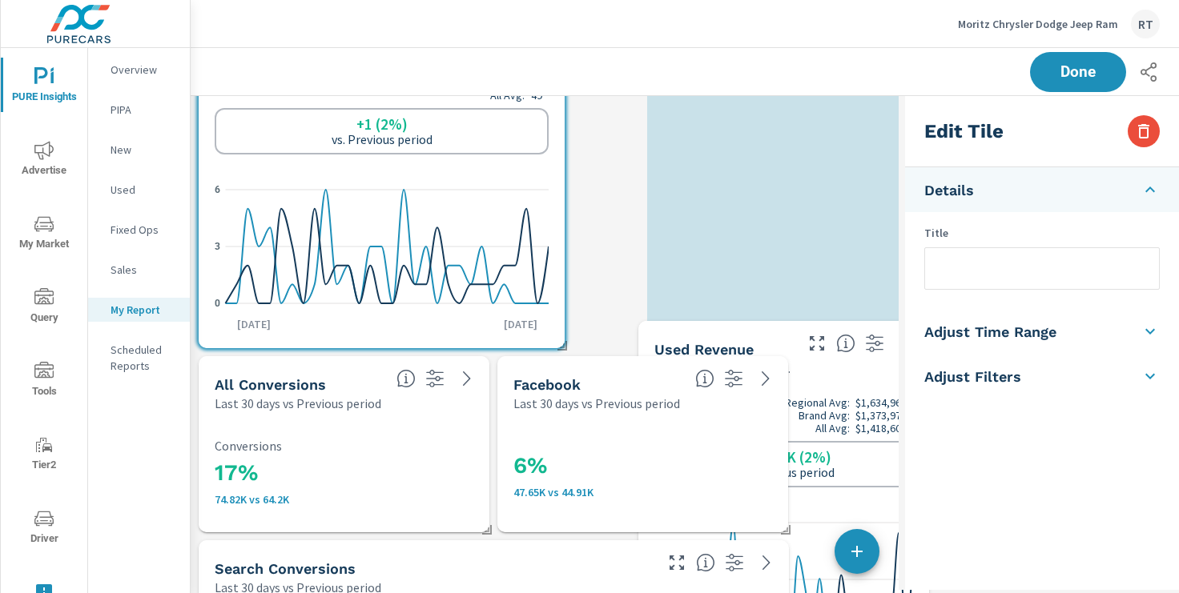
scroll to position [8, 8]
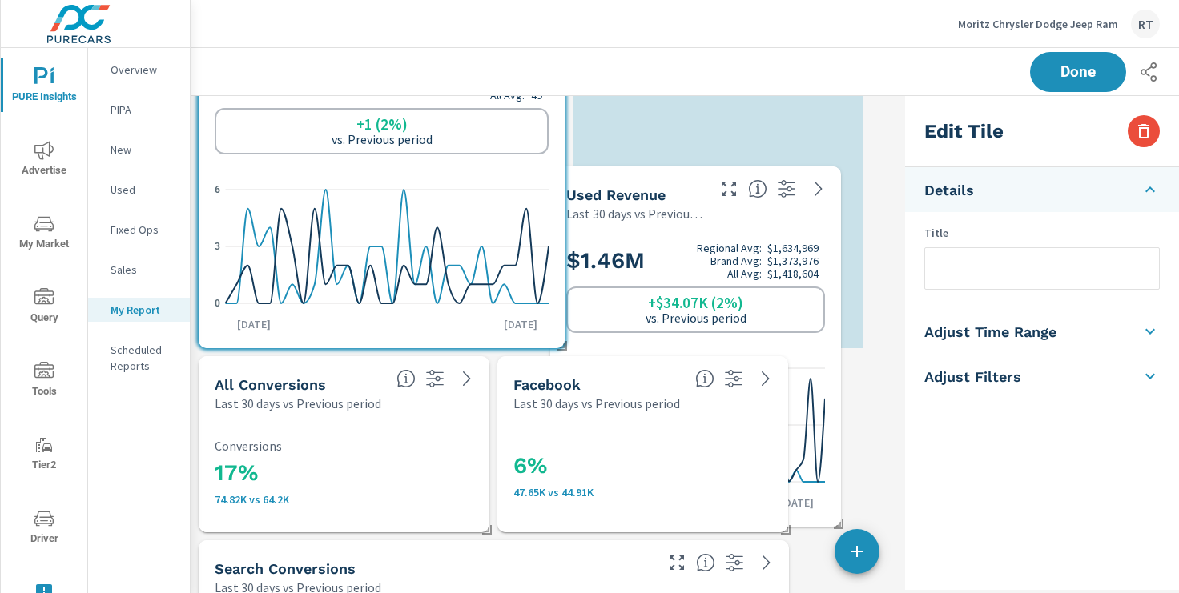
drag, startPoint x: 622, startPoint y: 404, endPoint x: 674, endPoint y: 198, distance: 212.3
click at [673, 204] on p "Last 30 days vs Previous period" at bounding box center [634, 213] width 137 height 19
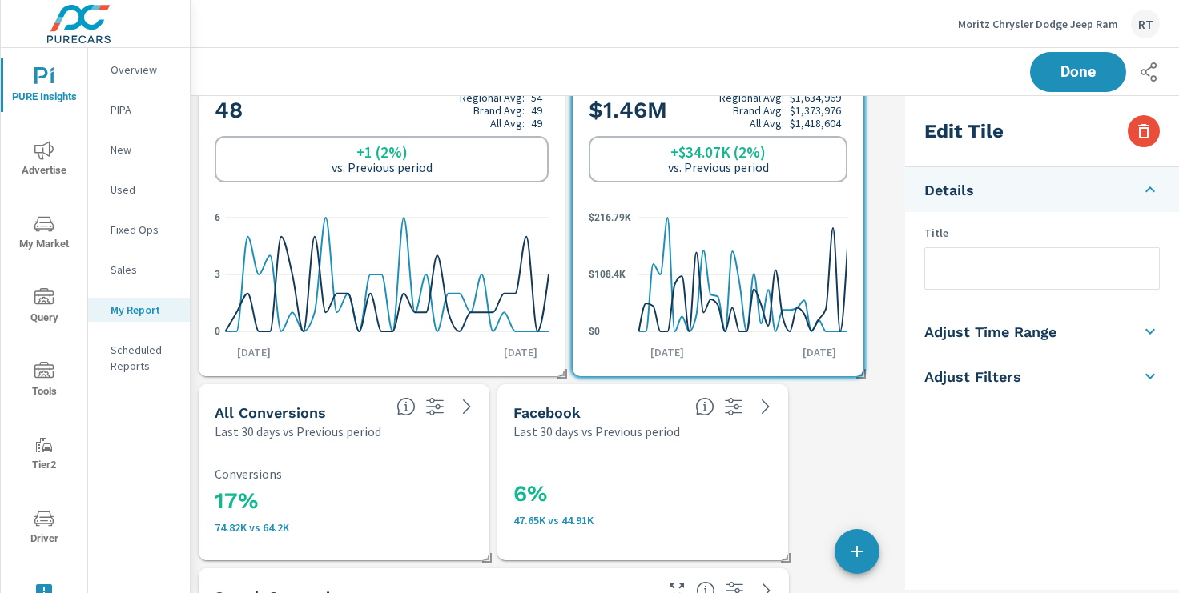
scroll to position [90, 0]
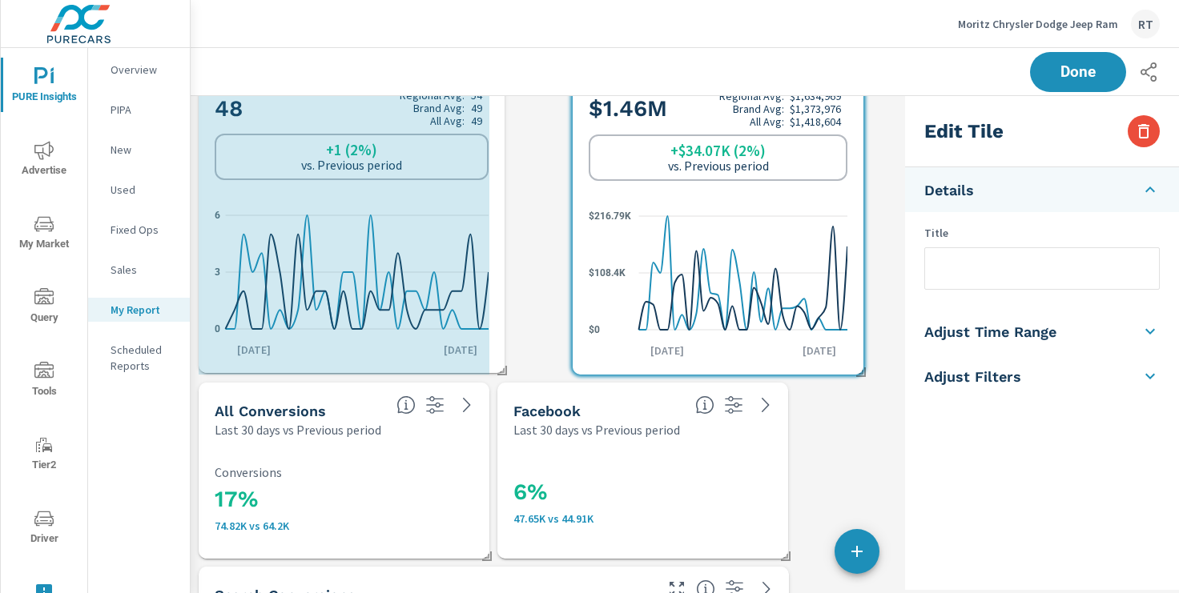
drag, startPoint x: 561, startPoint y: 371, endPoint x: 496, endPoint y: 367, distance: 65.8
click at [496, 367] on span at bounding box center [497, 365] width 16 height 16
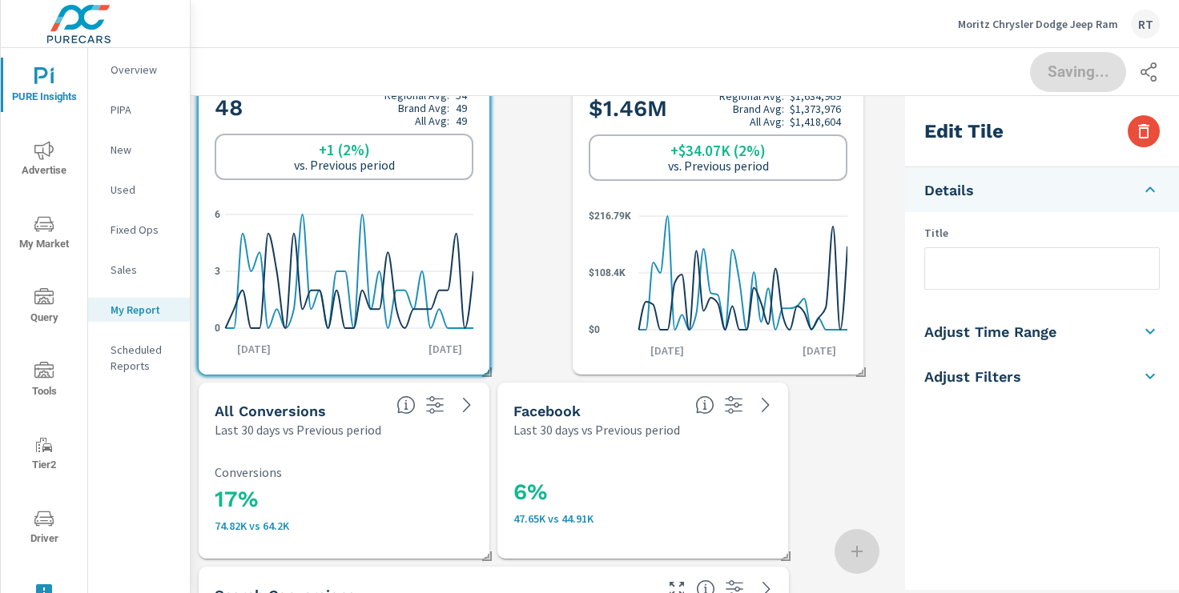
scroll to position [0, 0]
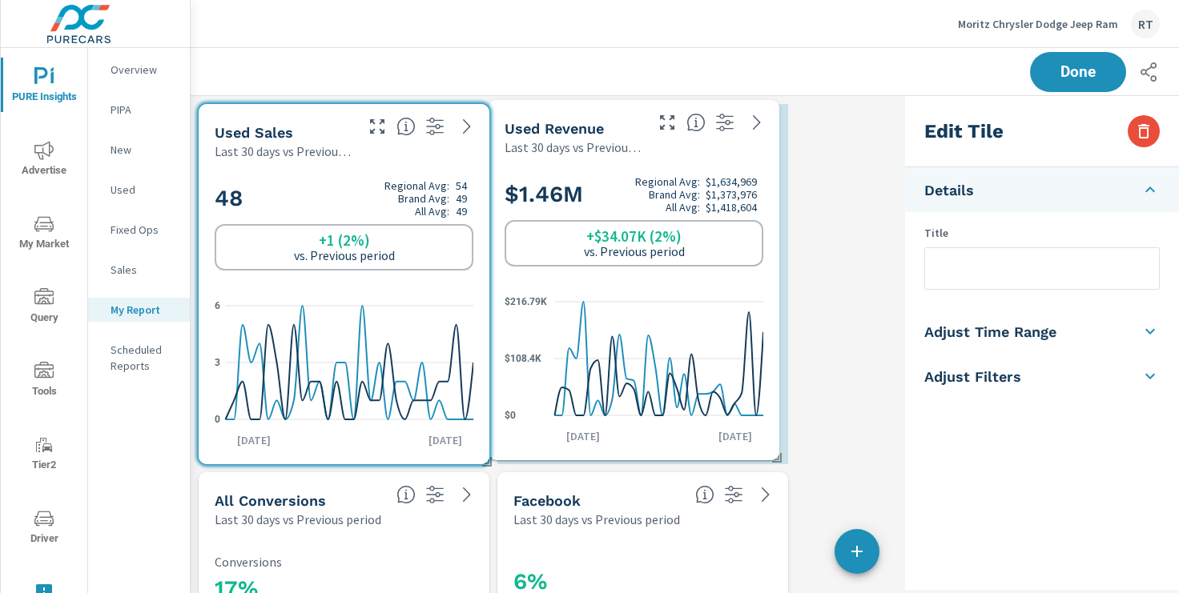
drag, startPoint x: 666, startPoint y: 119, endPoint x: 580, endPoint y: 116, distance: 86.6
click at [580, 115] on div "Used Revenue Last 30 days vs Previous period" at bounding box center [568, 128] width 159 height 57
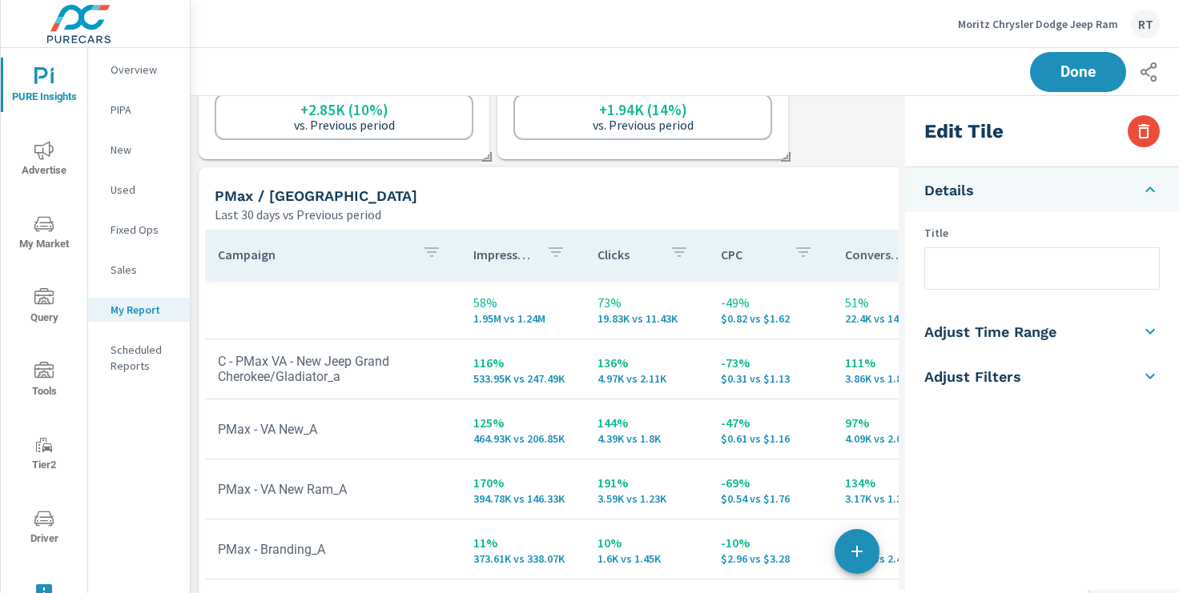
scroll to position [1596, 0]
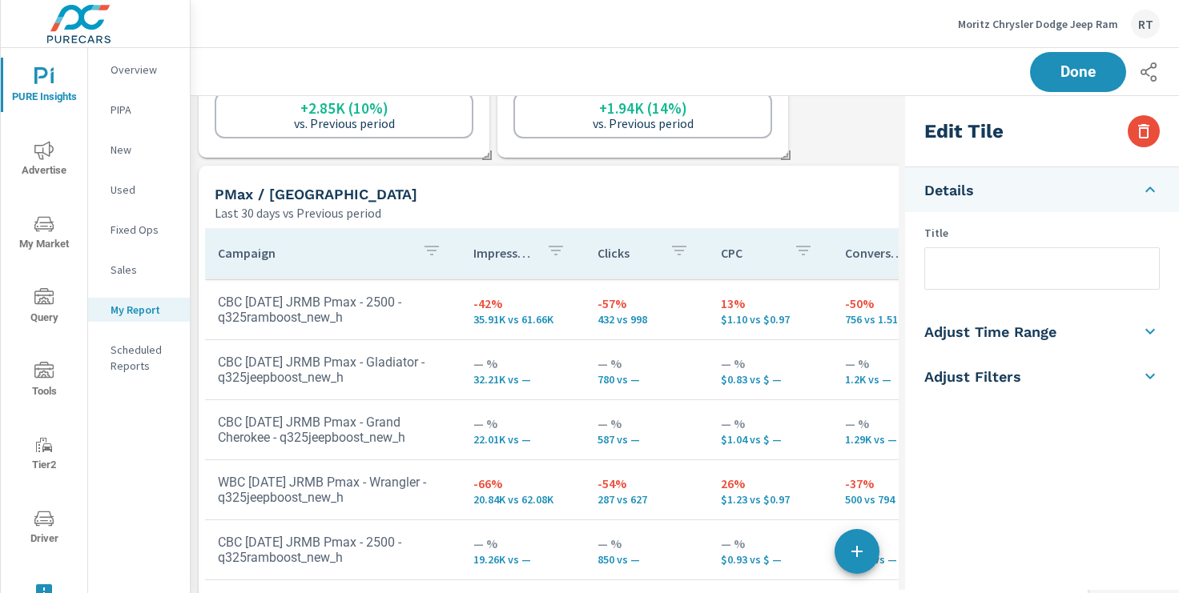
scroll to position [251, 0]
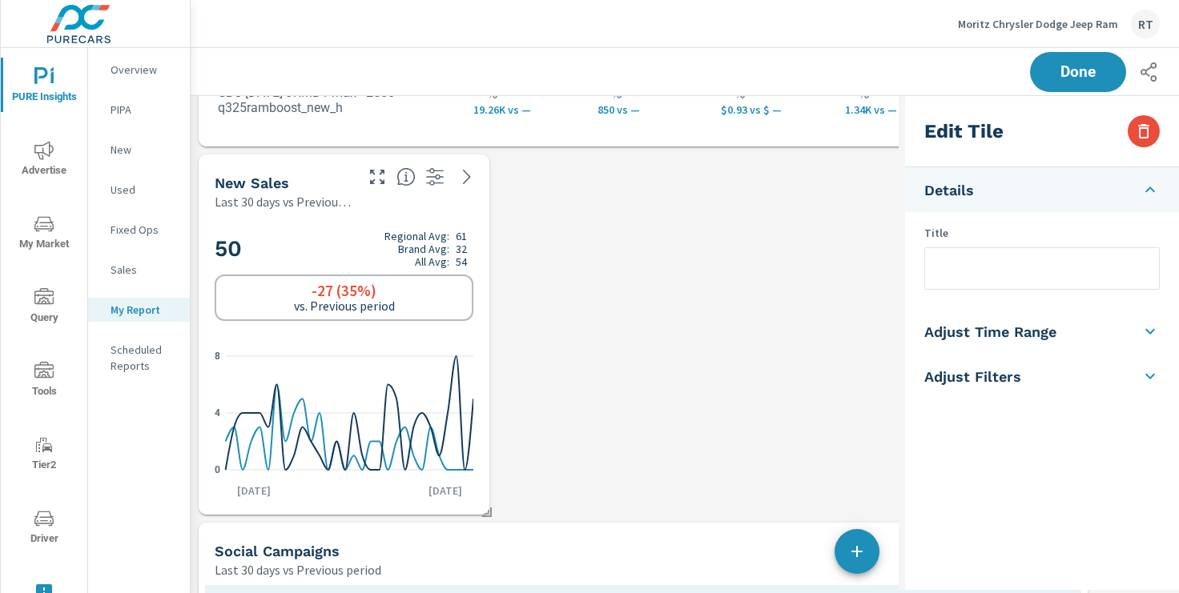
scroll to position [2257, 0]
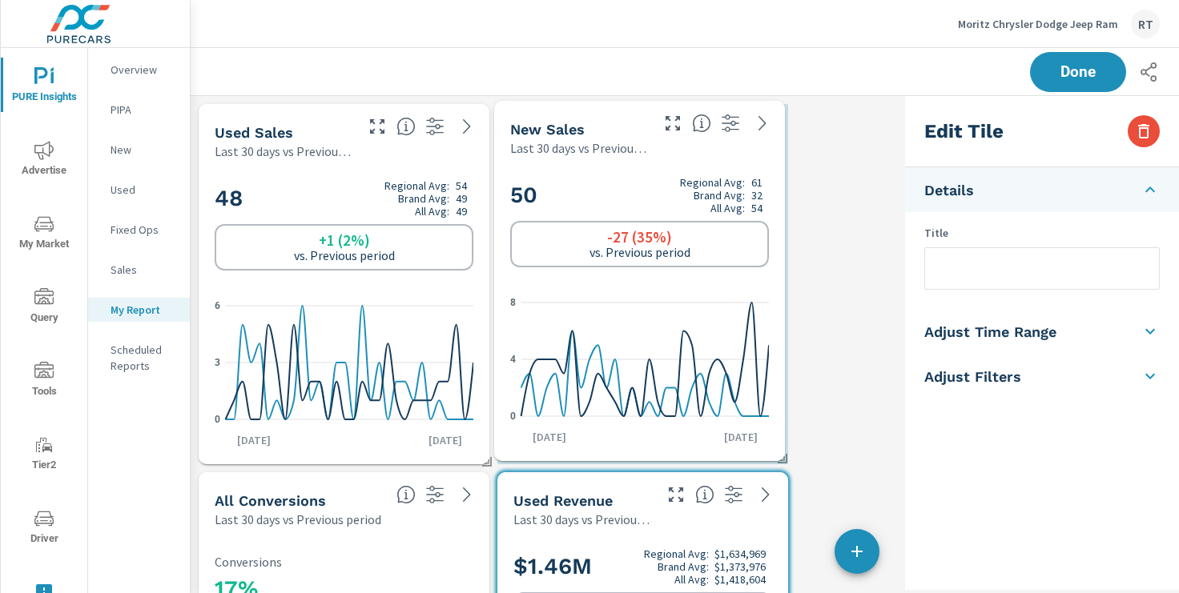
drag, startPoint x: 334, startPoint y: 260, endPoint x: 632, endPoint y: 122, distance: 328.3
click at [630, 119] on div "New Sales Last 30 days vs Previous period" at bounding box center [573, 129] width 159 height 57
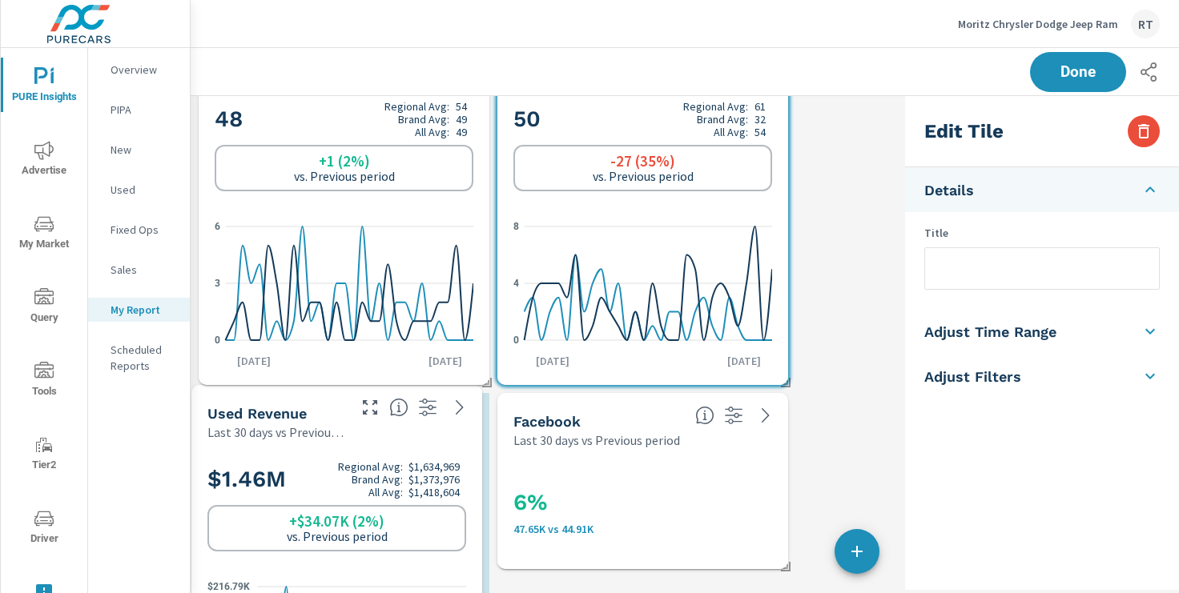
drag, startPoint x: 646, startPoint y: 424, endPoint x: 339, endPoint y: 418, distance: 307.6
click at [339, 418] on div "Used Revenue" at bounding box center [275, 413] width 137 height 18
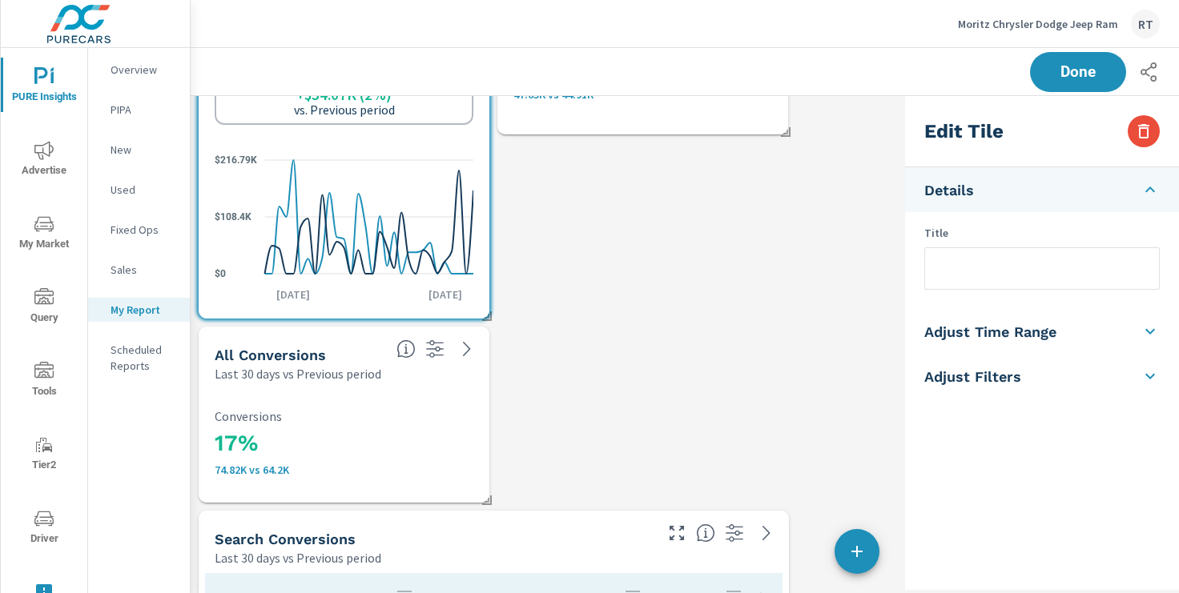
click at [653, 129] on div "6% 47.65K vs 44.91K" at bounding box center [642, 74] width 291 height 120
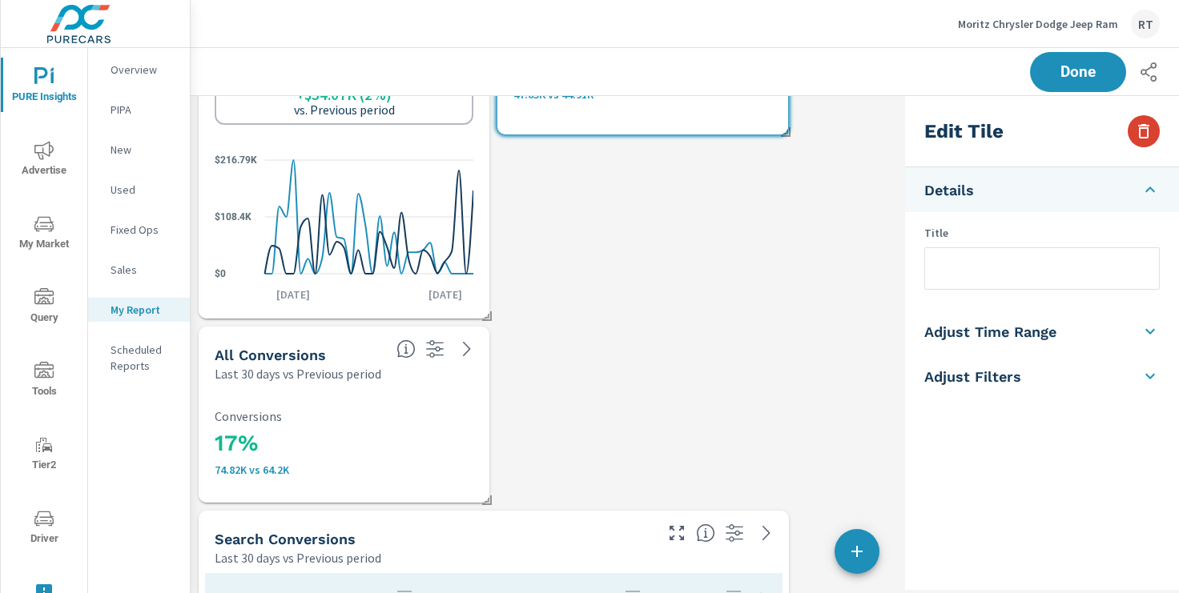
click at [1143, 132] on icon "button" at bounding box center [1143, 131] width 19 height 19
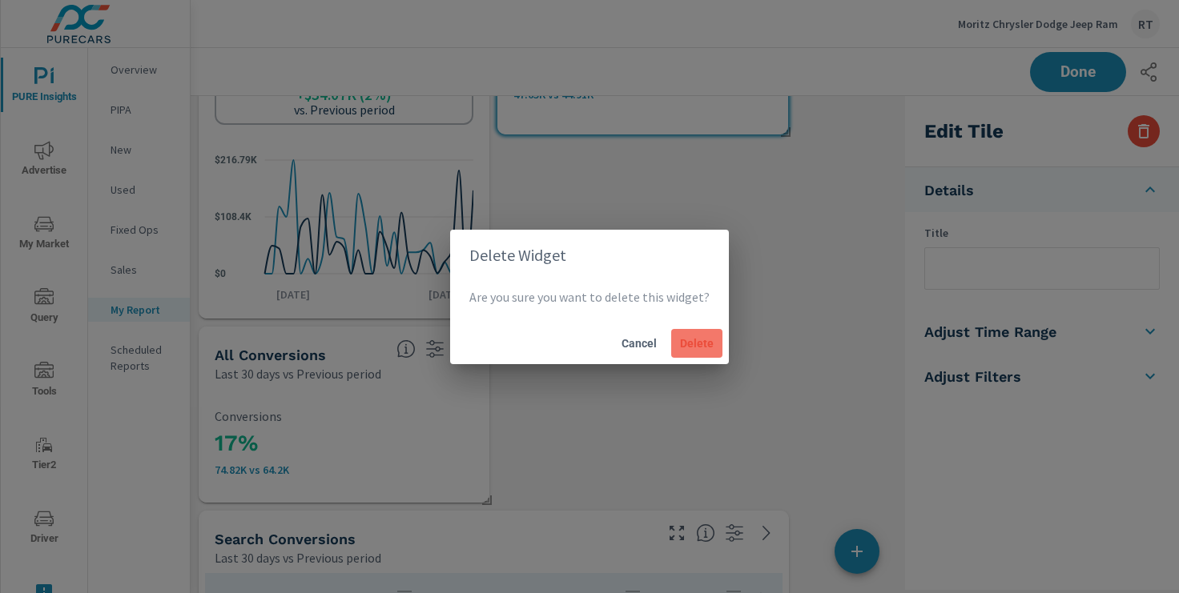
click at [701, 347] on span "Delete" at bounding box center [697, 343] width 38 height 14
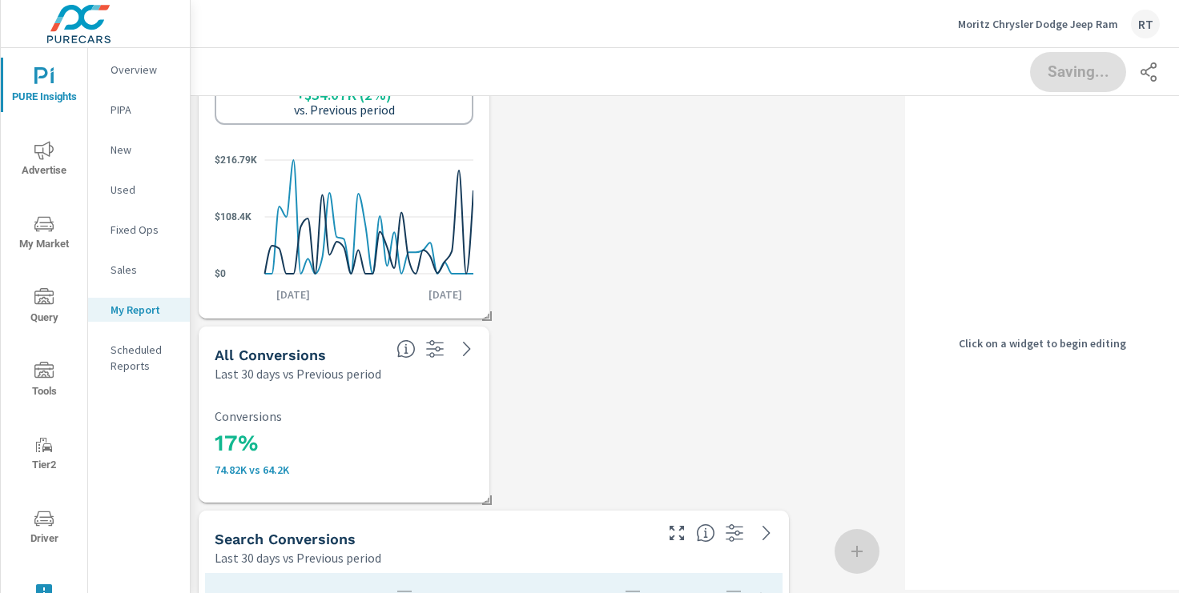
click at [420, 441] on h3 "17%" at bounding box center [344, 443] width 259 height 27
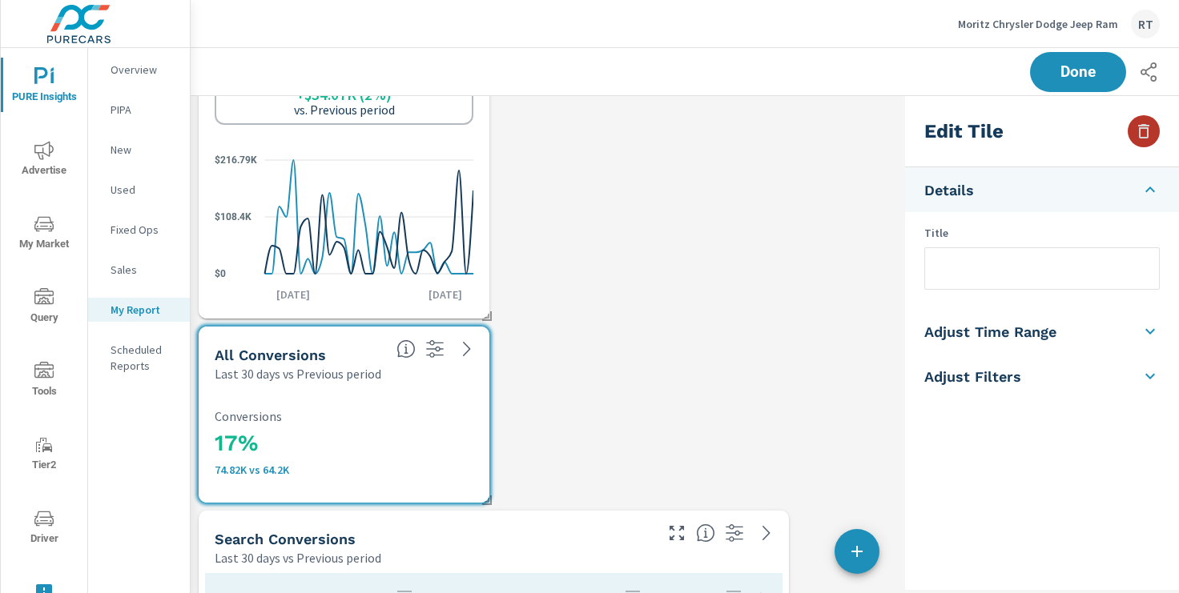
click at [1139, 135] on icon "button" at bounding box center [1143, 131] width 11 height 14
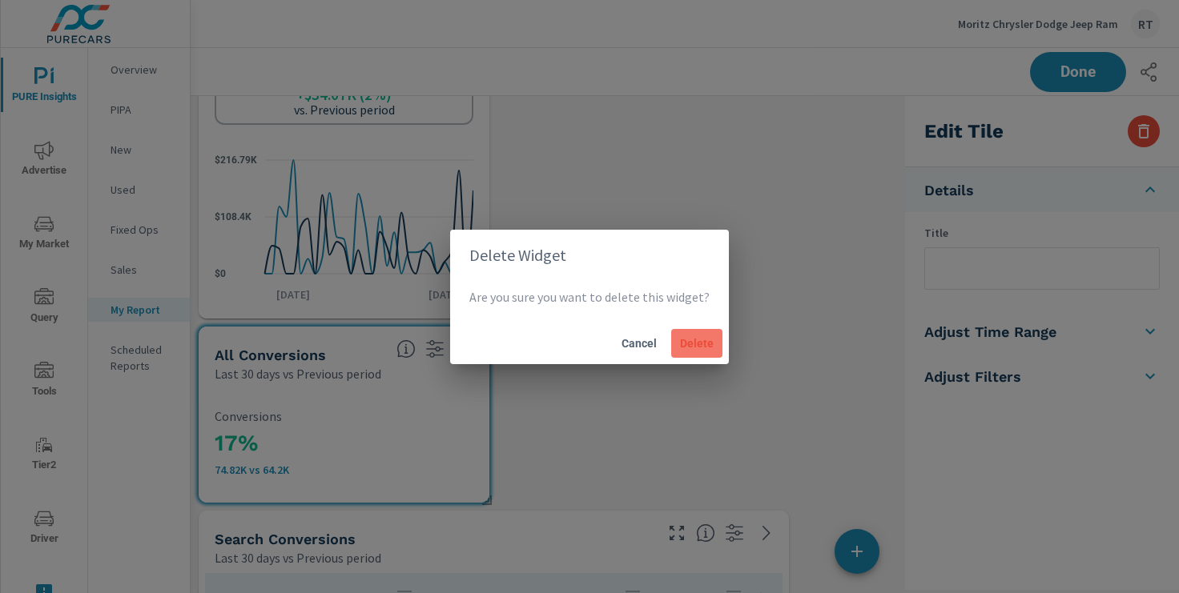
click at [697, 335] on button "Delete" at bounding box center [696, 343] width 51 height 29
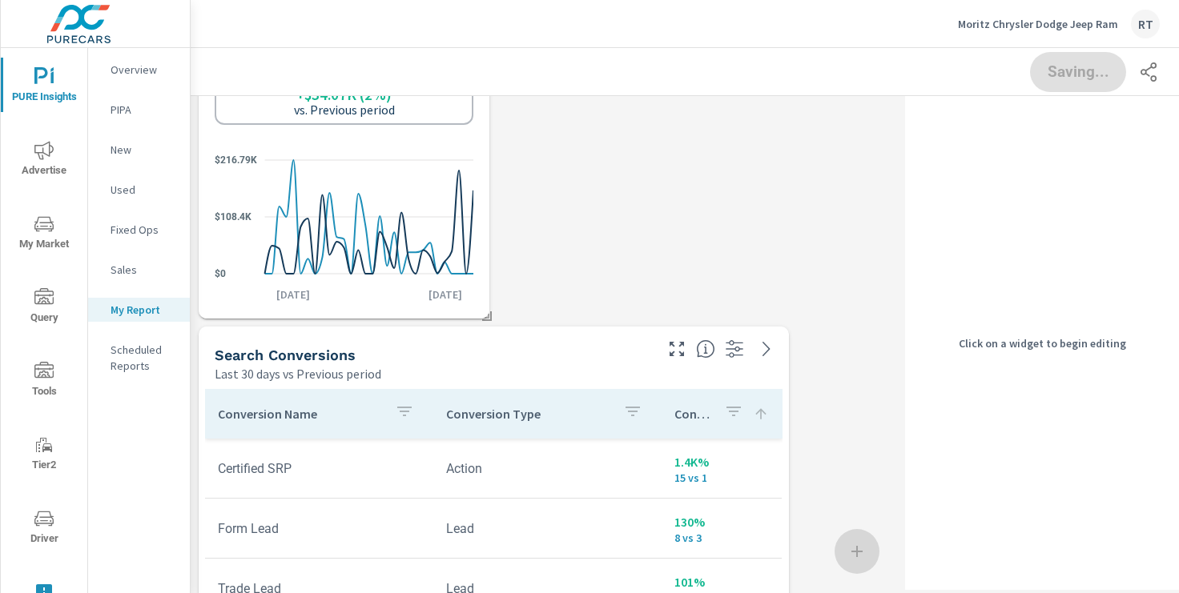
scroll to position [3326, 906]
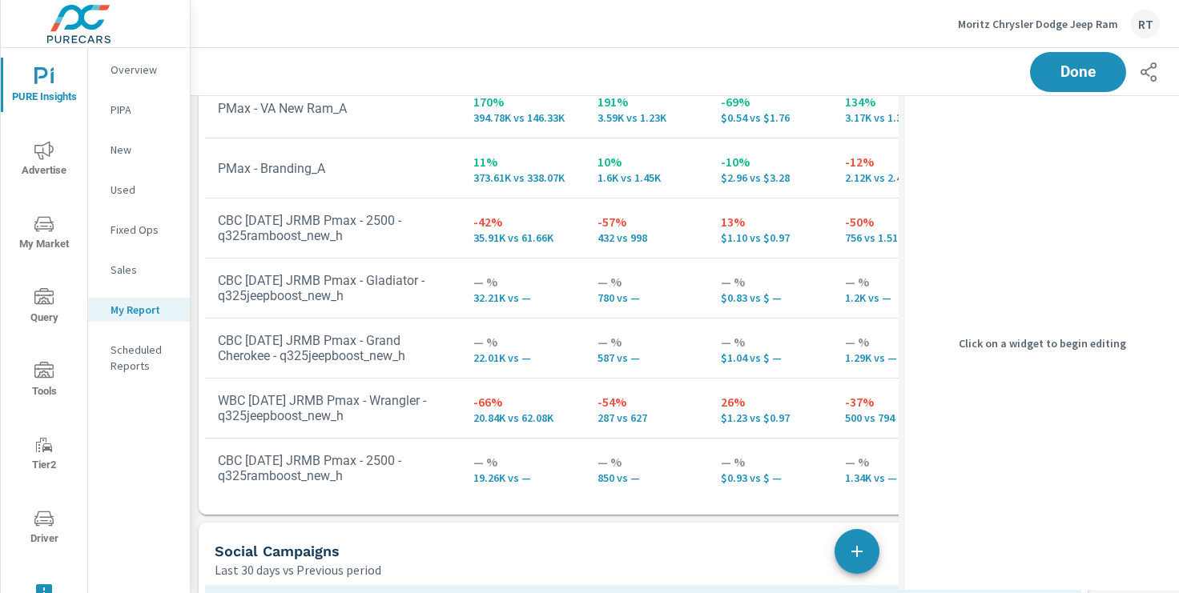
scroll to position [2161, 0]
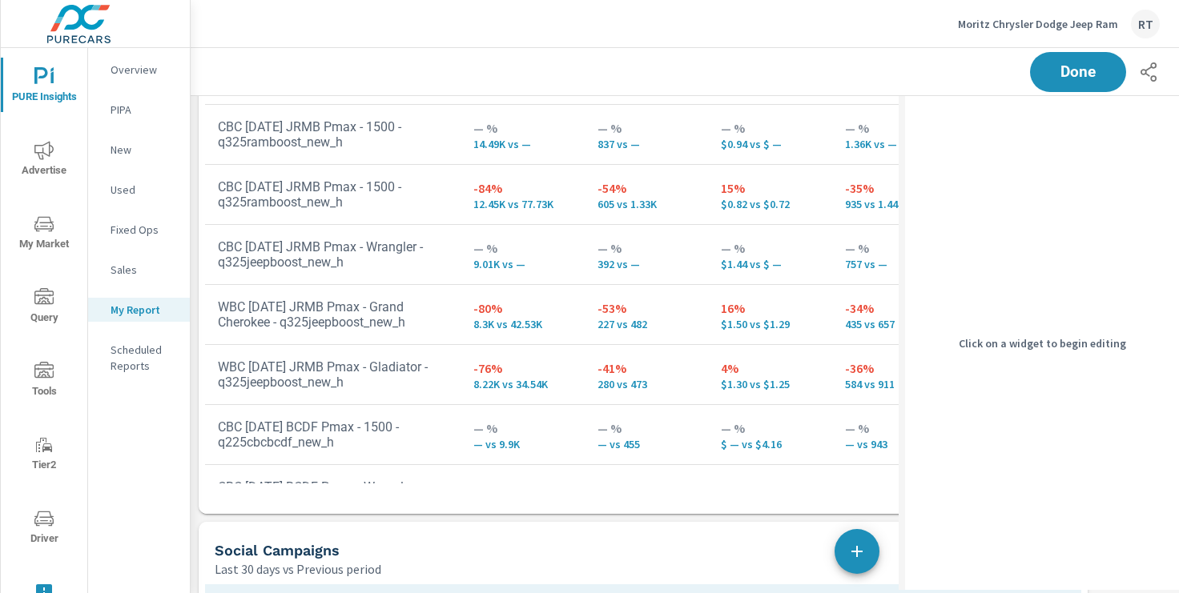
scroll to position [216, 0]
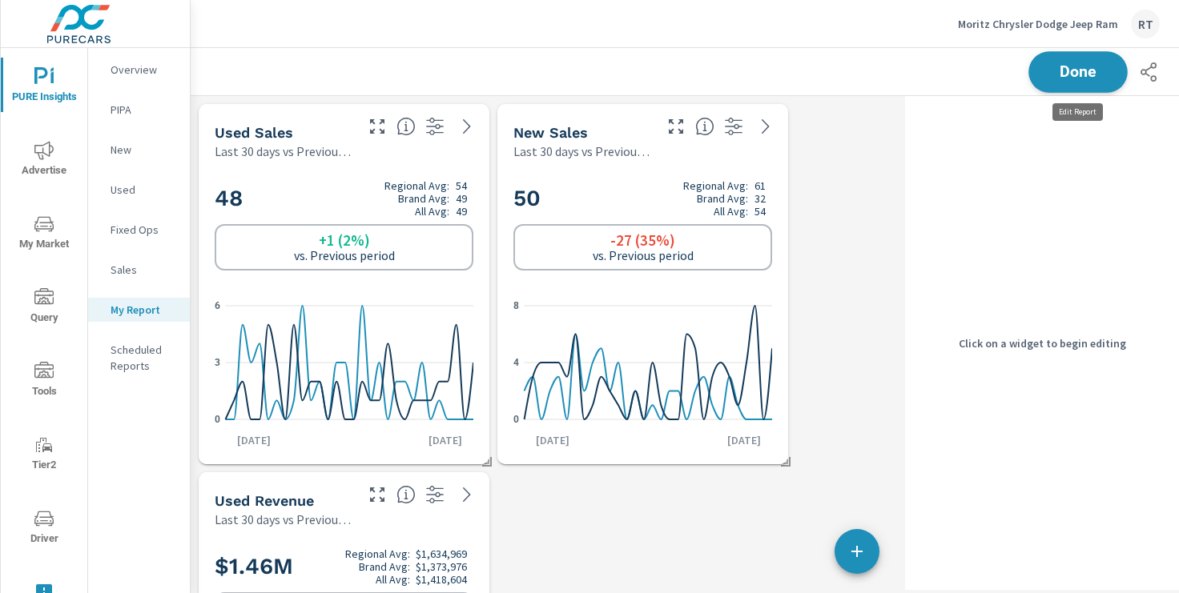
click at [1060, 67] on span "Done" at bounding box center [1078, 71] width 66 height 15
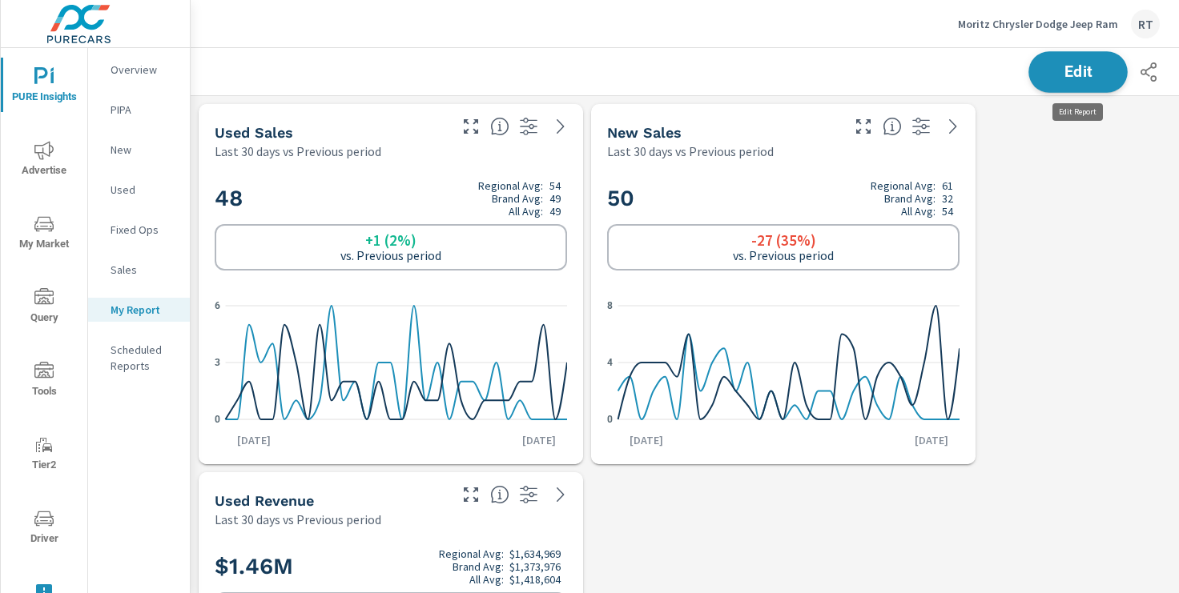
scroll to position [3325, 1186]
click at [1012, 24] on p "Moritz Chrysler Dodge Jeep Ram" at bounding box center [1038, 24] width 160 height 14
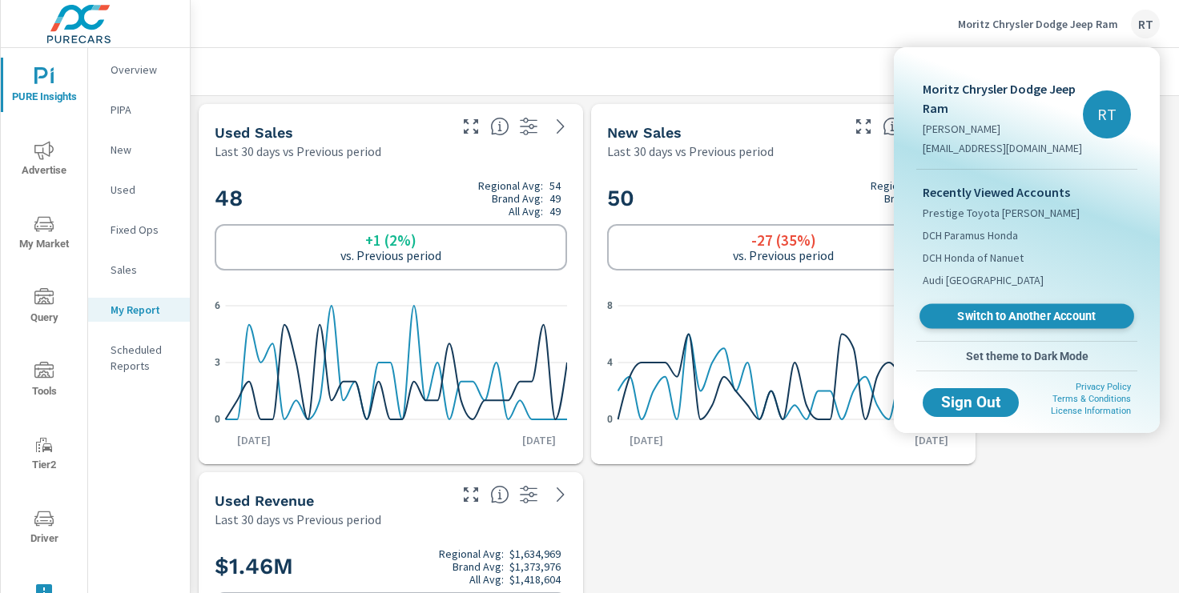
click at [959, 312] on span "Switch to Another Account" at bounding box center [1026, 316] width 196 height 15
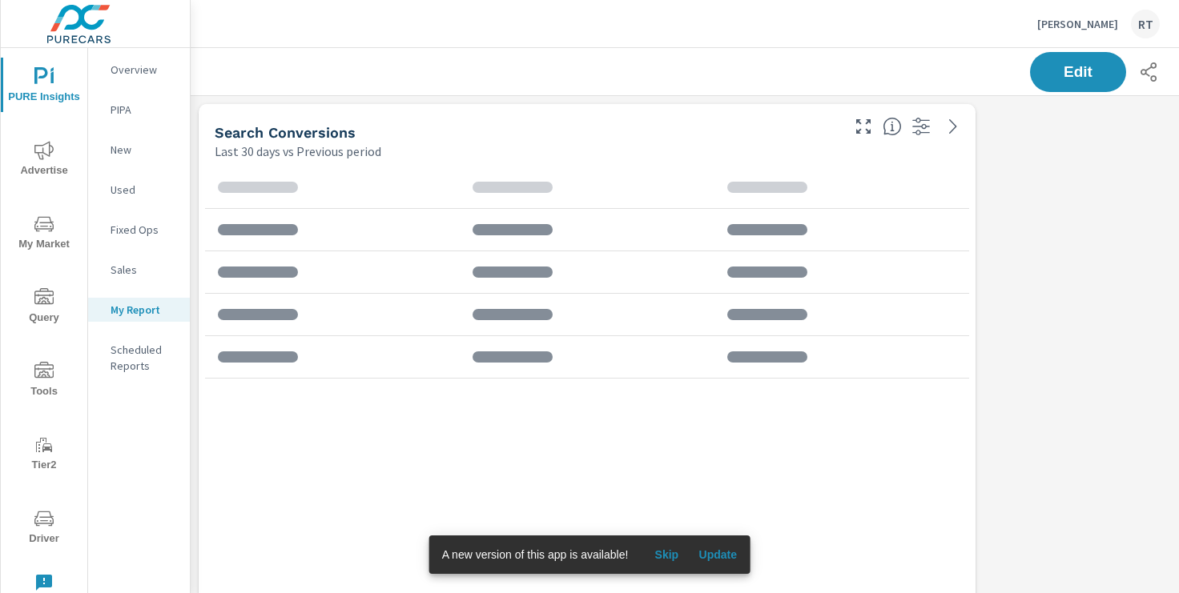
scroll to position [3325, 1186]
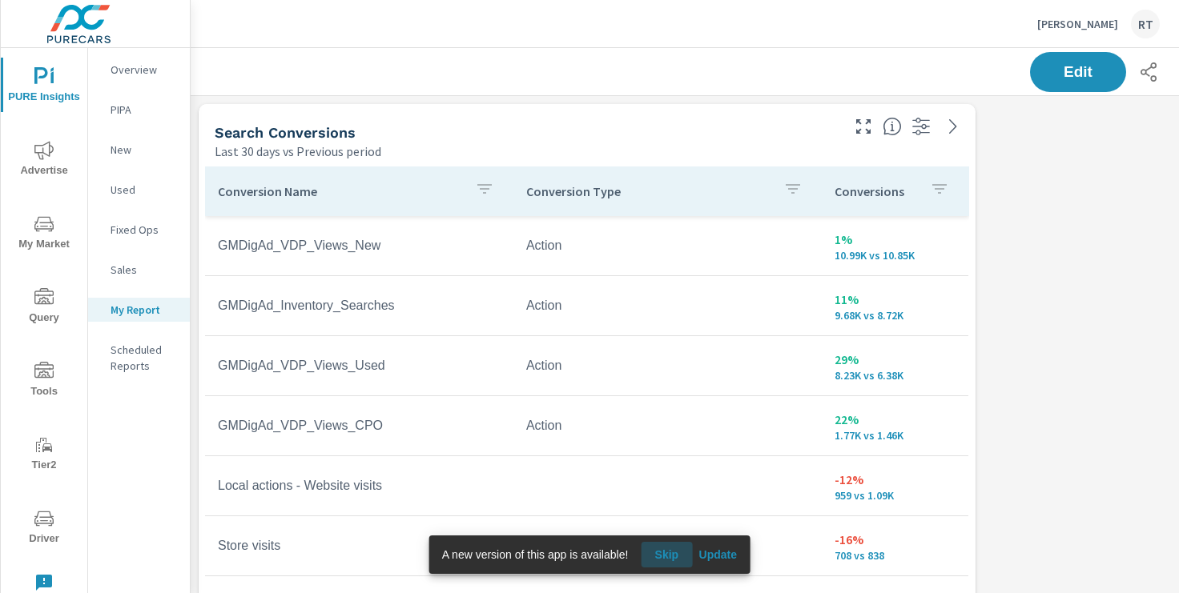
click at [670, 553] on span "Skip" at bounding box center [666, 555] width 38 height 14
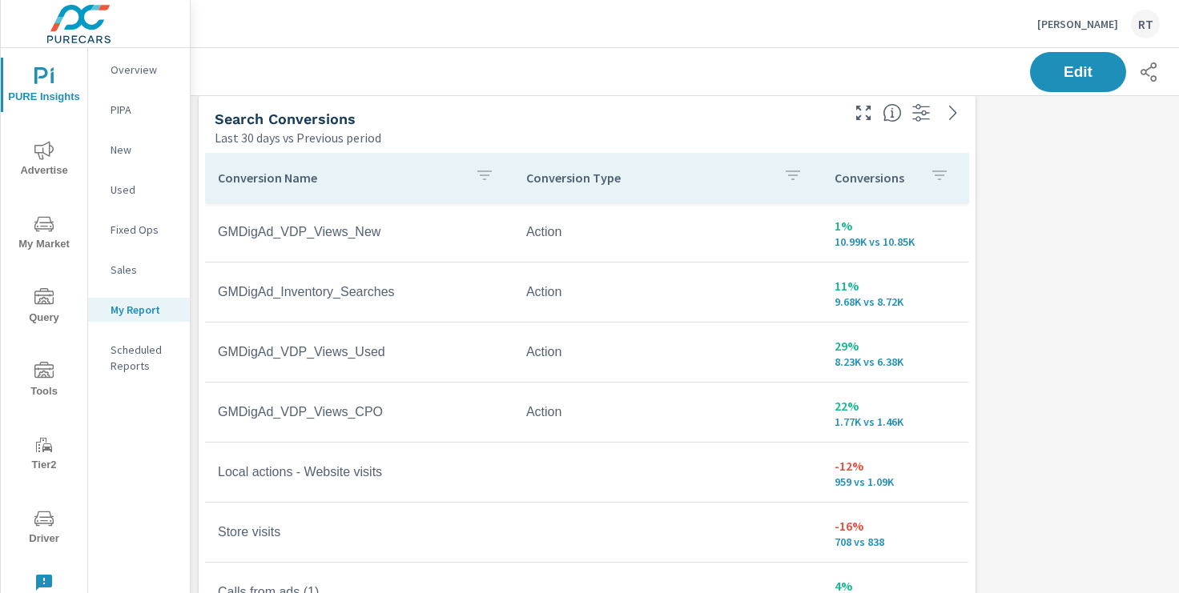
scroll to position [15, 0]
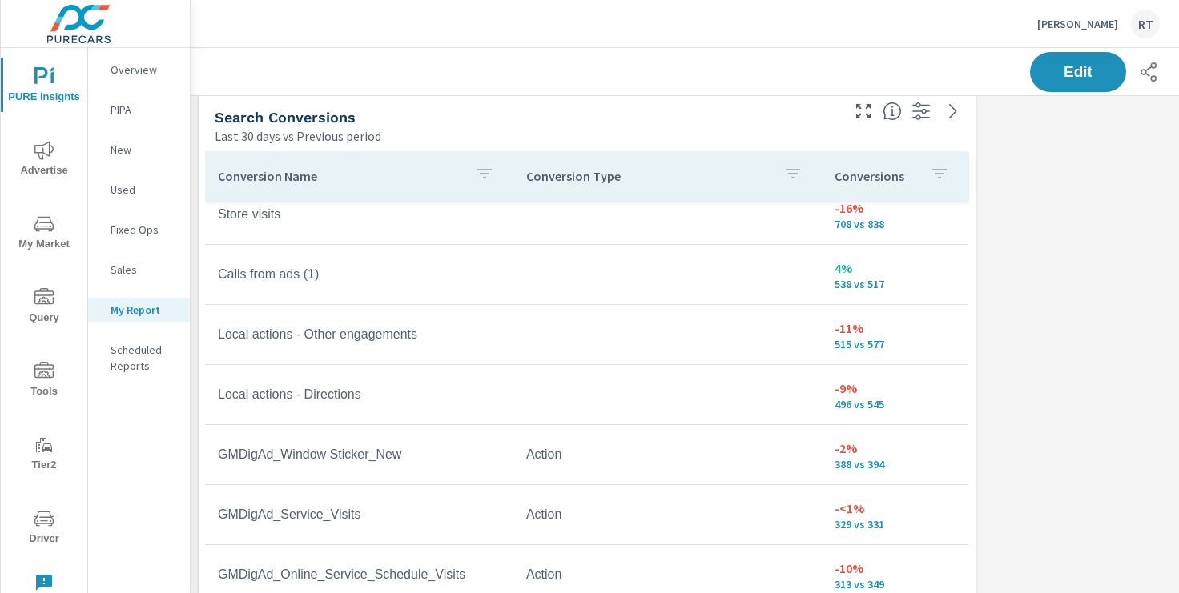
scroll to position [259, 0]
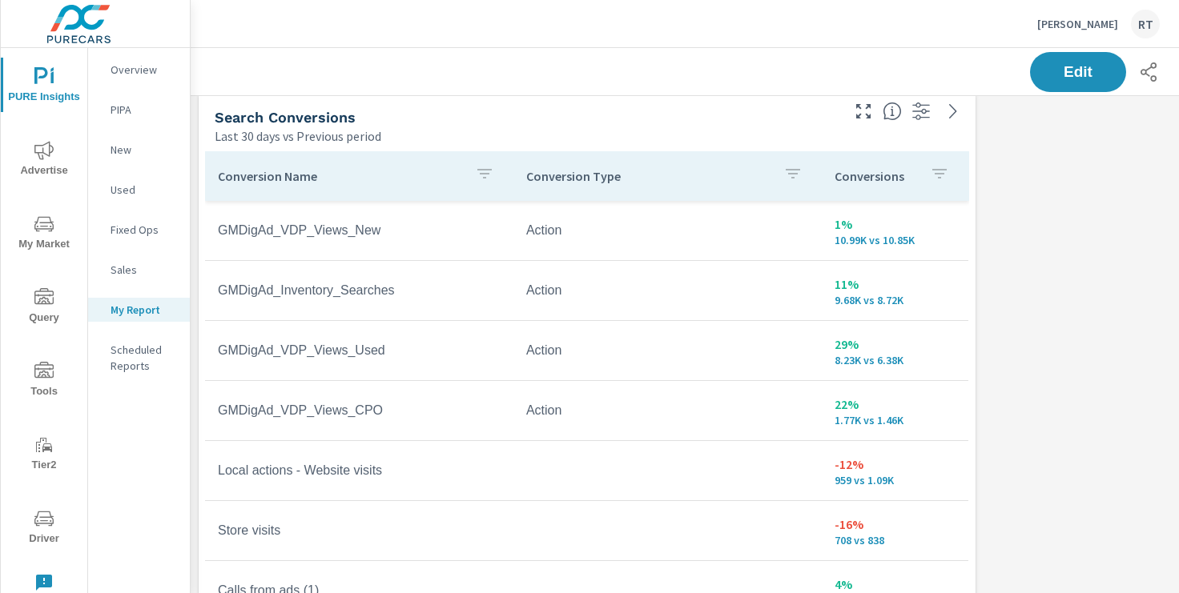
click at [915, 179] on p "Conversions" at bounding box center [876, 176] width 82 height 16
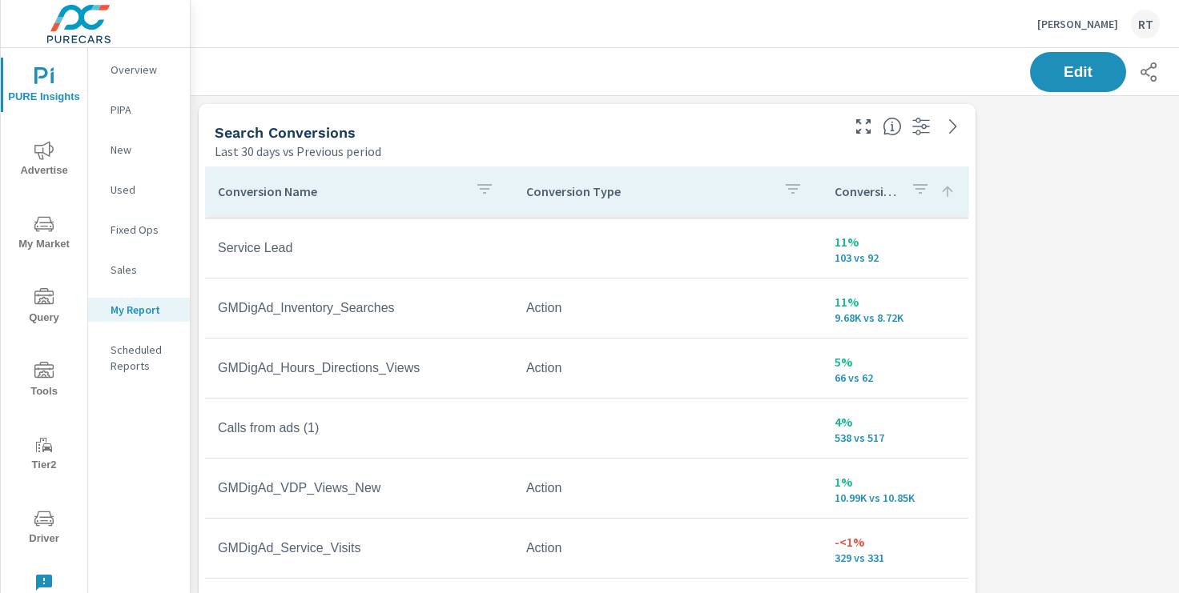
scroll to position [75, 0]
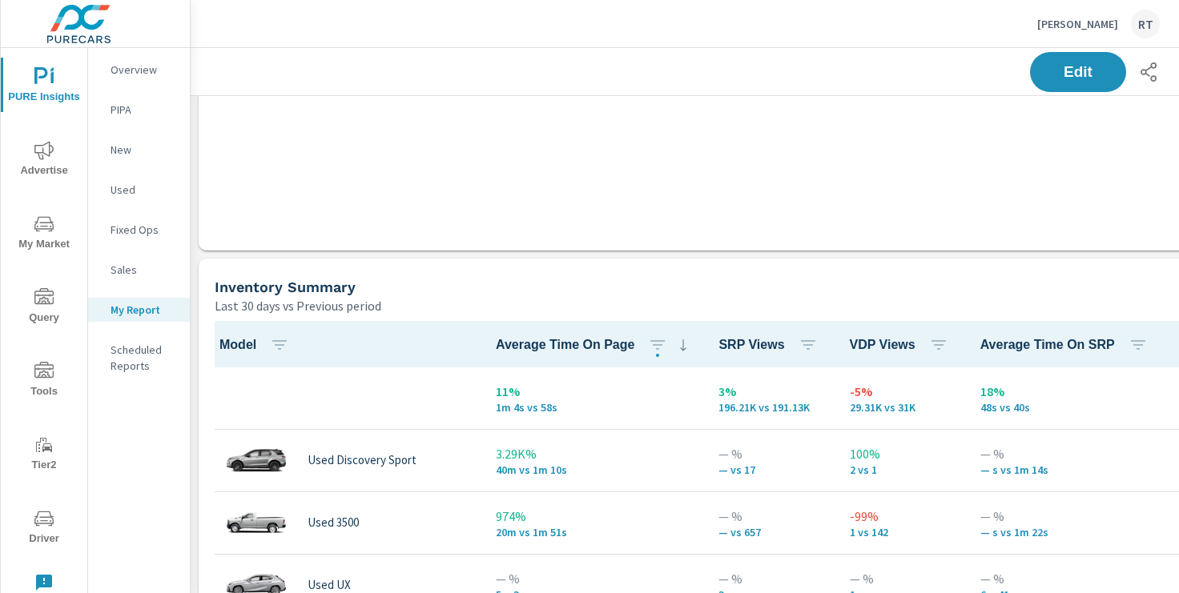
scroll to position [2044, 0]
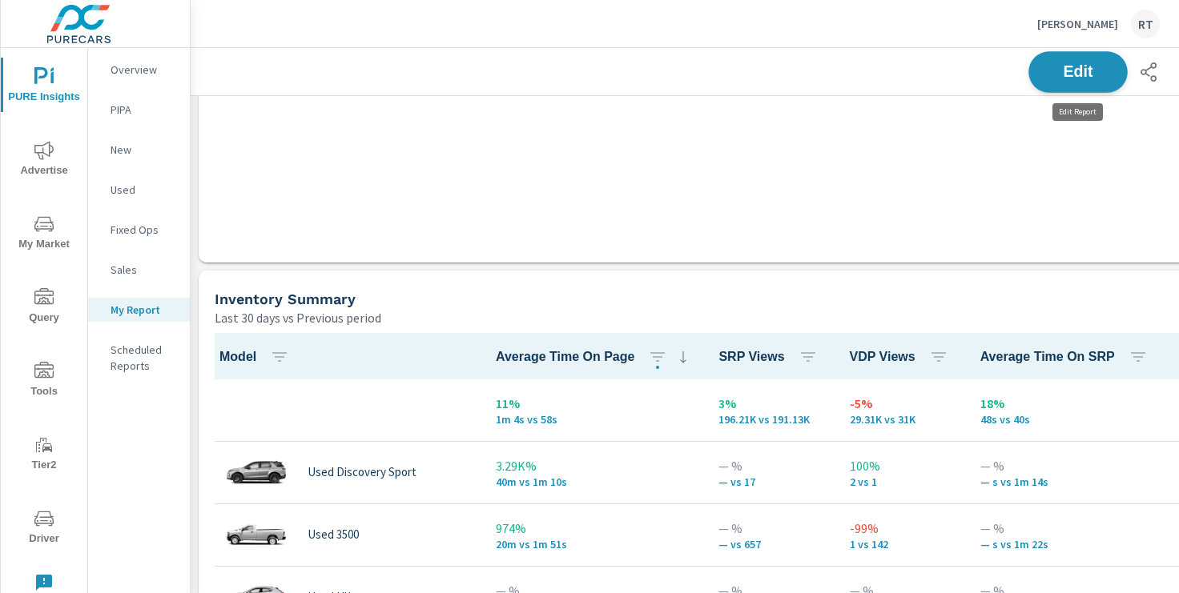
drag, startPoint x: 1054, startPoint y: 66, endPoint x: 1050, endPoint y: 76, distance: 11.2
click at [1054, 66] on span "Edit" at bounding box center [1078, 71] width 66 height 15
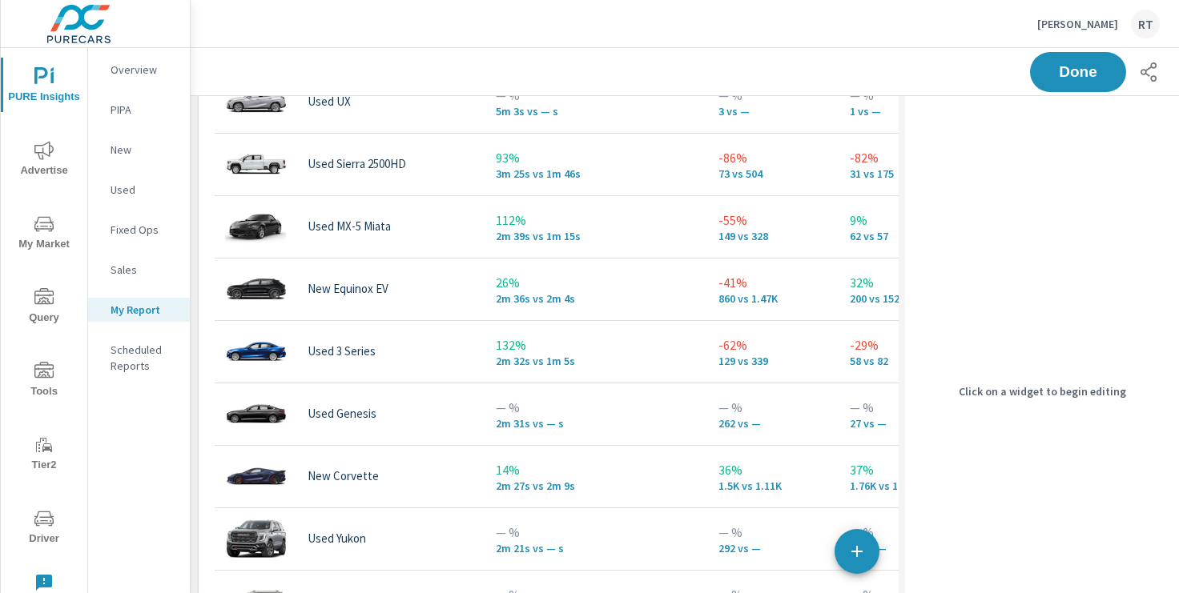
scroll to position [2541, 0]
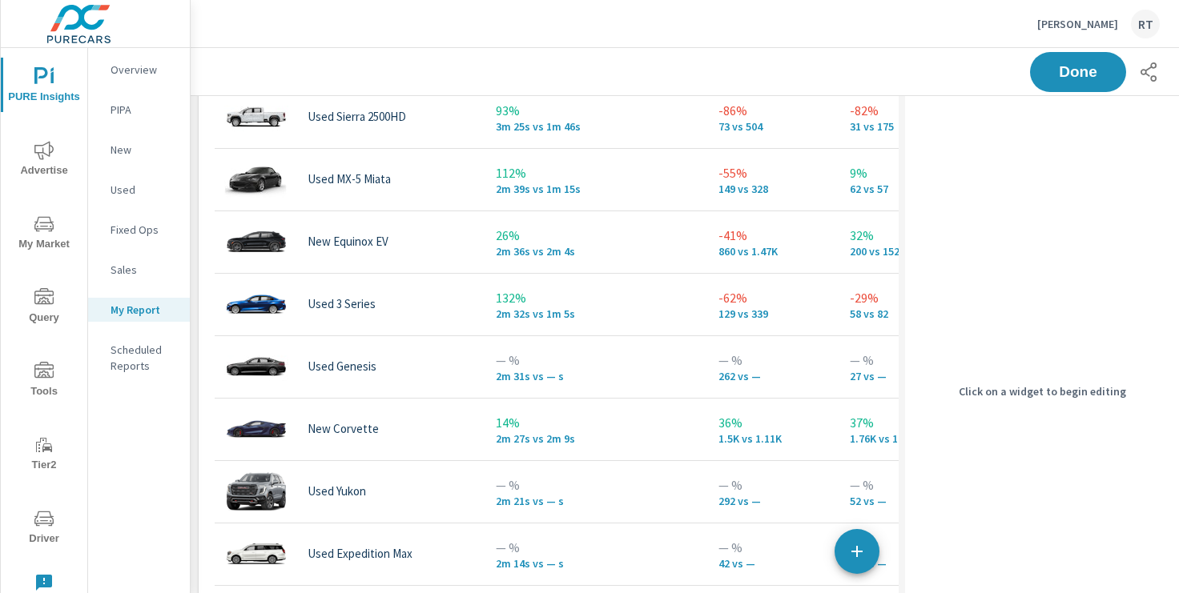
scroll to position [326, 0]
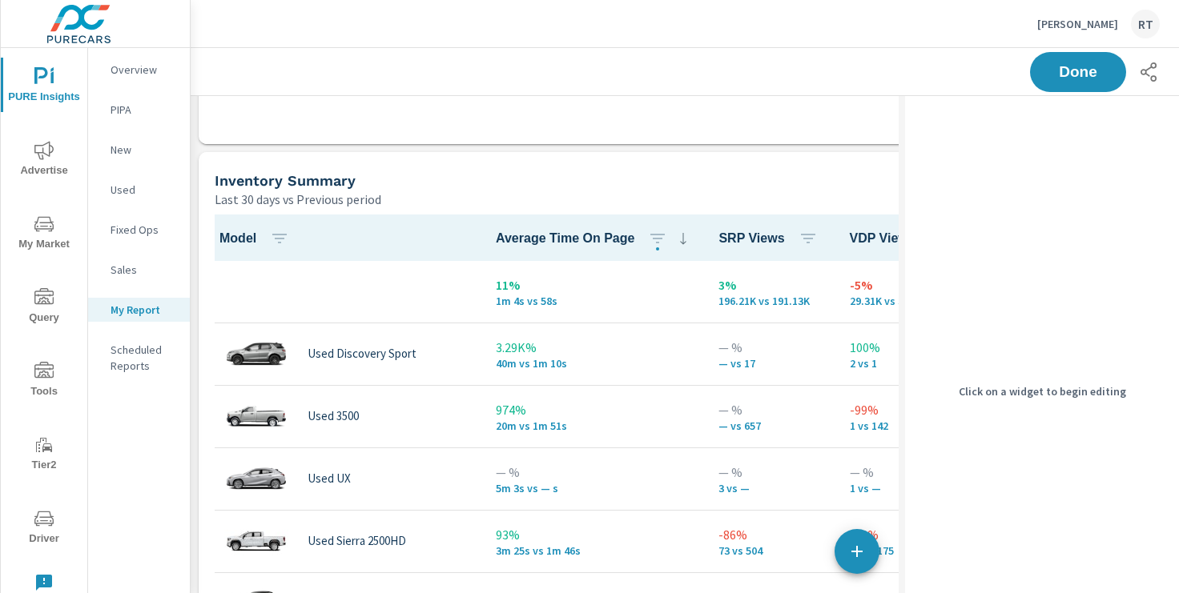
scroll to position [2130, 0]
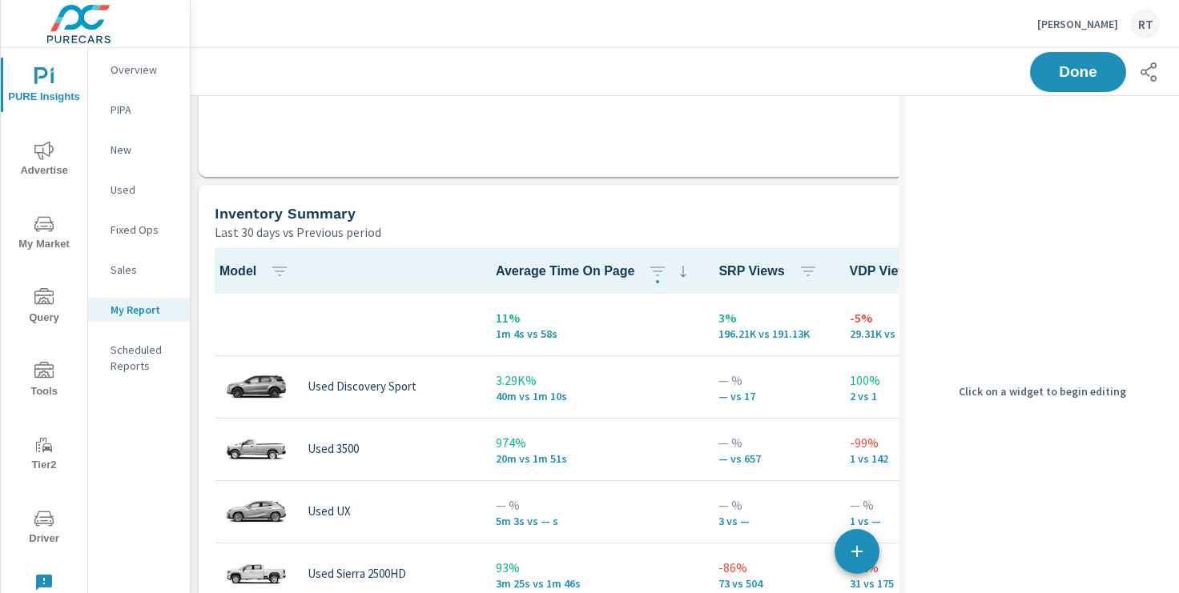
drag, startPoint x: 784, startPoint y: 213, endPoint x: 835, endPoint y: 223, distance: 52.3
click at [784, 213] on div "Inventory Summary" at bounding box center [595, 213] width 761 height 18
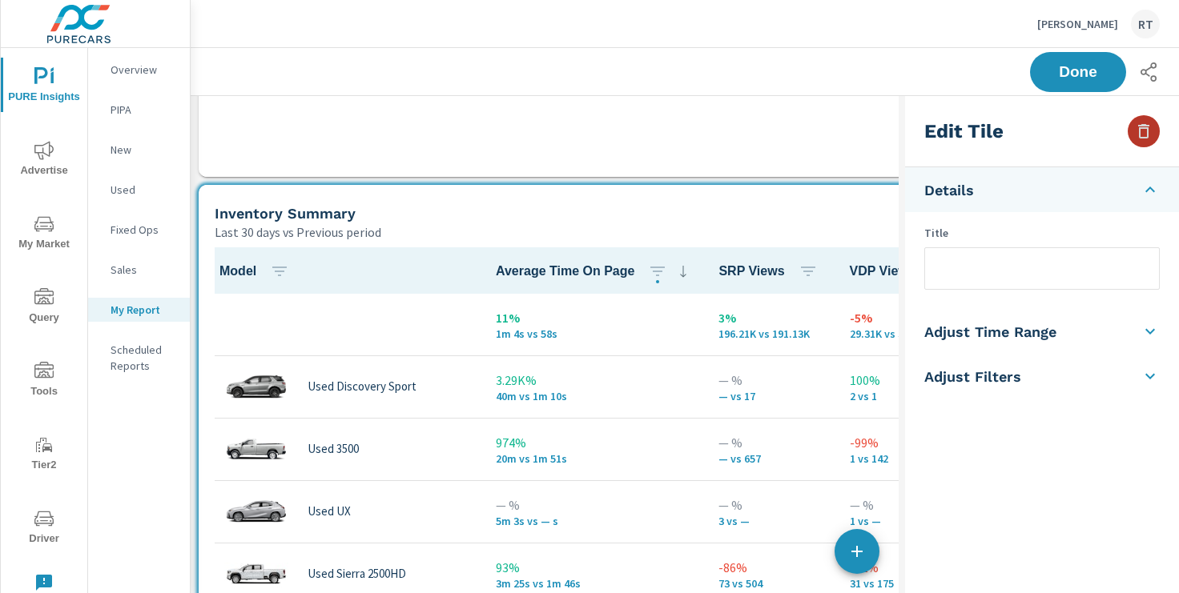
click at [1144, 131] on icon "button" at bounding box center [1143, 131] width 19 height 19
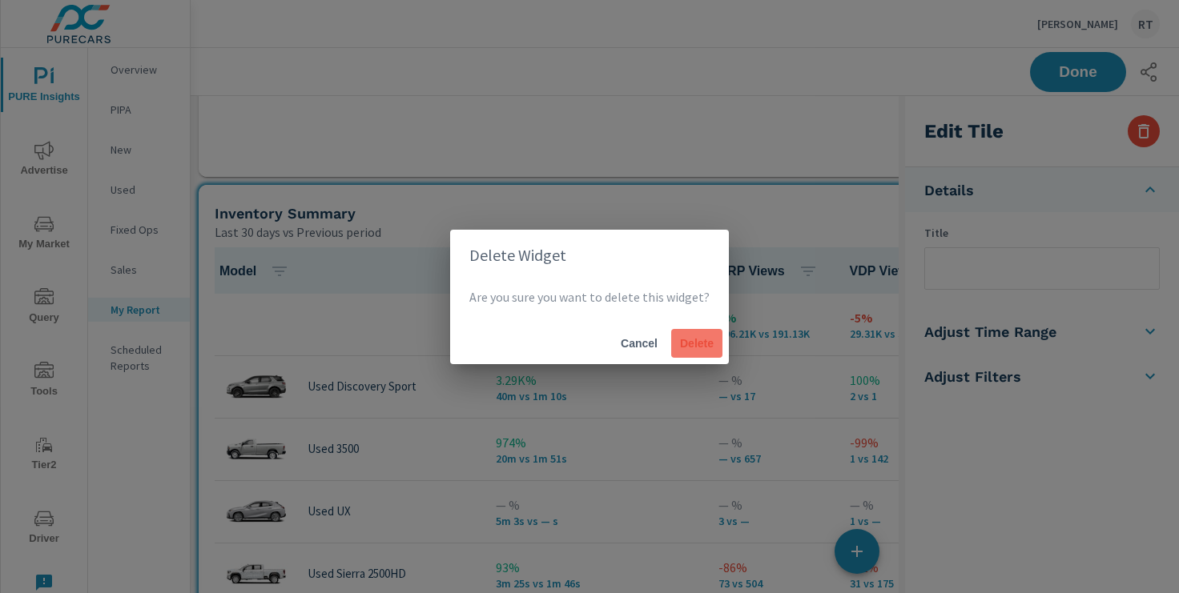
click at [694, 343] on span "Delete" at bounding box center [697, 343] width 38 height 14
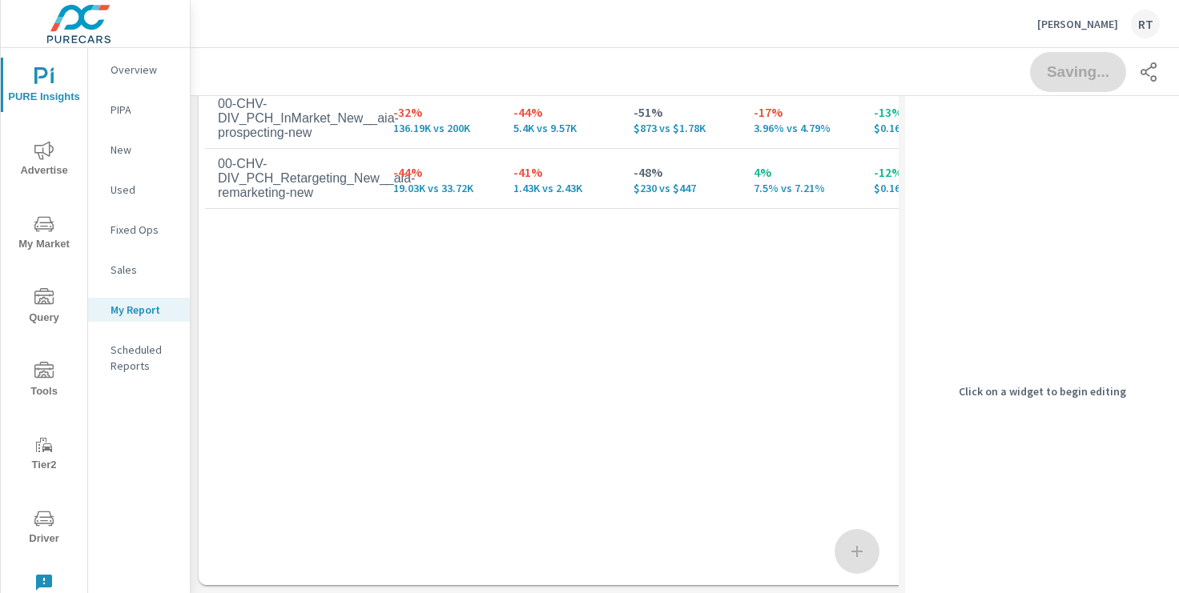
scroll to position [0, 0]
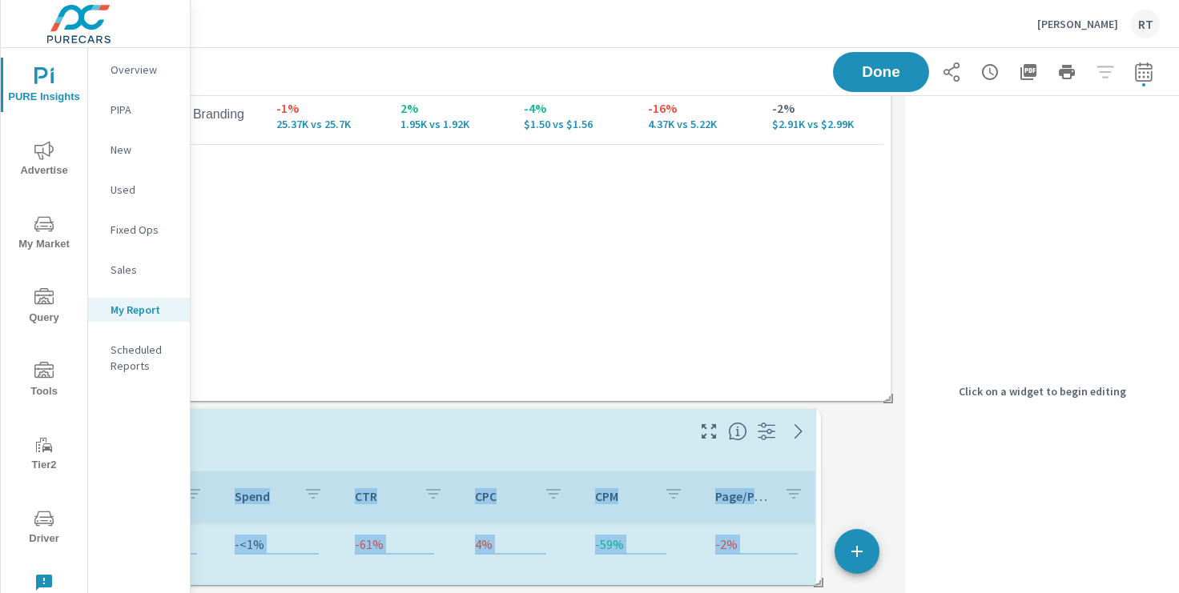
drag, startPoint x: 812, startPoint y: 583, endPoint x: 818, endPoint y: 458, distance: 125.1
click at [818, 458] on div "Social Campaigns Last 30 days vs Previous period Campaign Impressions Clicks Sp…" at bounding box center [411, 497] width 819 height 176
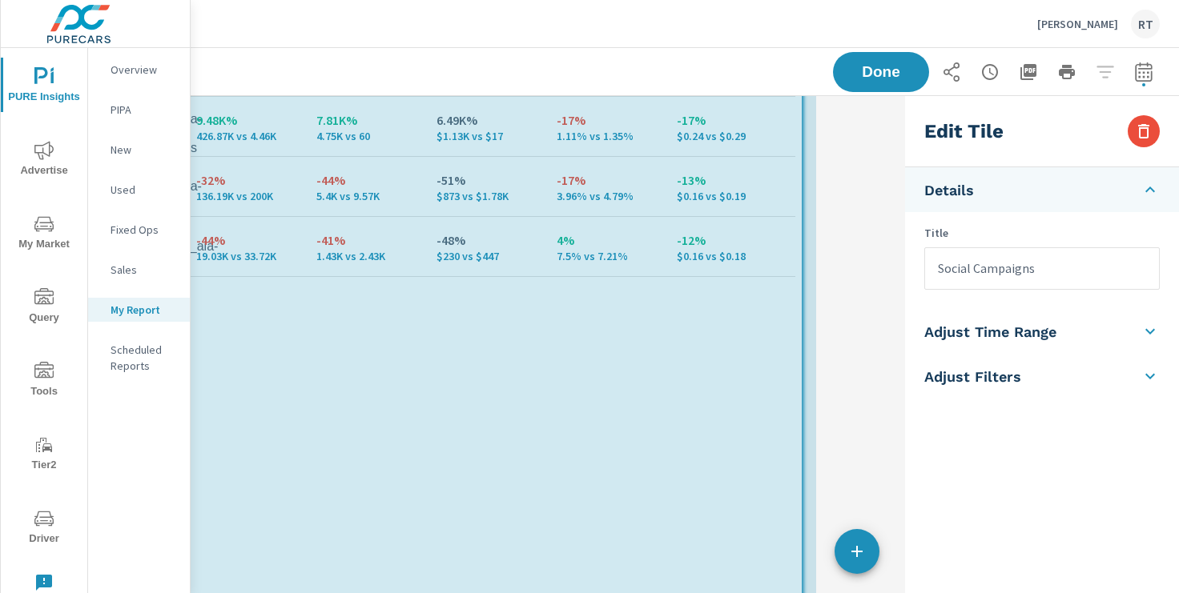
drag, startPoint x: 813, startPoint y: 582, endPoint x: 811, endPoint y: 365, distance: 217.1
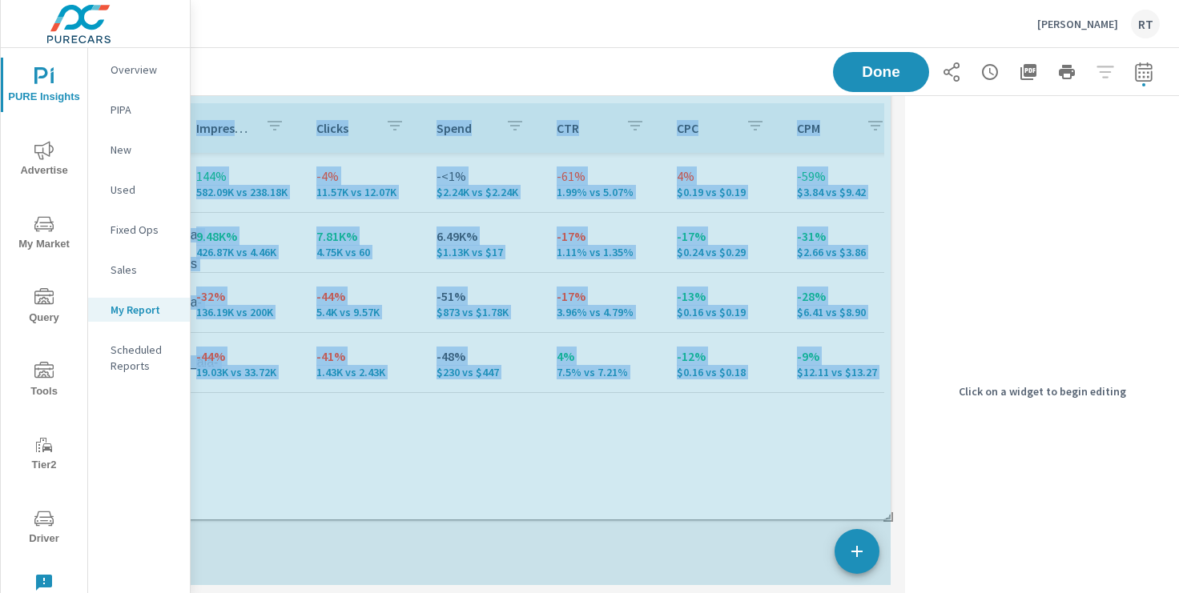
drag, startPoint x: 813, startPoint y: 585, endPoint x: 897, endPoint y: 515, distance: 109.2
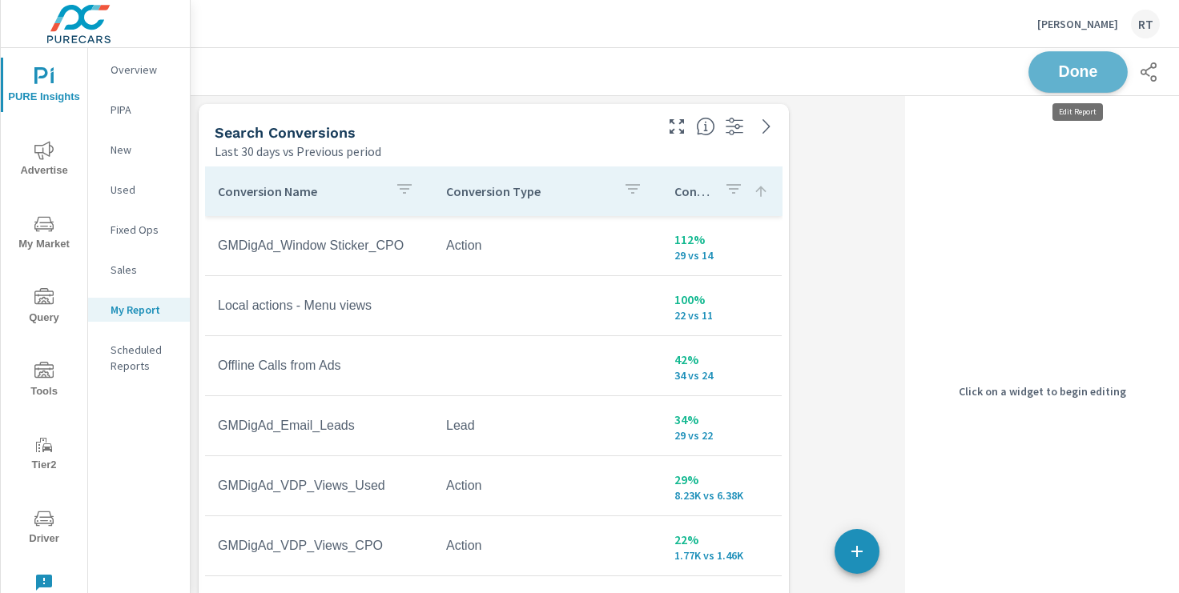
click at [1075, 69] on span "Done" at bounding box center [1078, 71] width 66 height 15
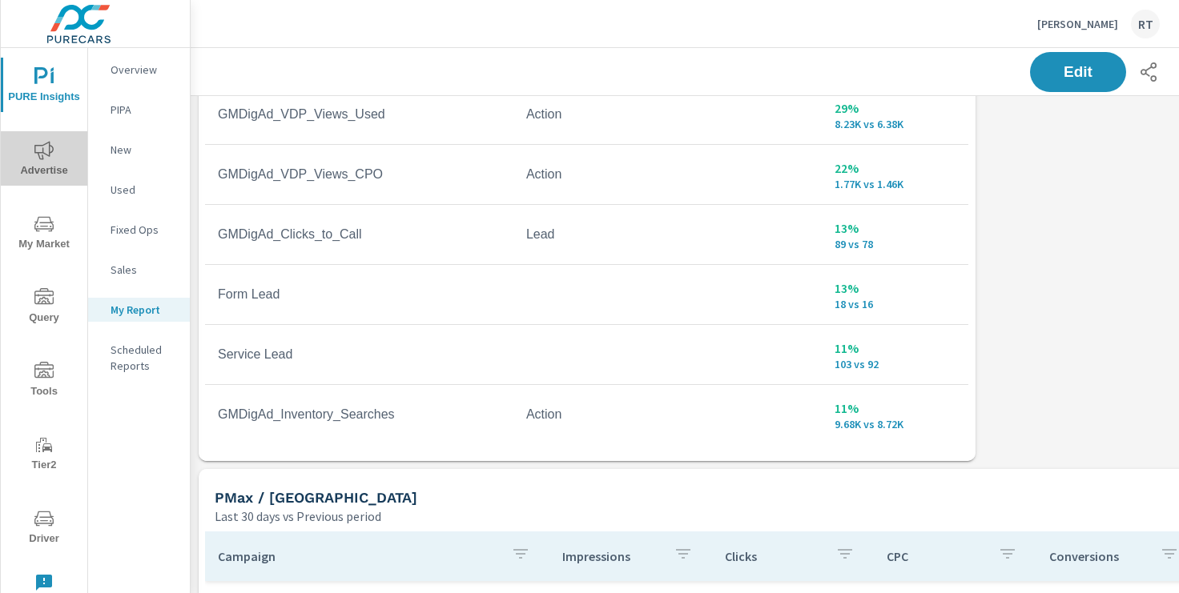
click at [44, 153] on icon "nav menu" at bounding box center [43, 150] width 19 height 18
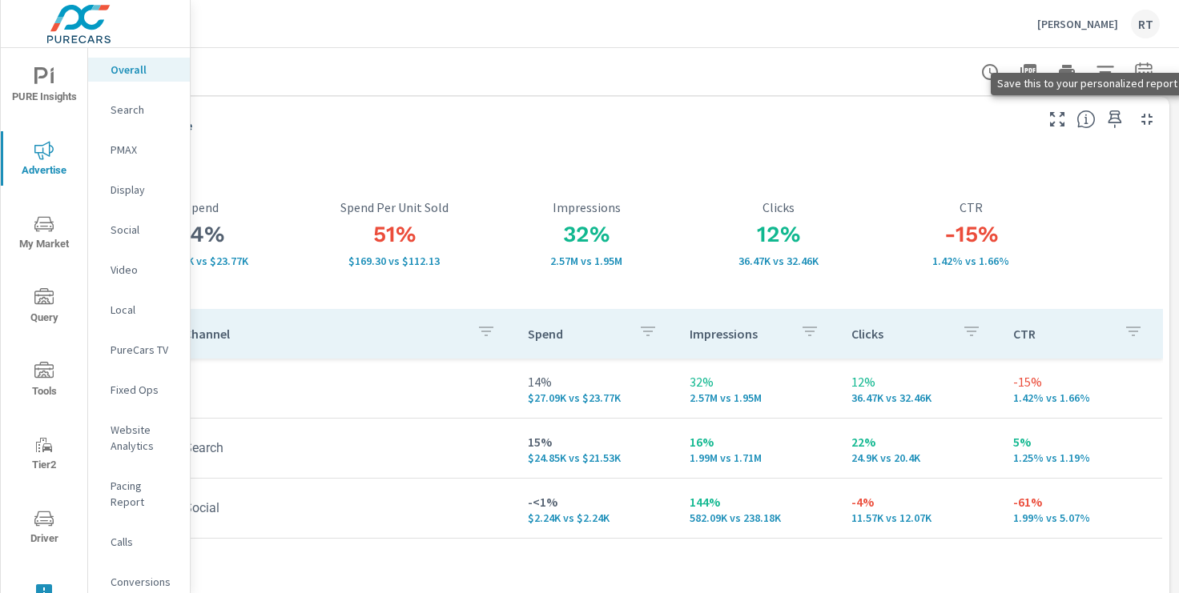
click at [1116, 119] on icon "button" at bounding box center [1116, 120] width 14 height 18
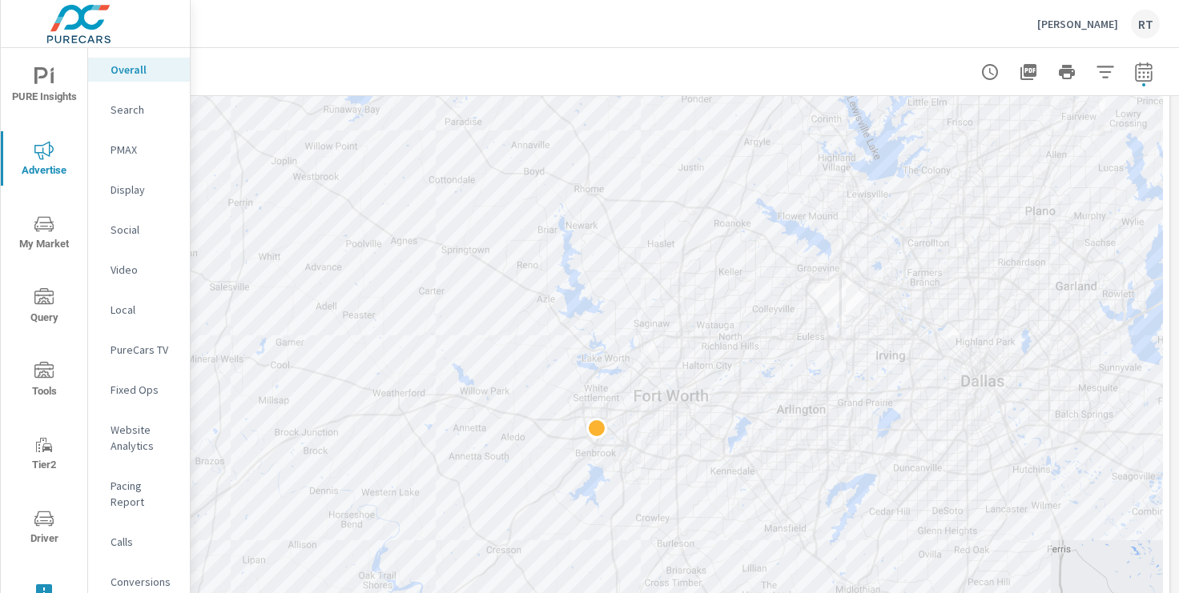
click at [132, 348] on p "PureCars TV" at bounding box center [144, 350] width 66 height 16
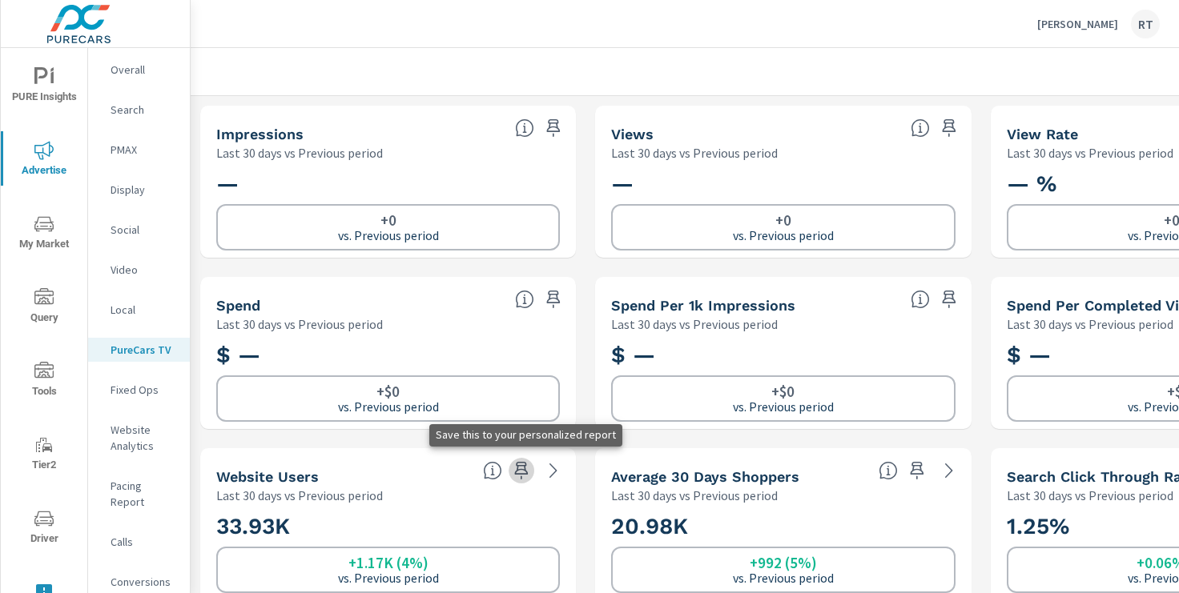
click at [521, 468] on icon "button" at bounding box center [521, 470] width 19 height 19
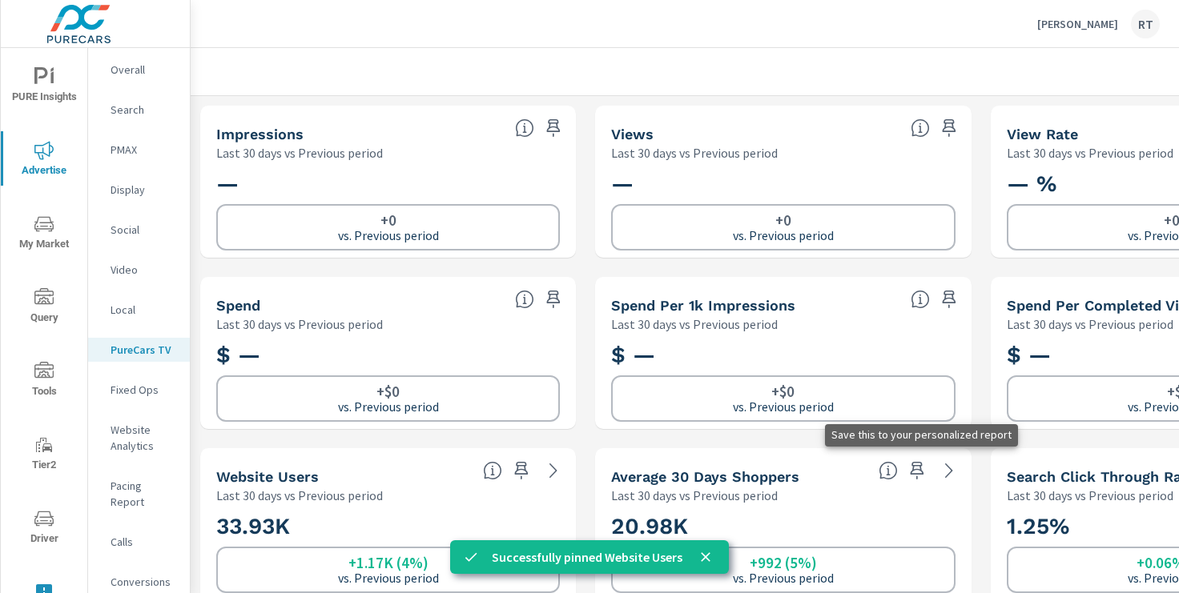
click at [916, 471] on icon "button" at bounding box center [916, 470] width 19 height 19
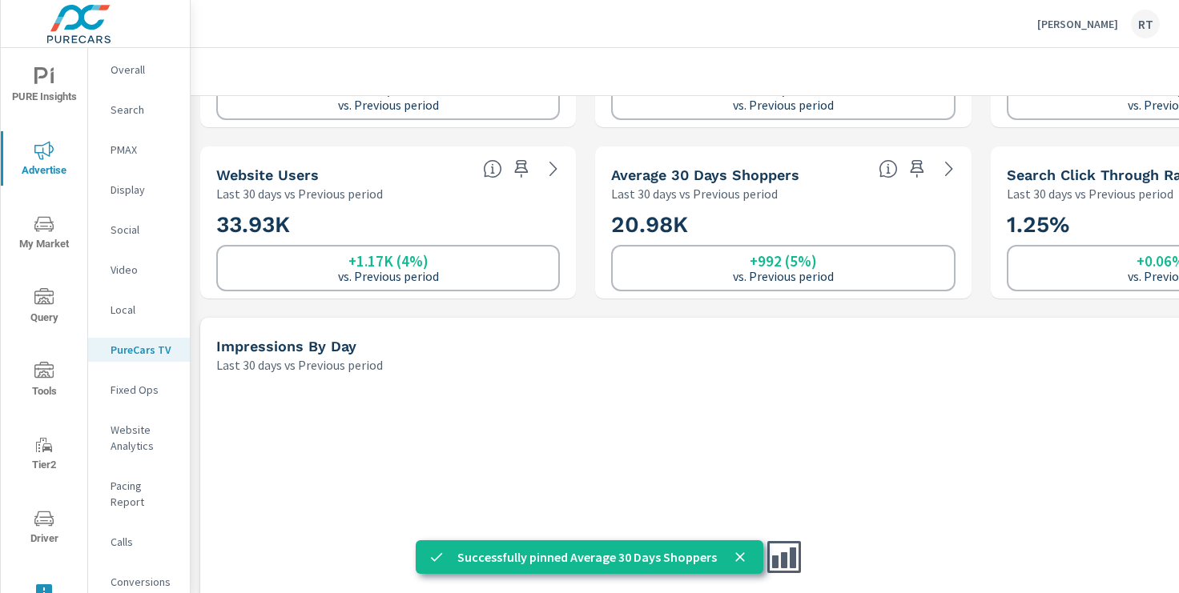
scroll to position [307, 0]
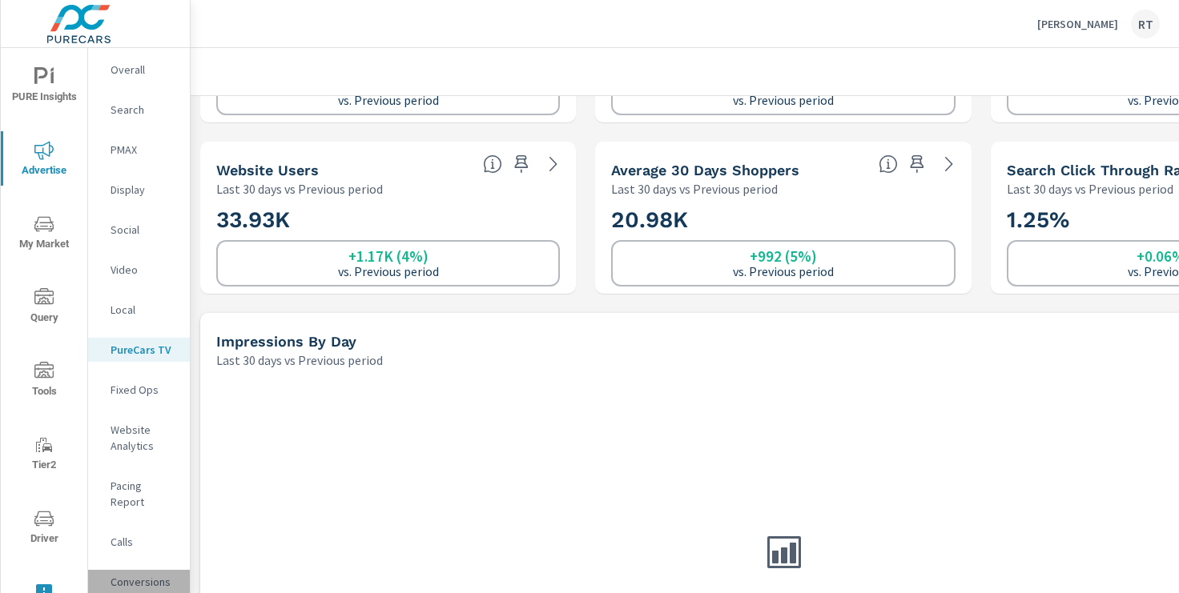
click at [129, 574] on p "Conversions" at bounding box center [144, 582] width 66 height 16
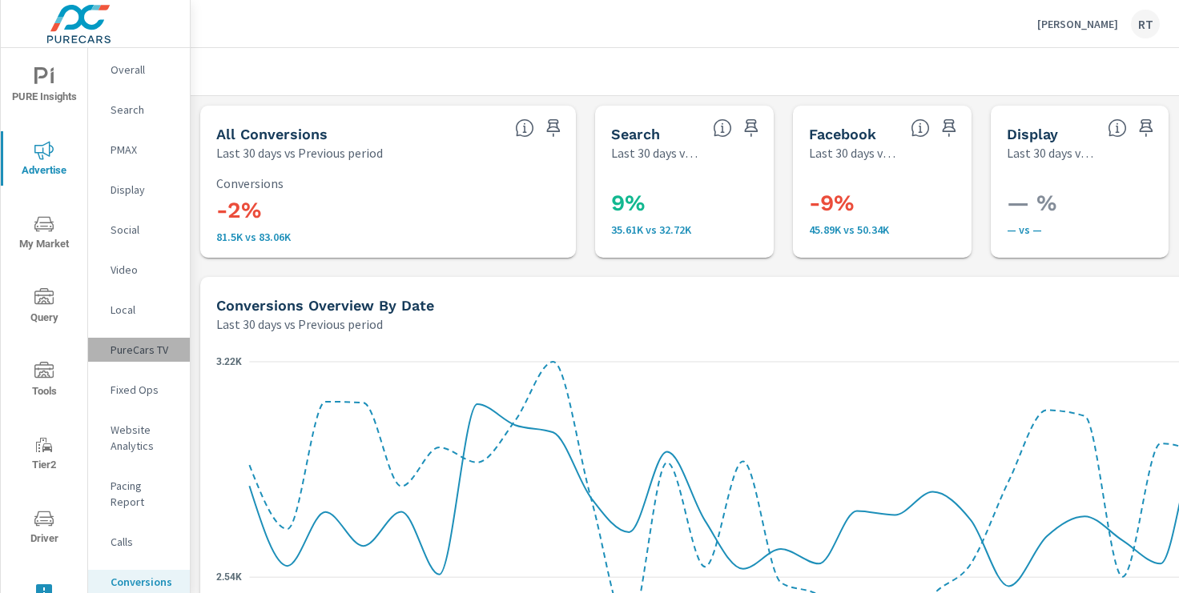
click at [138, 351] on p "PureCars TV" at bounding box center [144, 350] width 66 height 16
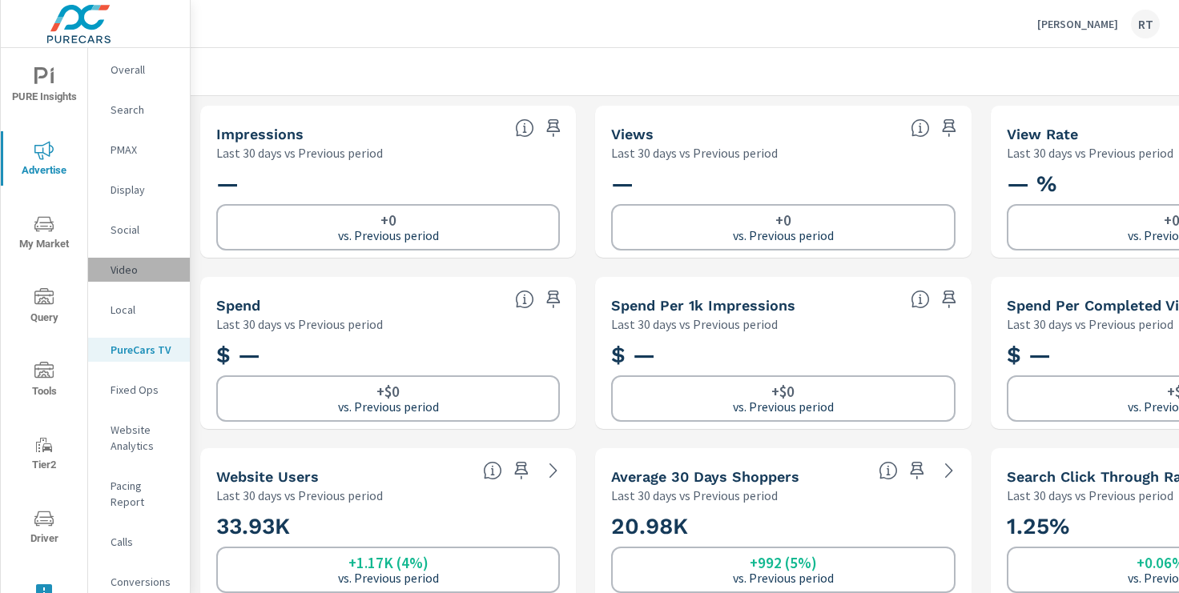
click at [123, 271] on p "Video" at bounding box center [144, 270] width 66 height 16
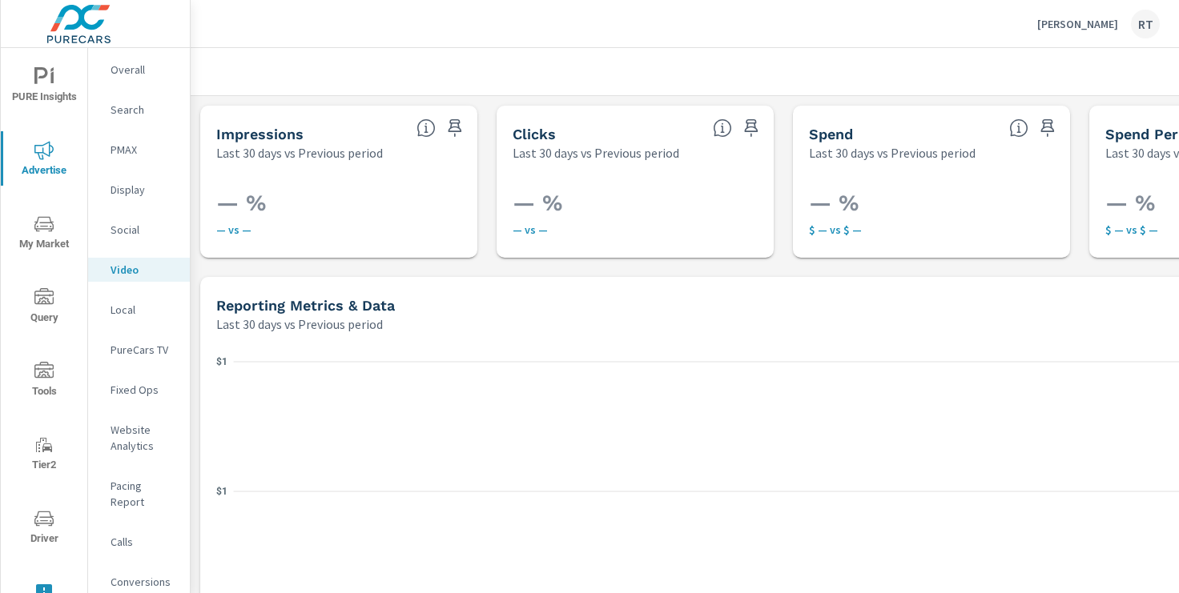
click at [123, 187] on p "Display" at bounding box center [144, 190] width 66 height 16
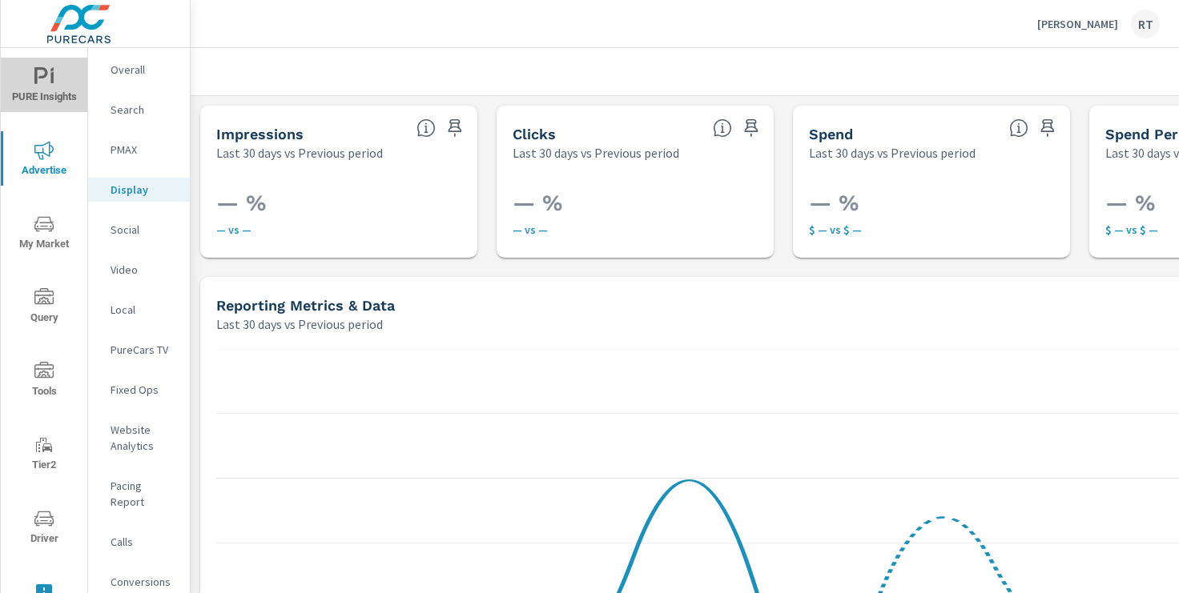
click at [41, 94] on span "PURE Insights" at bounding box center [44, 86] width 77 height 39
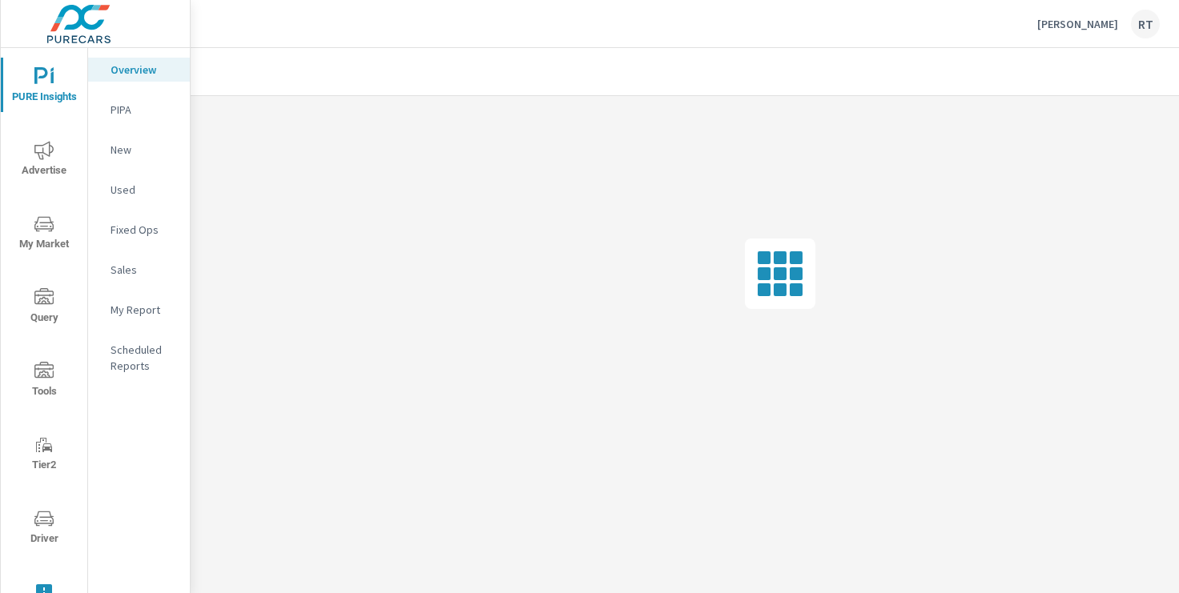
click at [133, 313] on p "My Report" at bounding box center [144, 310] width 66 height 16
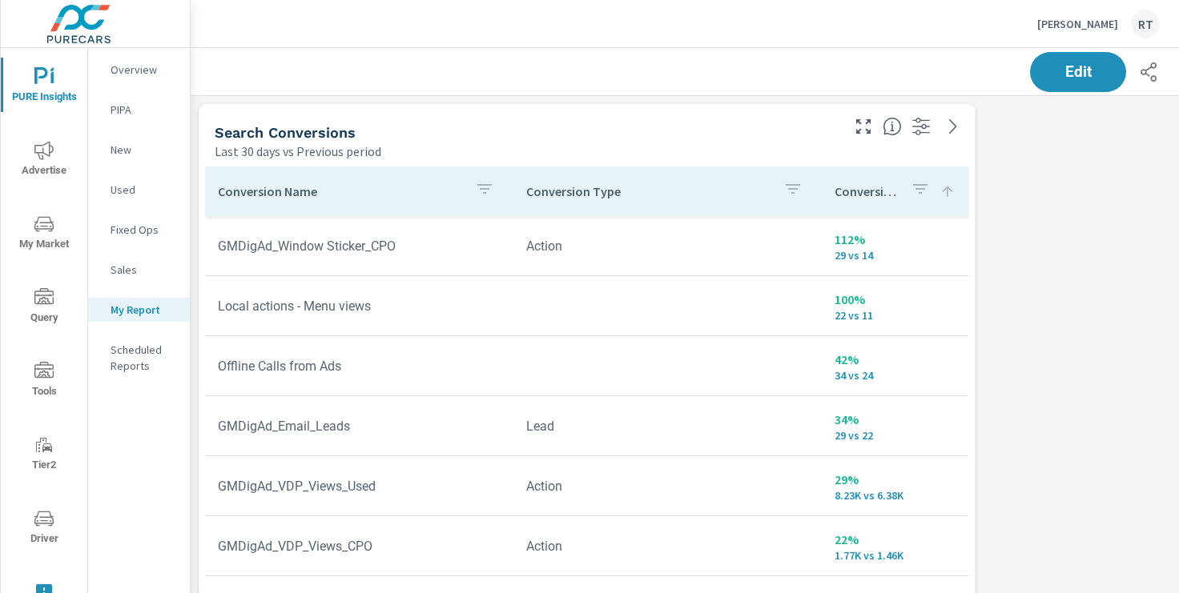
scroll to position [2956, 1186]
click at [111, 71] on p "Overview" at bounding box center [144, 70] width 66 height 16
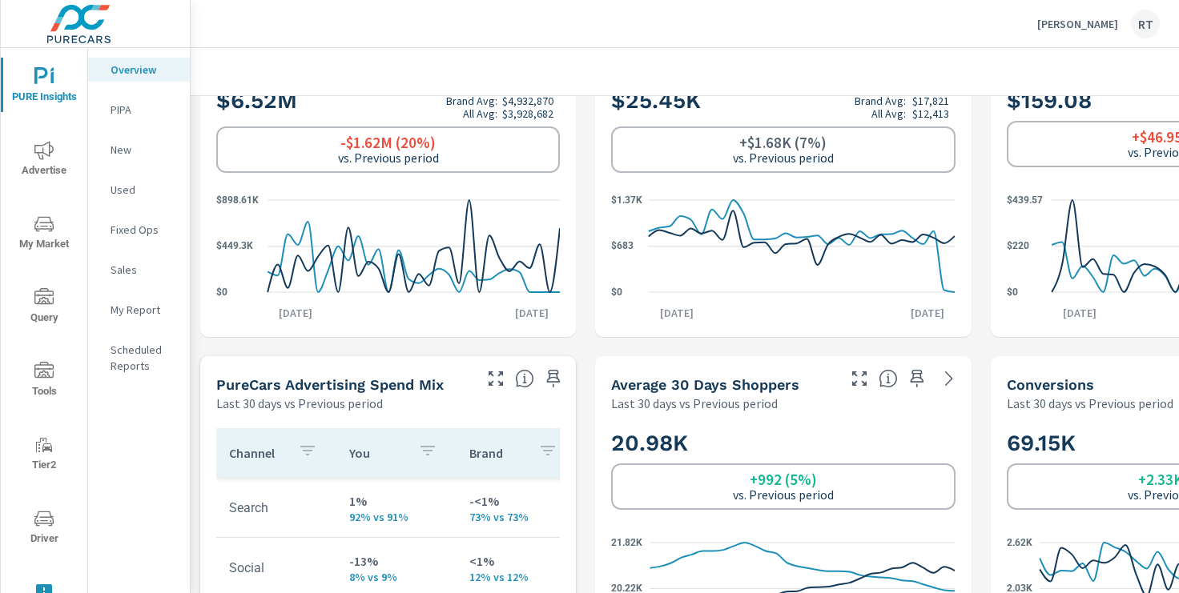
scroll to position [437, 0]
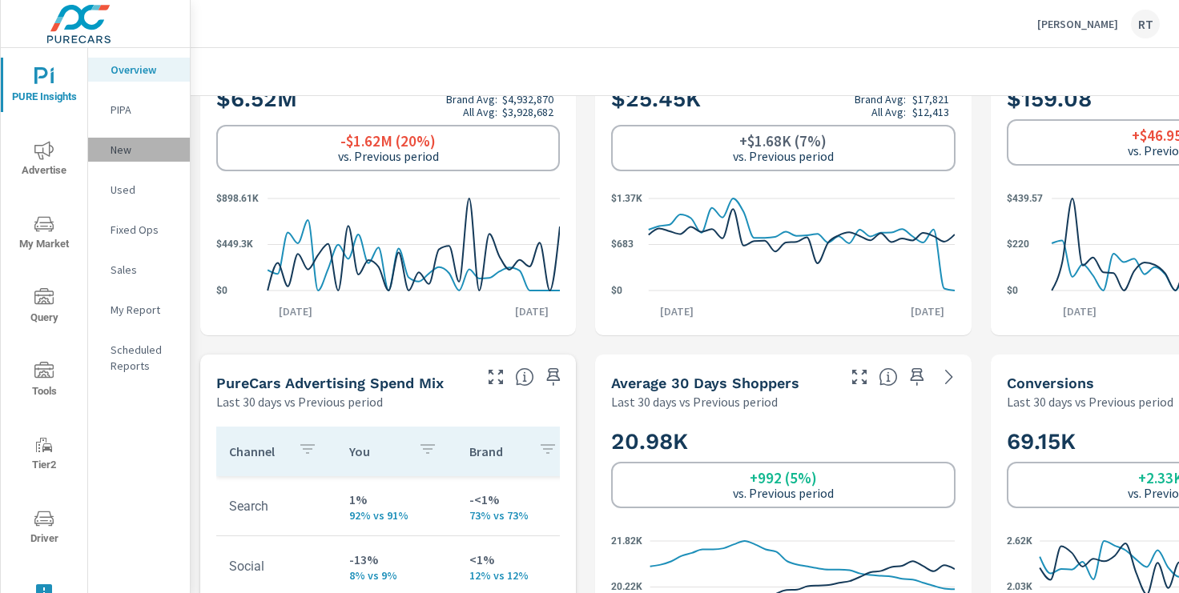
click at [124, 155] on p "New" at bounding box center [144, 150] width 66 height 16
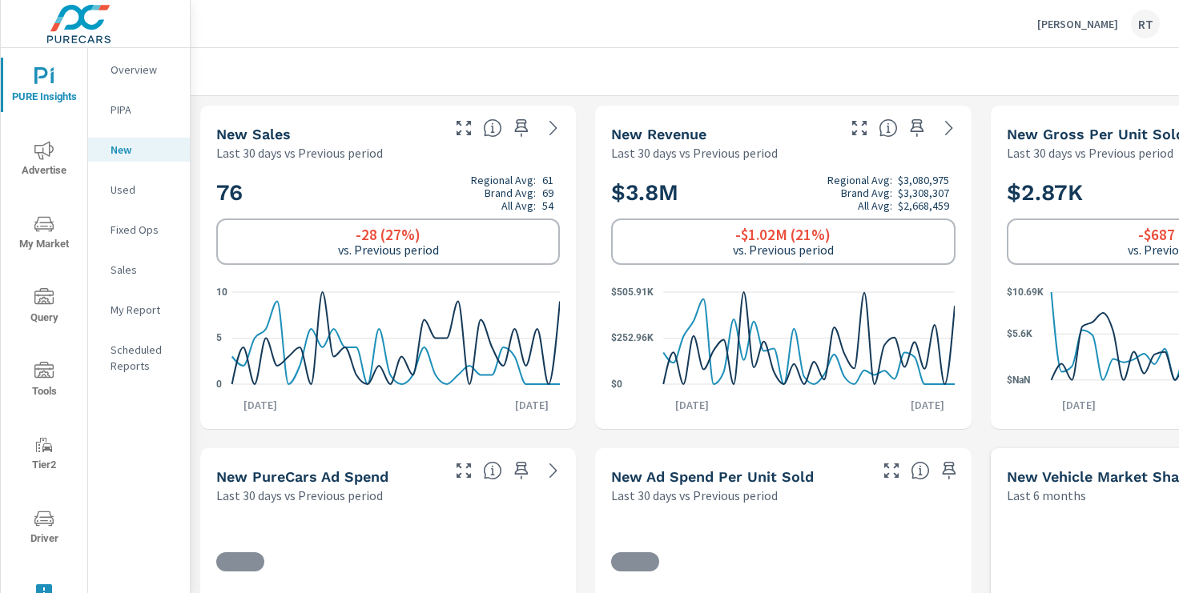
scroll to position [1, 0]
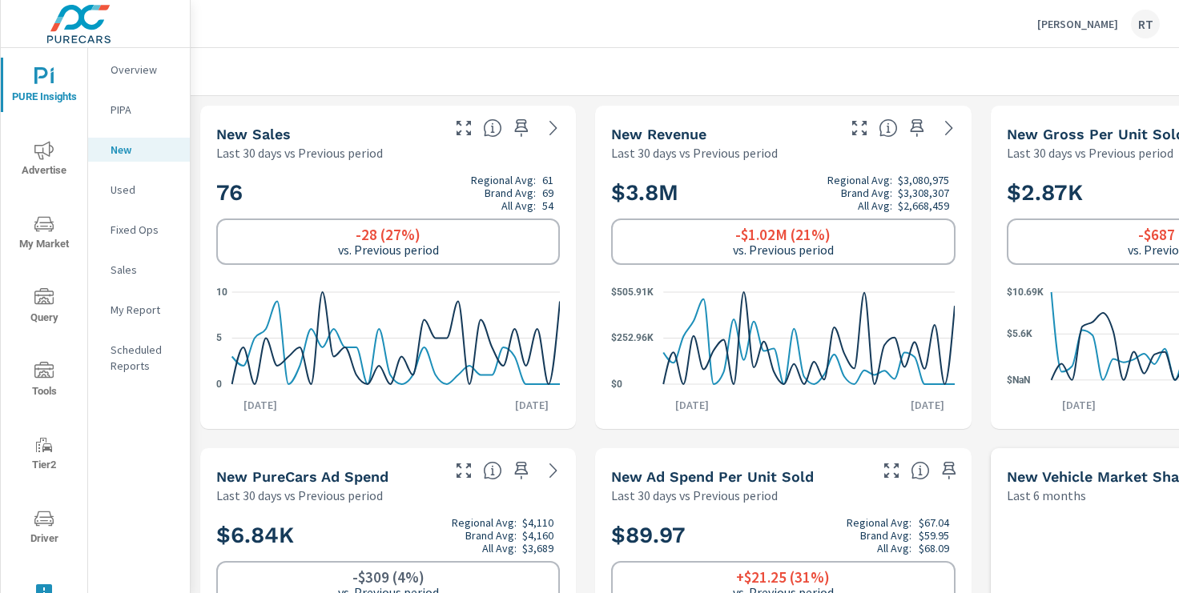
click at [122, 192] on p "Used" at bounding box center [144, 190] width 66 height 16
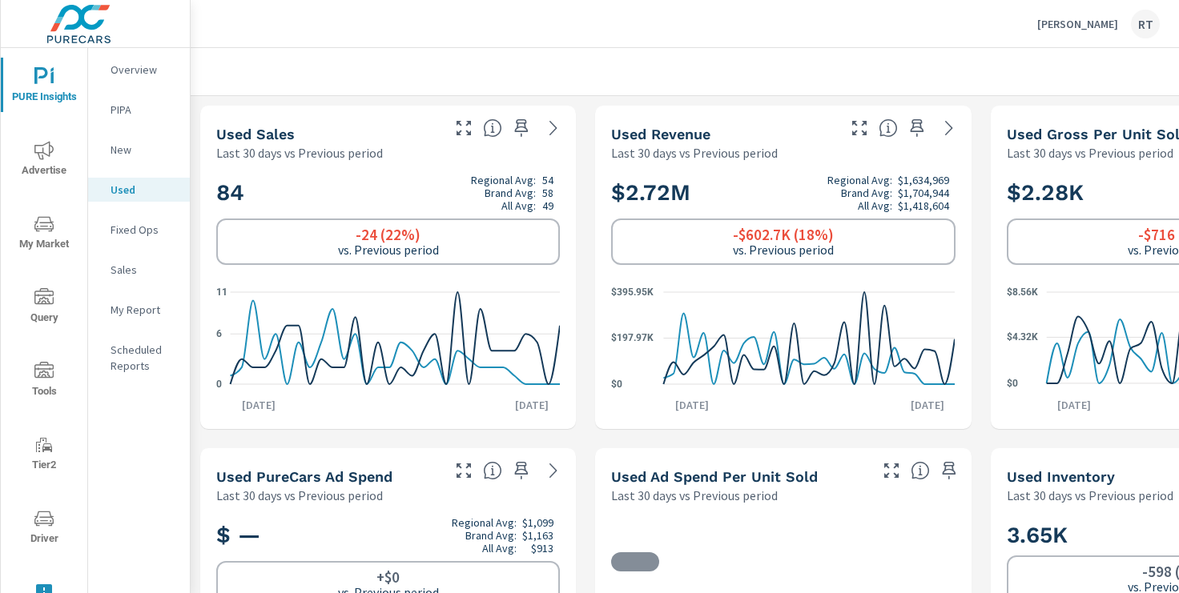
scroll to position [1, 0]
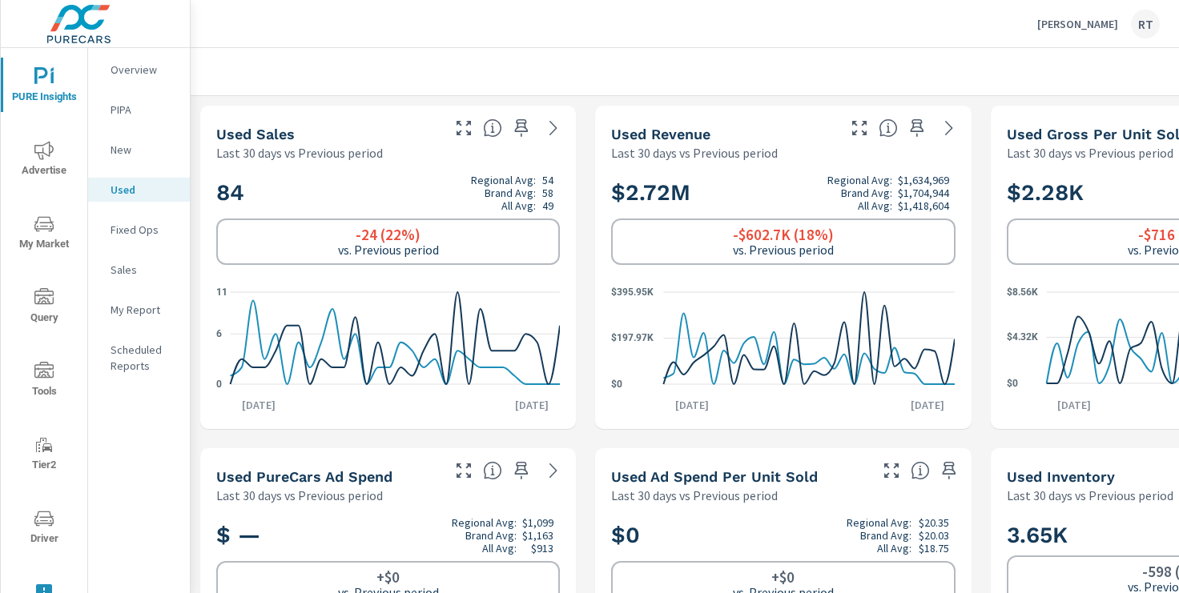
click at [133, 304] on p "My Report" at bounding box center [144, 310] width 66 height 16
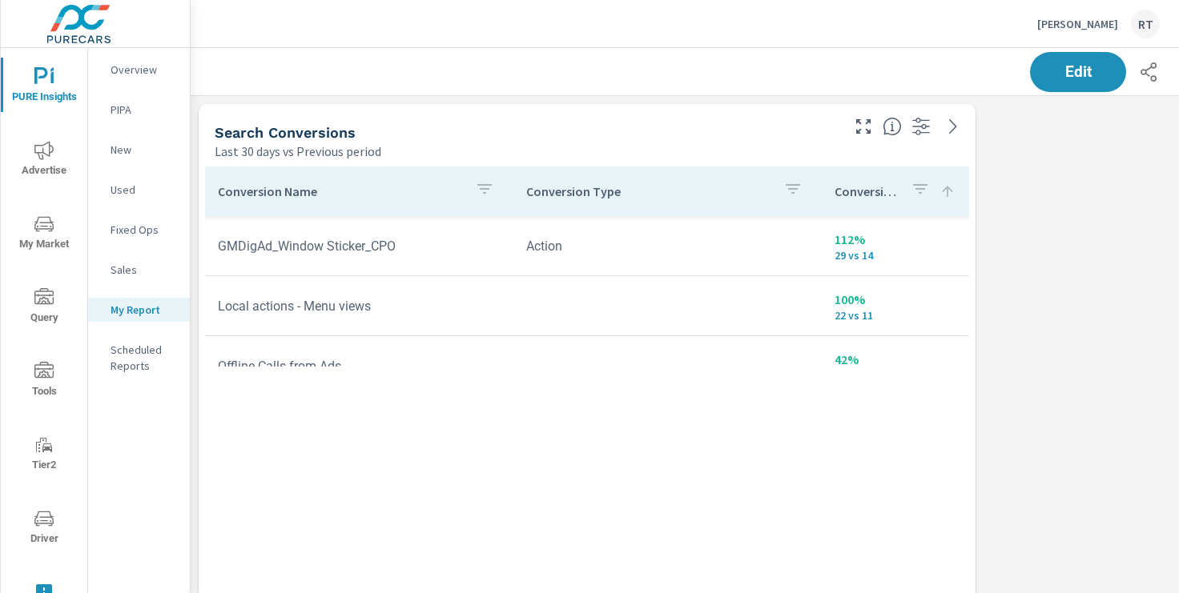
scroll to position [2956, 1186]
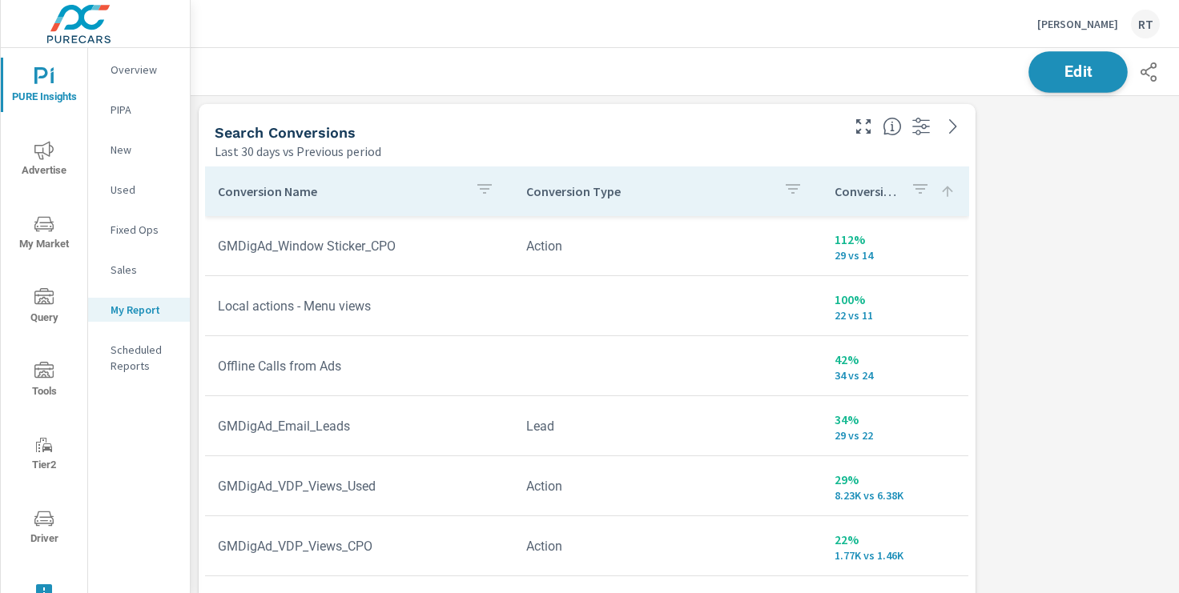
click at [1061, 74] on span "Edit" at bounding box center [1078, 71] width 66 height 15
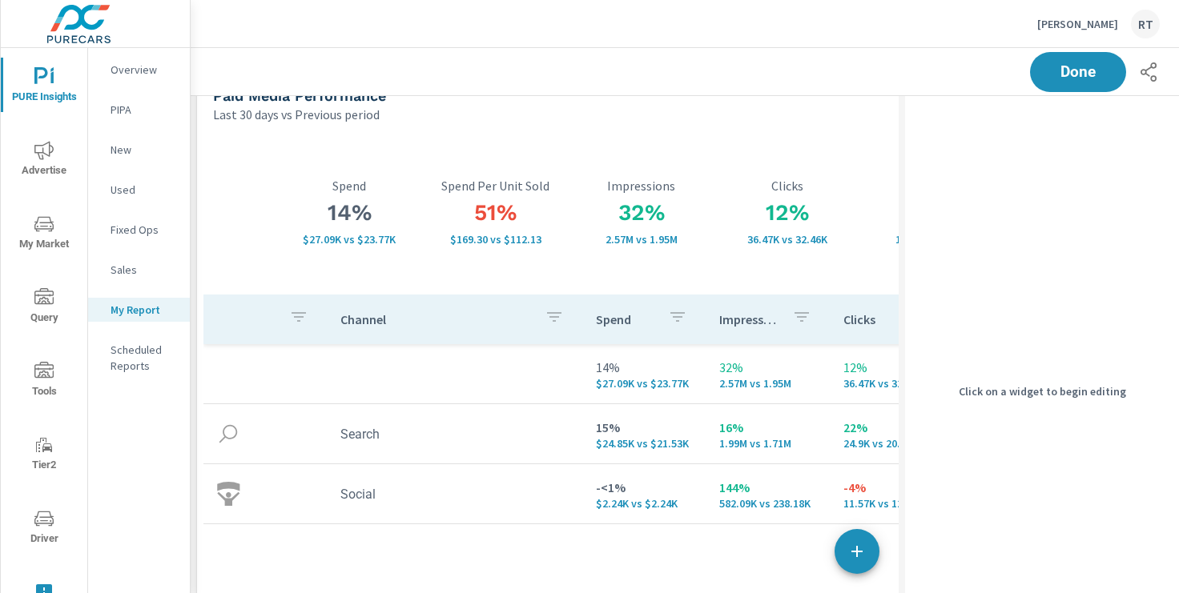
scroll to position [0, 0]
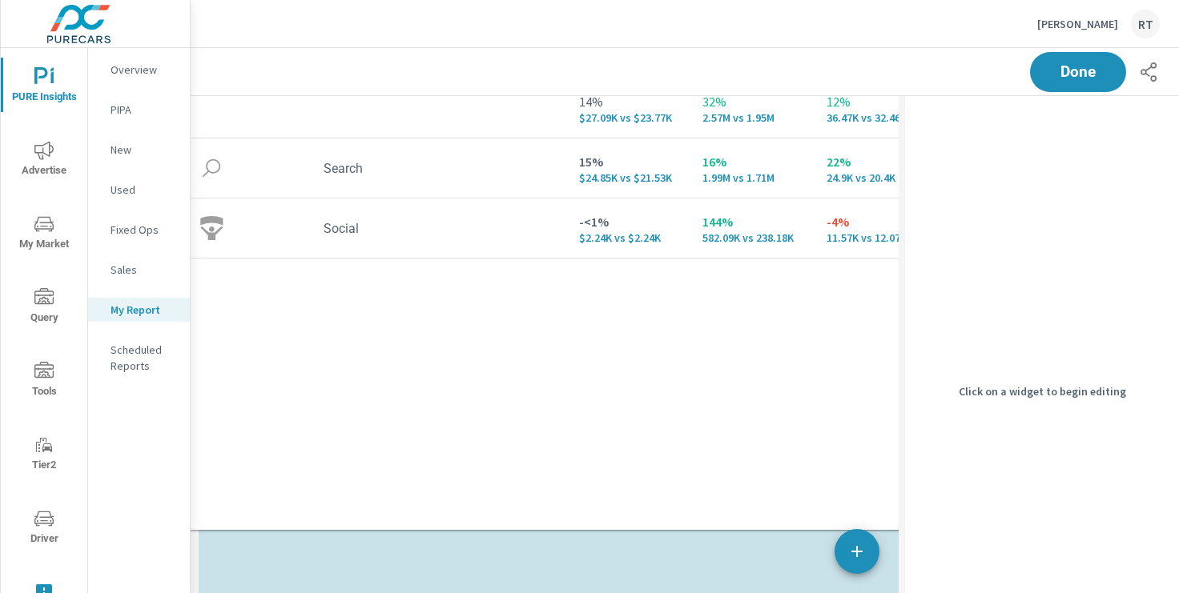
drag, startPoint x: 691, startPoint y: 164, endPoint x: 673, endPoint y: -125, distance: 289.7
click at [673, 0] on html "PURE Insights Advertise My Market Query Tools Tier2 Driver Leave Feedback Overv…" at bounding box center [589, 296] width 1179 height 593
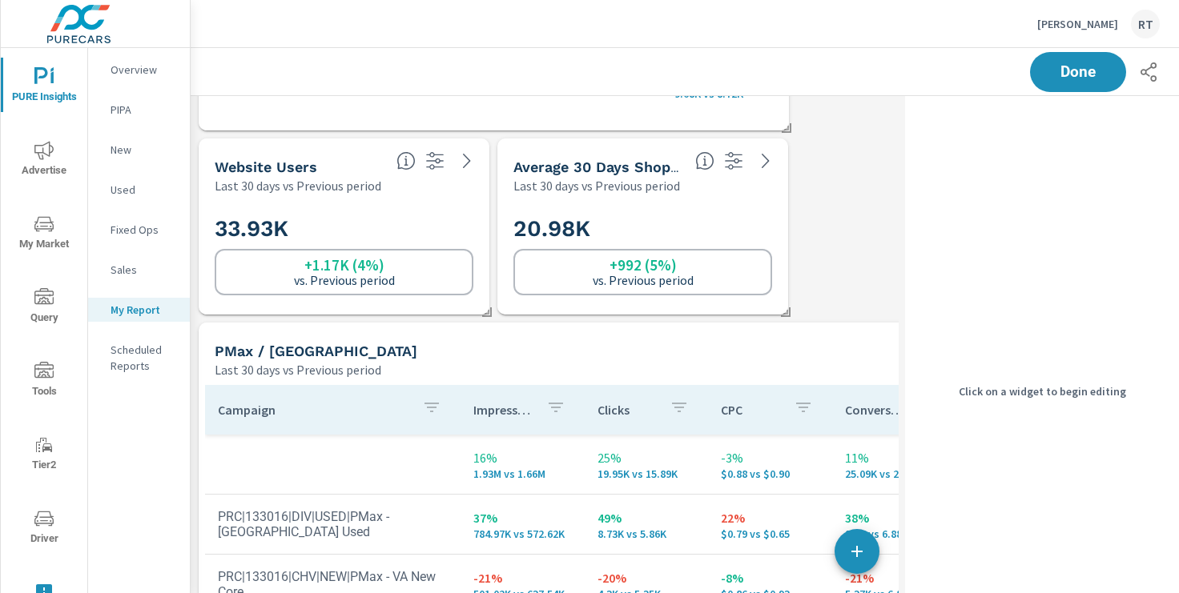
scroll to position [1440, 0]
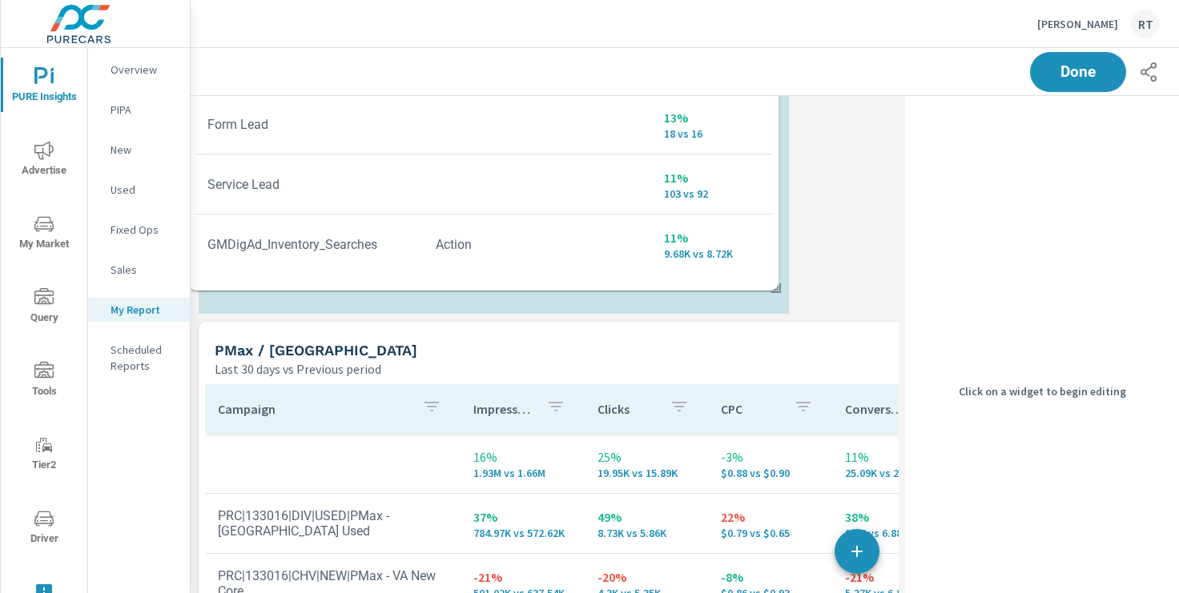
drag, startPoint x: 726, startPoint y: 123, endPoint x: 716, endPoint y: 283, distance: 160.5
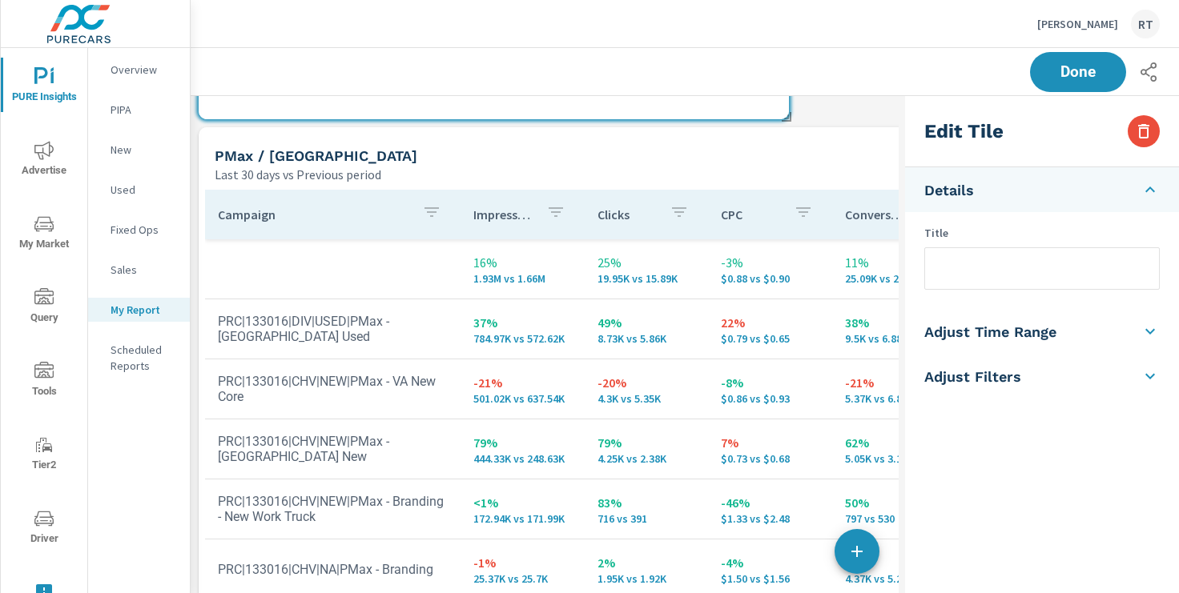
scroll to position [1631, 0]
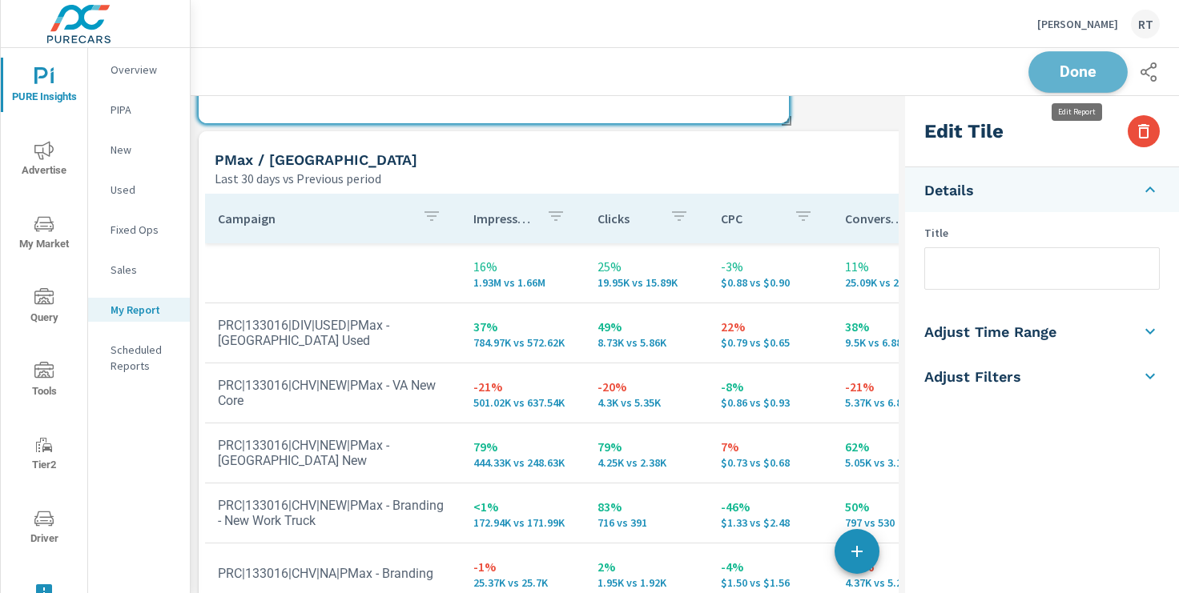
click at [1063, 82] on button "Done" at bounding box center [1077, 72] width 99 height 42
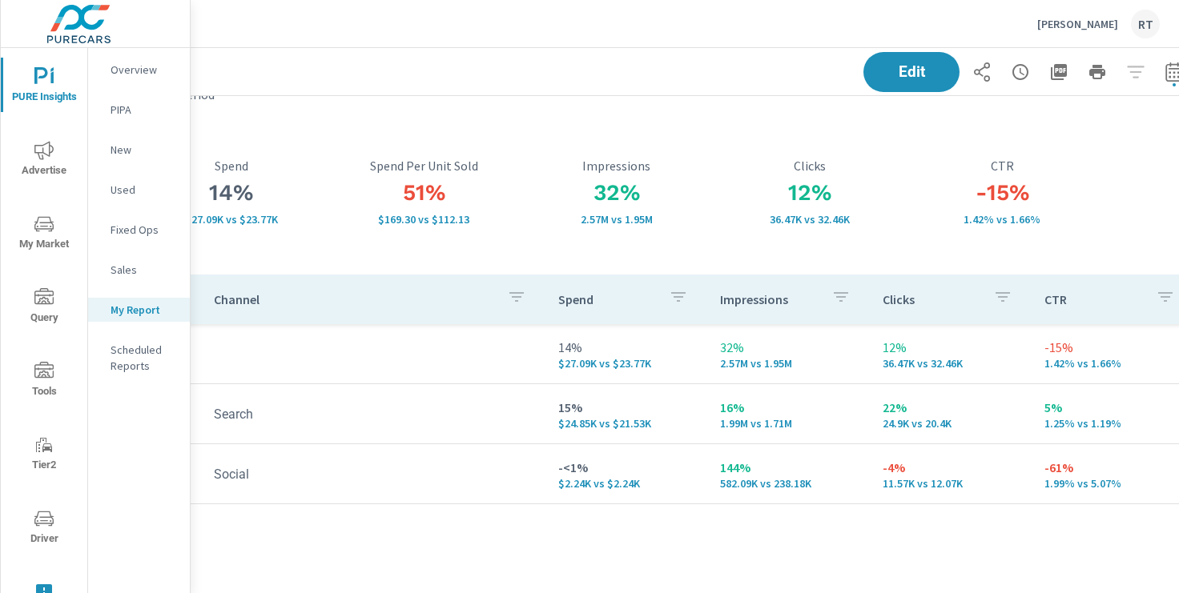
scroll to position [57, 197]
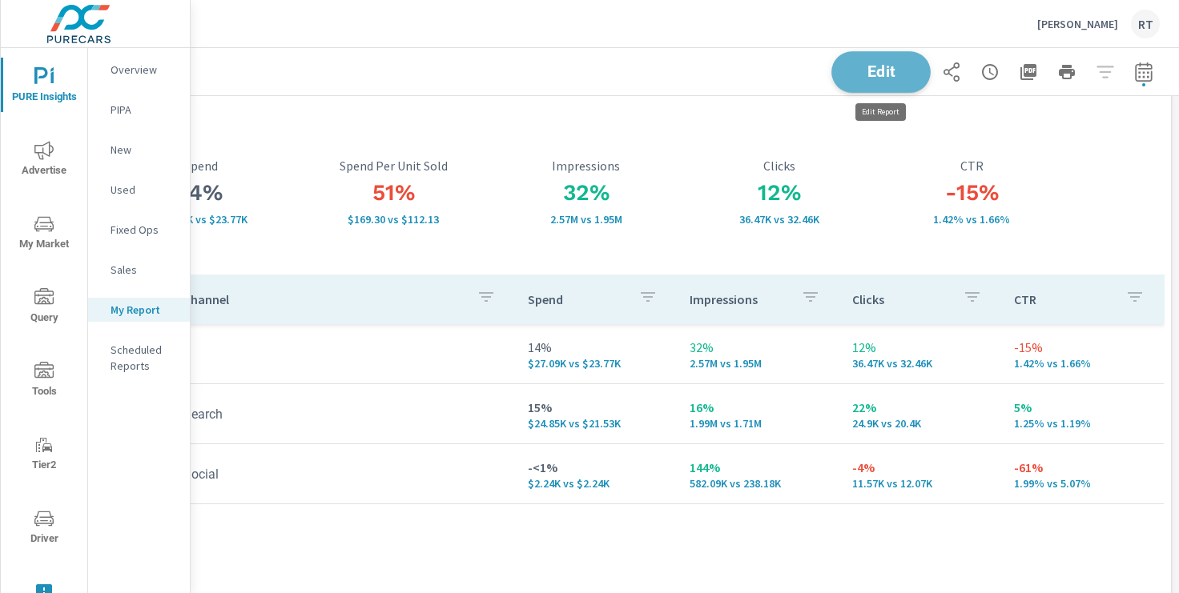
click at [845, 67] on button "Edit" at bounding box center [880, 72] width 99 height 42
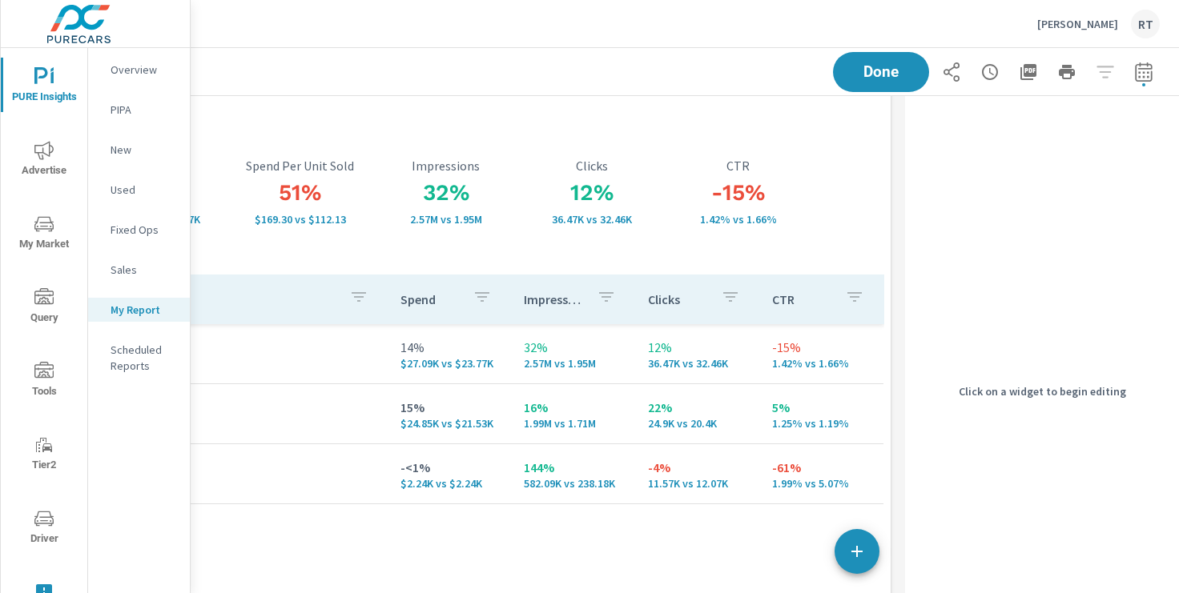
click at [544, 123] on div "12% 36.47K vs 32.46K Clicks" at bounding box center [592, 192] width 146 height 165
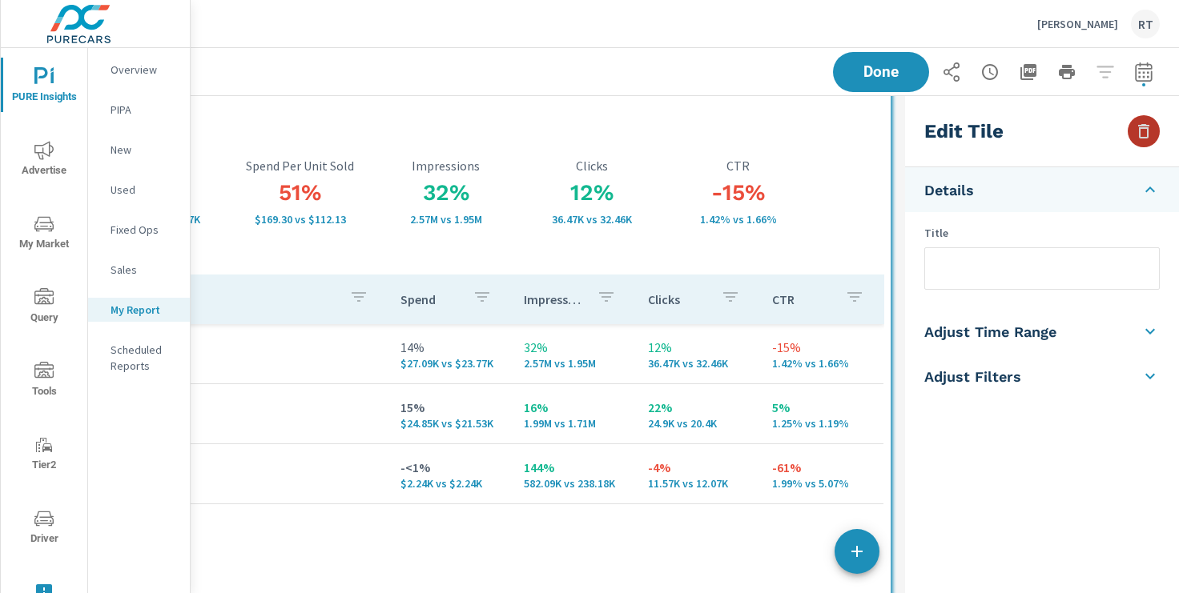
click at [1141, 135] on icon "button" at bounding box center [1143, 131] width 19 height 19
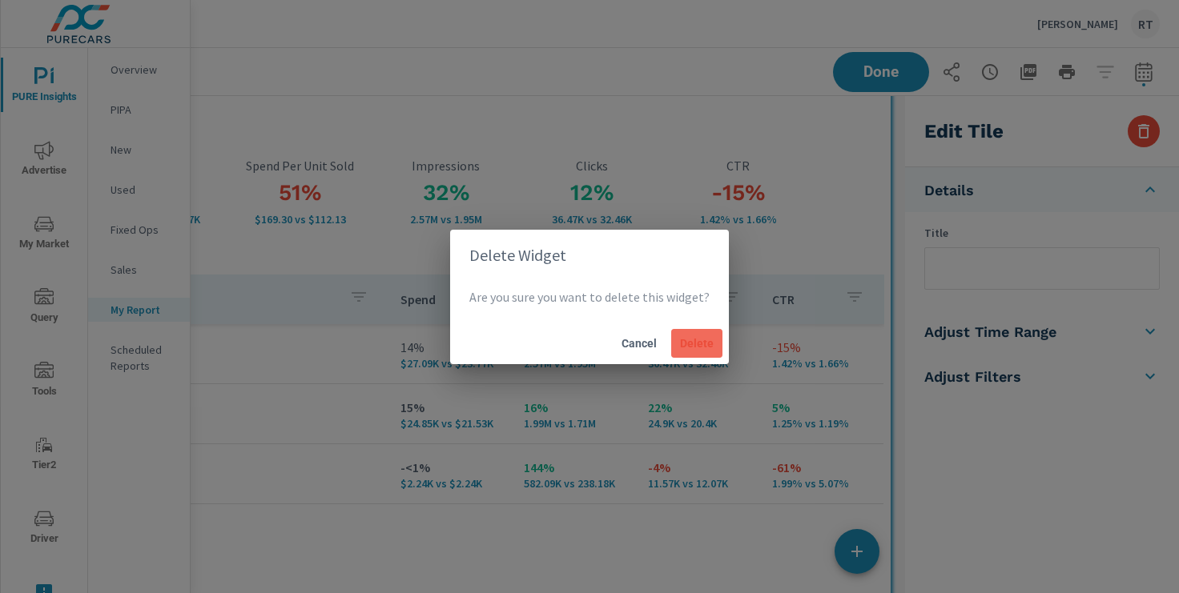
click at [701, 339] on span "Delete" at bounding box center [697, 343] width 38 height 14
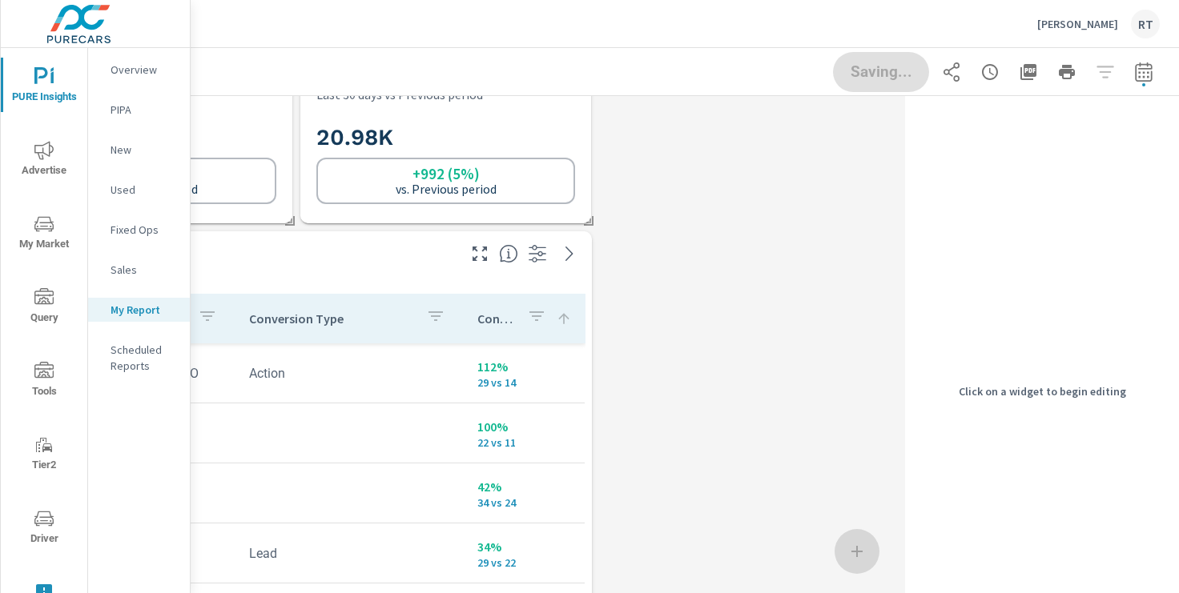
scroll to position [2219, 906]
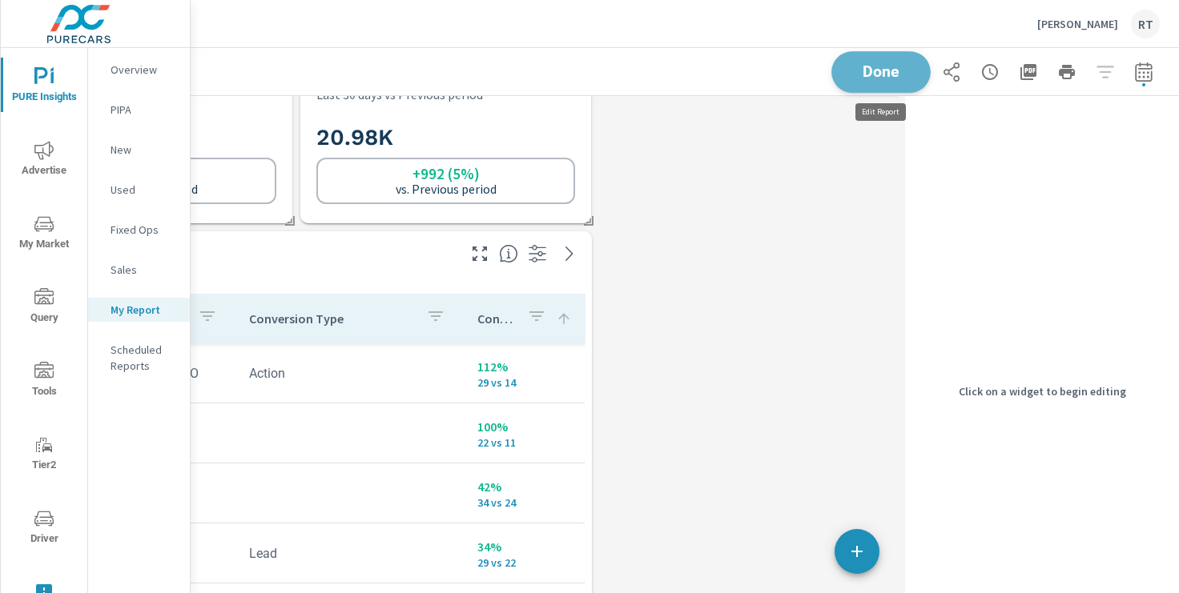
click at [883, 74] on span "Done" at bounding box center [881, 71] width 66 height 15
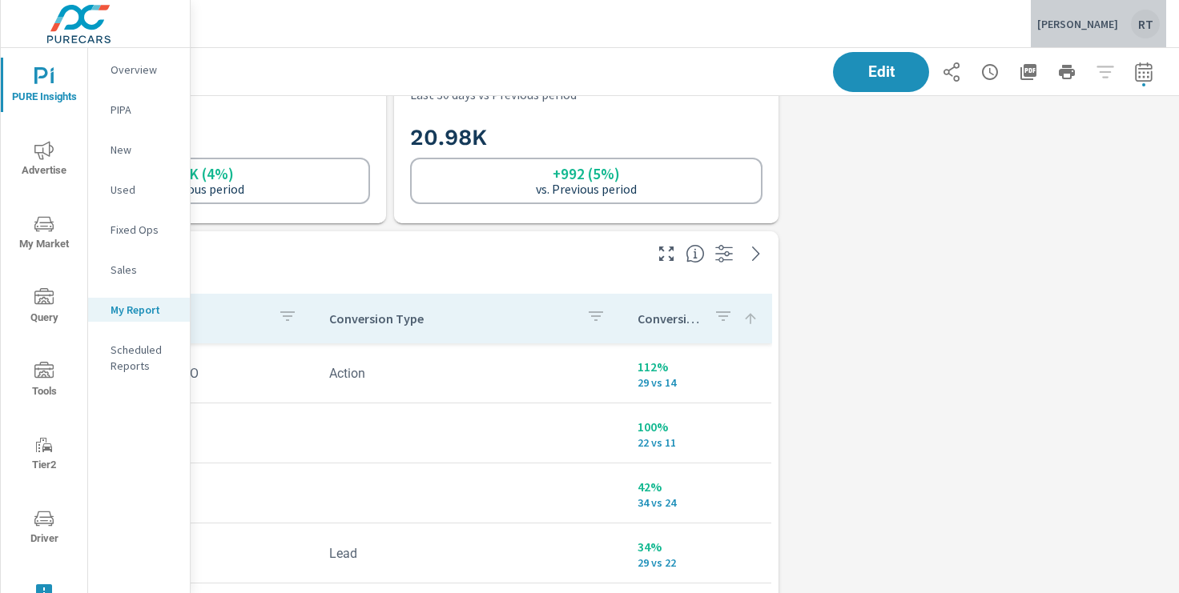
click at [1080, 21] on p "[PERSON_NAME]" at bounding box center [1077, 24] width 81 height 14
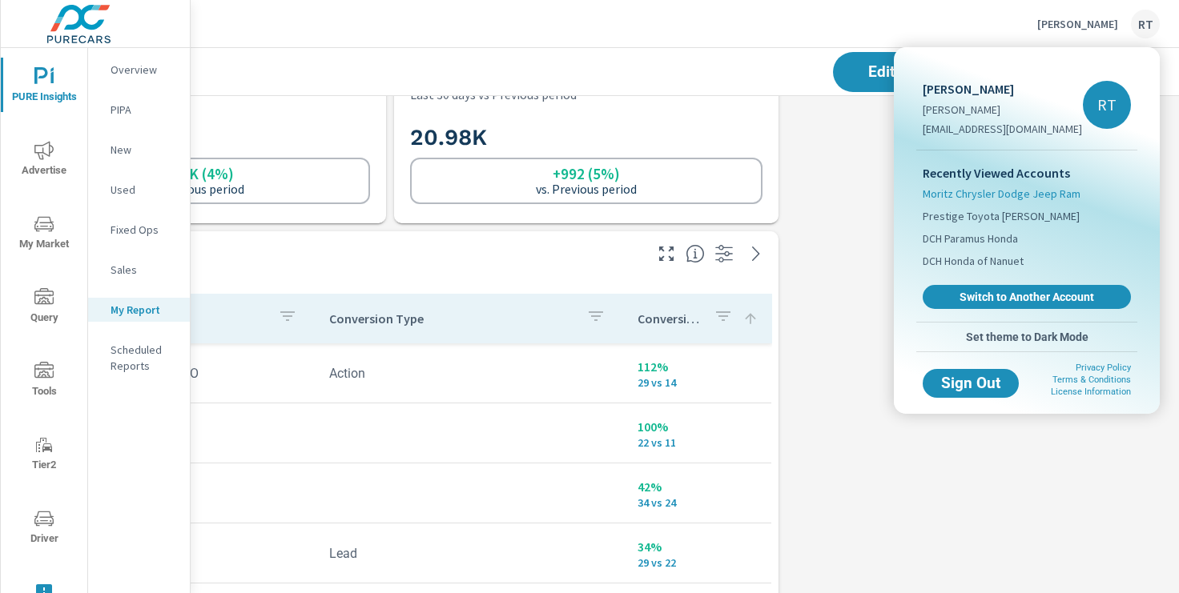
click at [1003, 193] on span "Moritz Chrysler Dodge Jeep Ram" at bounding box center [1002, 194] width 158 height 16
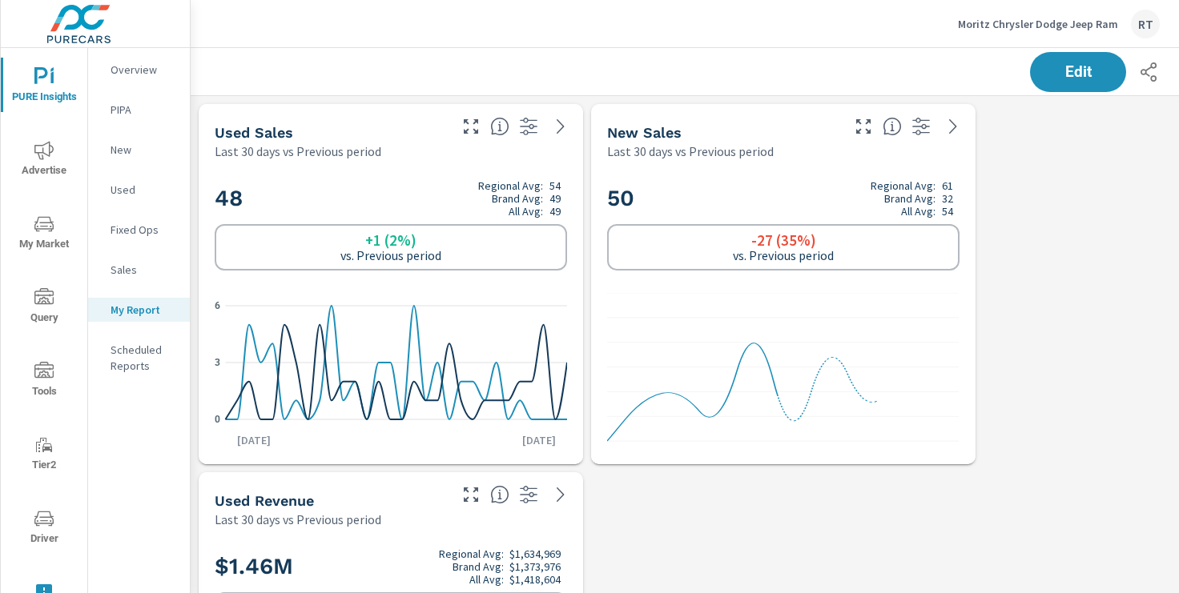
scroll to position [120, 0]
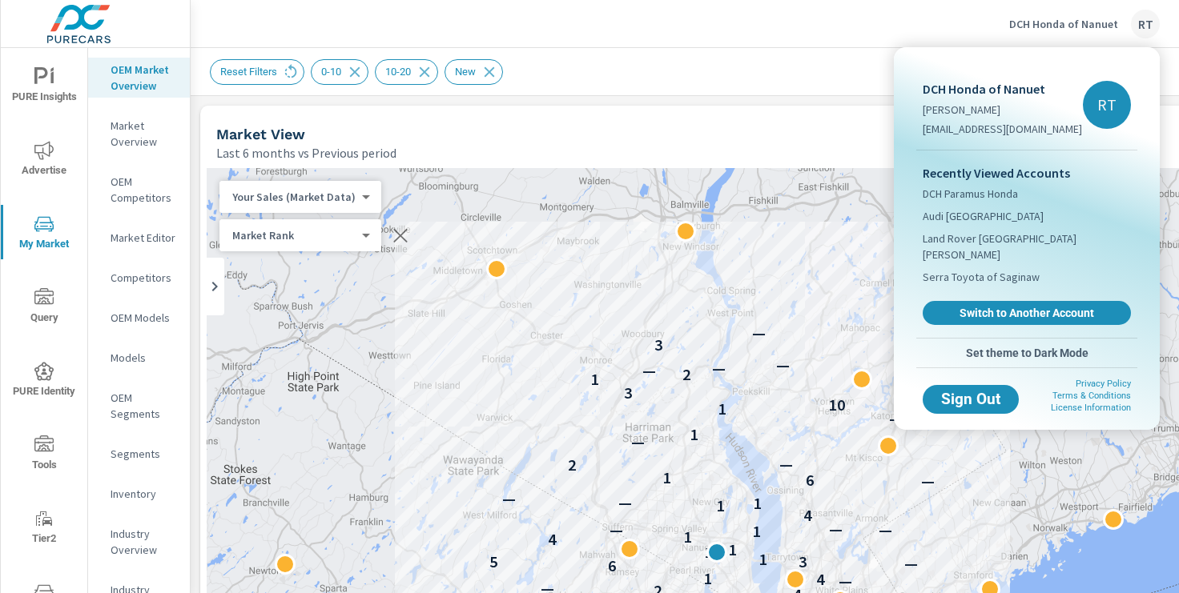
scroll to position [0, 384]
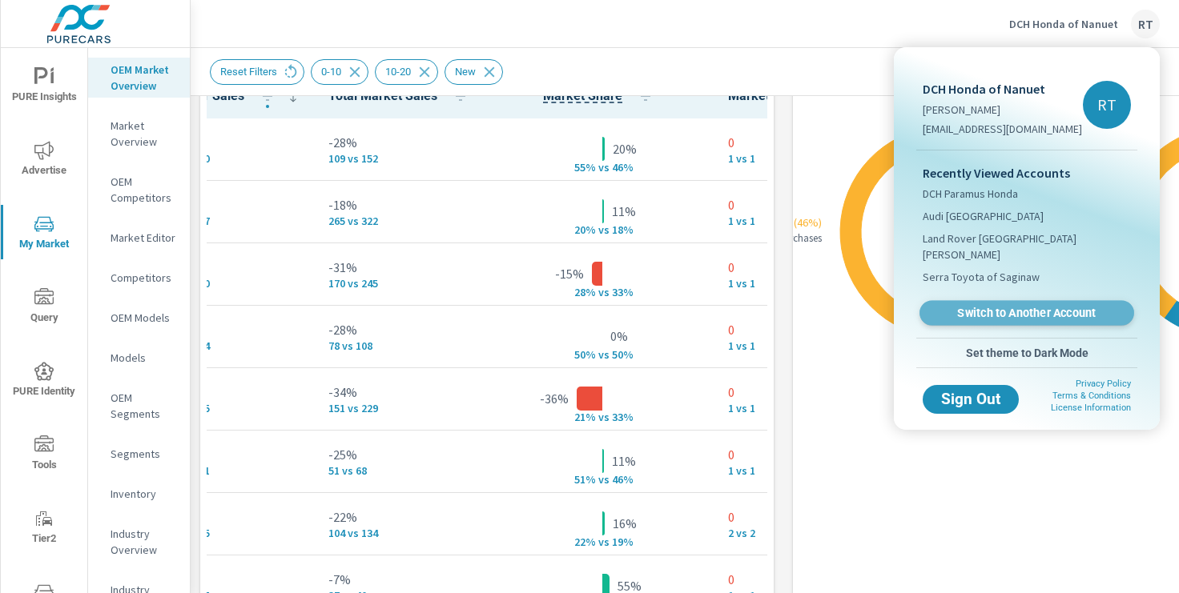
click at [972, 306] on span "Switch to Another Account" at bounding box center [1026, 313] width 196 height 15
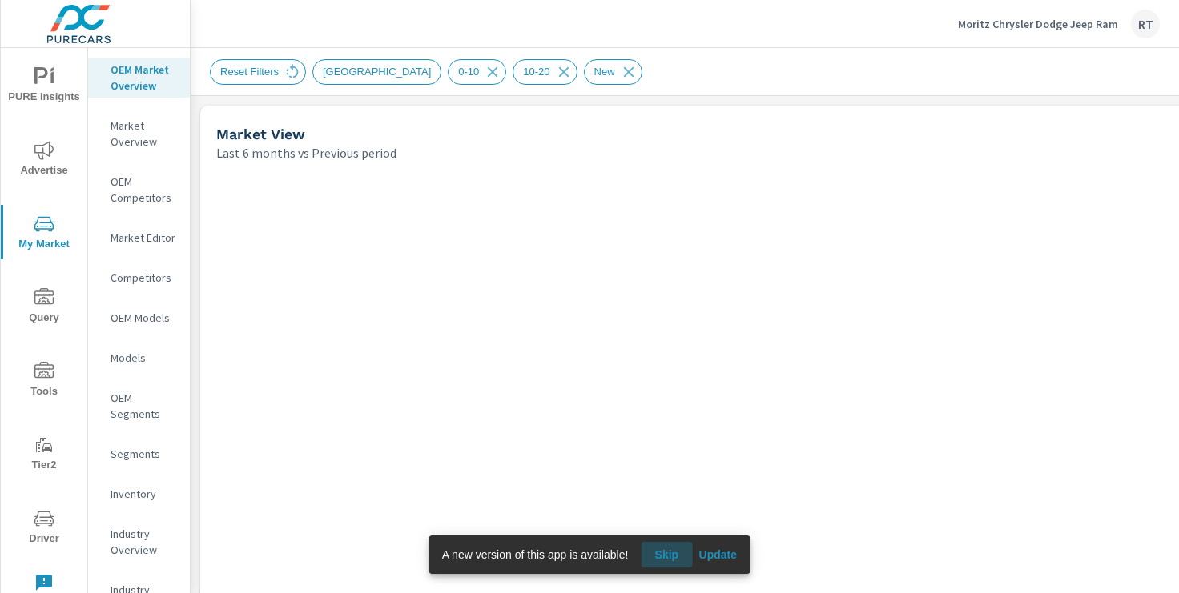
click at [666, 550] on span "Skip" at bounding box center [666, 555] width 38 height 14
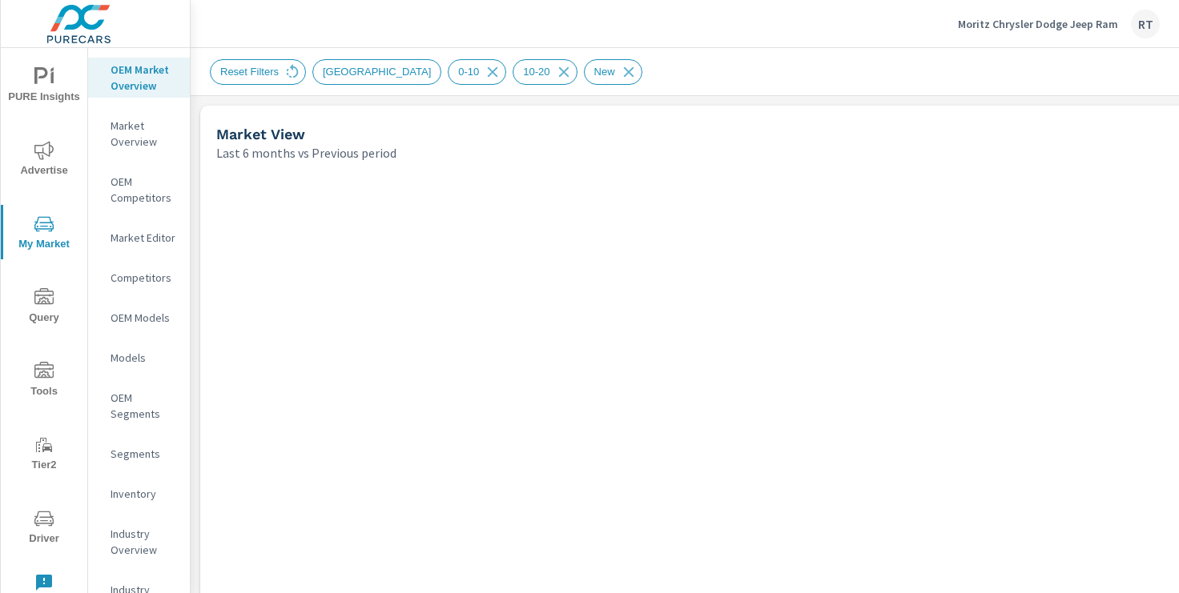
scroll to position [1, 0]
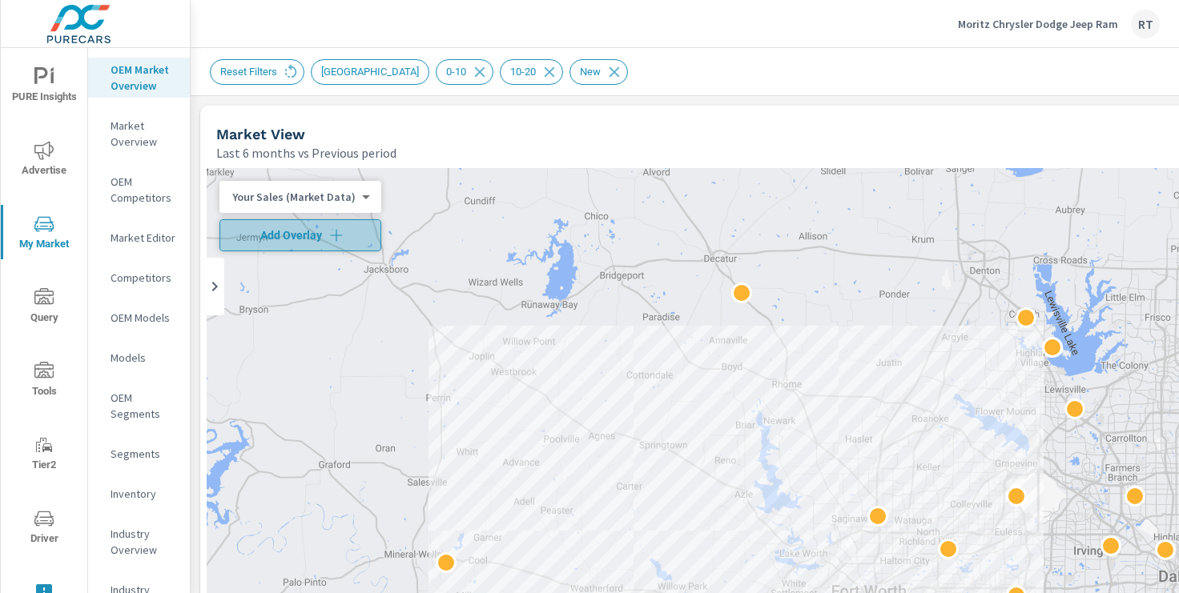
click at [332, 233] on icon "button" at bounding box center [336, 235] width 16 height 16
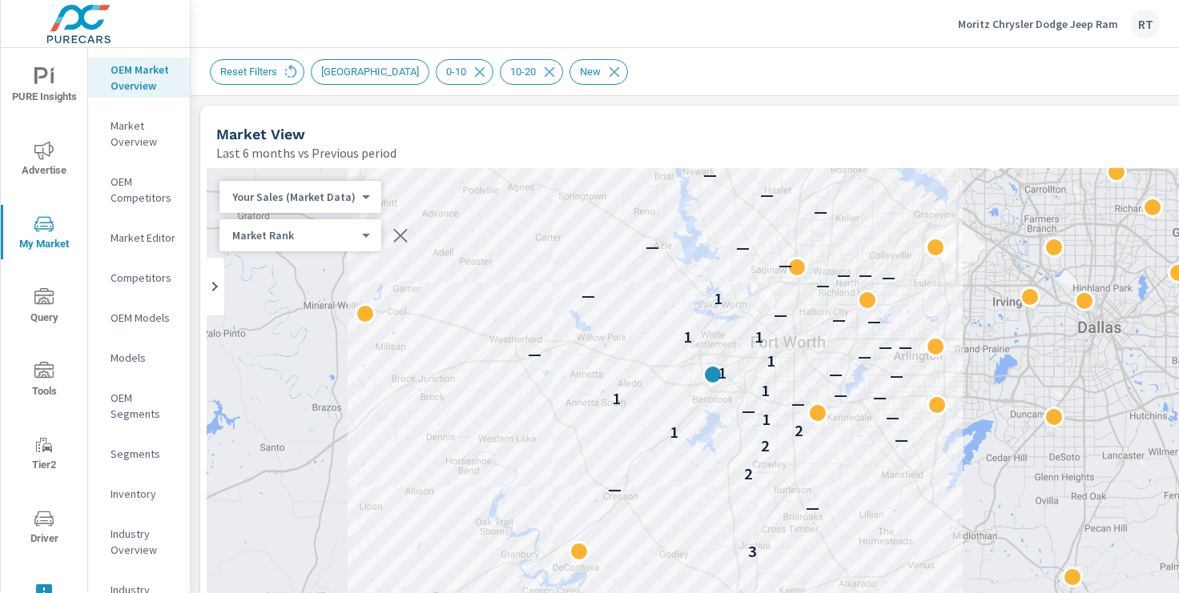
drag, startPoint x: 1020, startPoint y: 403, endPoint x: 934, endPoint y: 138, distance: 278.6
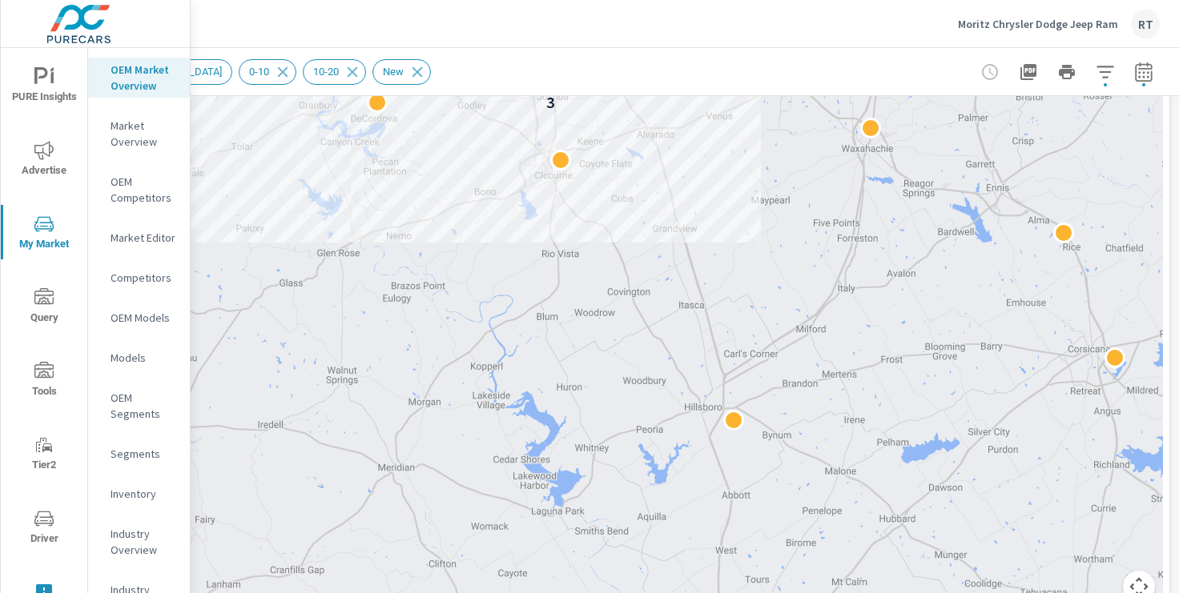
scroll to position [493, 197]
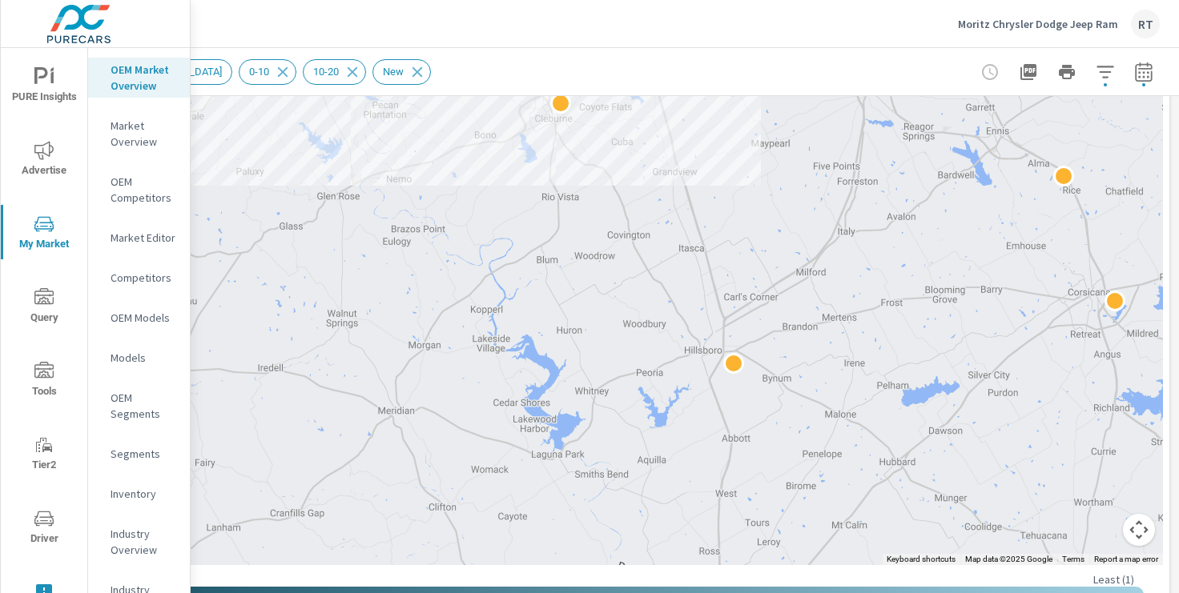
click at [1142, 538] on button "Map camera controls" at bounding box center [1139, 530] width 32 height 32
click at [1092, 449] on button "Zoom in" at bounding box center [1099, 450] width 32 height 32
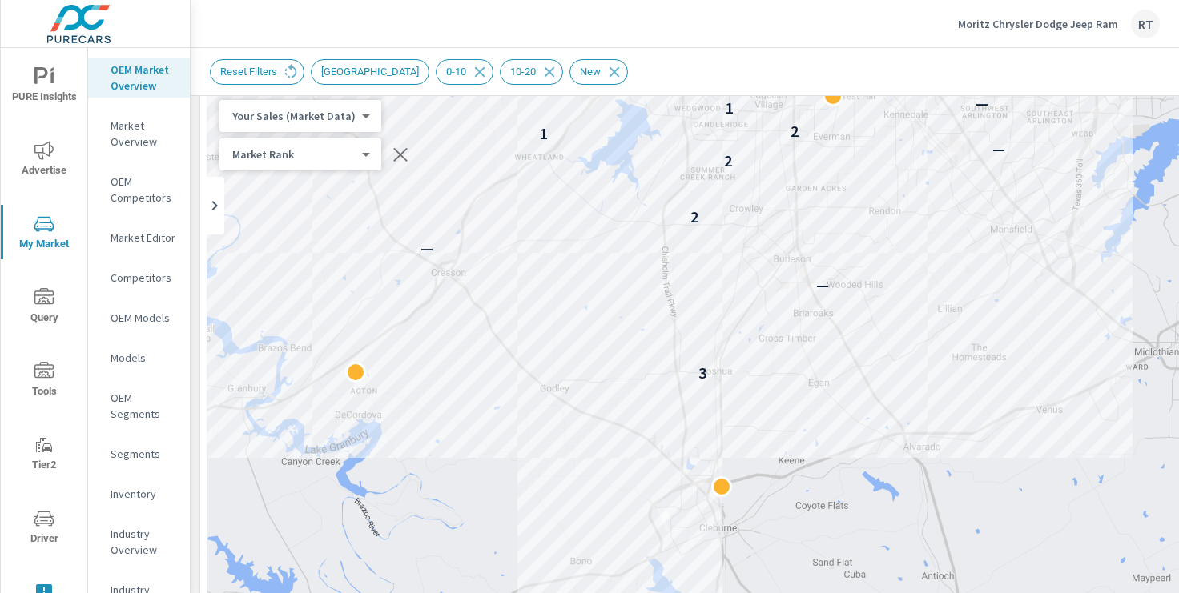
scroll to position [70, 0]
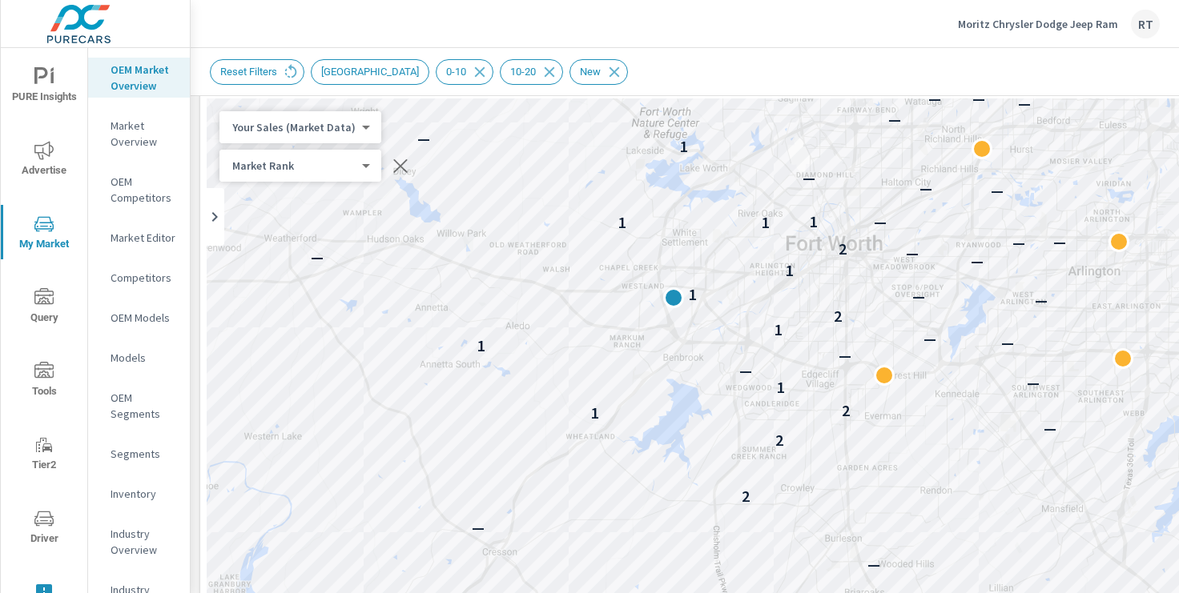
drag, startPoint x: 607, startPoint y: 127, endPoint x: 659, endPoint y: 397, distance: 275.7
click at [659, 397] on div "3 — — 2 2 — 1 2 1 — — — 1 — — 1 2 — — 1 1 — — — 2 — — 1 1 1 — — — — 1 — — — — —…" at bounding box center [783, 544] width 1153 height 891
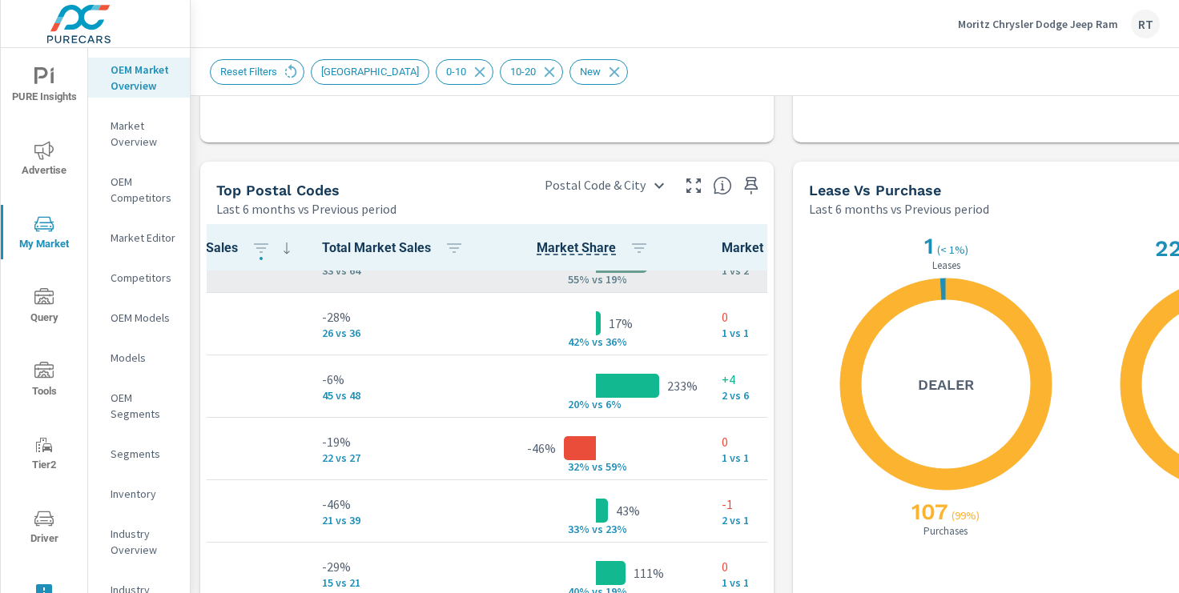
scroll to position [103, 226]
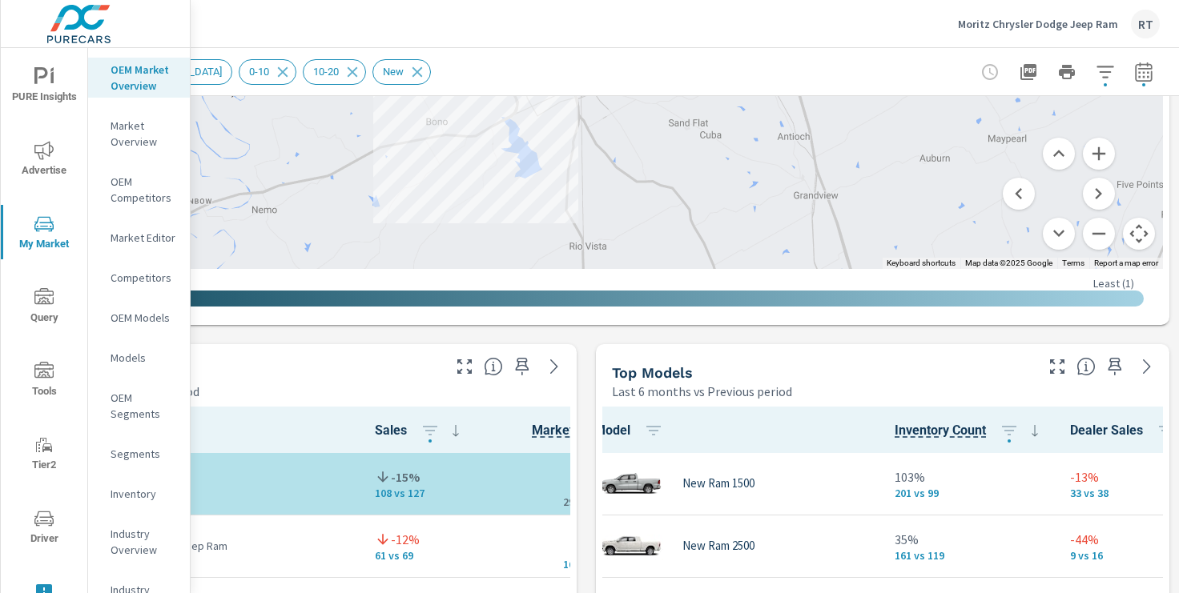
scroll to position [771, 197]
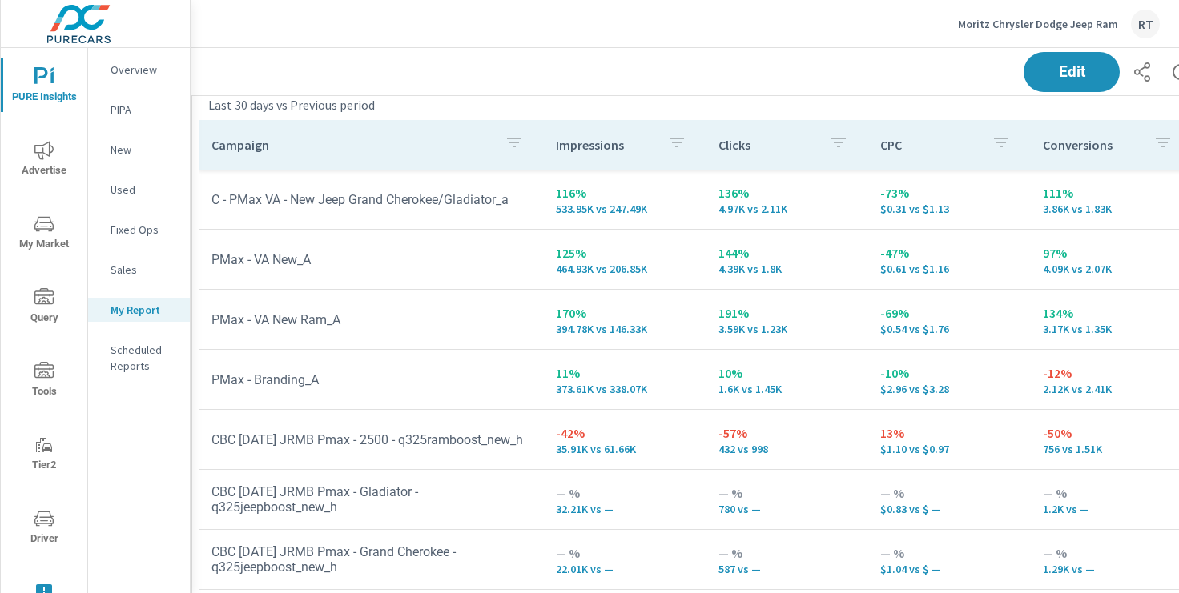
scroll to position [1889, 7]
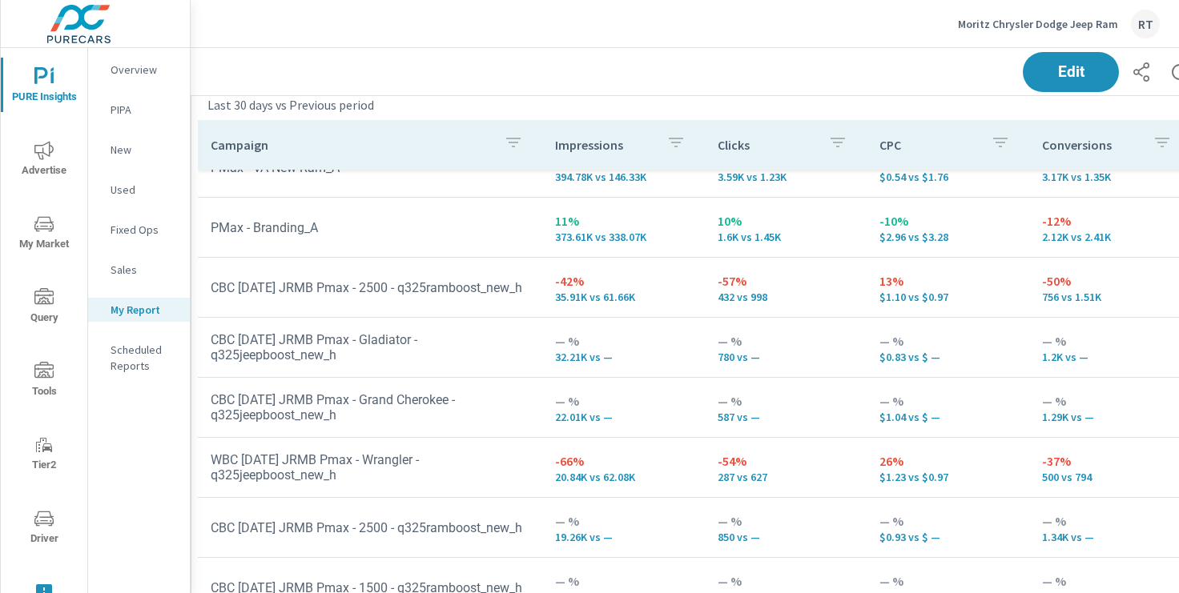
scroll to position [207, 0]
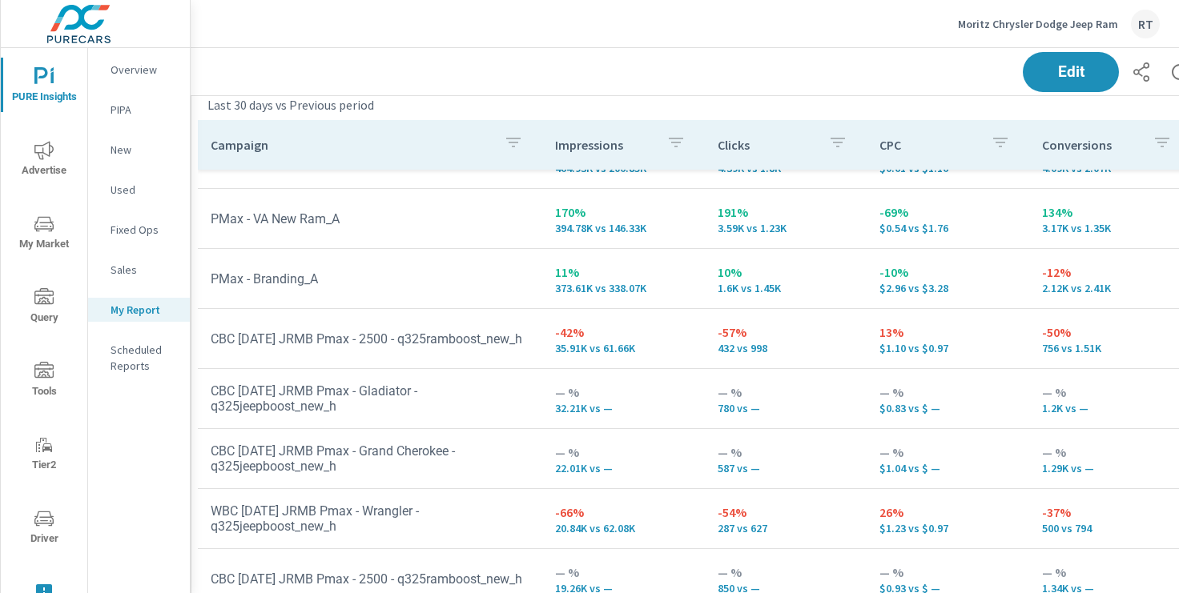
scroll to position [142, 0]
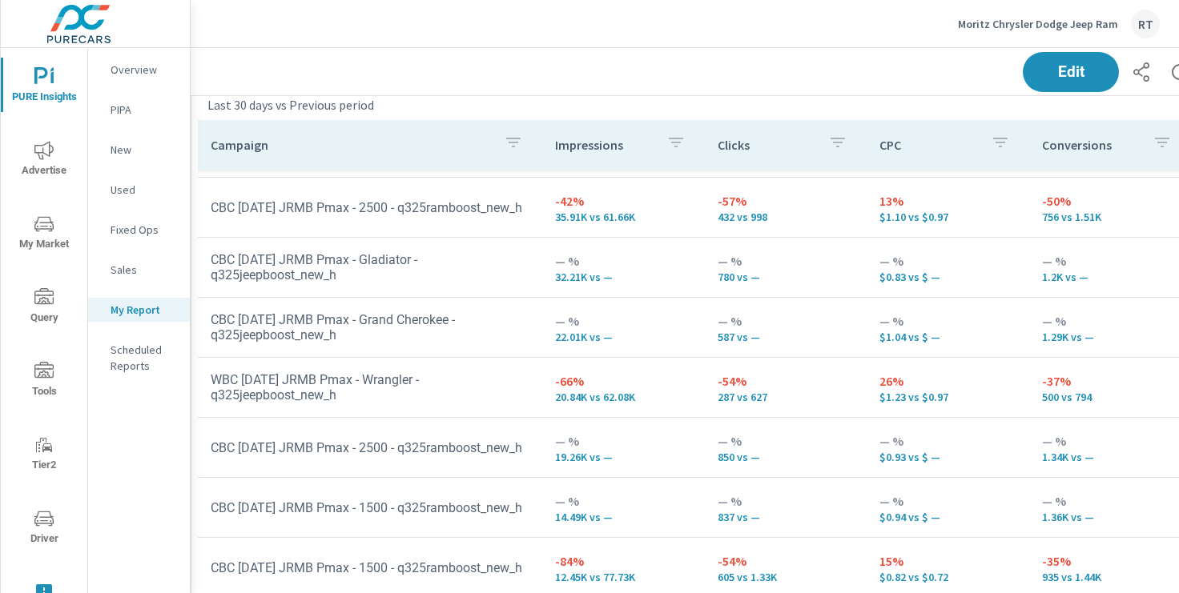
scroll to position [294, 0]
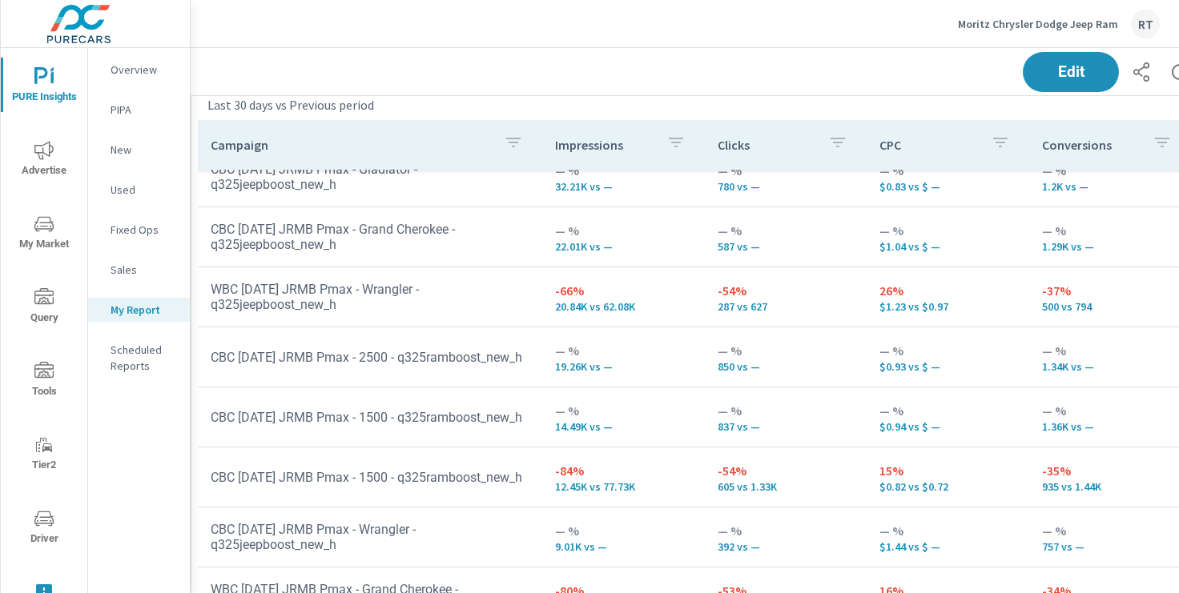
scroll to position [395, 0]
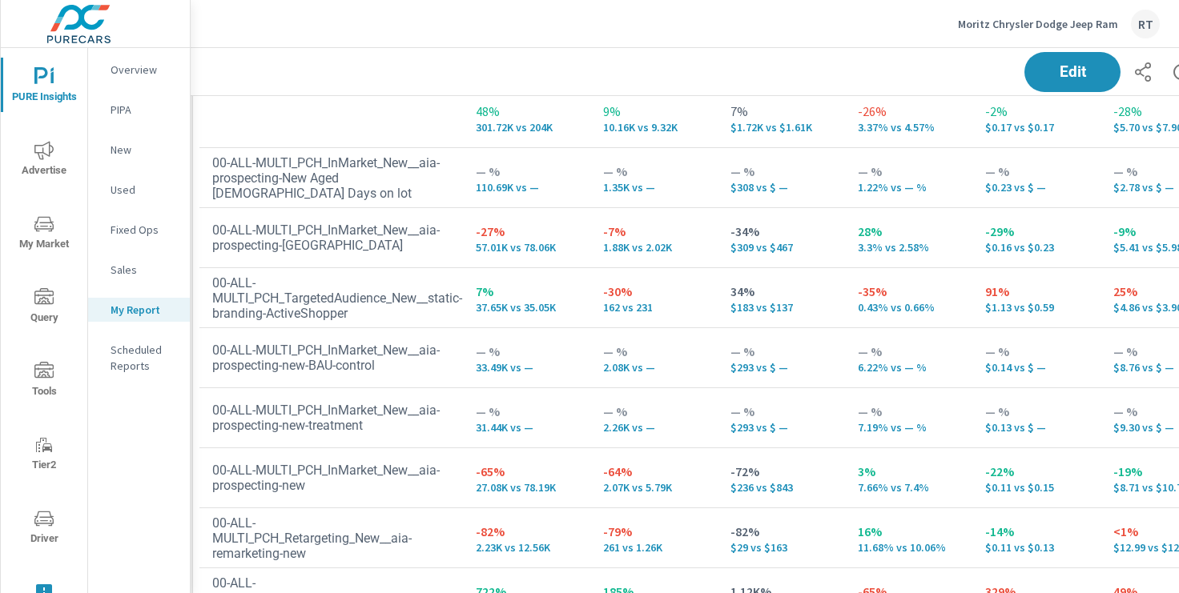
scroll to position [2706, 6]
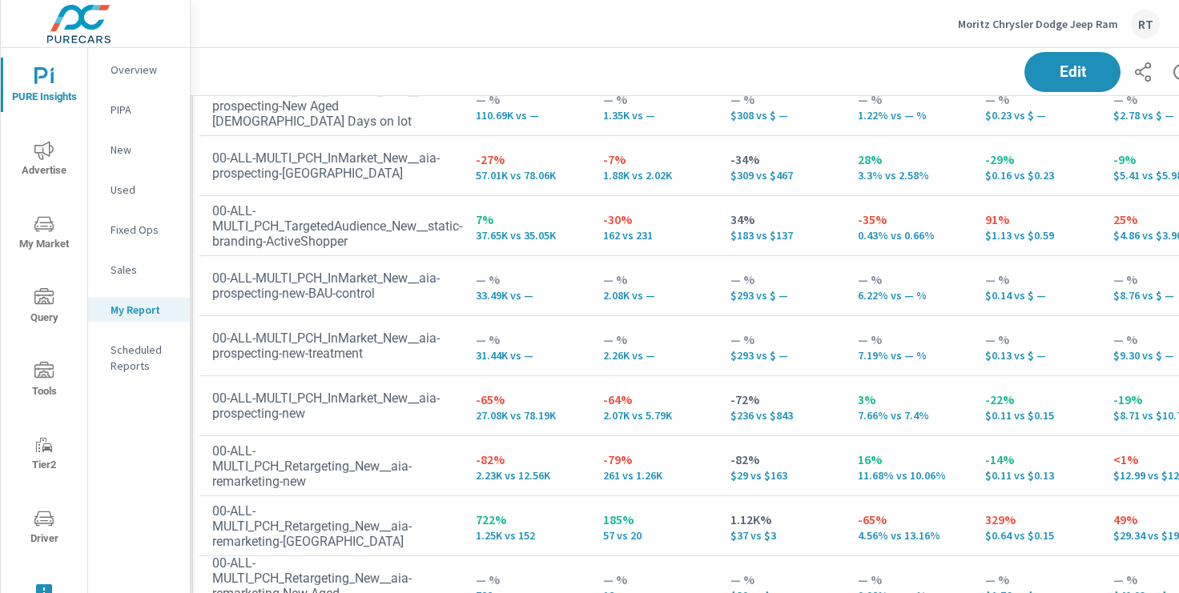
scroll to position [79, 0]
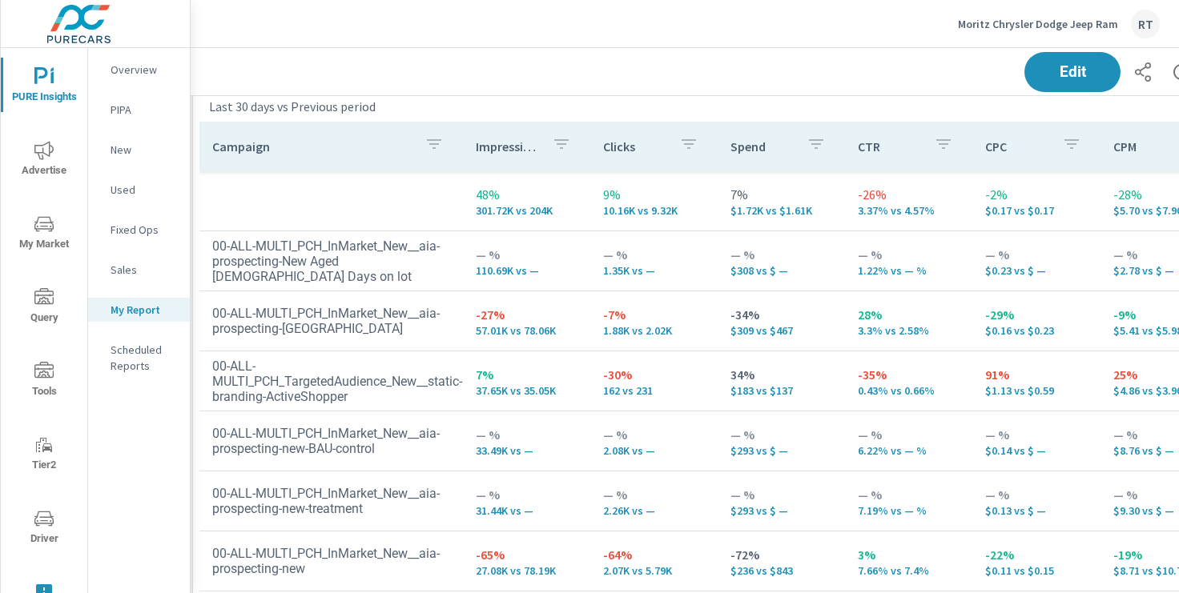
scroll to position [79, 0]
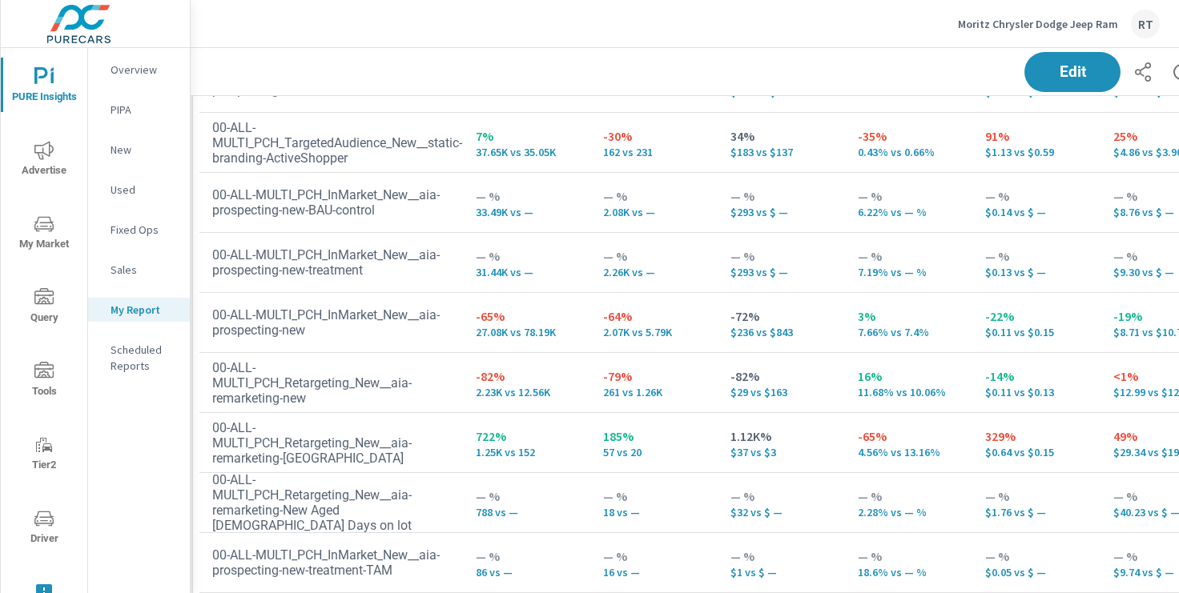
scroll to position [2827, 6]
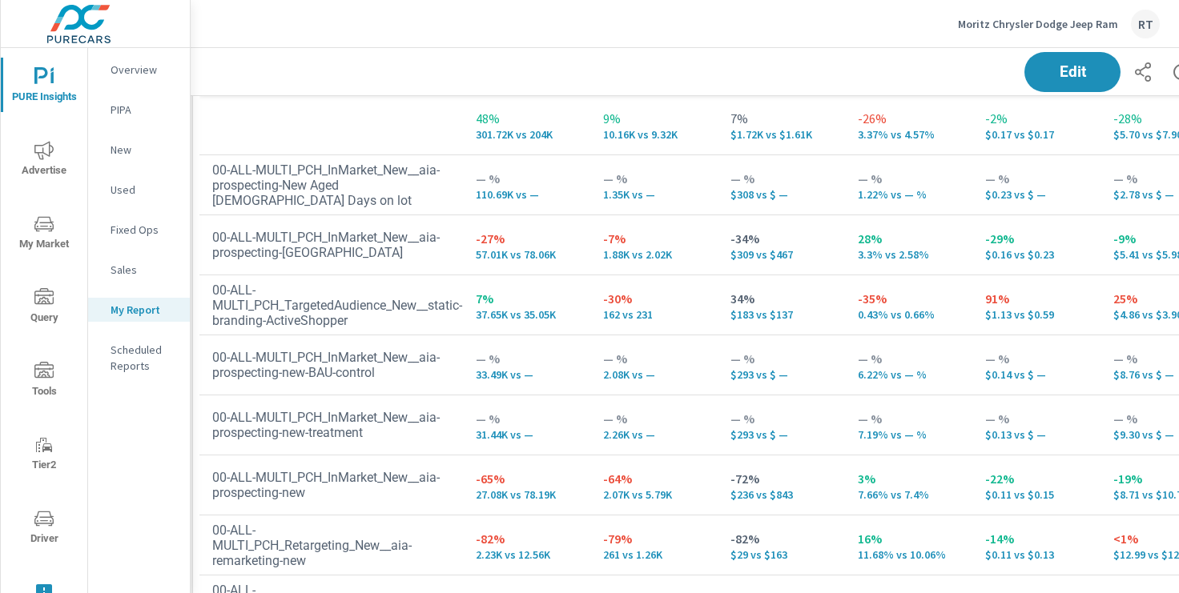
scroll to position [2699, 6]
click at [996, 26] on p "Moritz Chrysler Dodge Jeep Ram" at bounding box center [1038, 24] width 160 height 14
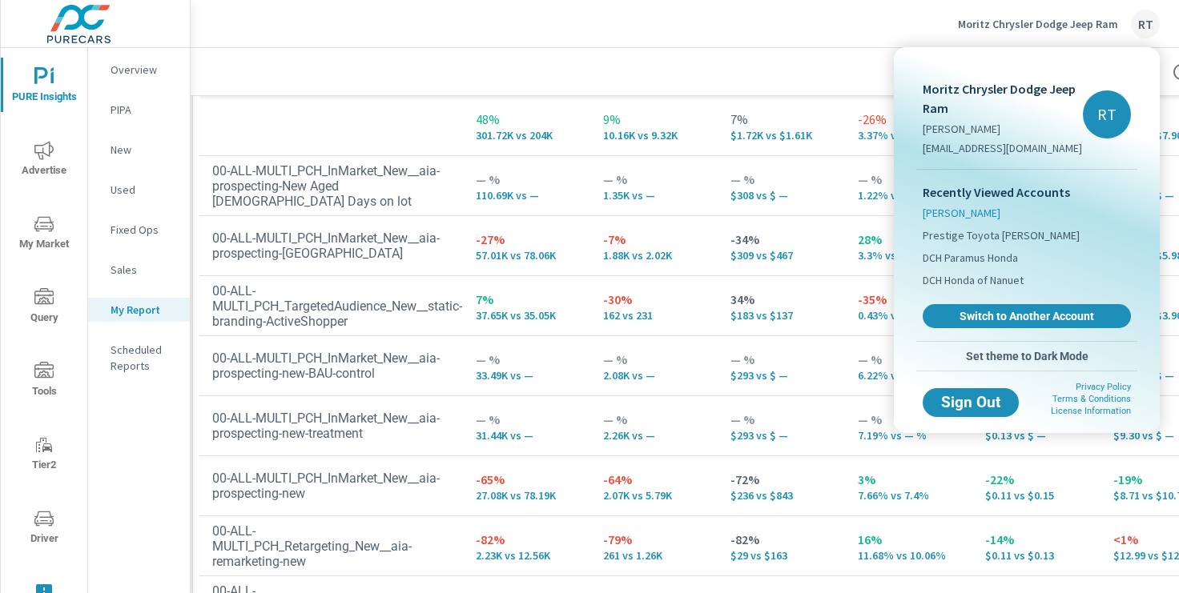
click at [958, 214] on span "Moritz Chevrolet" at bounding box center [962, 213] width 78 height 16
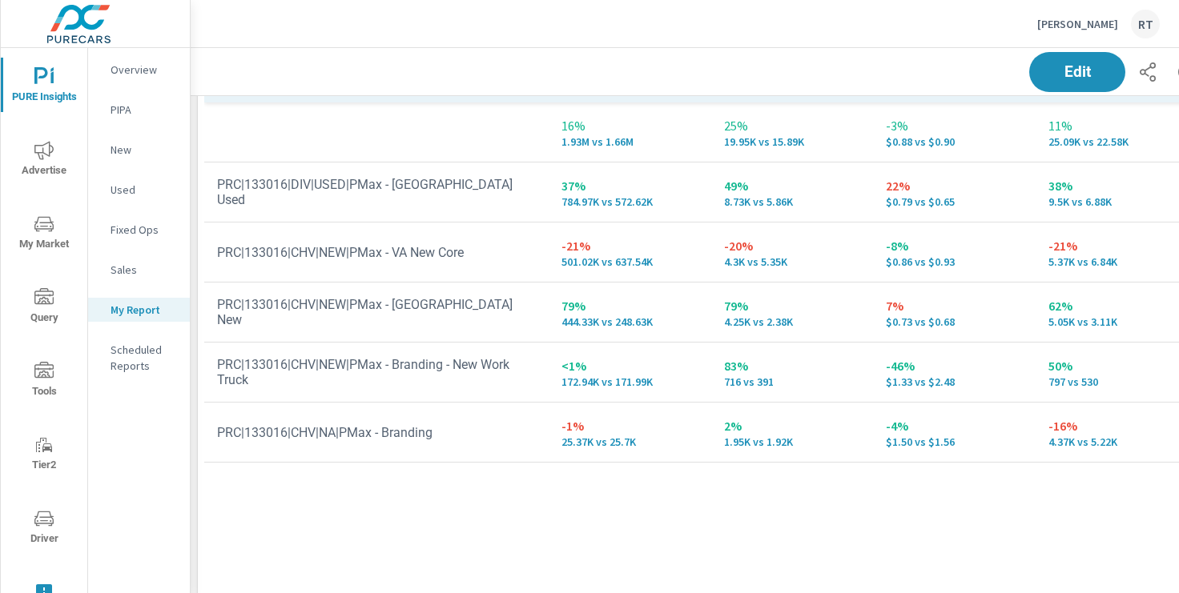
scroll to position [1020, 1]
